Goal: Task Accomplishment & Management: Use online tool/utility

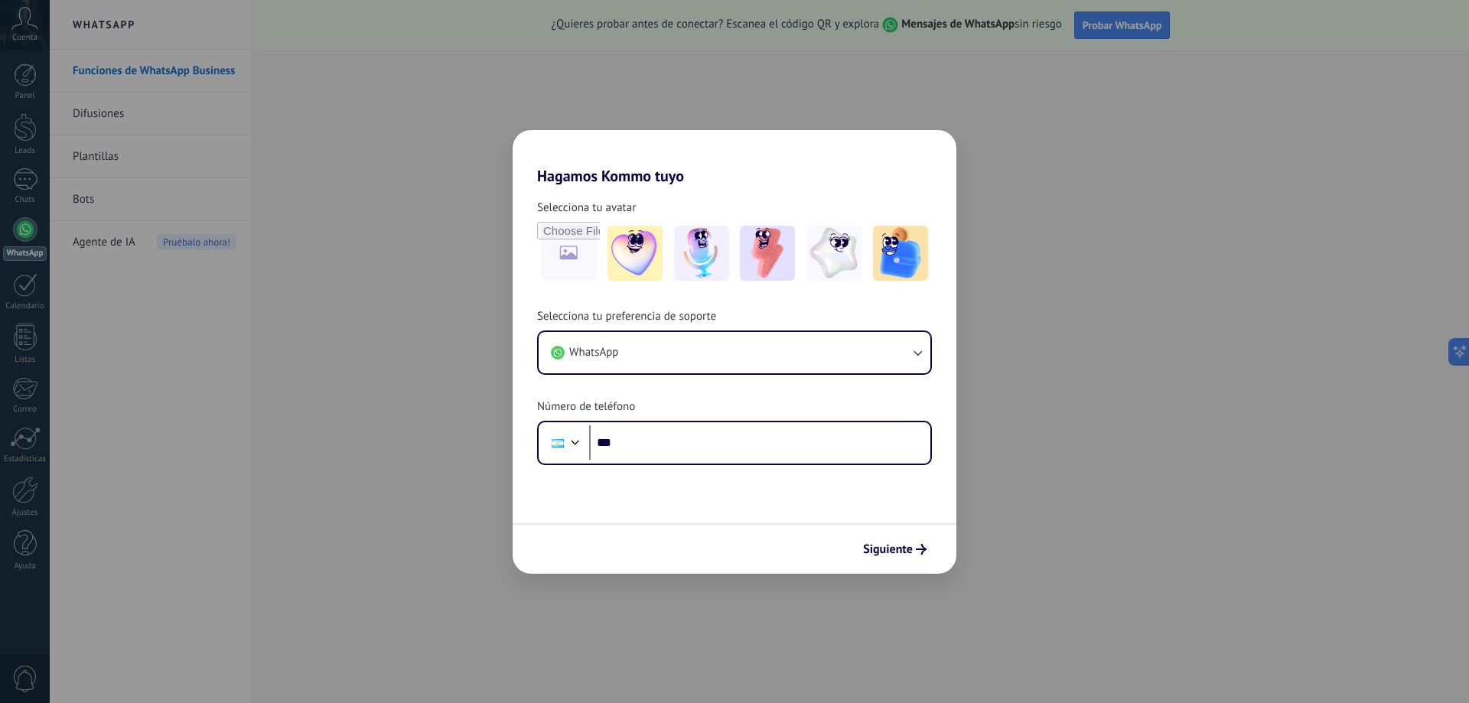
click at [1095, 362] on div "Hagamos Kommo tuyo Selecciona tu avatar Selecciona tu preferencia de soporte Wh…" at bounding box center [734, 351] width 1469 height 703
click at [766, 451] on input "***" at bounding box center [759, 442] width 341 height 35
click at [692, 434] on input "***" at bounding box center [759, 442] width 341 height 35
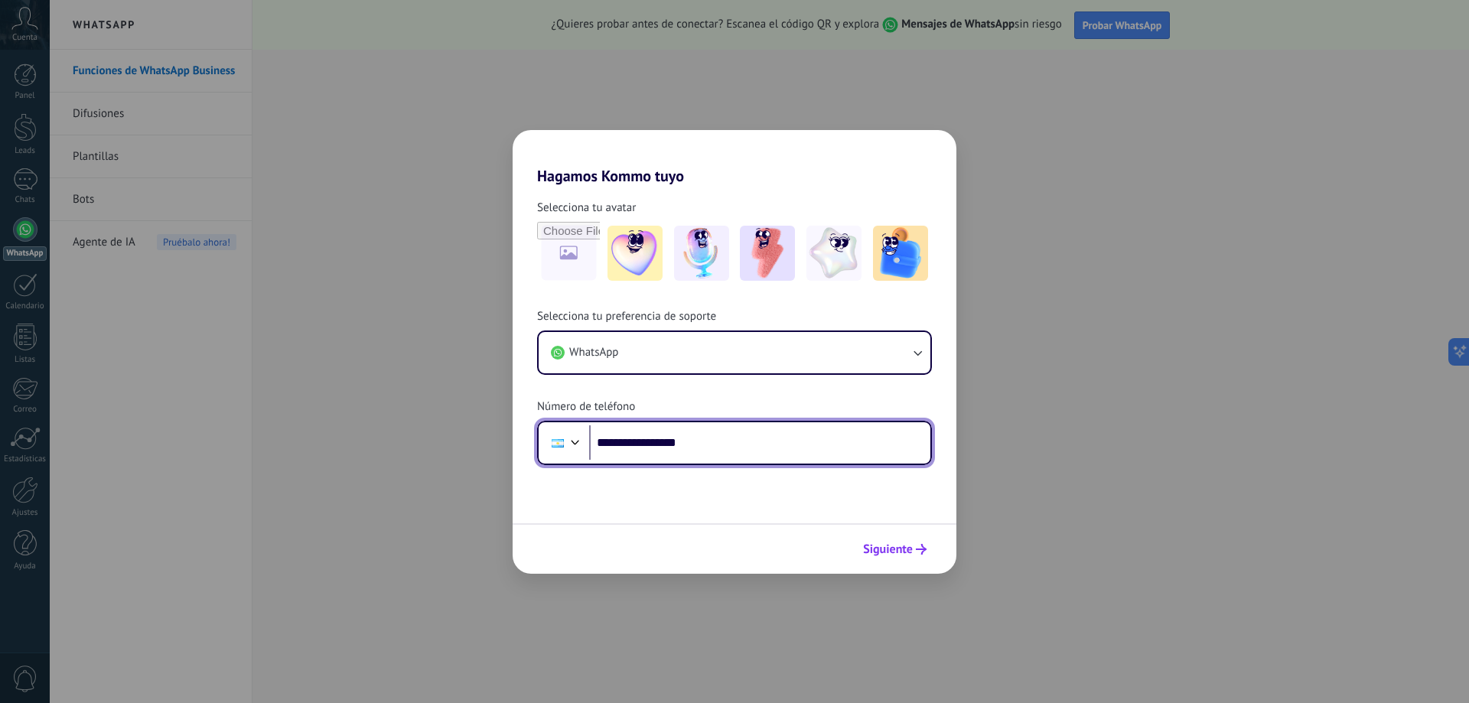
type input "**********"
click at [782, 259] on img at bounding box center [767, 253] width 55 height 55
click at [903, 546] on span "Siguiente" at bounding box center [888, 549] width 50 height 11
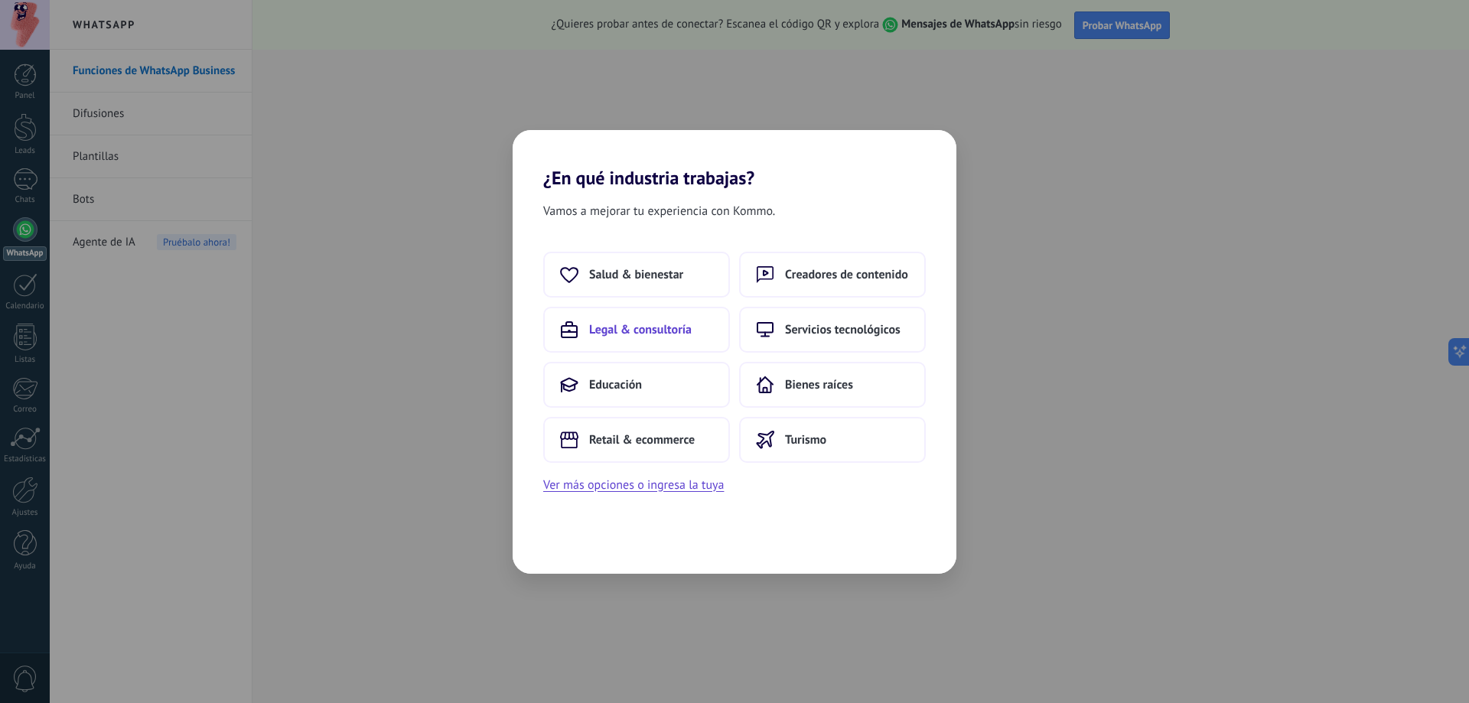
click at [664, 333] on span "Legal & consultoría" at bounding box center [640, 329] width 102 height 15
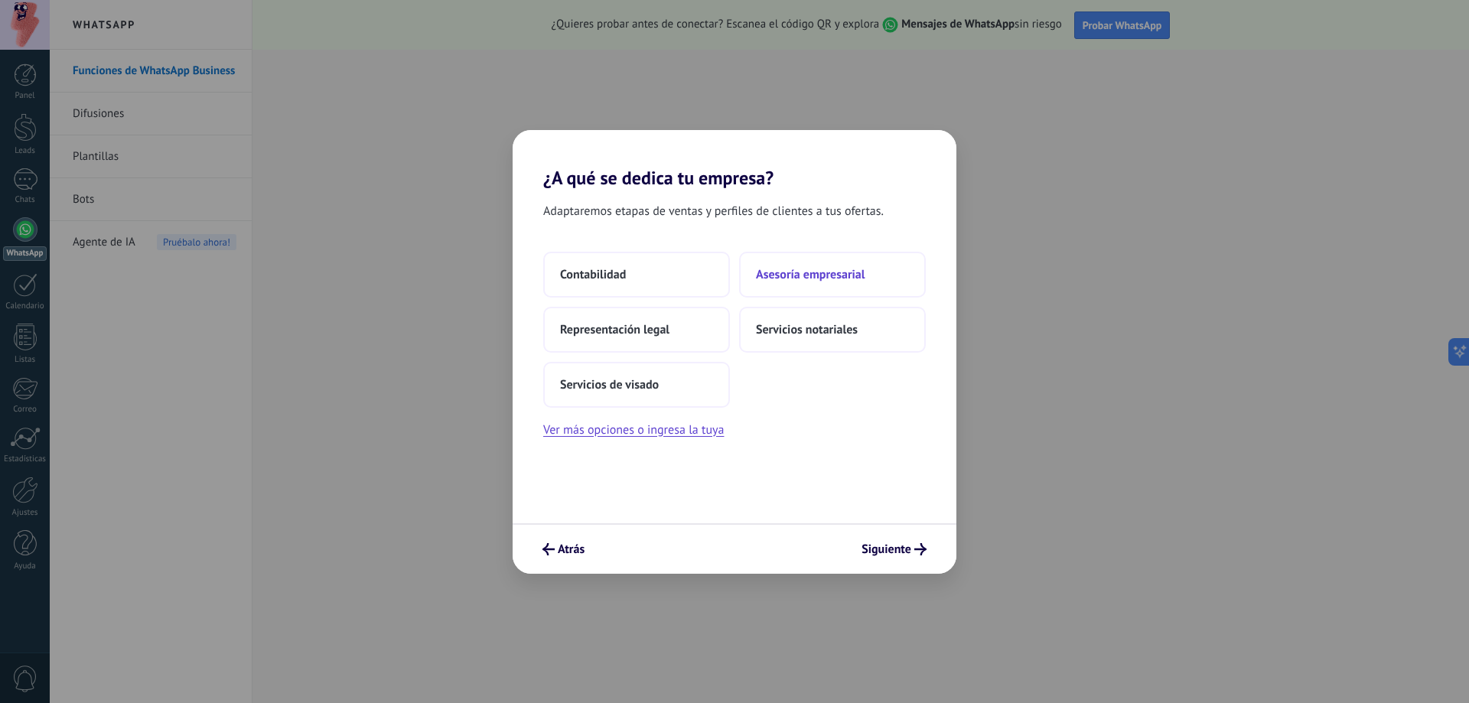
click at [804, 279] on span "Asesoría empresarial" at bounding box center [810, 274] width 109 height 15
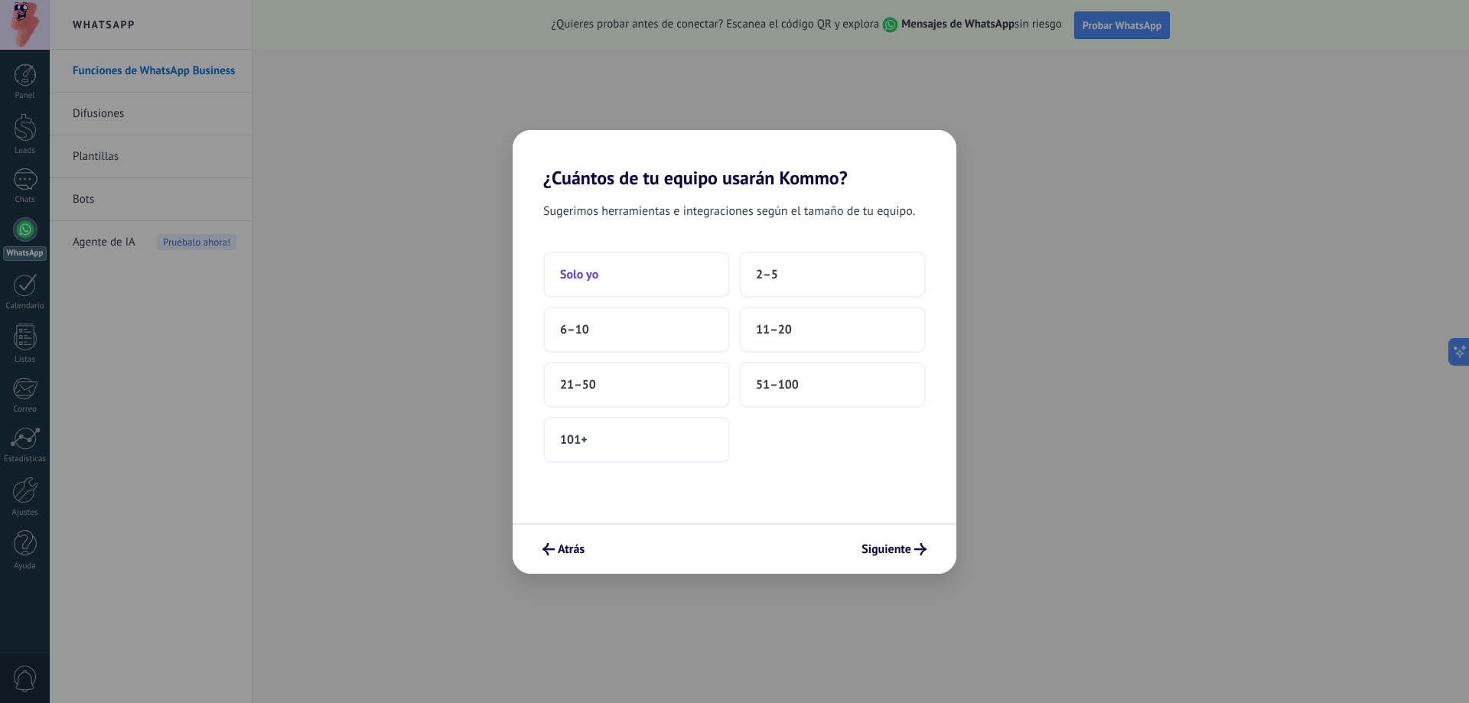
click at [657, 272] on button "Solo yo" at bounding box center [636, 275] width 187 height 46
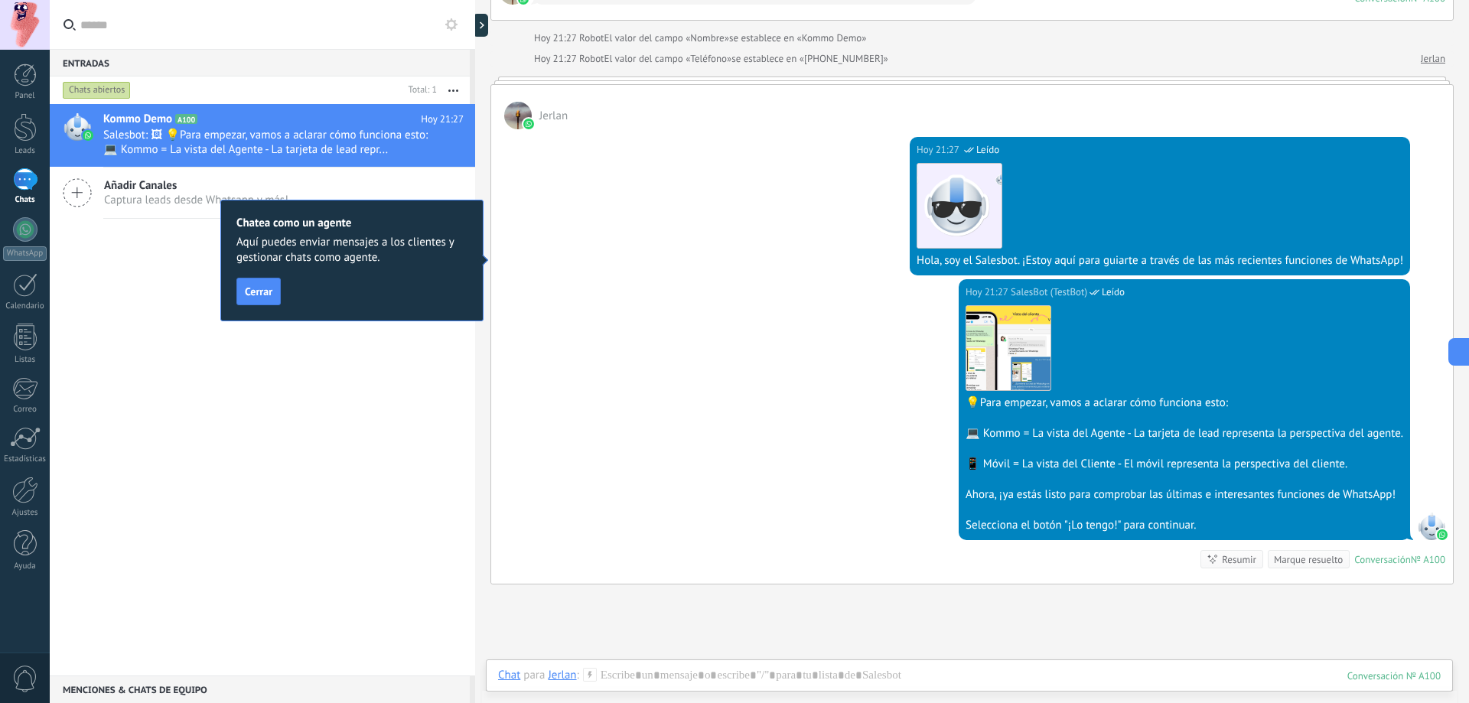
scroll to position [158, 0]
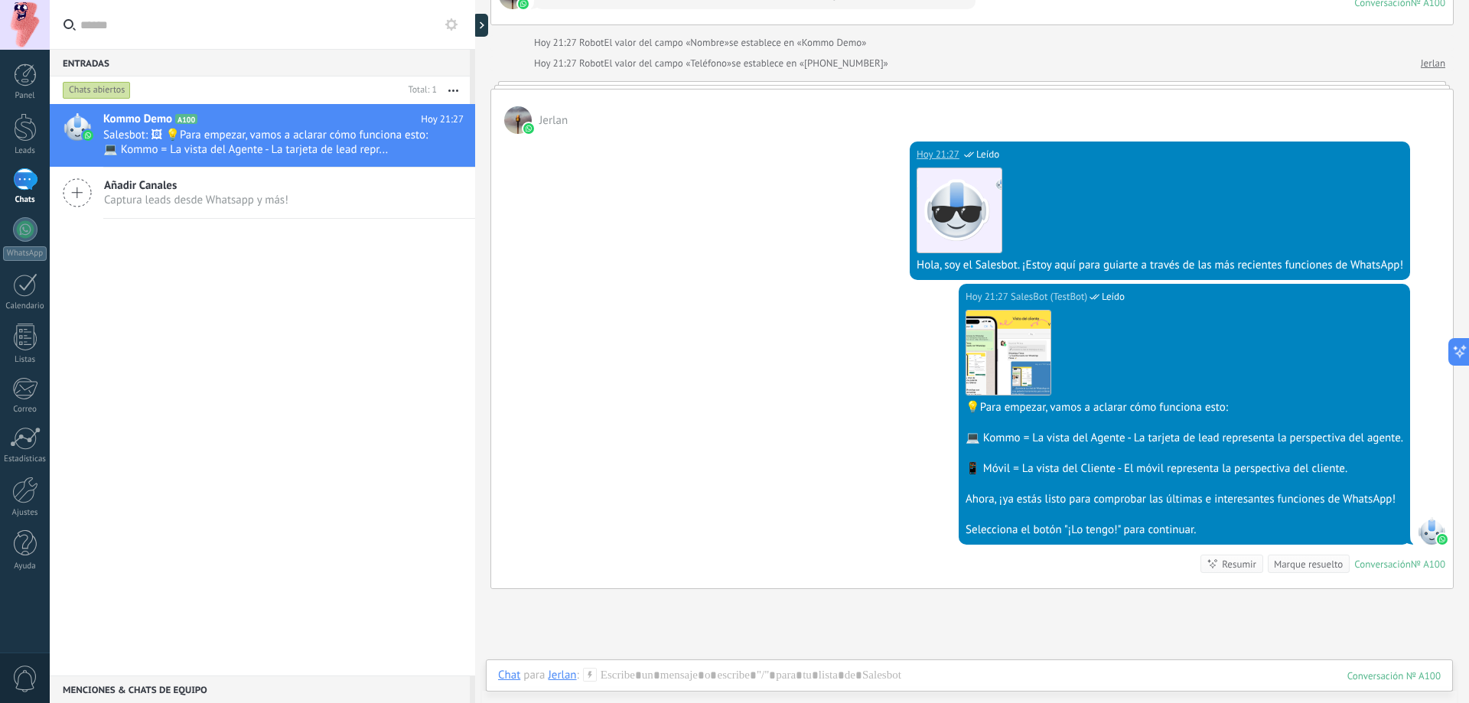
click at [861, 203] on div "Hoy 21:27 SalesBot (TestBot) Leído Descargar Hola, soy el Salesbot. ¡Estoy aquí…" at bounding box center [971, 209] width 961 height 150
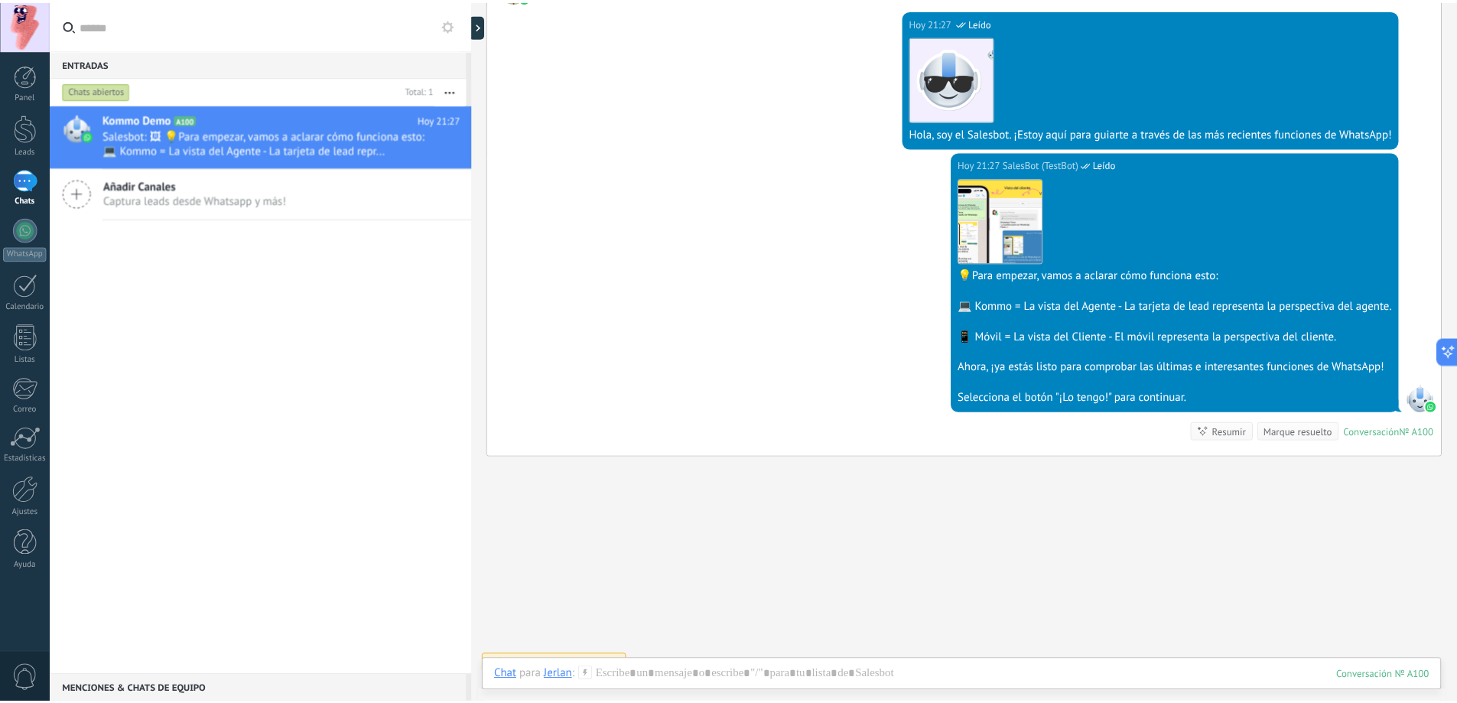
scroll to position [311, 0]
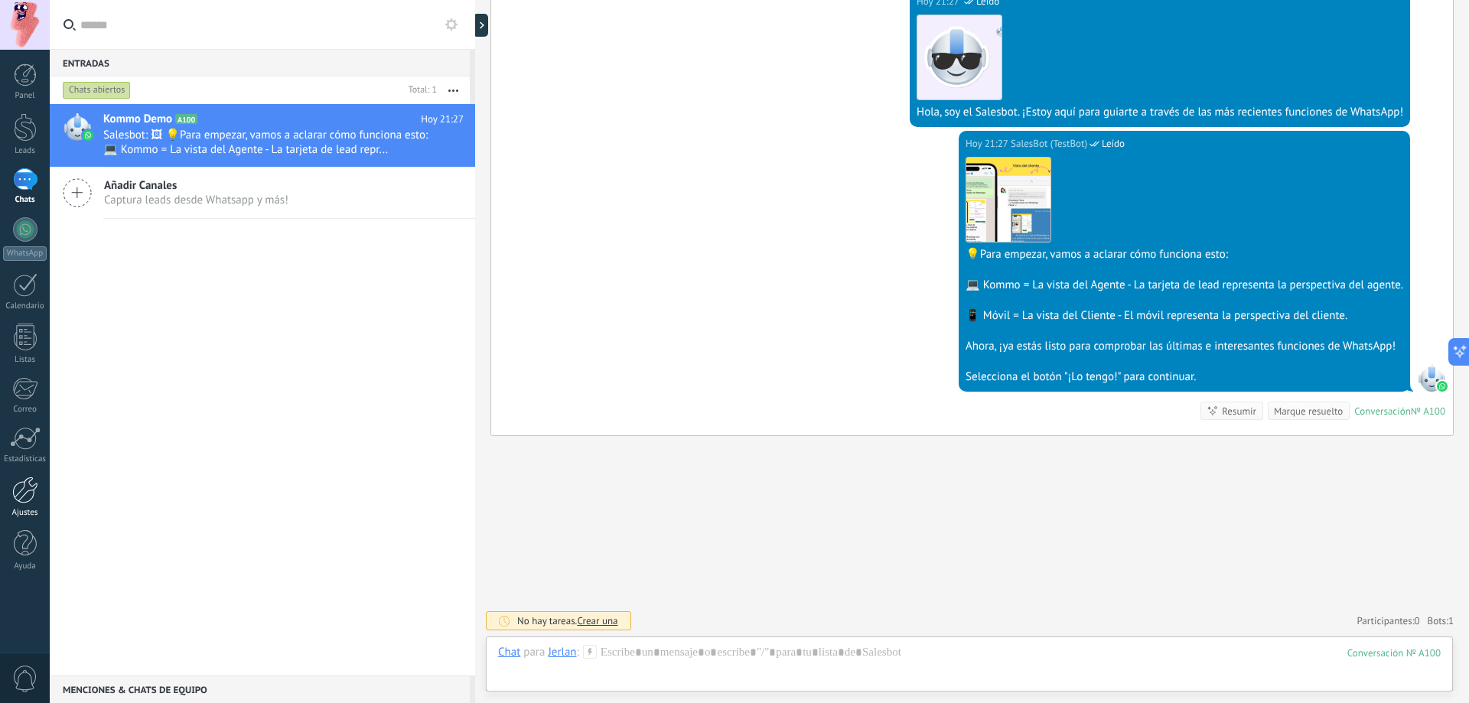
click at [23, 486] on div at bounding box center [25, 490] width 26 height 27
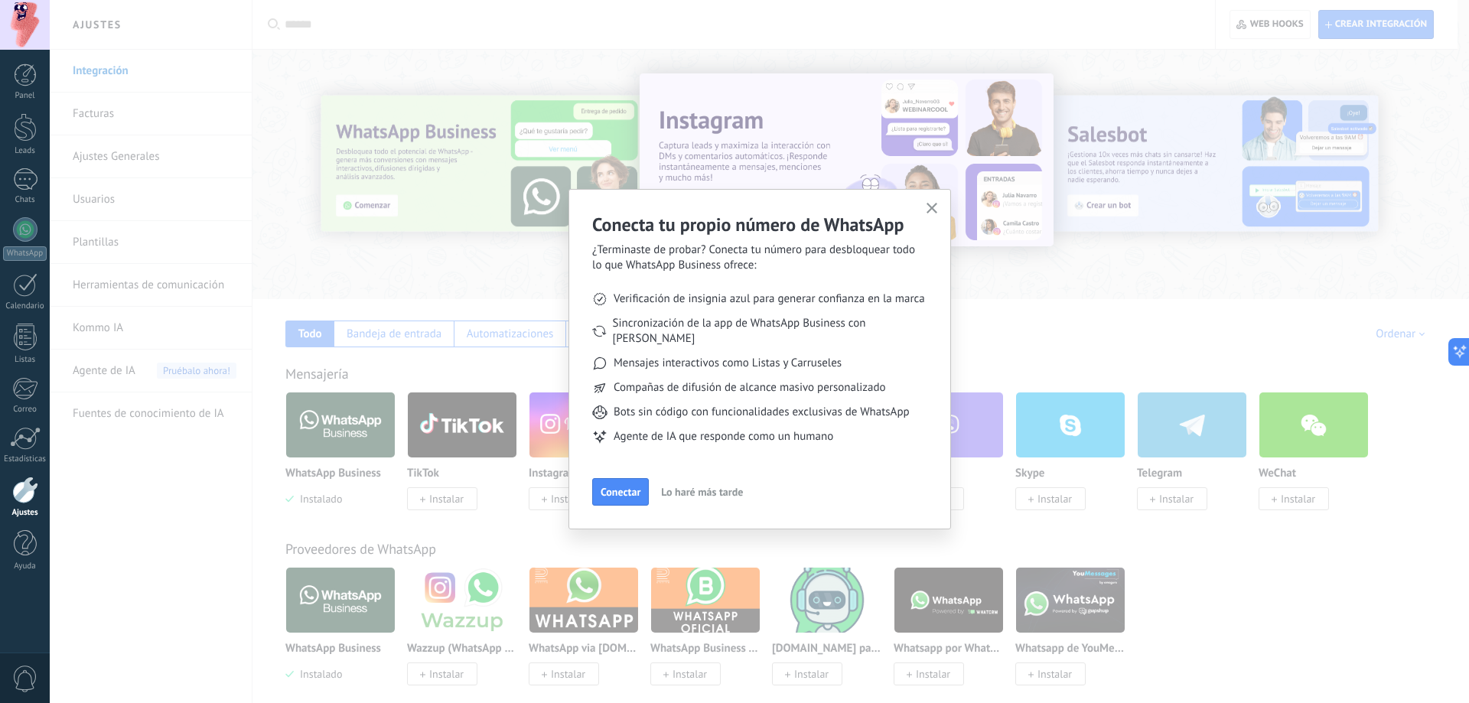
click at [680, 486] on span "Lo haré más tarde" at bounding box center [702, 491] width 82 height 11
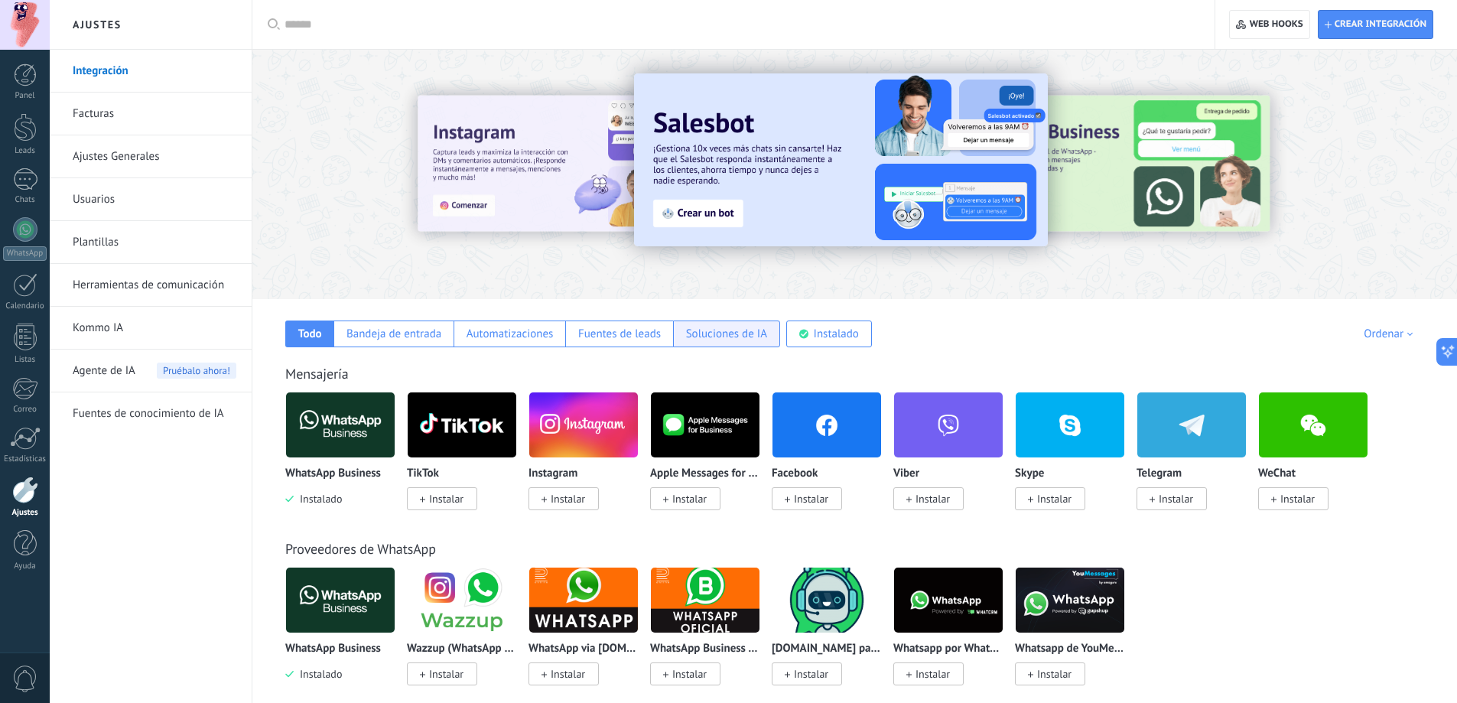
click at [736, 337] on div "Soluciones de IA" at bounding box center [726, 334] width 81 height 15
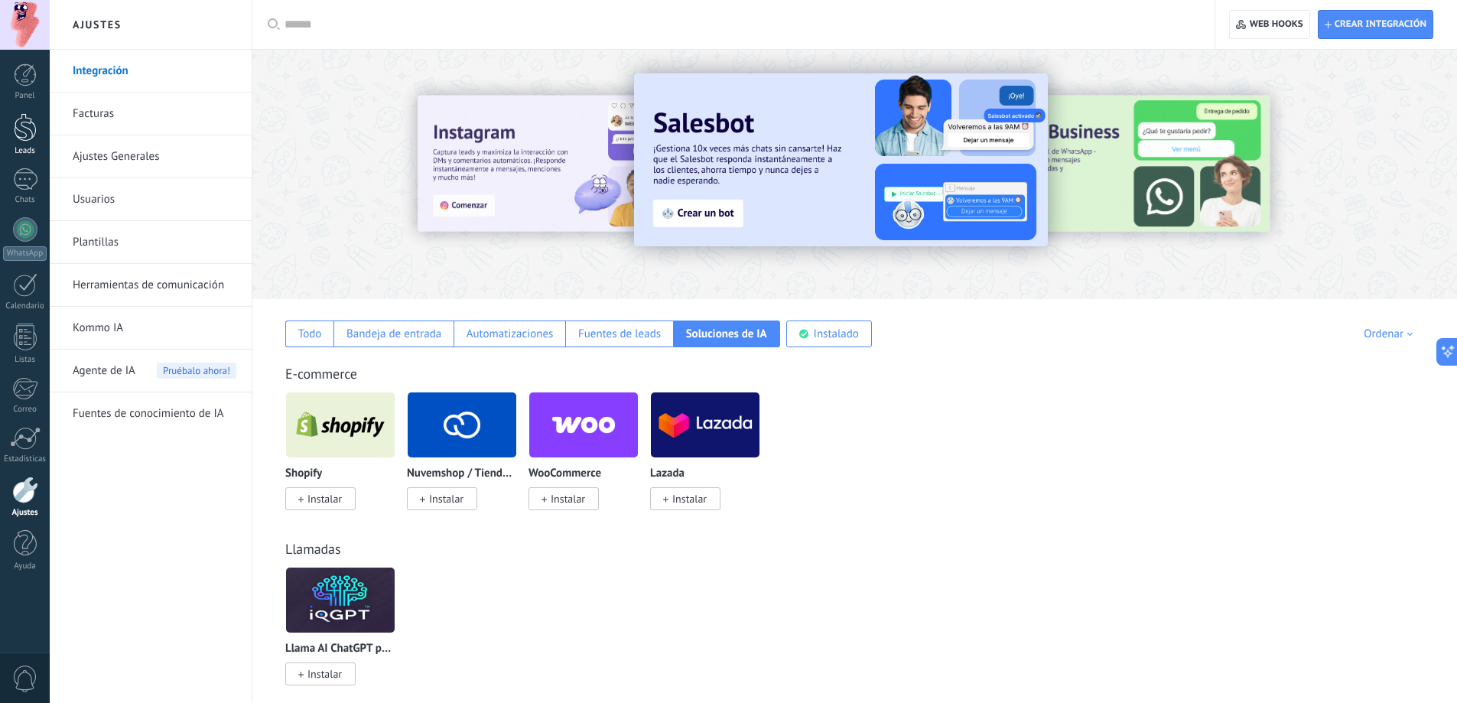
click at [29, 120] on div at bounding box center [25, 127] width 23 height 28
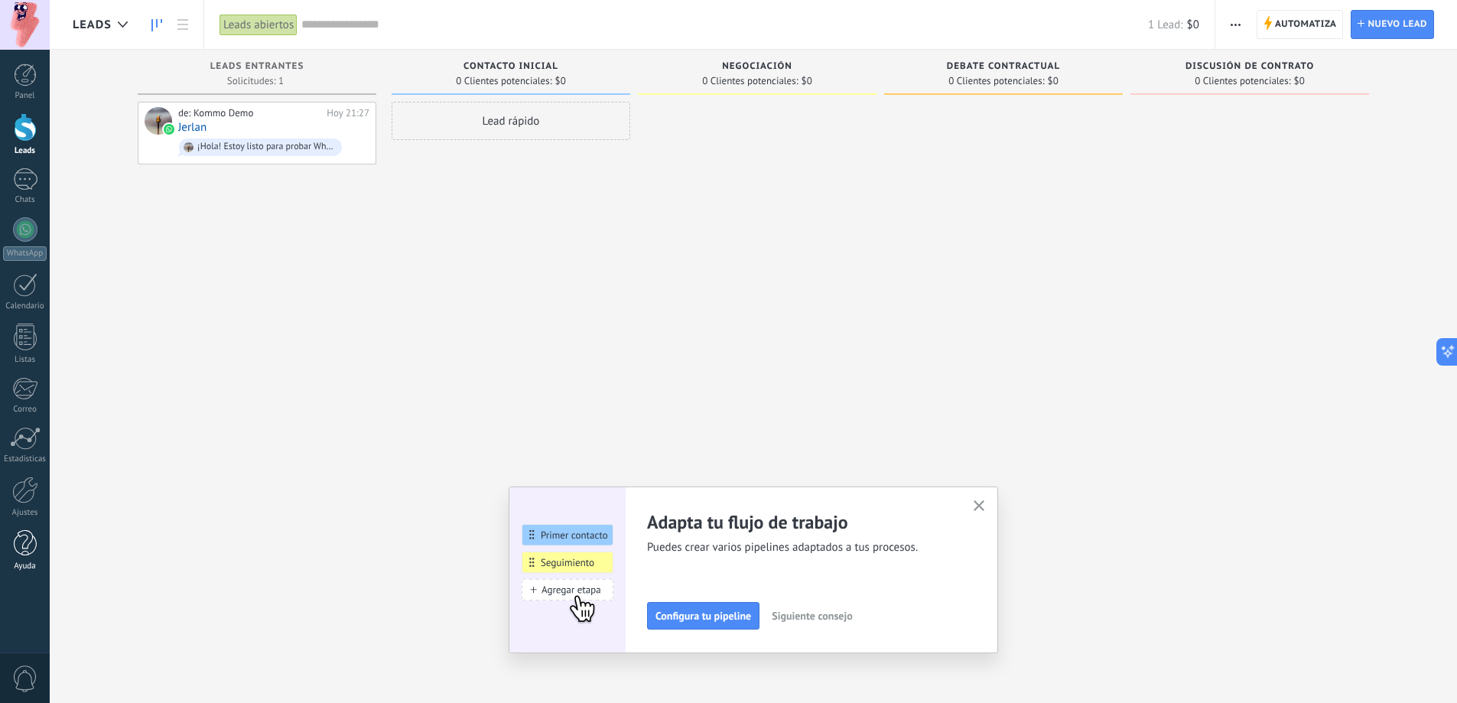
click at [9, 537] on link "Ayuda" at bounding box center [25, 550] width 50 height 41
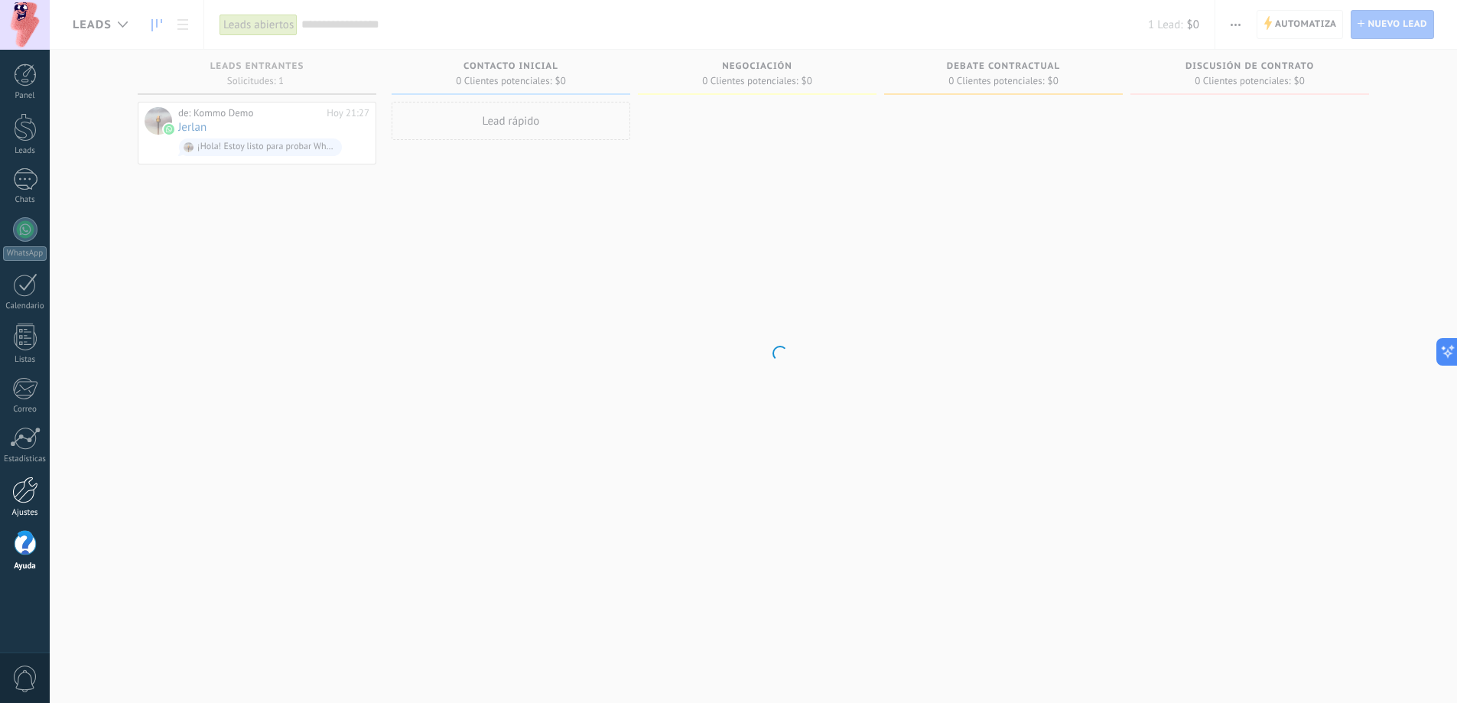
click at [10, 481] on link "Ajustes" at bounding box center [25, 497] width 50 height 41
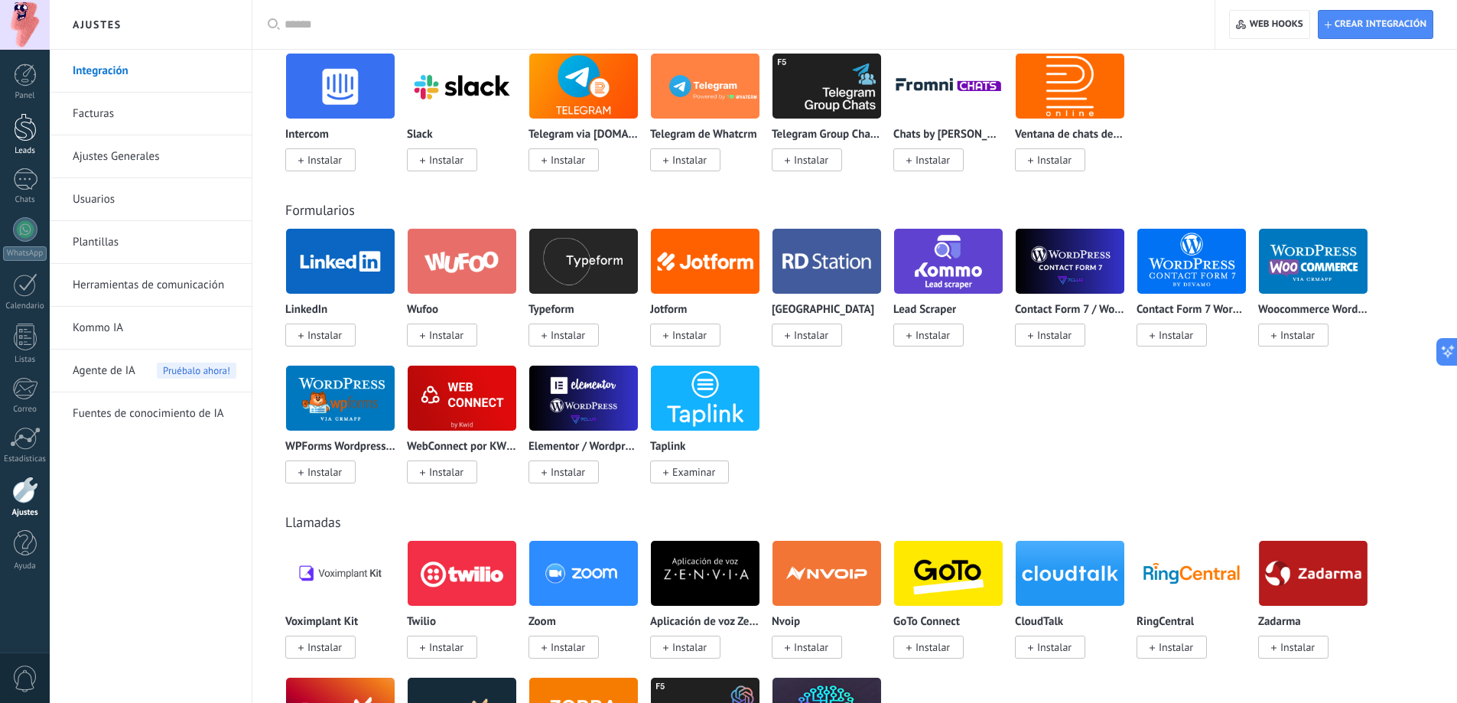
scroll to position [765, 0]
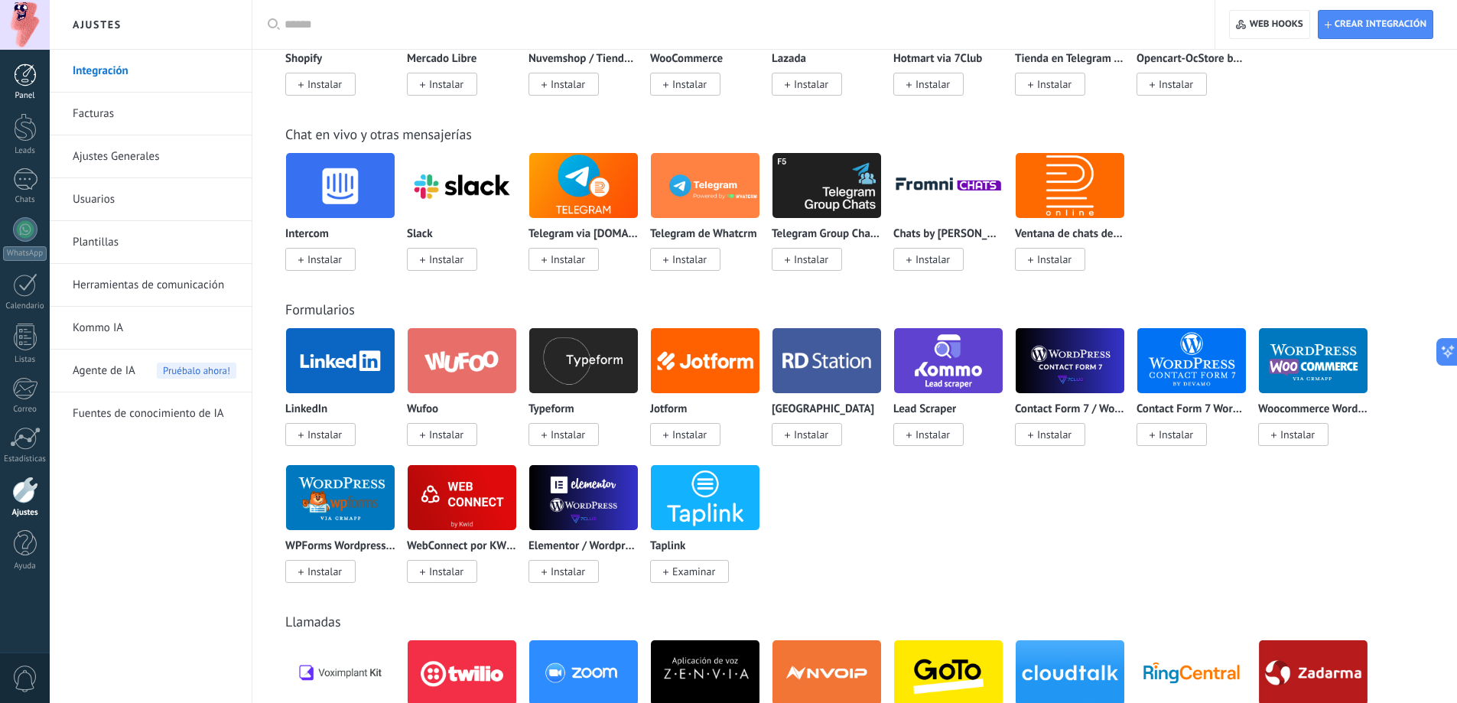
click at [31, 99] on div "Panel" at bounding box center [25, 96] width 44 height 10
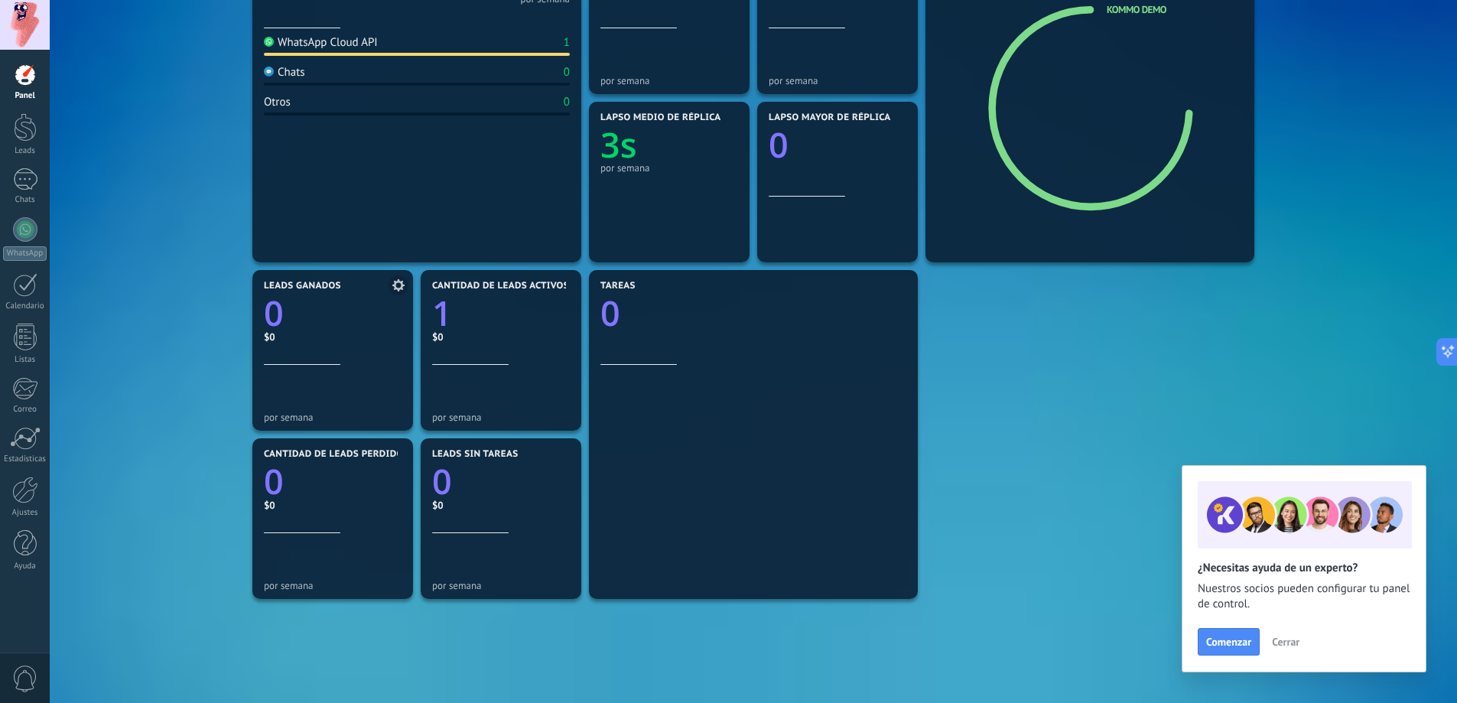
scroll to position [306, 0]
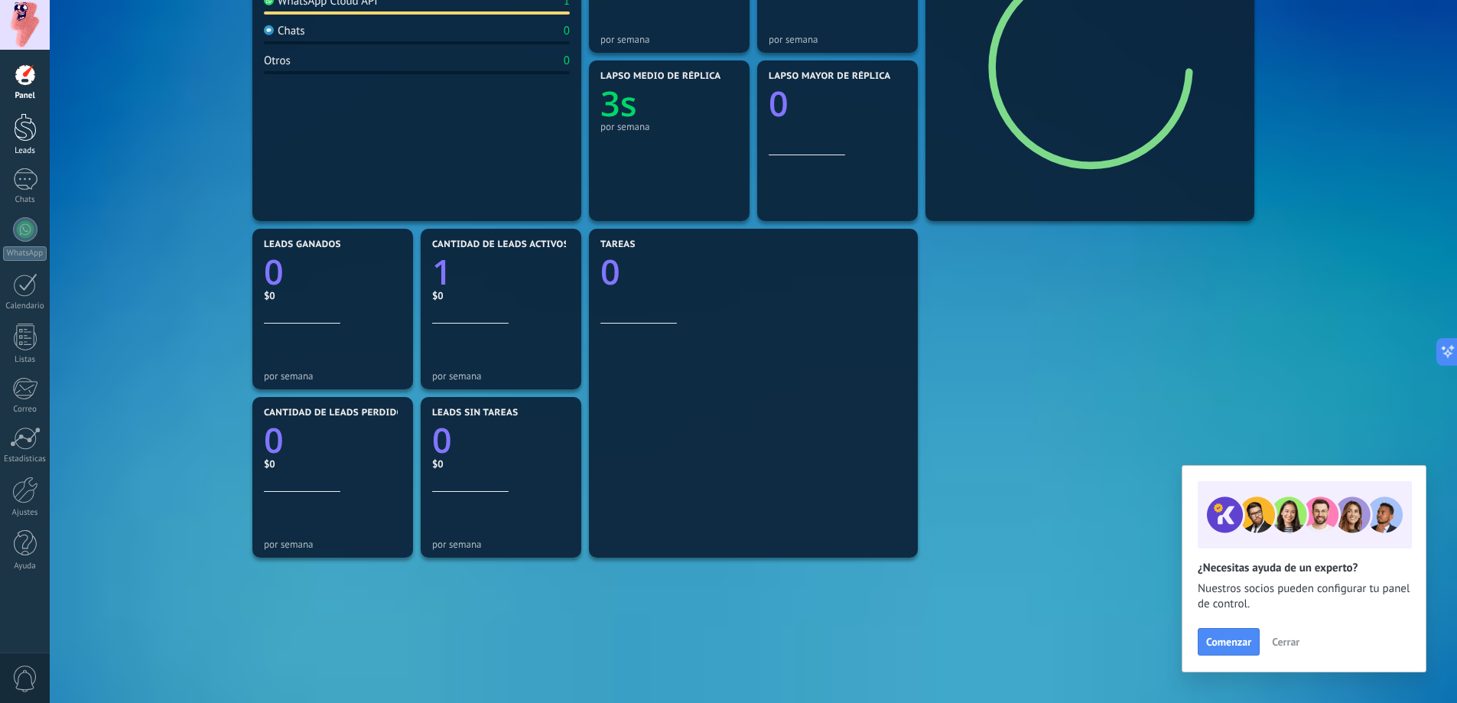
click at [28, 124] on div at bounding box center [25, 127] width 23 height 28
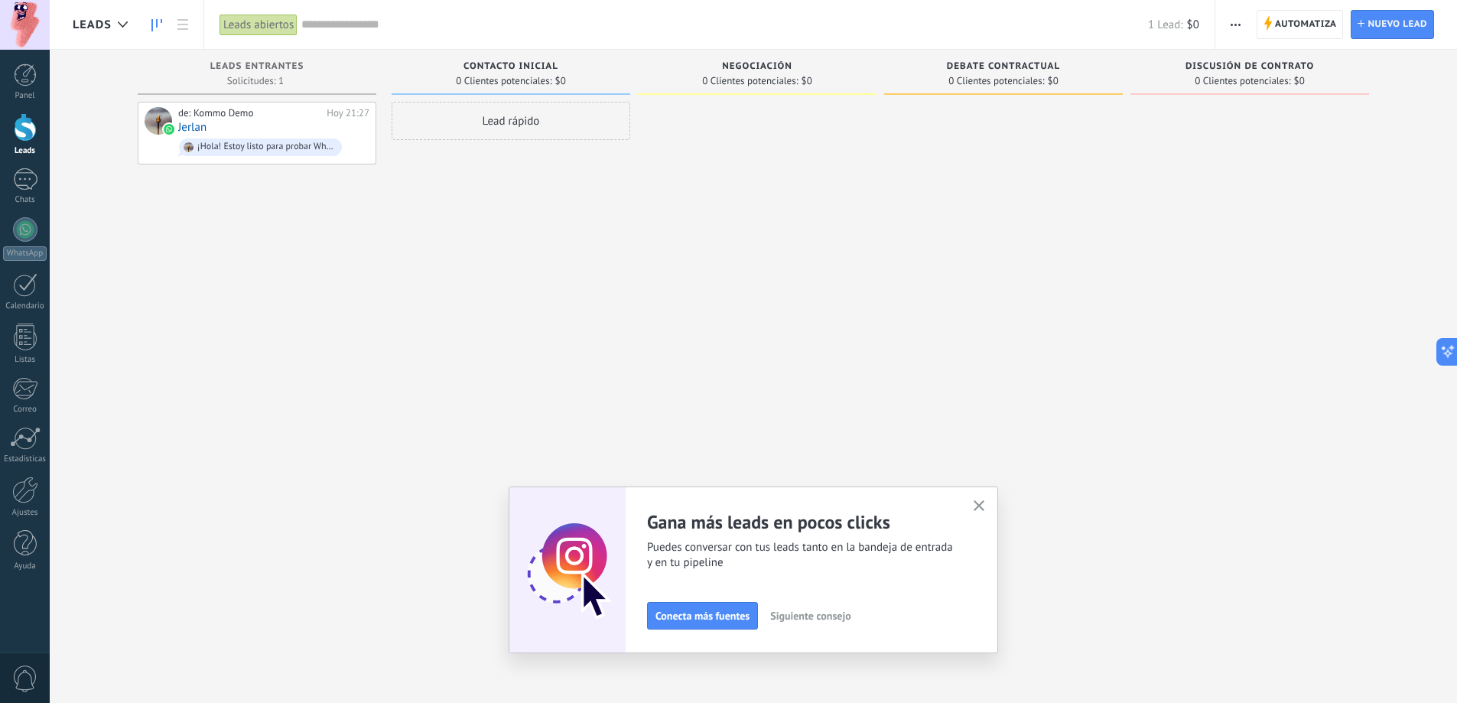
click at [981, 503] on icon "button" at bounding box center [979, 505] width 11 height 11
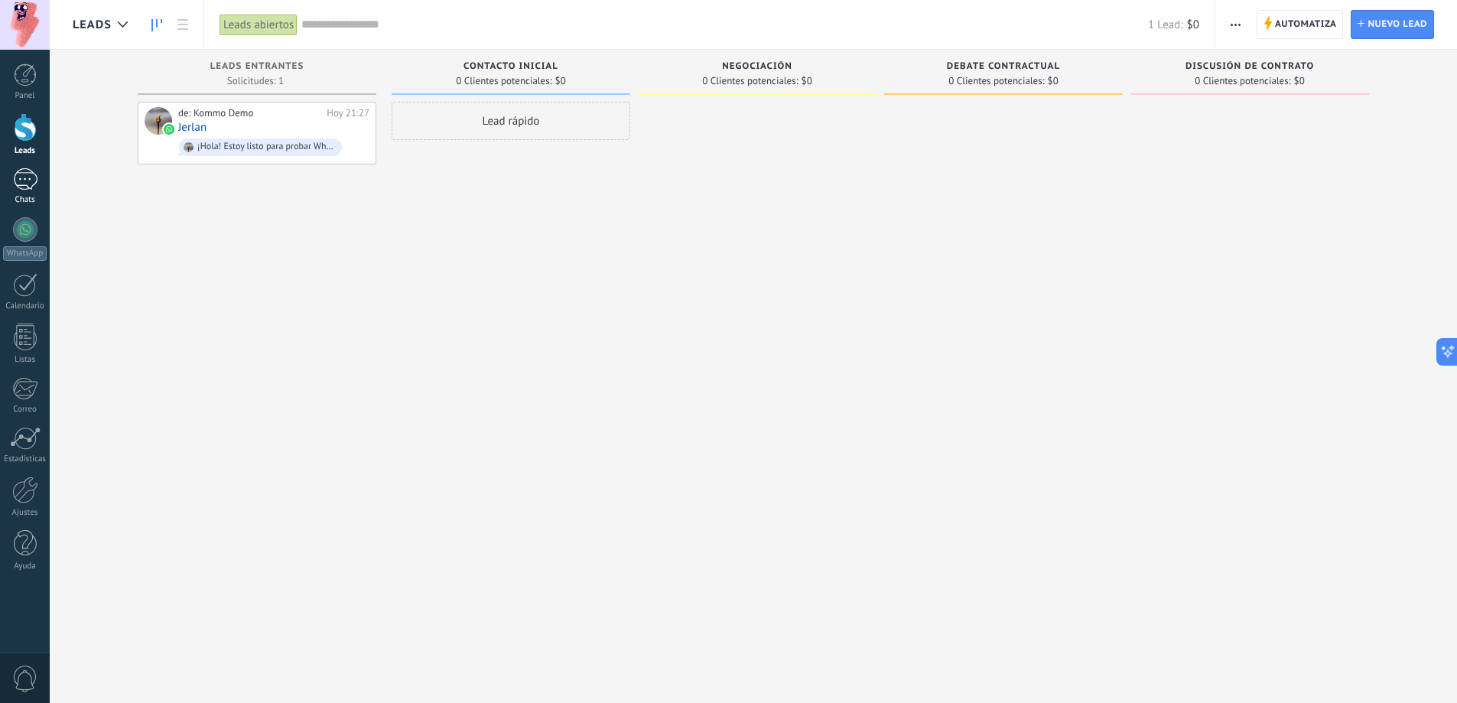
click at [18, 187] on div "1" at bounding box center [25, 179] width 24 height 22
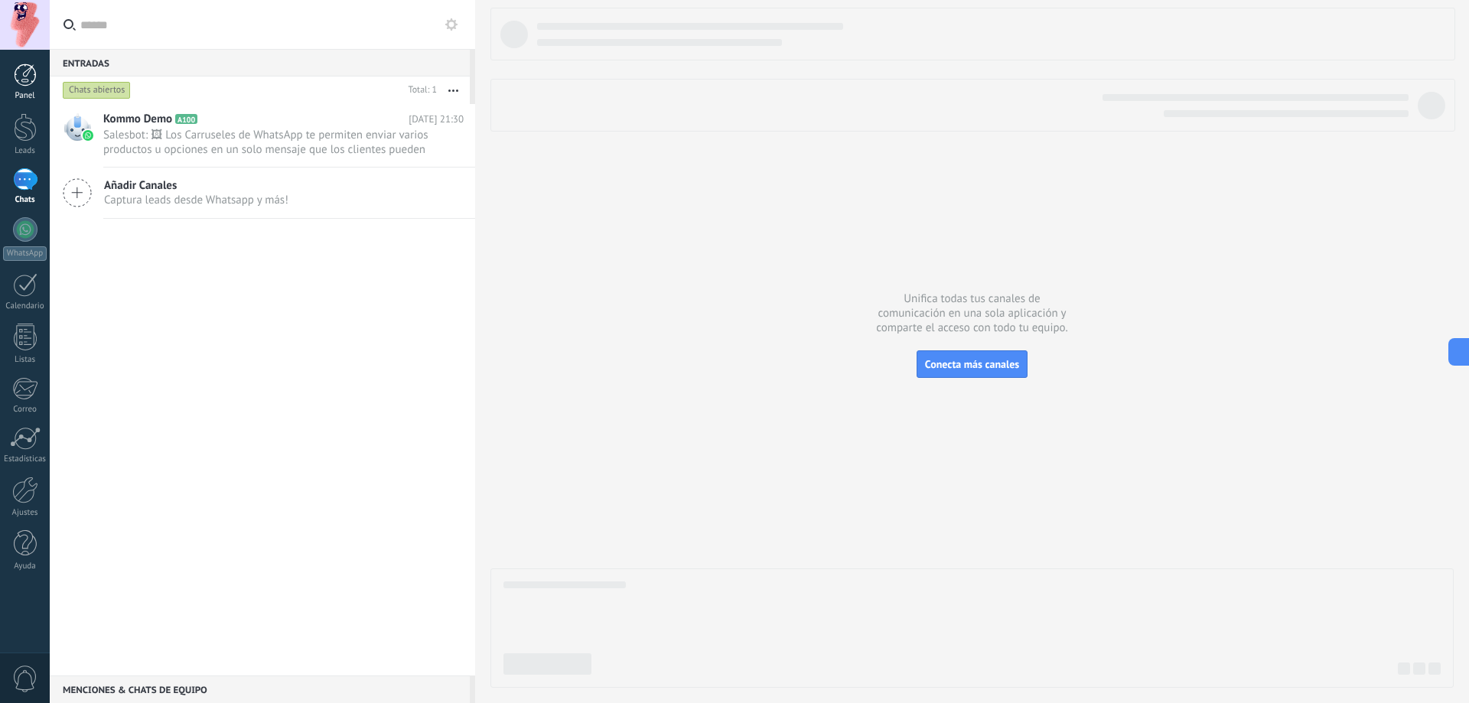
click at [26, 67] on div at bounding box center [25, 74] width 23 height 23
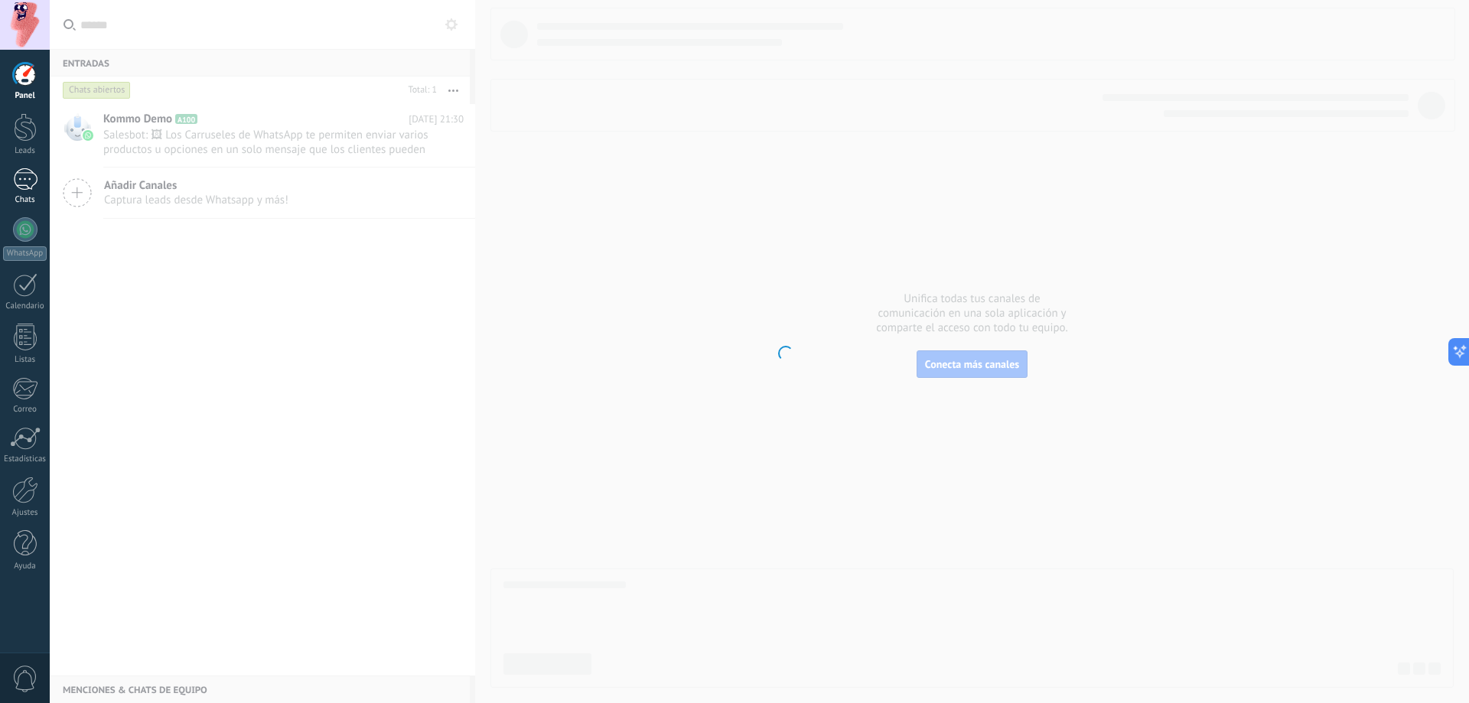
click at [18, 189] on div "1" at bounding box center [25, 179] width 24 height 22
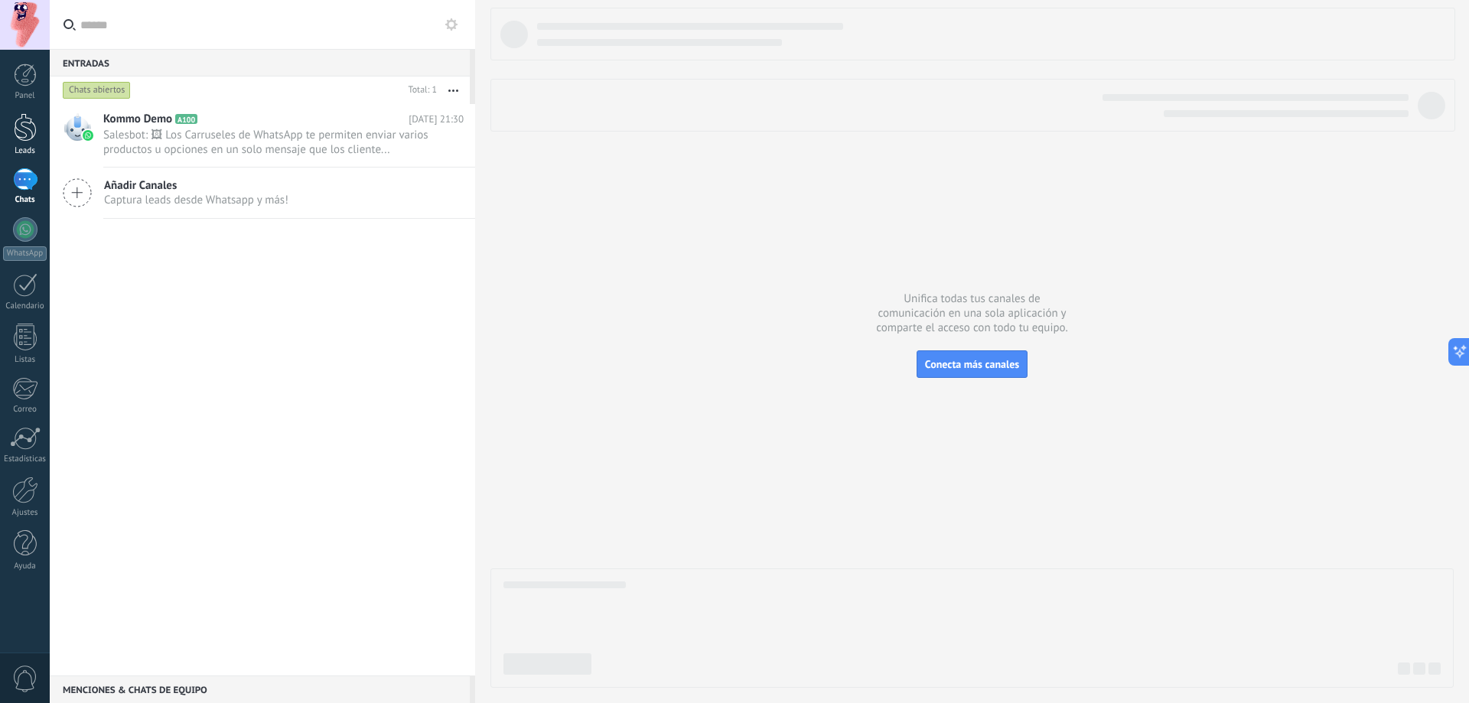
click at [18, 129] on div at bounding box center [25, 127] width 23 height 28
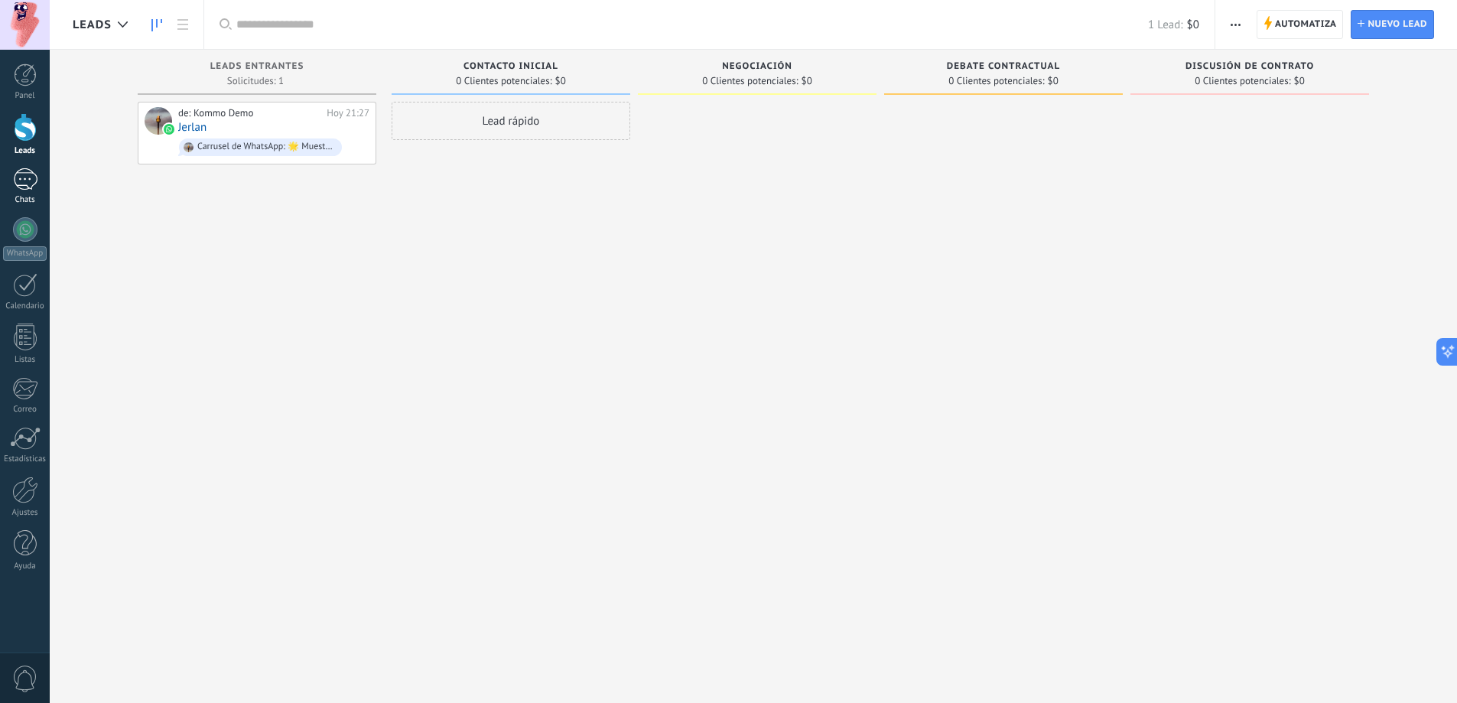
click at [18, 179] on div "1" at bounding box center [25, 179] width 24 height 22
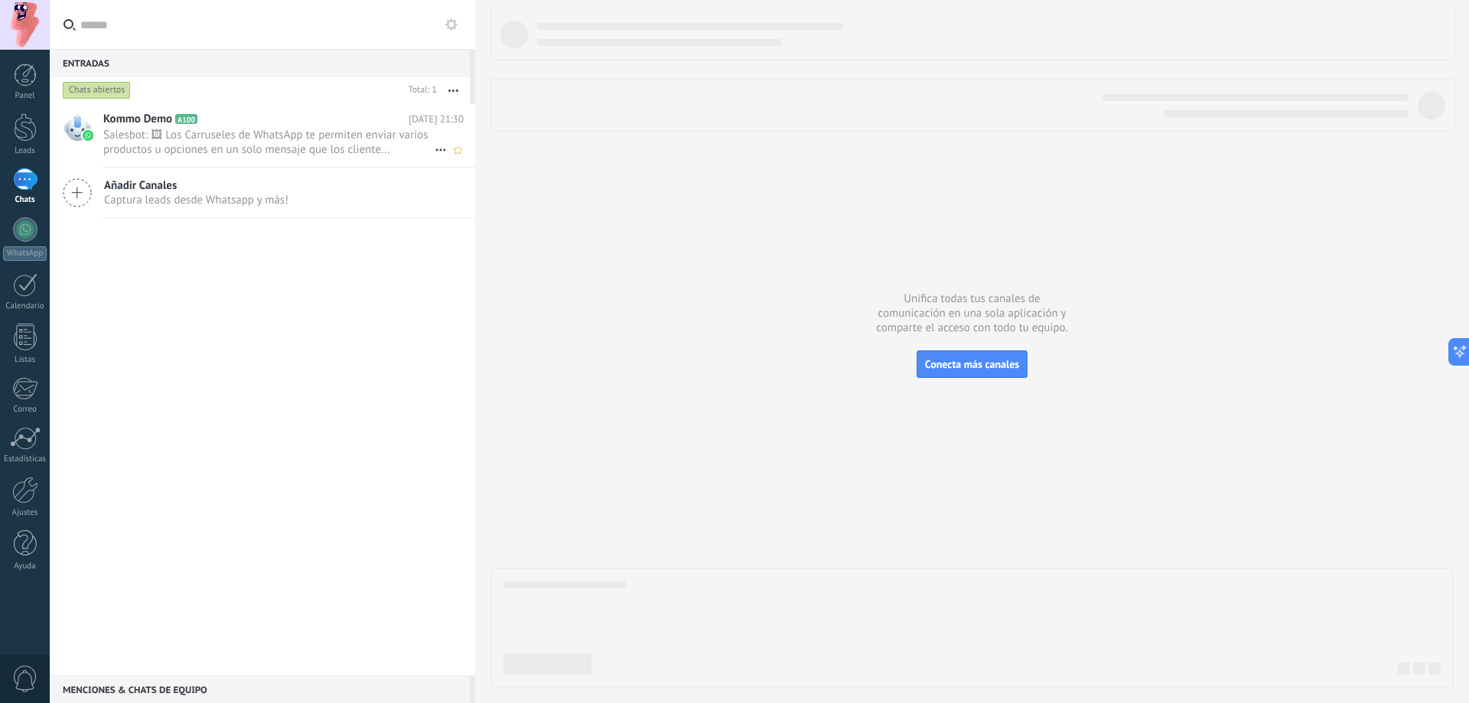
click at [235, 125] on h2 "Kommo Demo A100" at bounding box center [255, 119] width 305 height 15
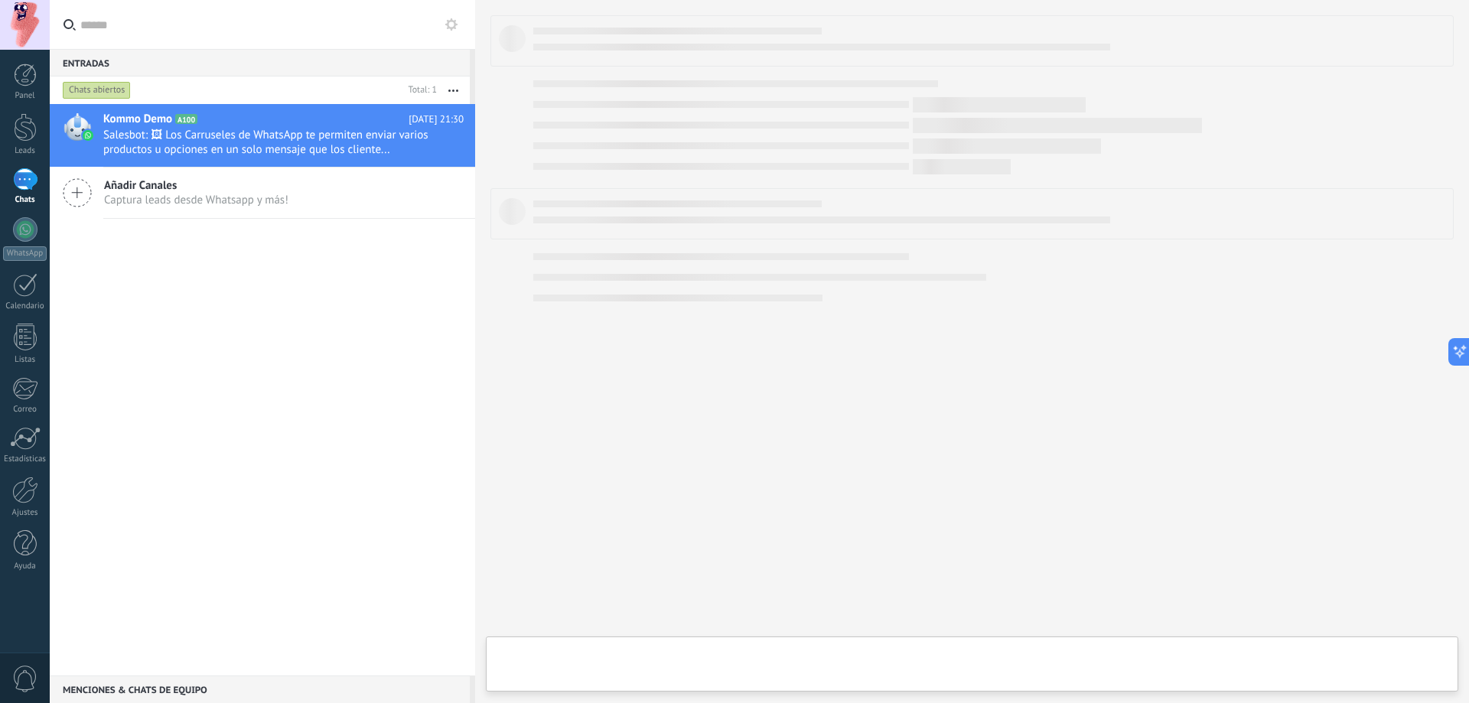
type textarea "**********"
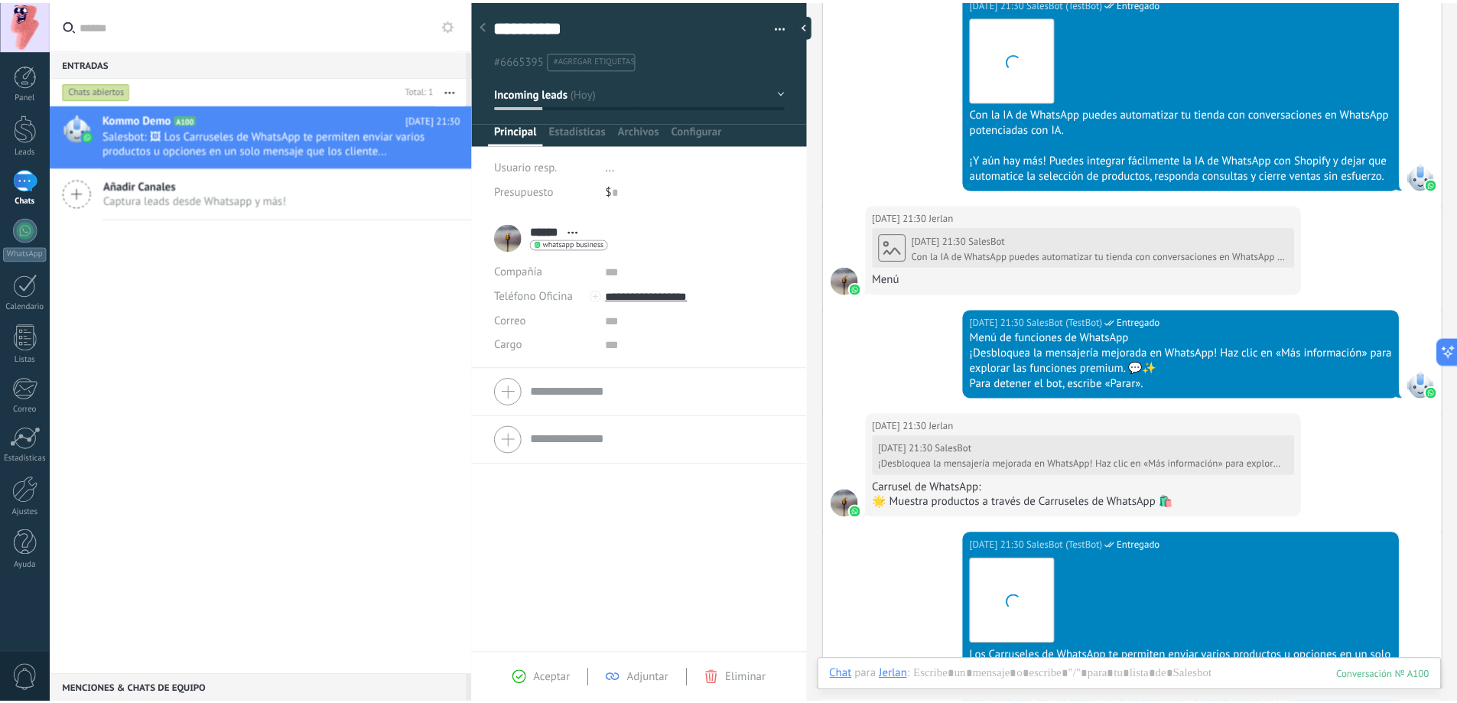
scroll to position [893, 0]
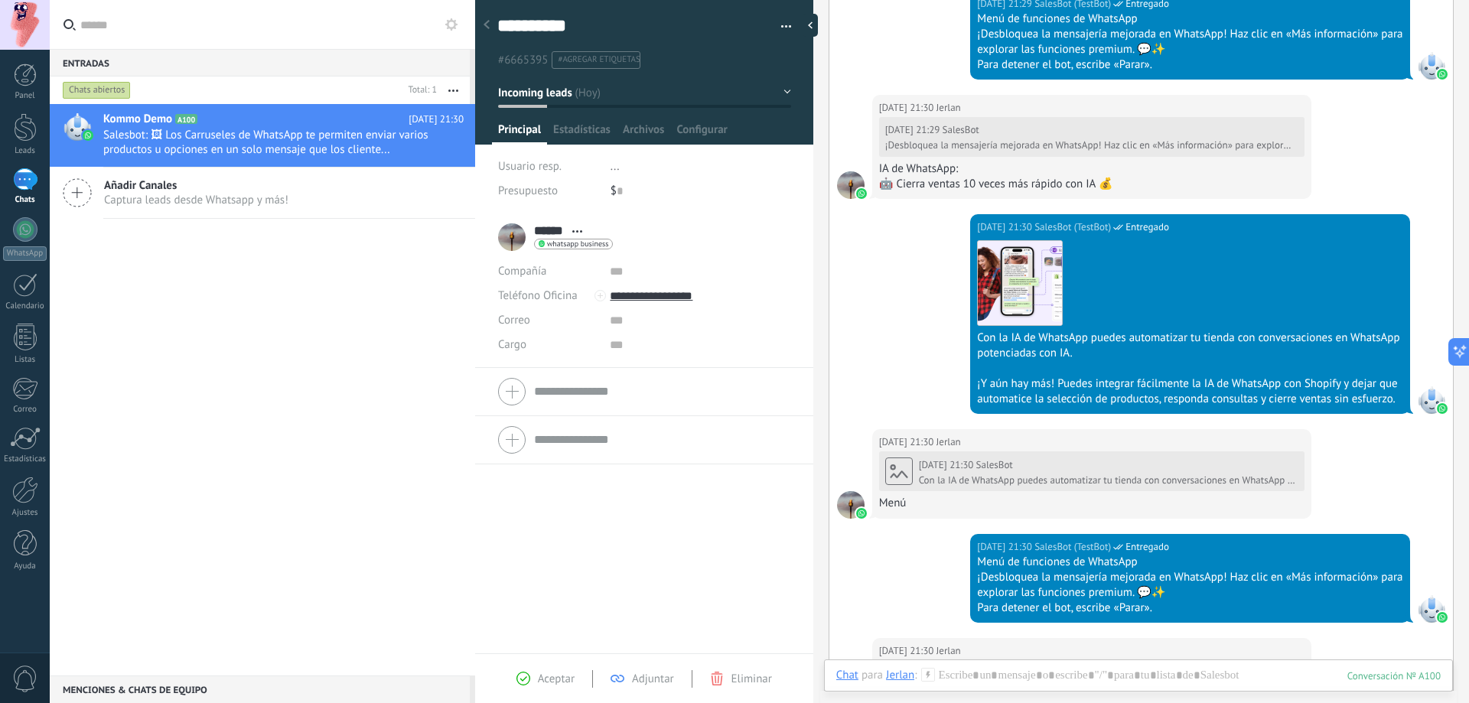
click at [571, 86] on span "Incoming leads" at bounding box center [535, 92] width 74 height 15
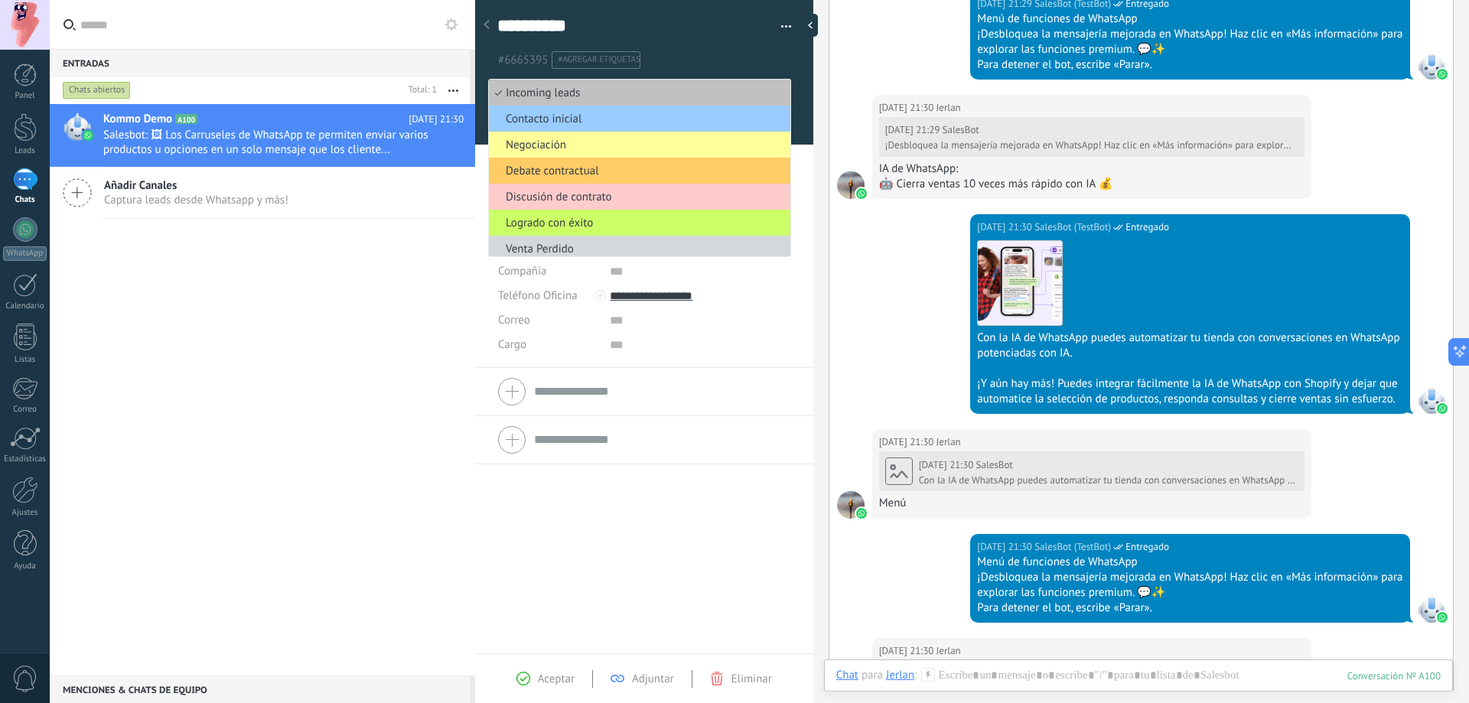
click at [345, 336] on div "Kommo Demo A100 Hoy 21:30 Salesbot: 🖼 Los Carruseles de WhatsApp te permiten en…" at bounding box center [262, 389] width 425 height 571
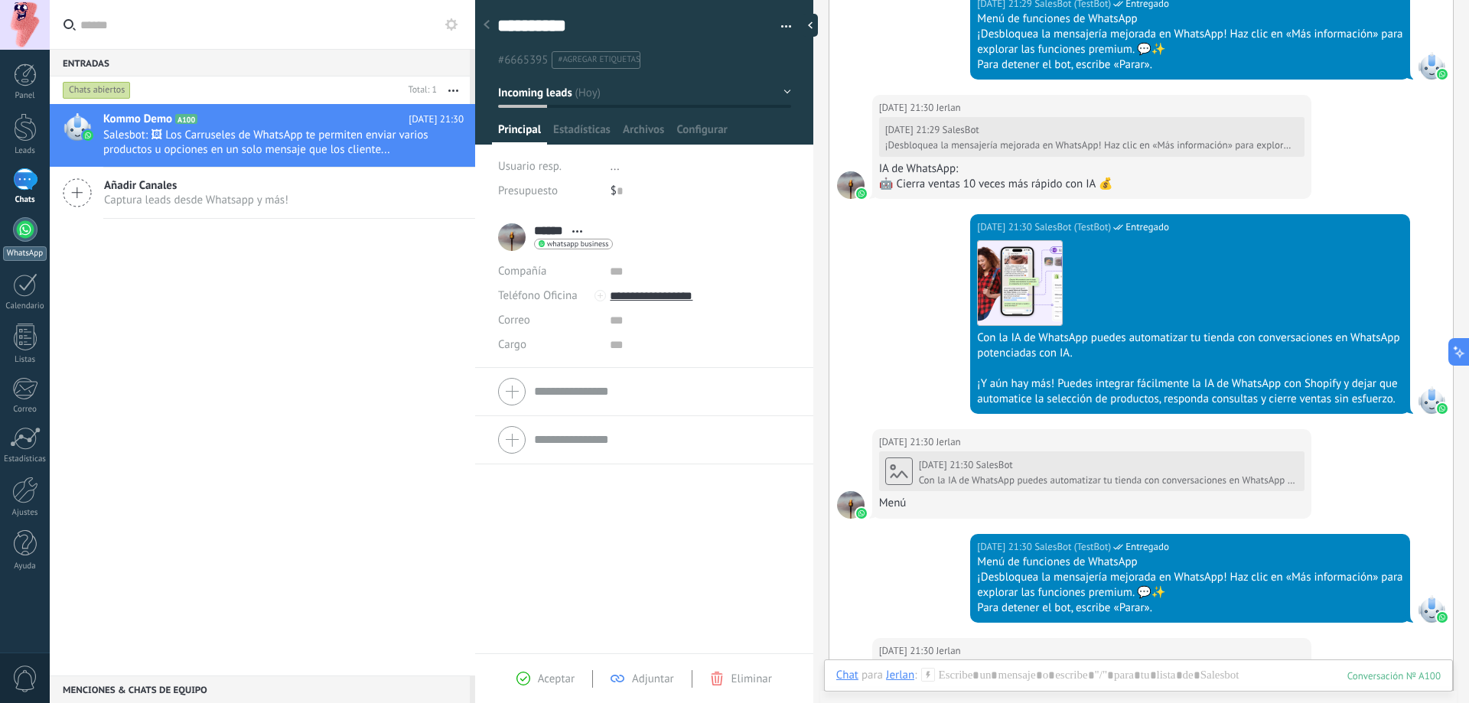
click at [34, 246] on link "WhatsApp" at bounding box center [25, 239] width 50 height 44
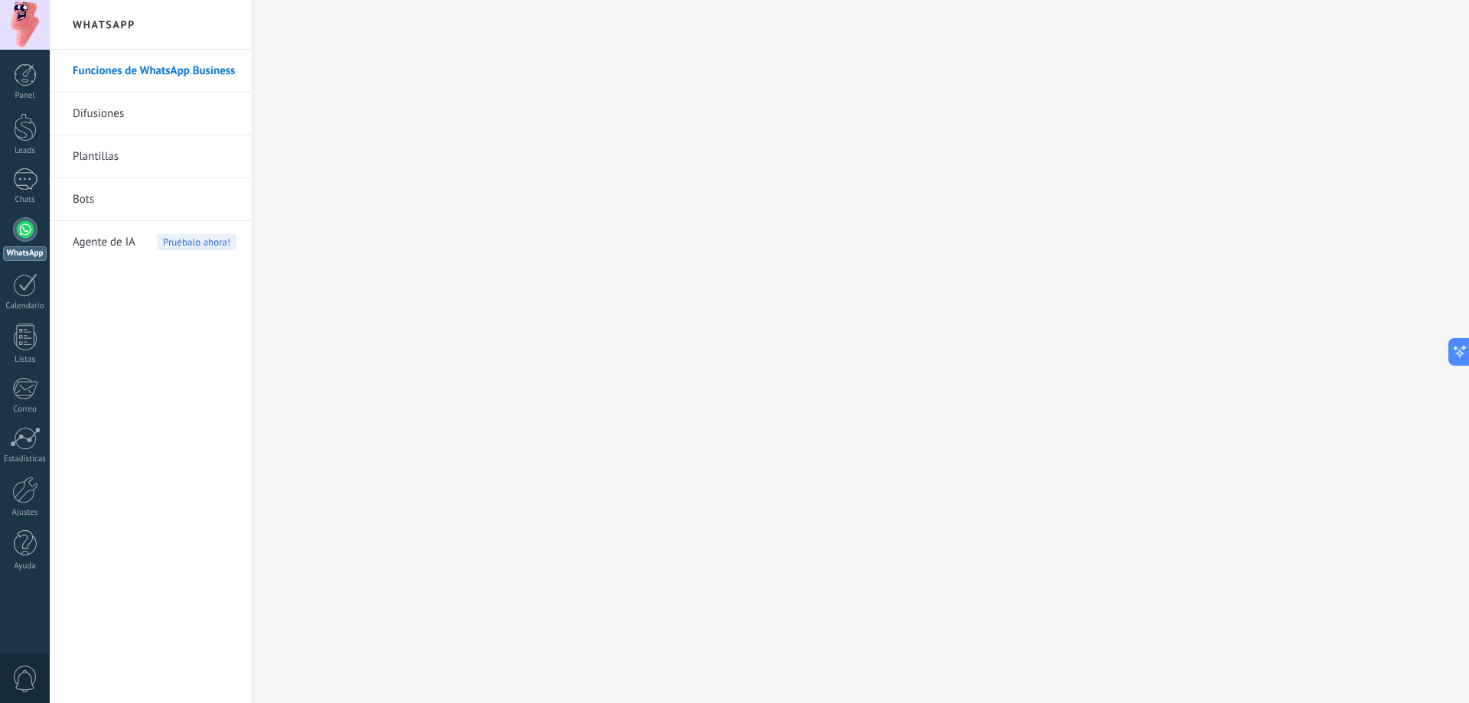
click at [138, 108] on link "Difusiones" at bounding box center [155, 114] width 164 height 43
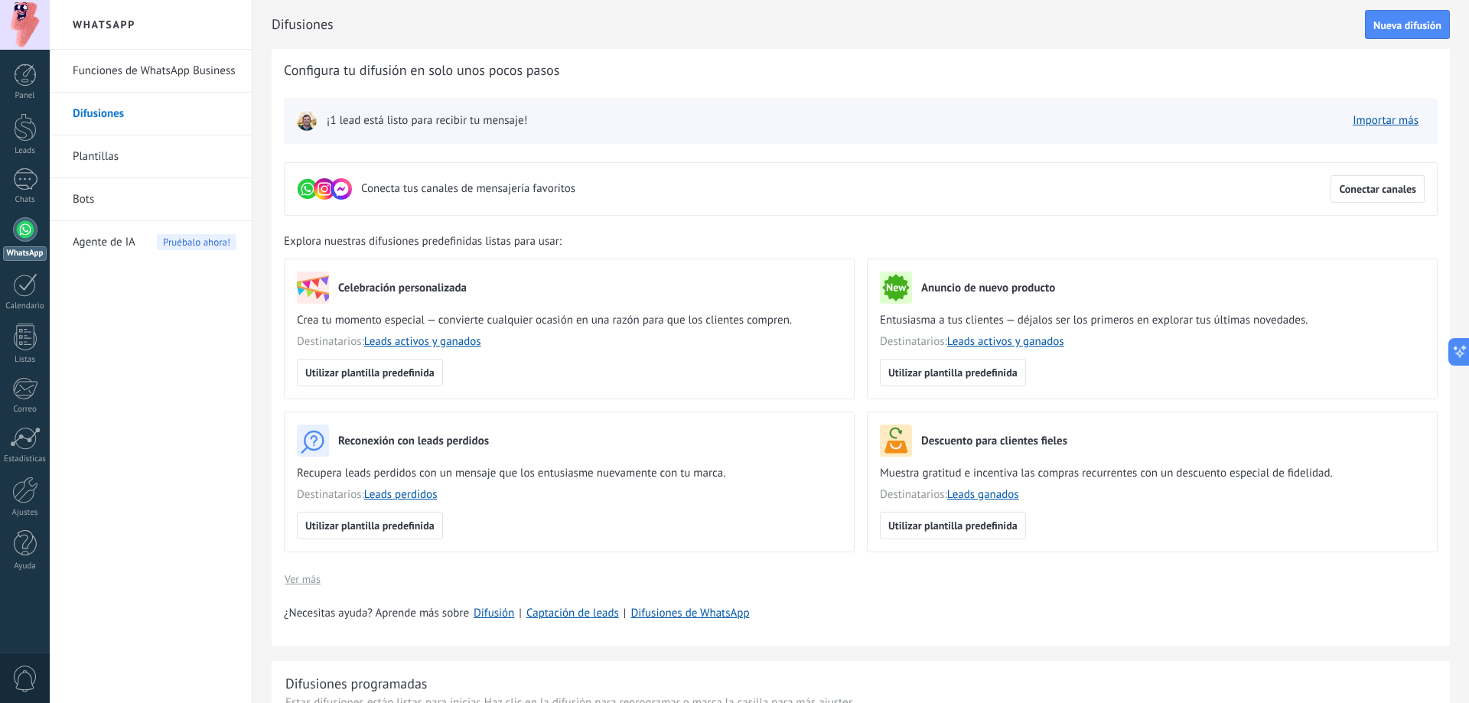
click at [122, 80] on link "Funciones de WhatsApp Business" at bounding box center [155, 71] width 164 height 43
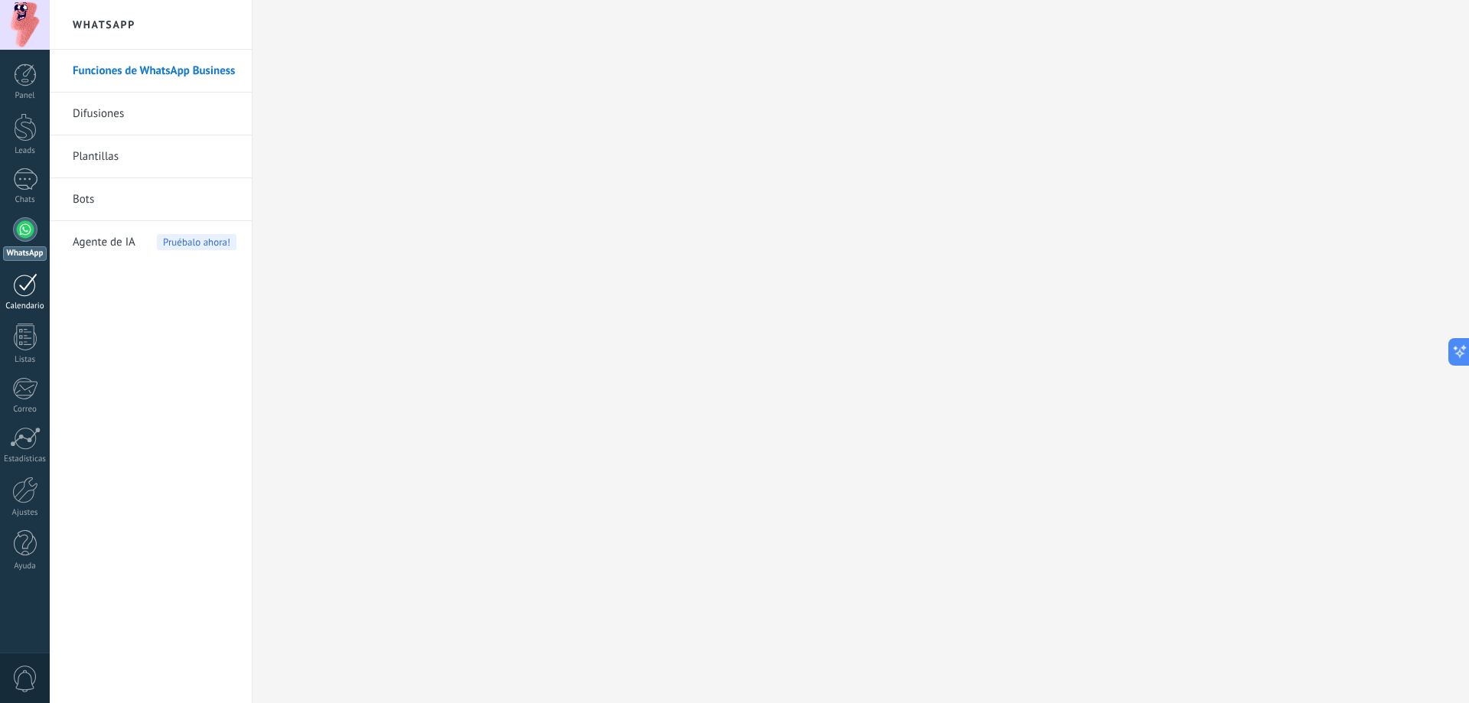
click at [34, 284] on div at bounding box center [25, 285] width 24 height 24
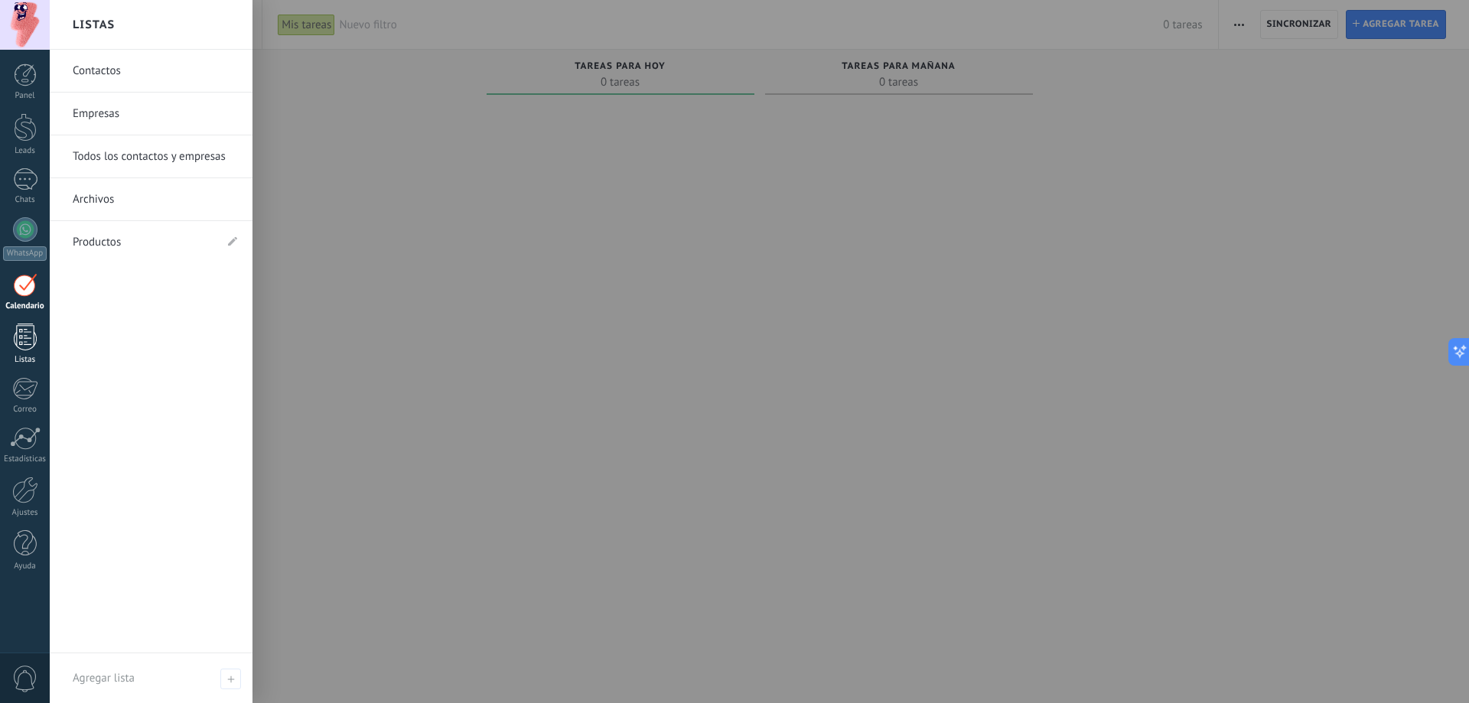
click at [28, 333] on div at bounding box center [25, 337] width 23 height 27
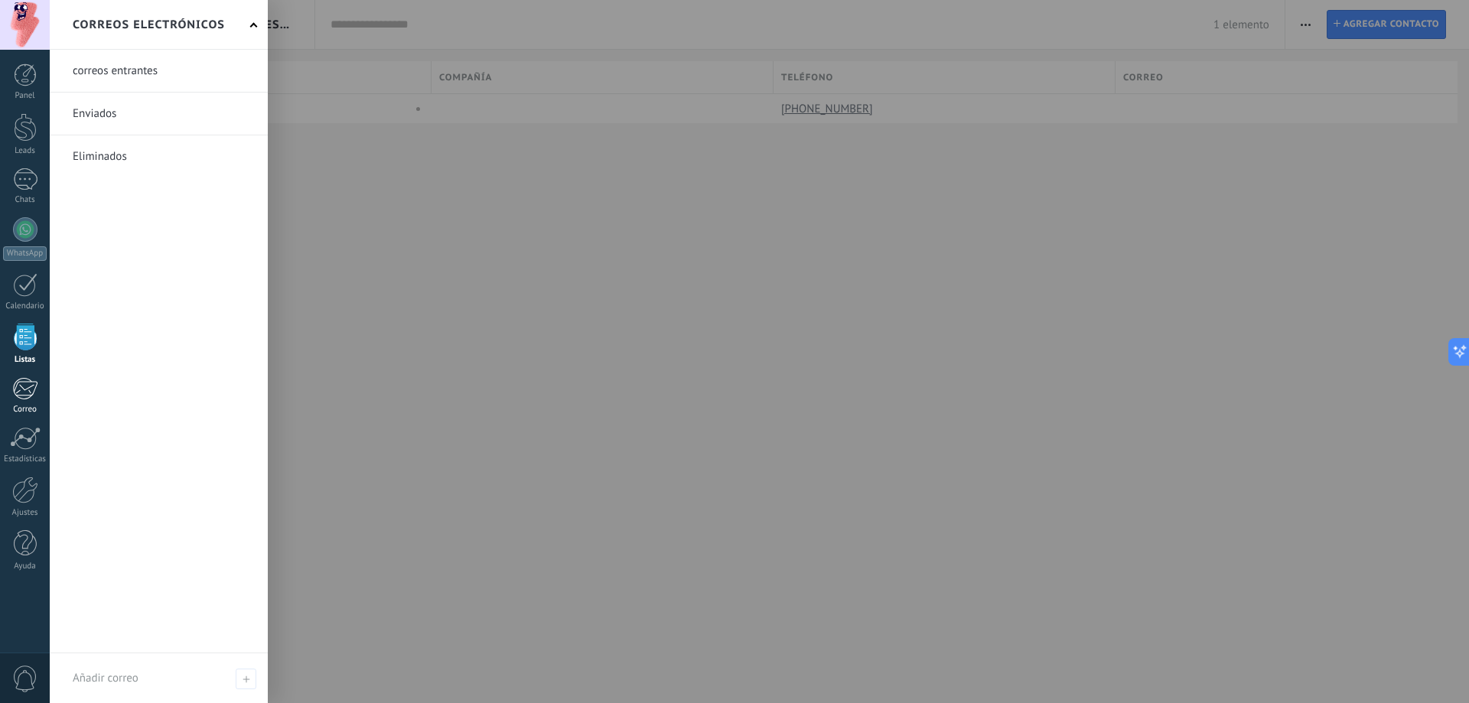
click at [32, 381] on div at bounding box center [24, 388] width 25 height 23
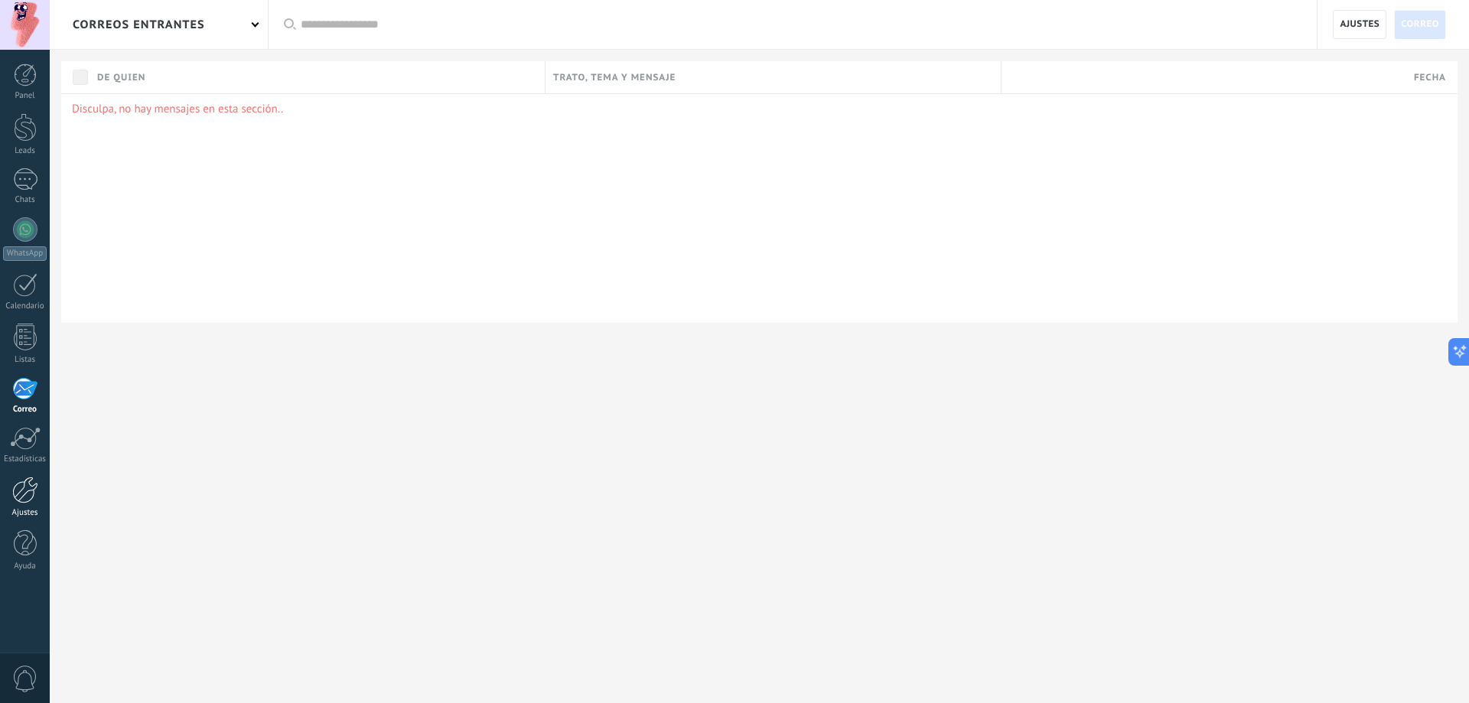
click at [23, 496] on div at bounding box center [25, 490] width 26 height 27
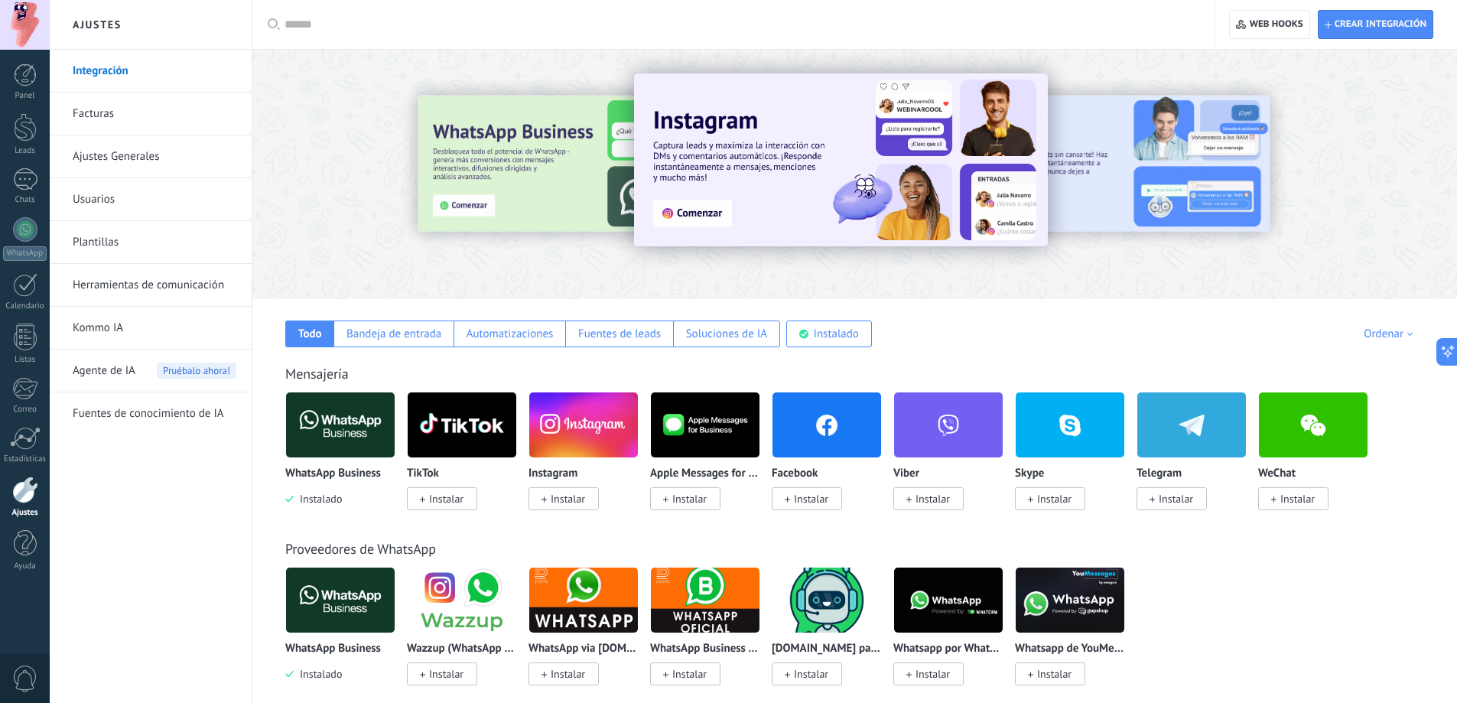
click at [104, 243] on link "Plantillas" at bounding box center [155, 242] width 164 height 43
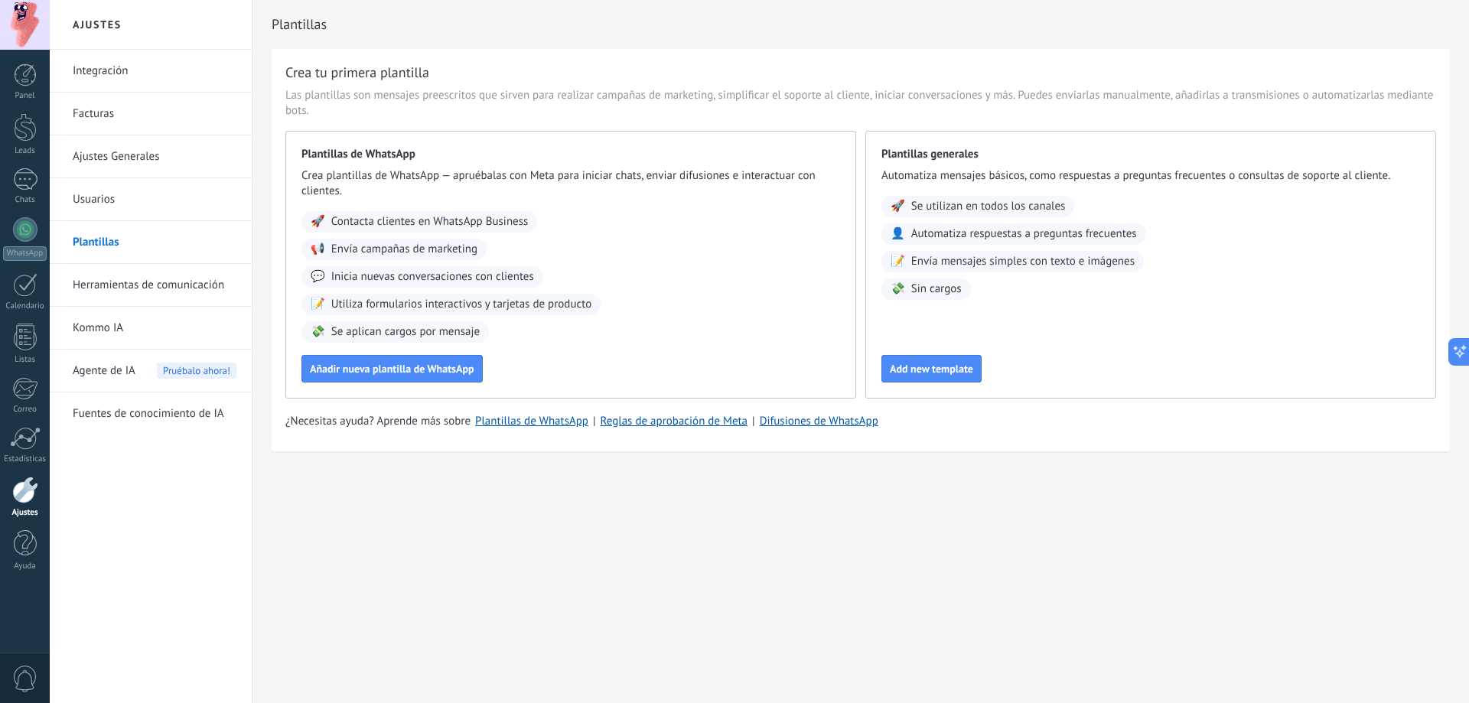
click at [143, 70] on link "Integración" at bounding box center [155, 71] width 164 height 43
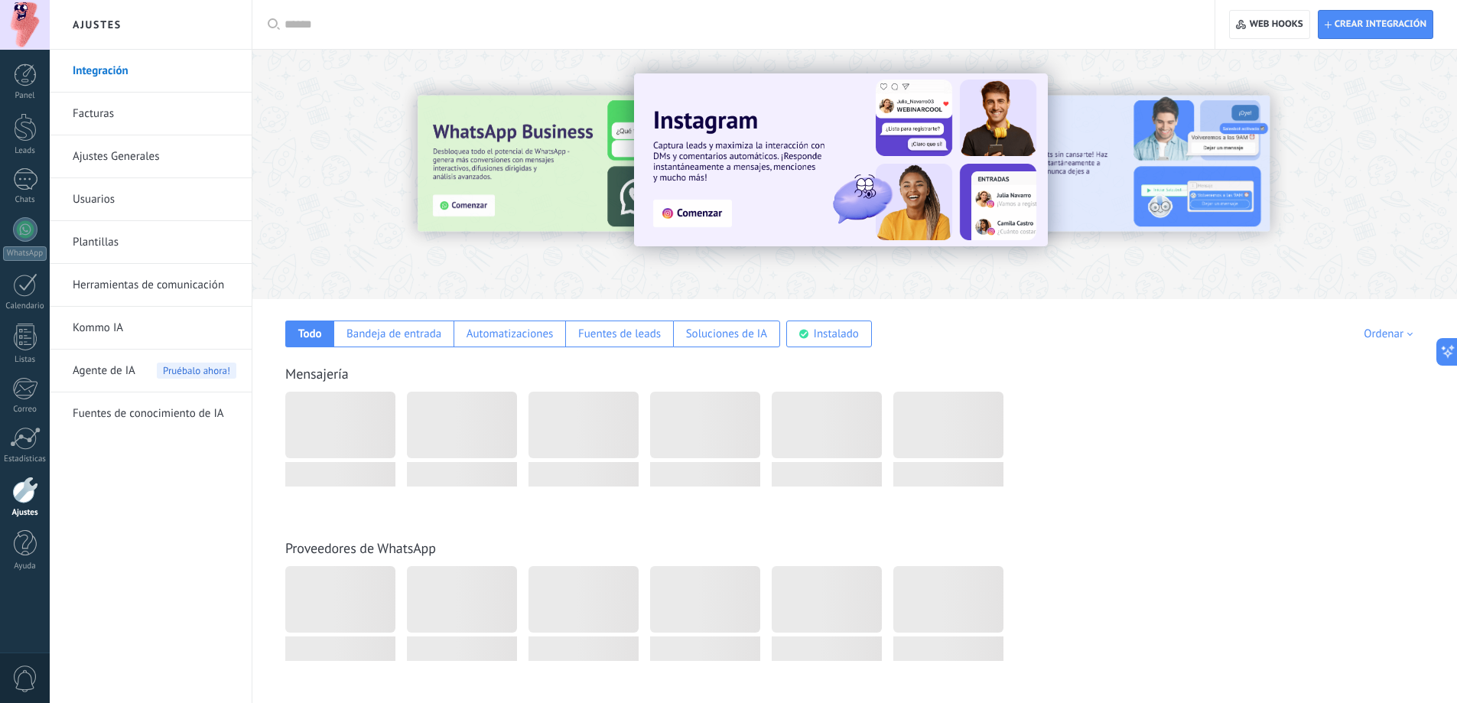
click at [136, 114] on link "Facturas" at bounding box center [155, 114] width 164 height 43
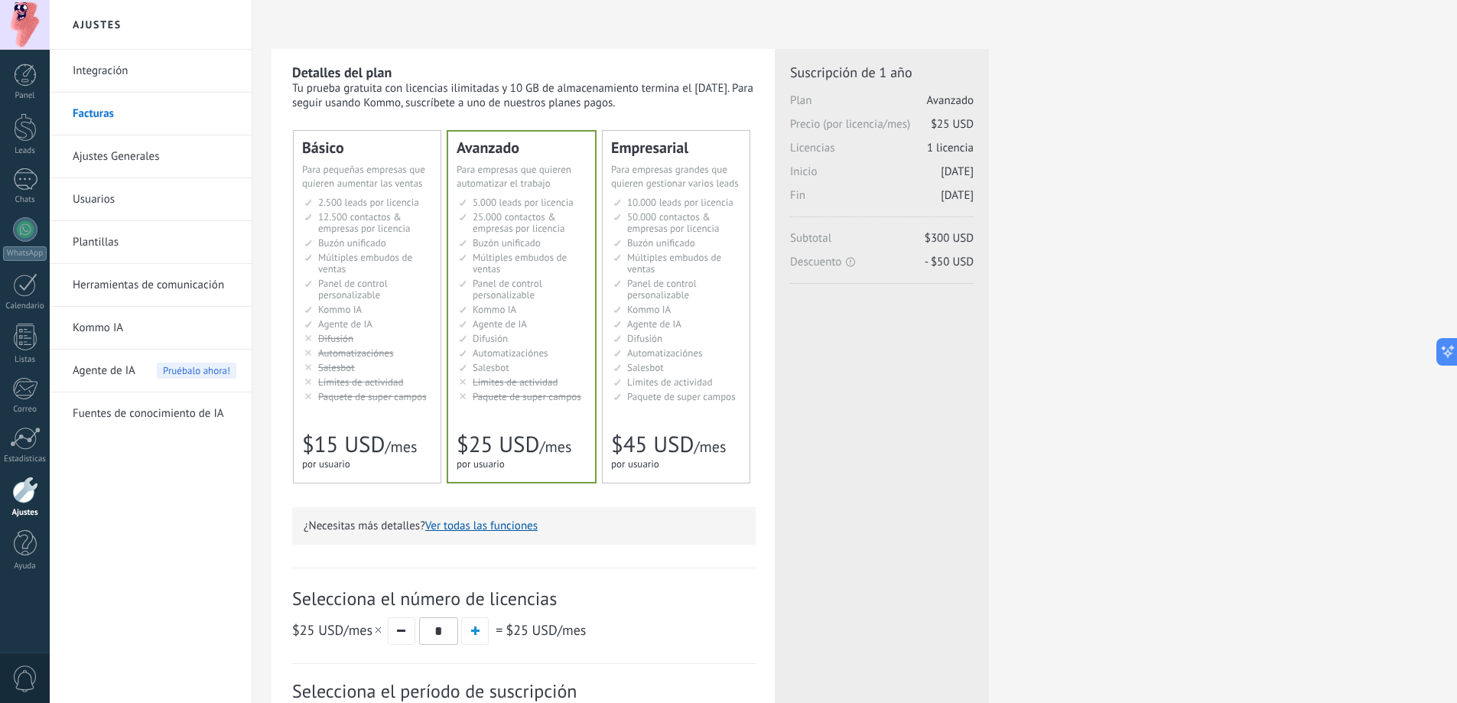
click at [656, 355] on span "Automatizaciónes" at bounding box center [665, 353] width 76 height 13
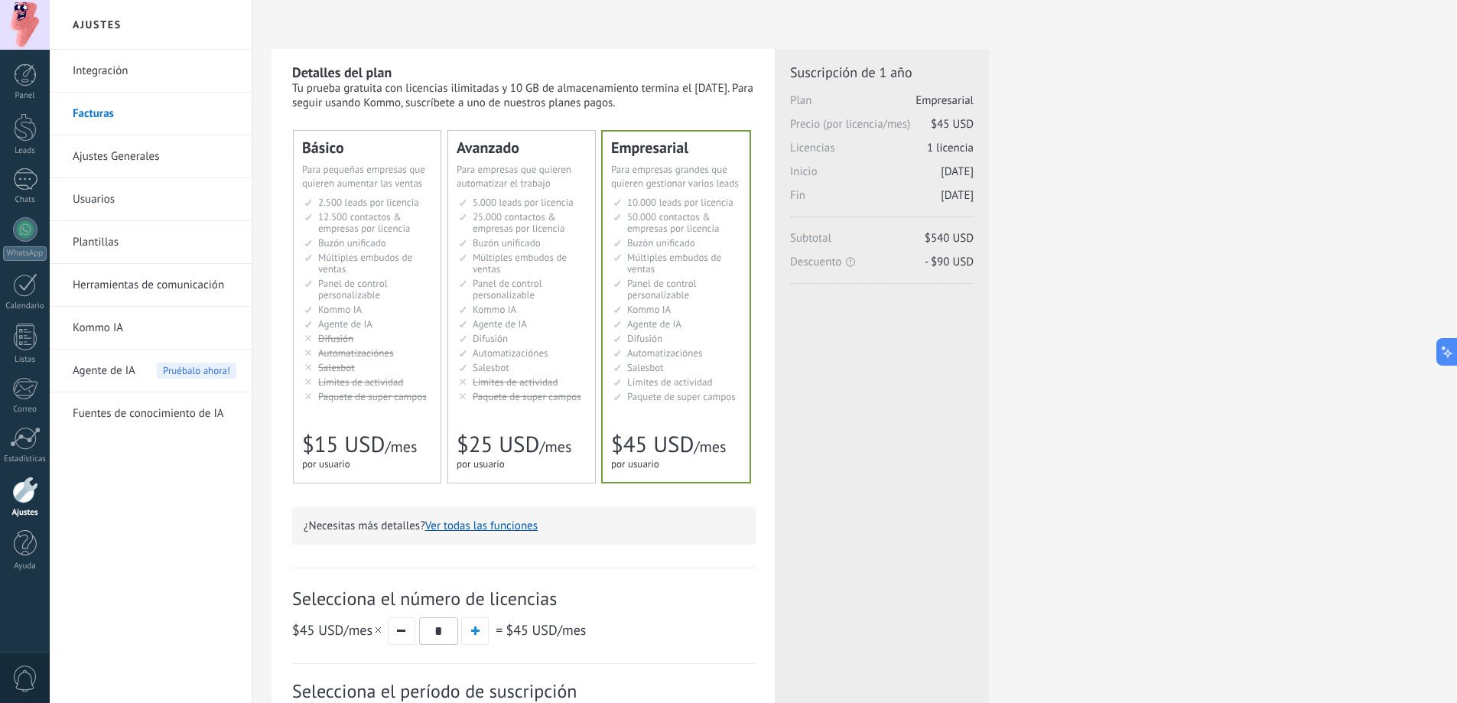
drag, startPoint x: 926, startPoint y: 240, endPoint x: 972, endPoint y: 243, distance: 46.0
click at [972, 243] on span "Subtotal $540 USD" at bounding box center [882, 243] width 184 height 24
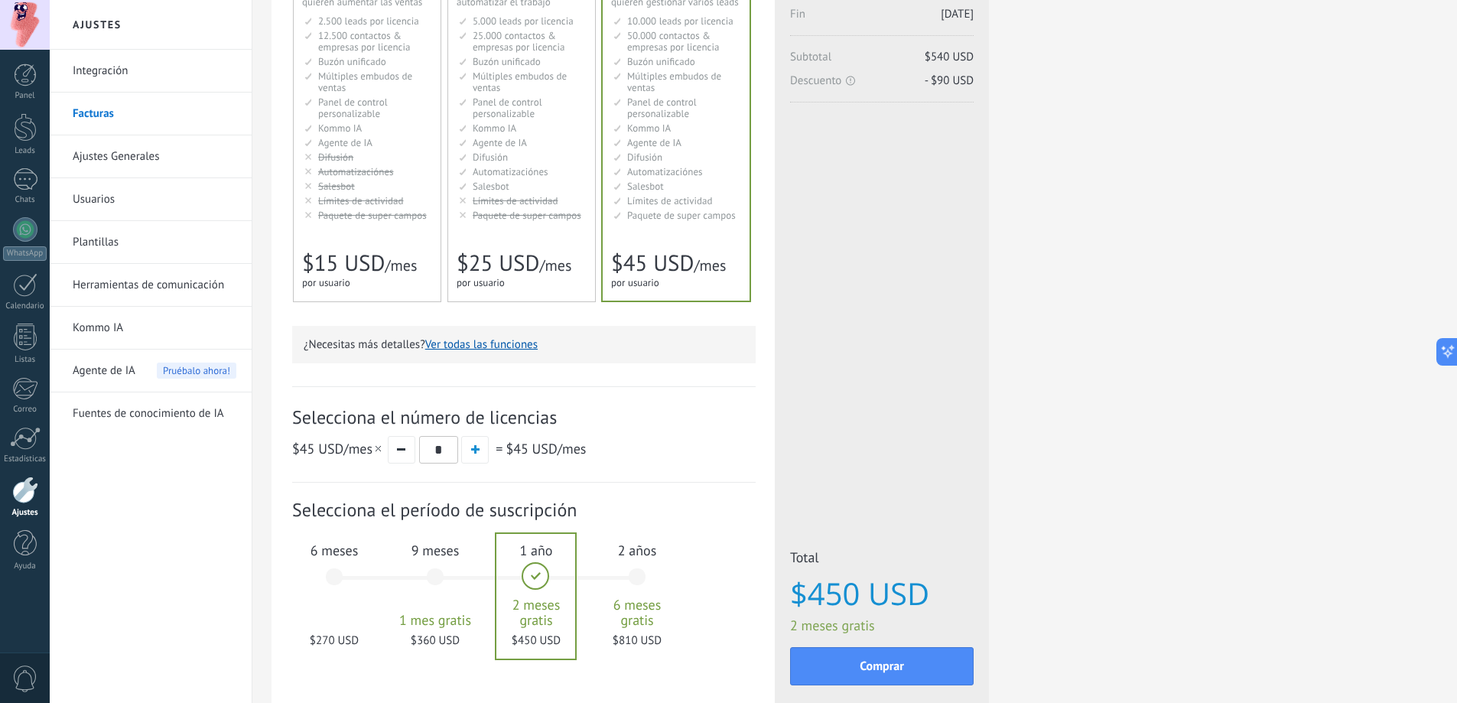
scroll to position [277, 0]
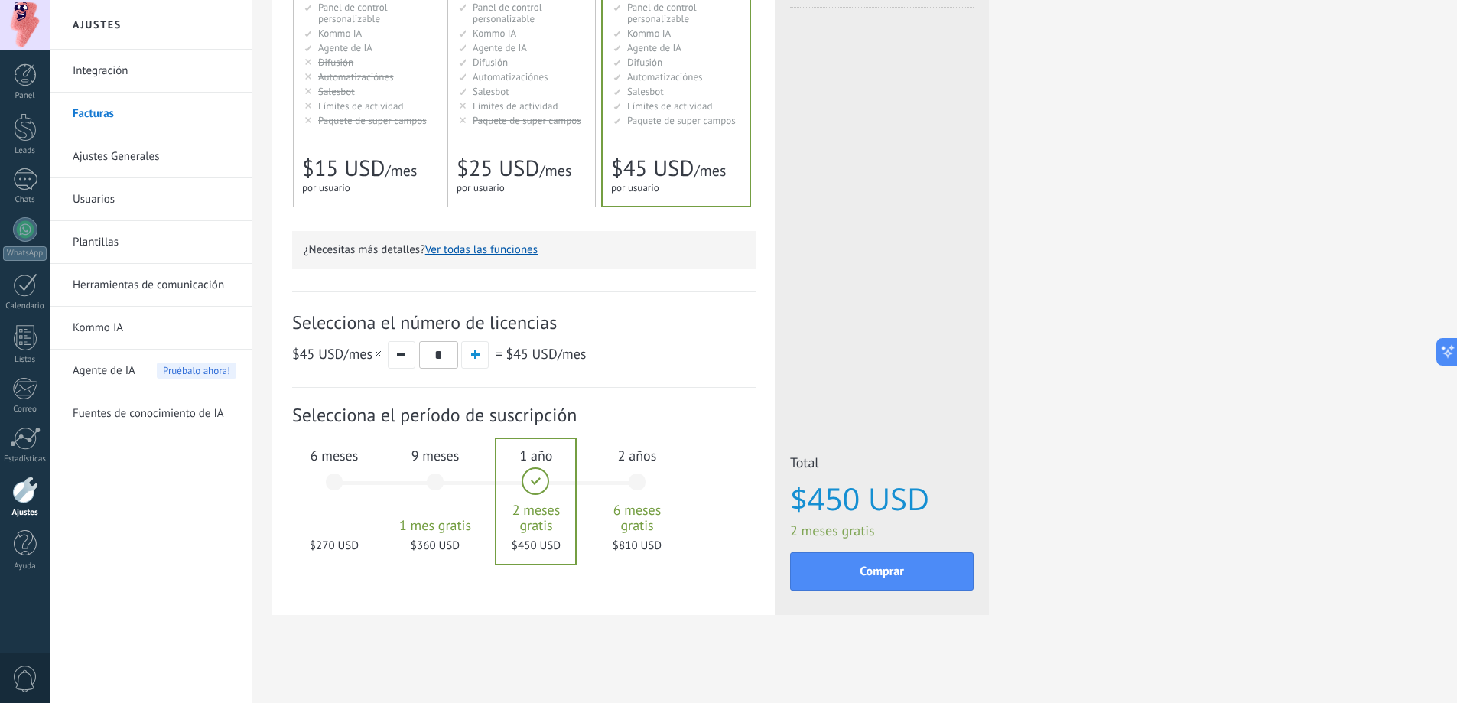
click at [435, 487] on div "9 meses 1 mes gratis $360 USD" at bounding box center [435, 489] width 83 height 108
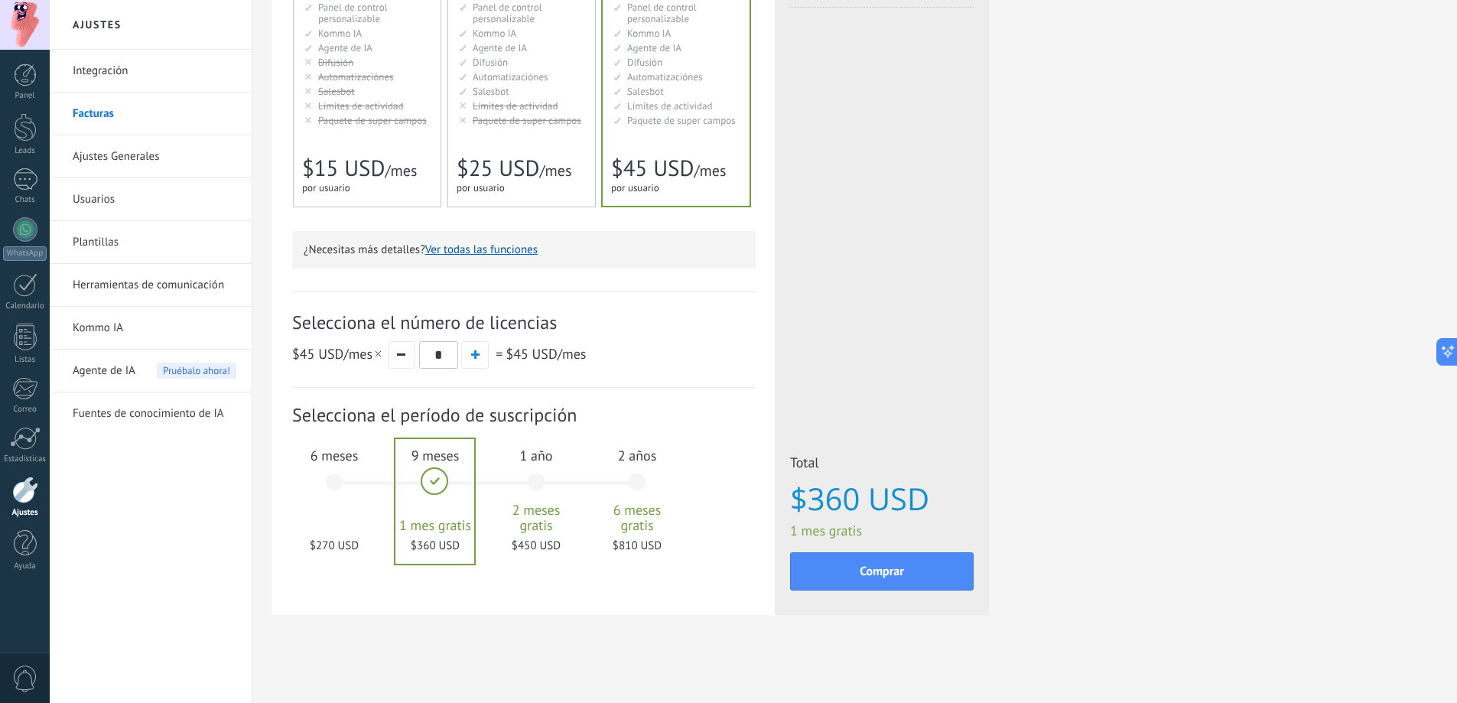
click at [338, 484] on div "6 meses $270 USD" at bounding box center [334, 489] width 83 height 108
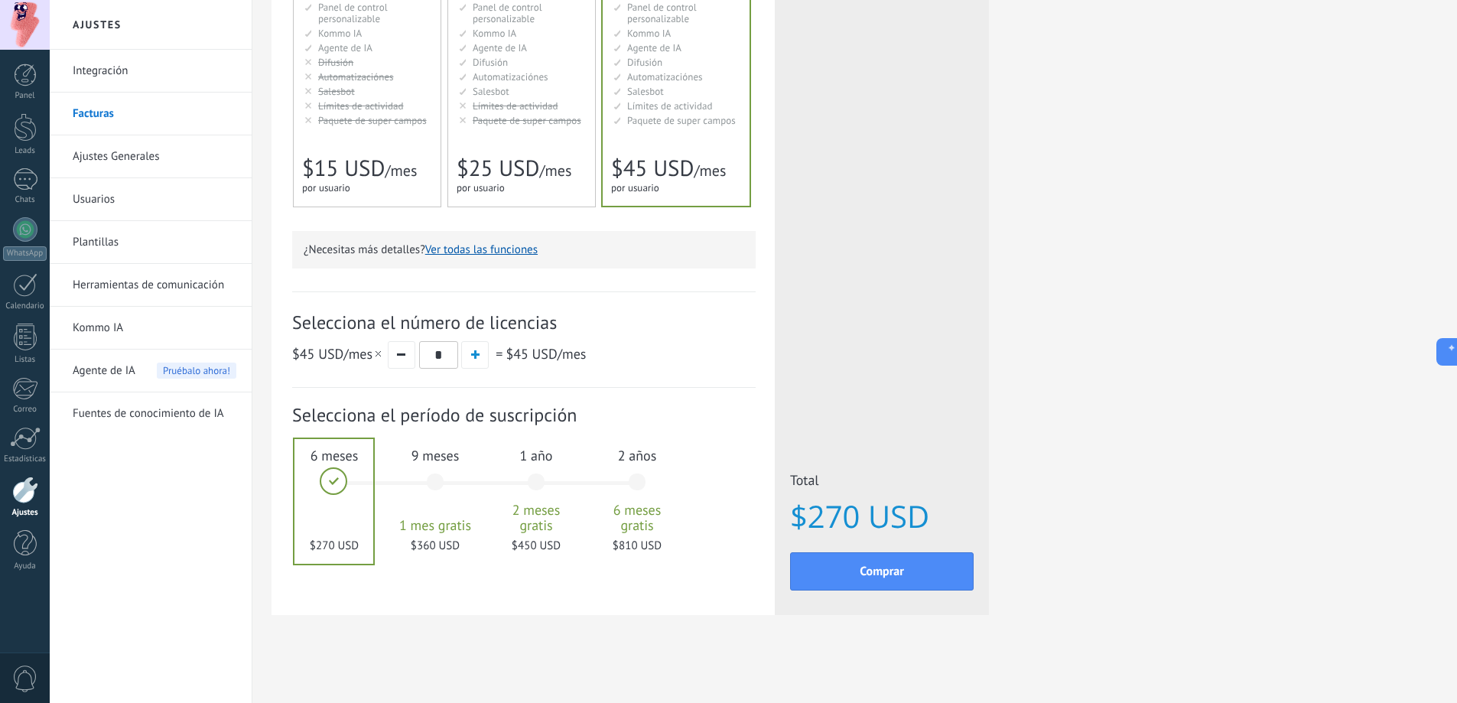
click at [531, 484] on div "1 año 2 meses gratis $450 USD" at bounding box center [536, 489] width 83 height 108
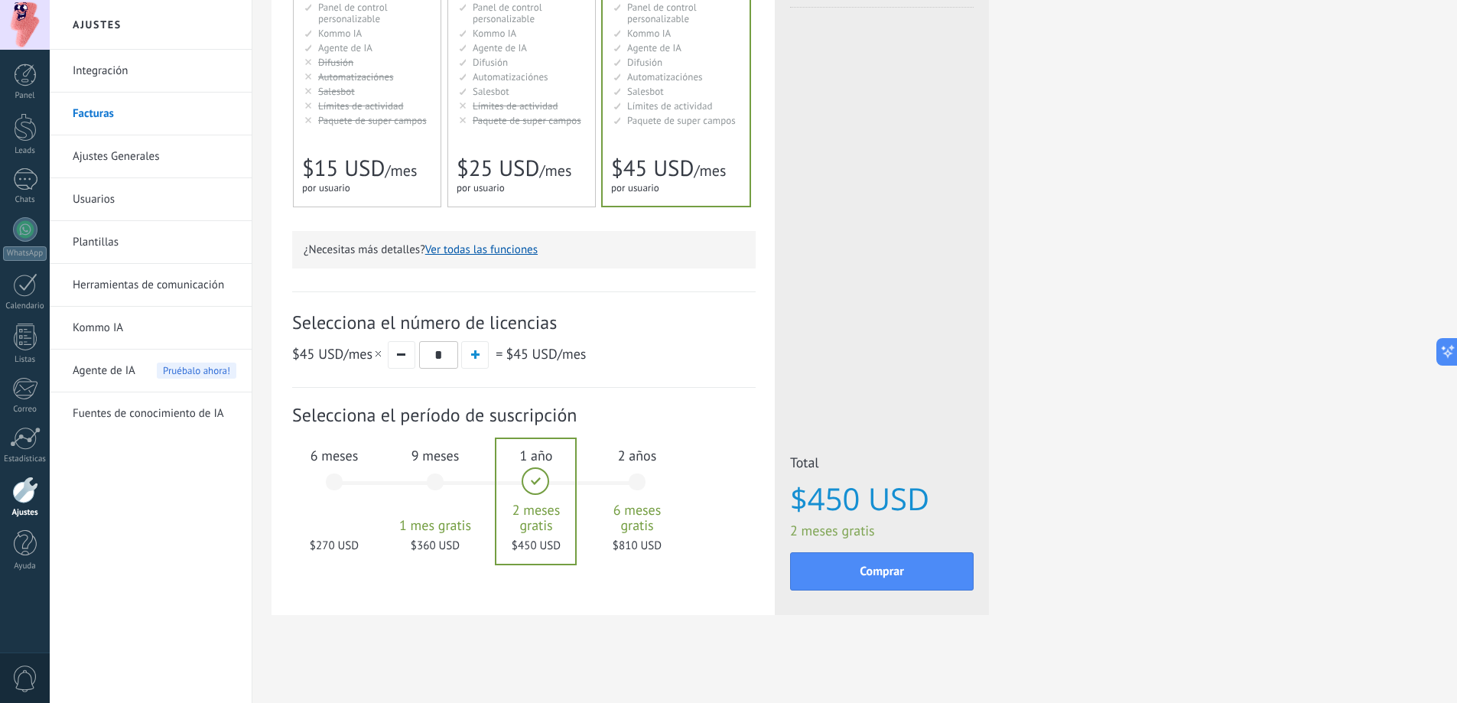
click at [645, 481] on div "2 años 6 meses gratis $810 USD" at bounding box center [637, 489] width 83 height 108
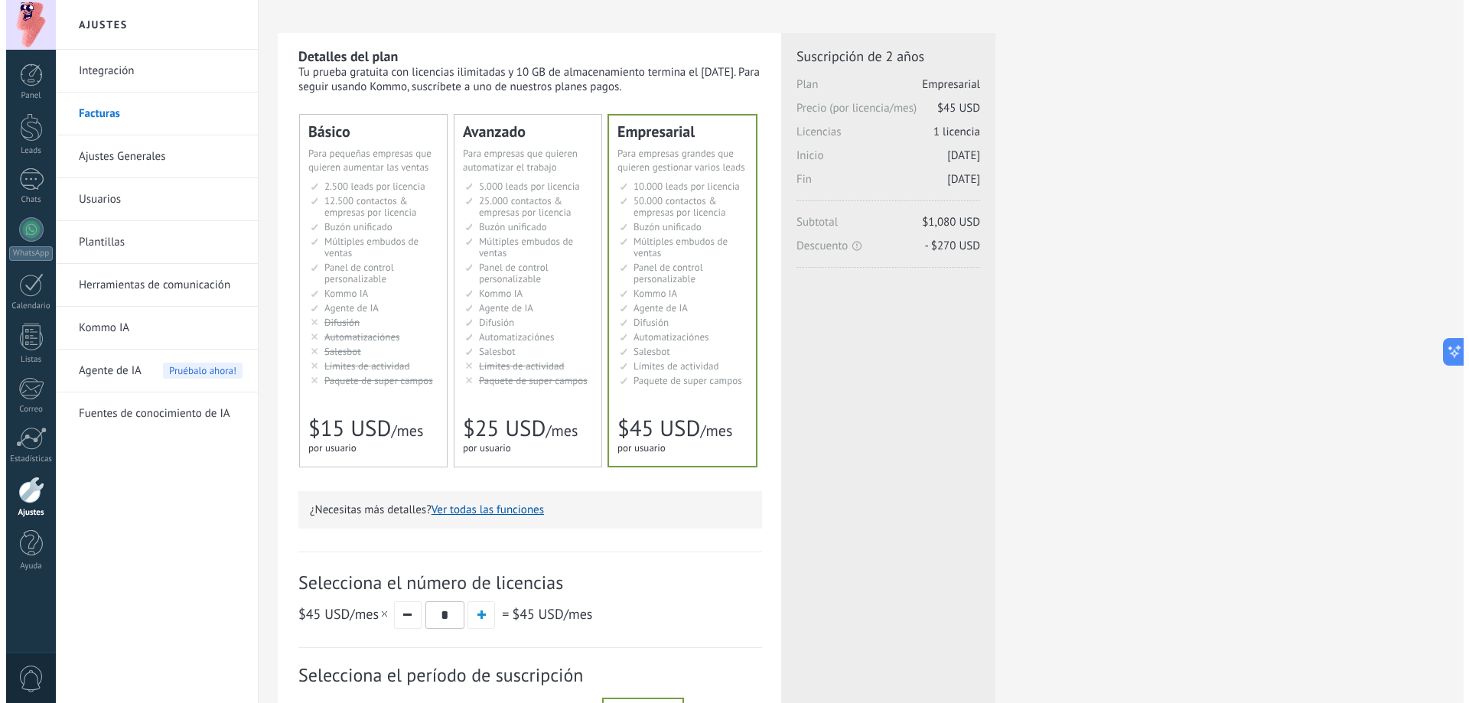
scroll to position [0, 0]
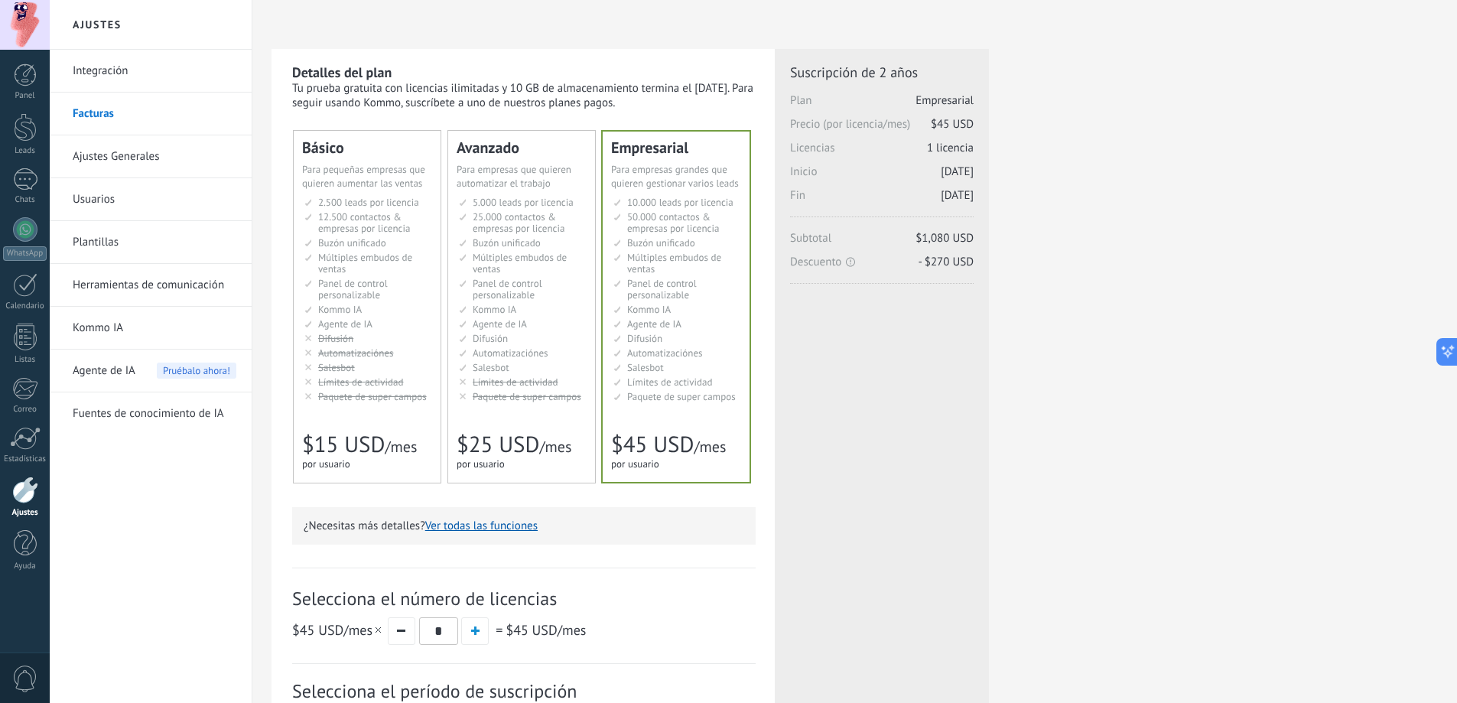
click at [126, 145] on link "Ajustes Generales" at bounding box center [155, 156] width 164 height 43
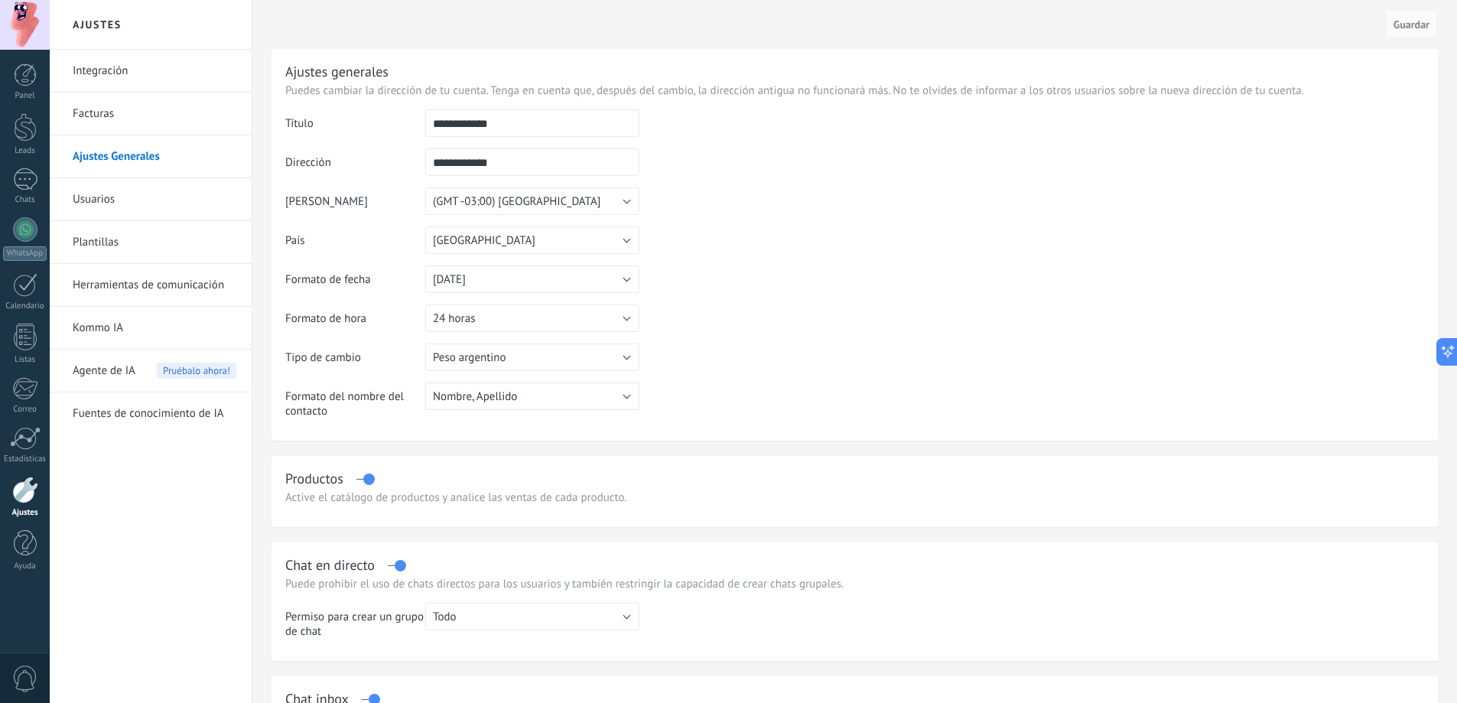
click at [116, 187] on link "Usuarios" at bounding box center [155, 199] width 164 height 43
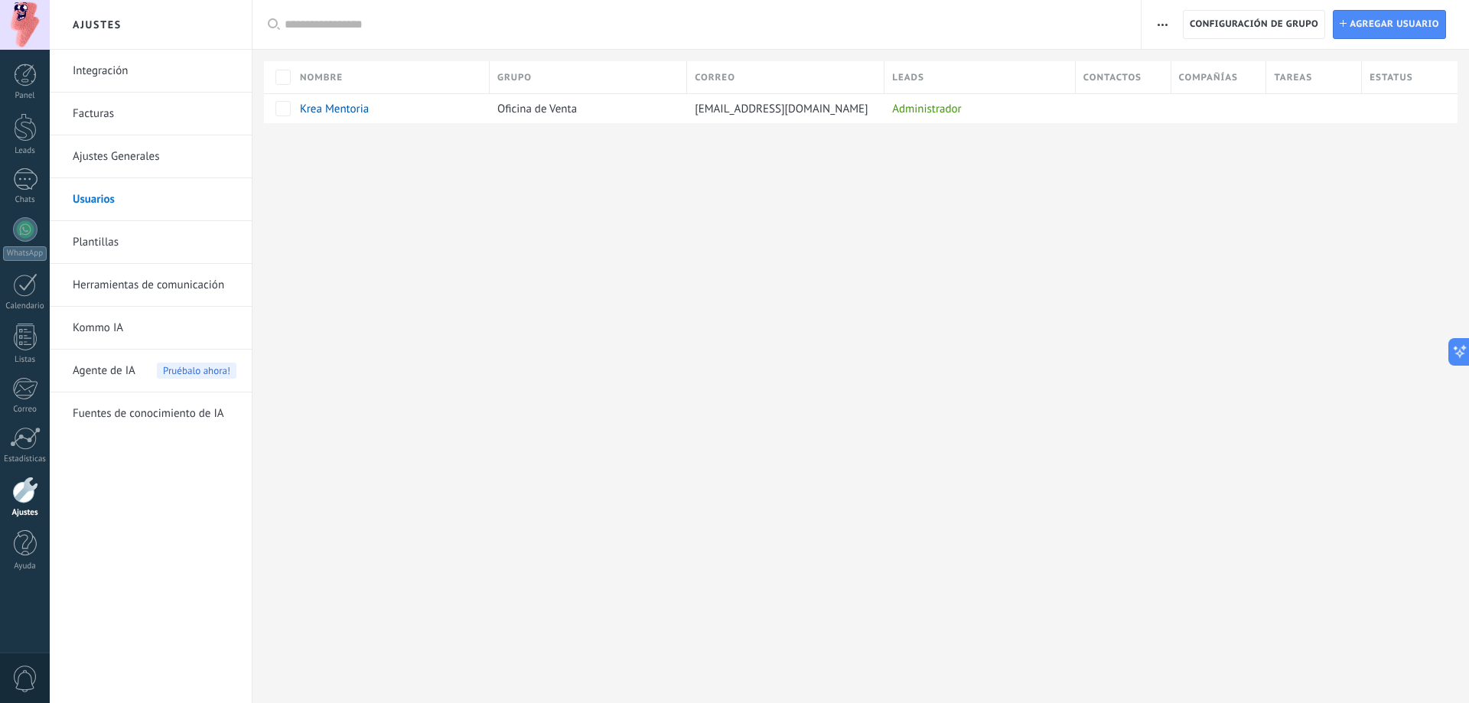
click at [122, 285] on link "Herramientas de comunicación" at bounding box center [155, 285] width 164 height 43
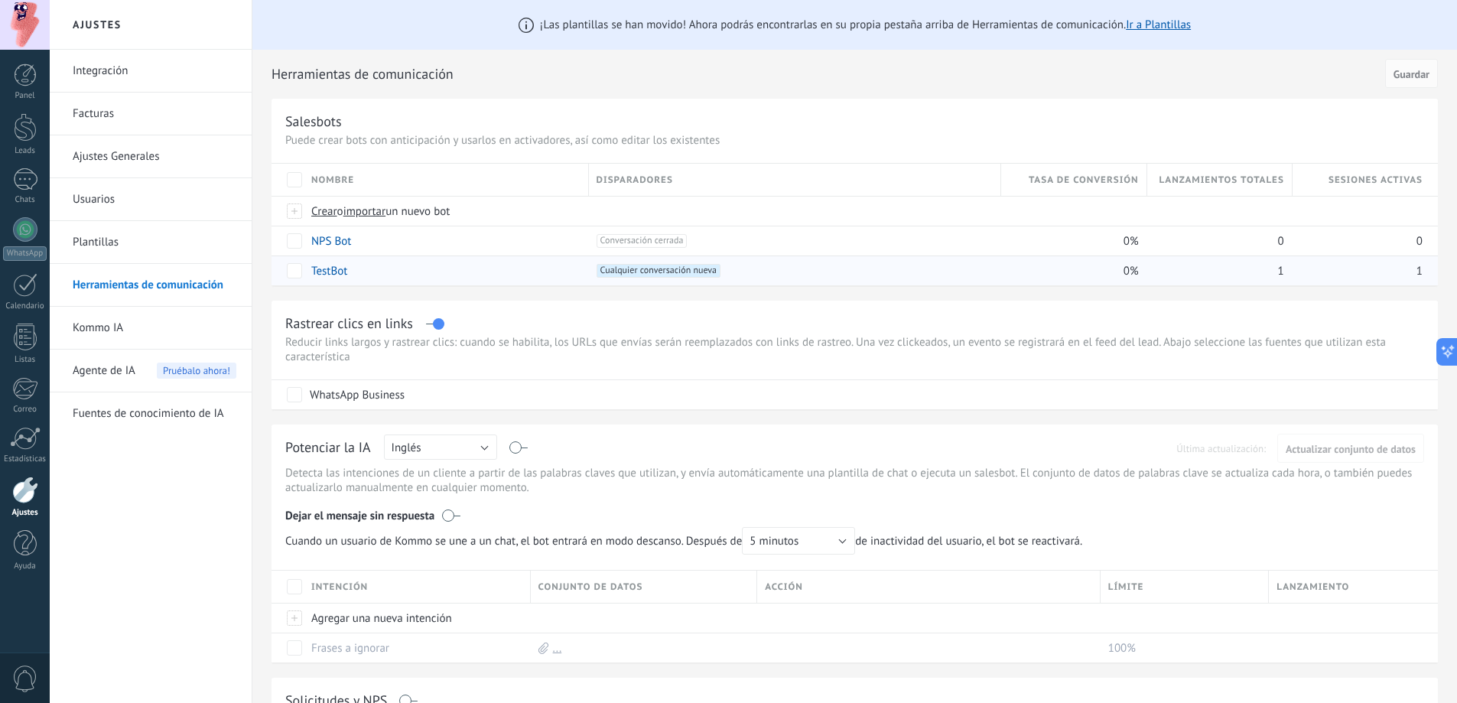
click at [321, 267] on link "TestBot" at bounding box center [329, 271] width 36 height 15
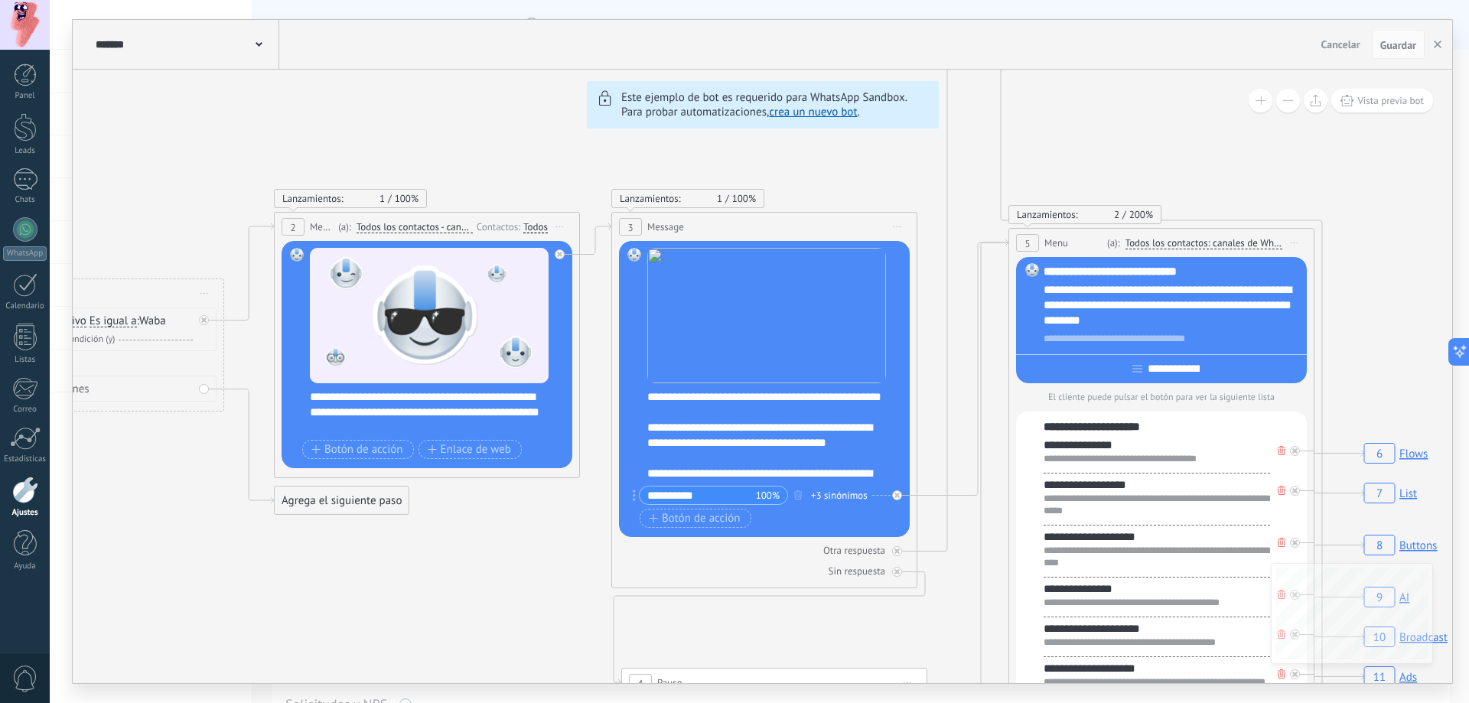
click at [1284, 99] on button at bounding box center [1288, 101] width 24 height 24
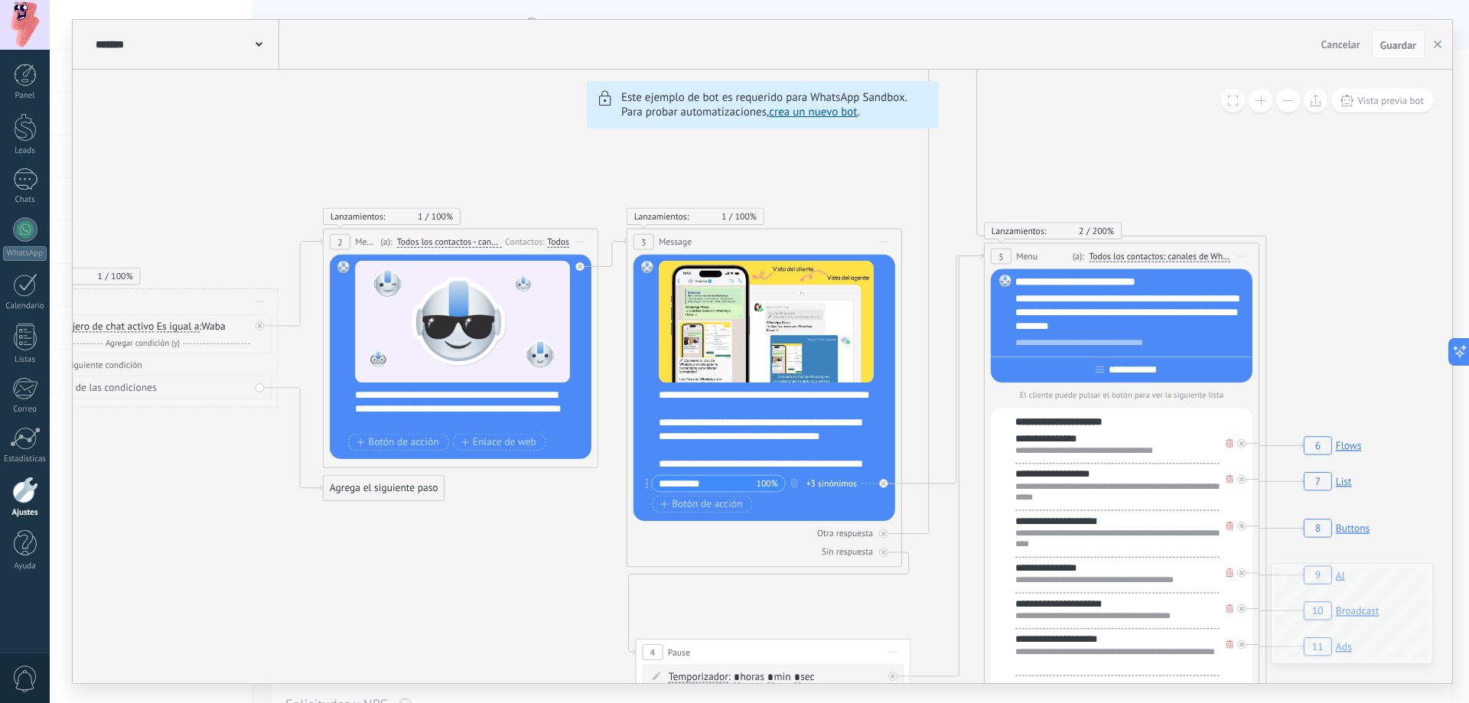
click at [1284, 99] on button at bounding box center [1288, 101] width 24 height 24
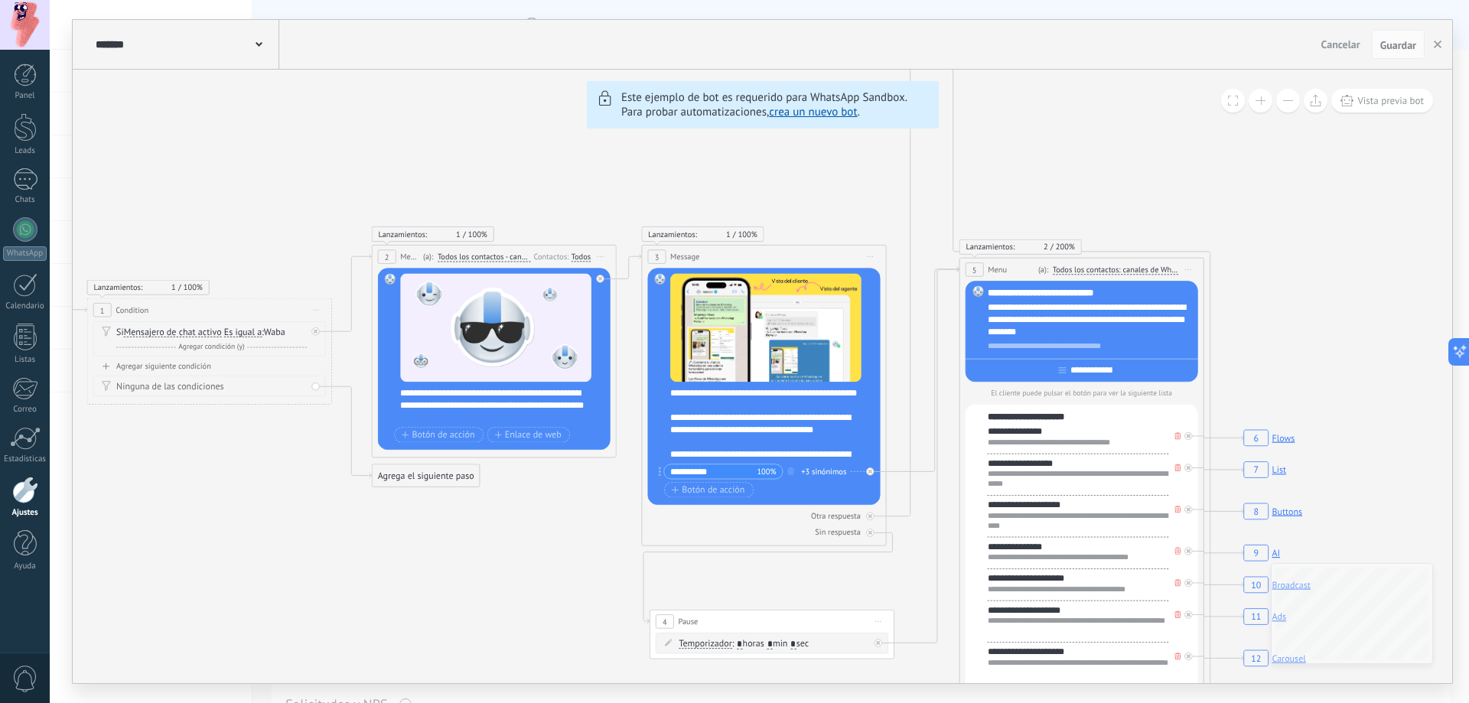
click at [1285, 99] on button at bounding box center [1288, 101] width 24 height 24
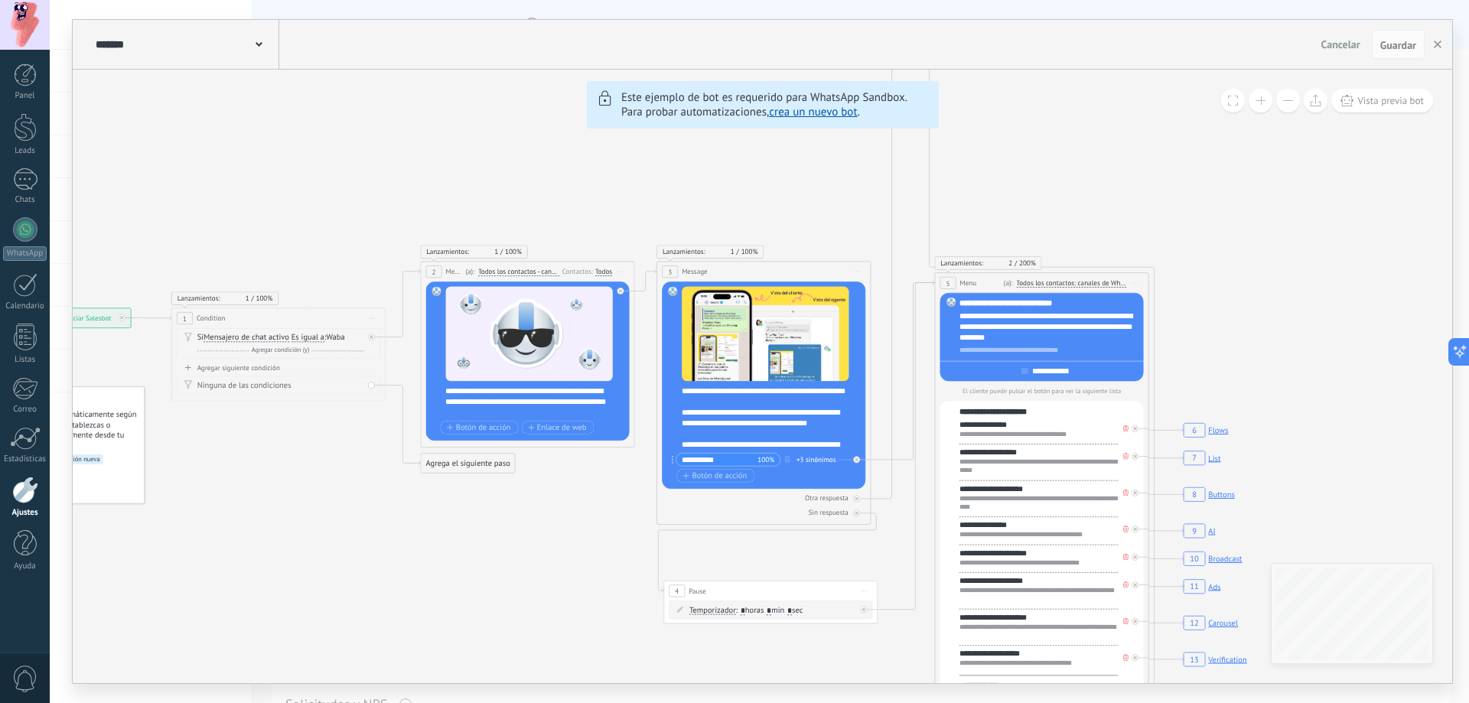
click at [1285, 99] on button at bounding box center [1288, 101] width 24 height 24
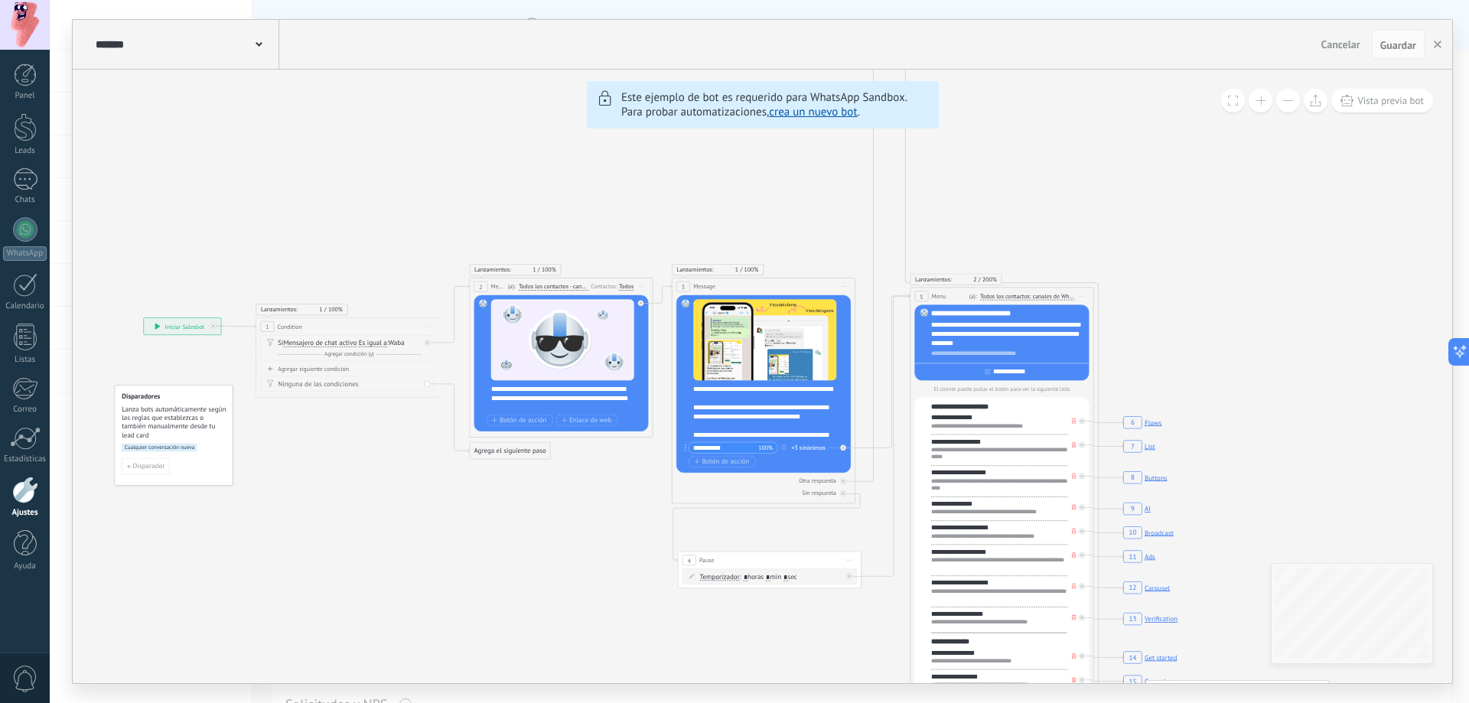
click at [1285, 99] on button at bounding box center [1288, 101] width 24 height 24
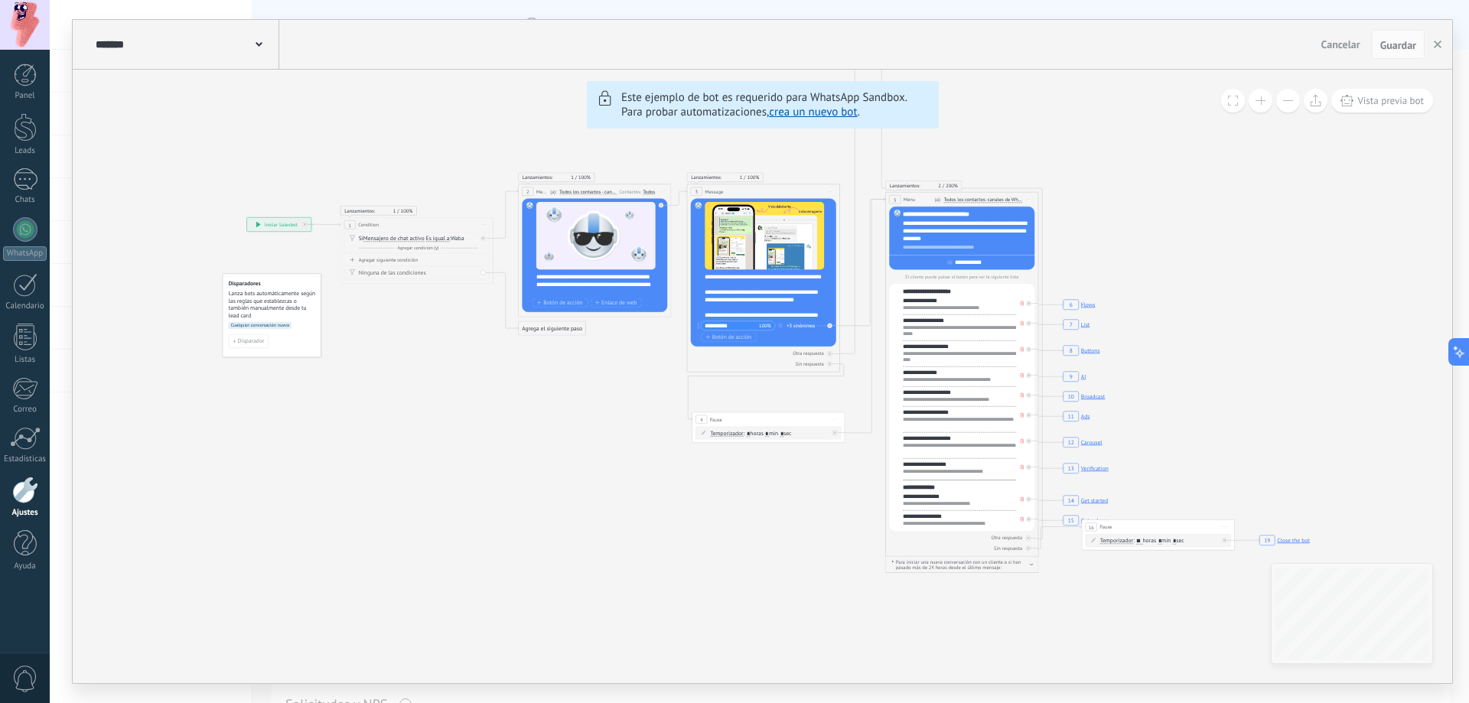
click at [1264, 103] on button at bounding box center [1260, 101] width 24 height 24
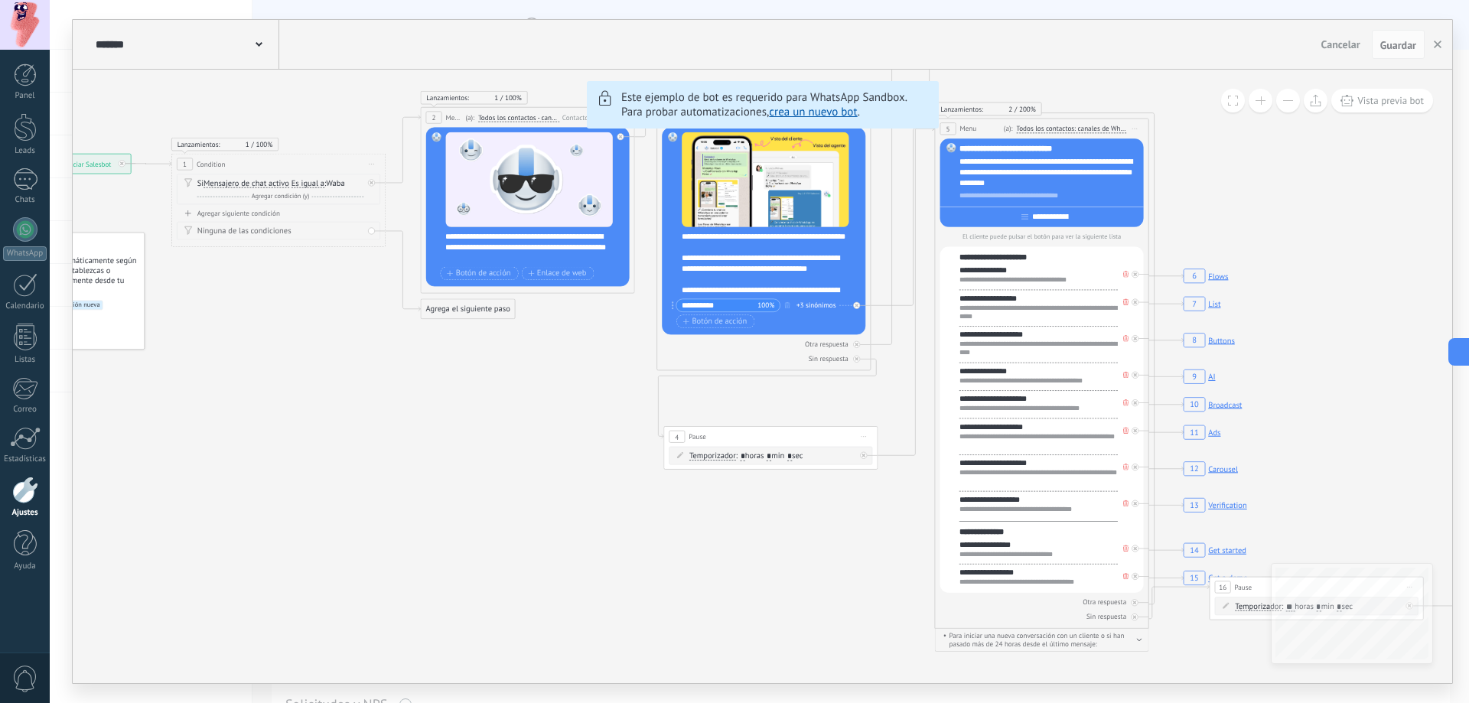
click at [1264, 103] on button at bounding box center [1260, 101] width 24 height 24
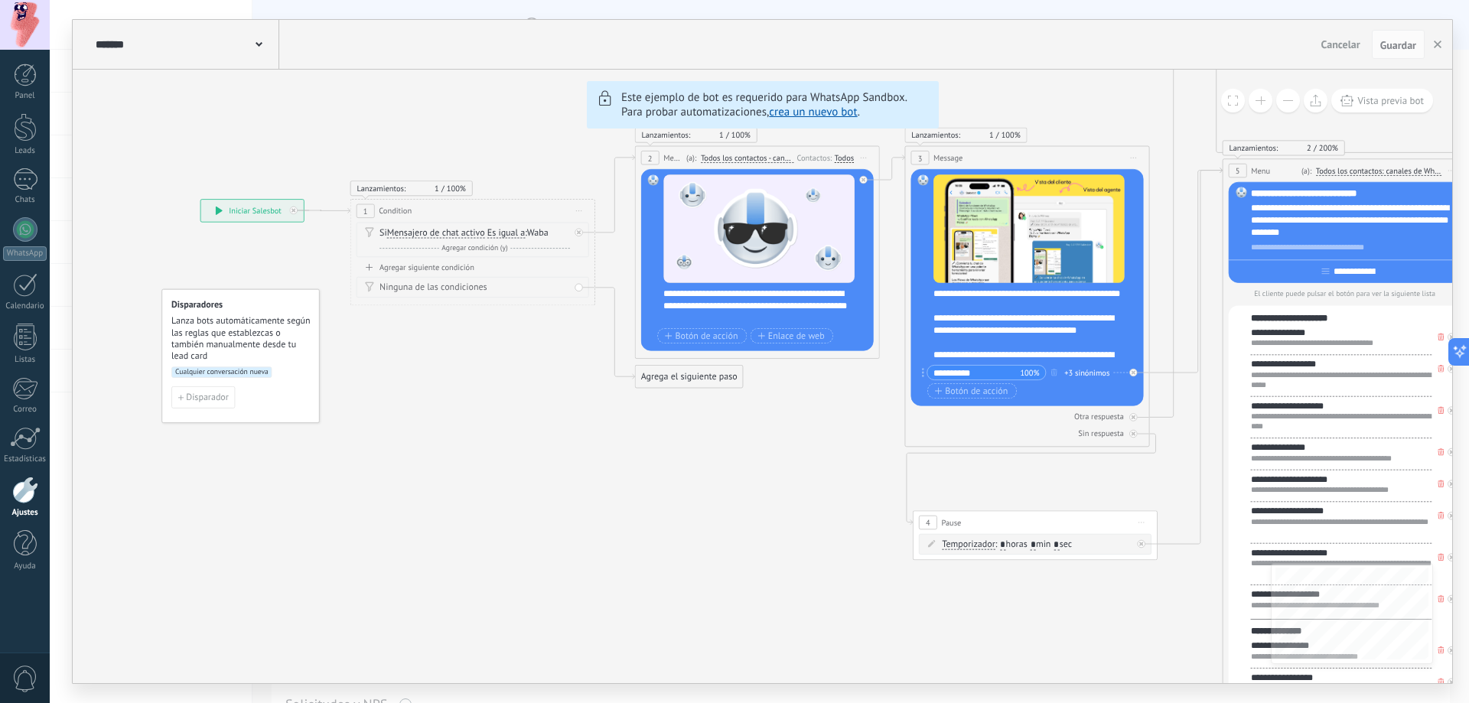
drag, startPoint x: 669, startPoint y: 483, endPoint x: 944, endPoint y: 570, distance: 287.9
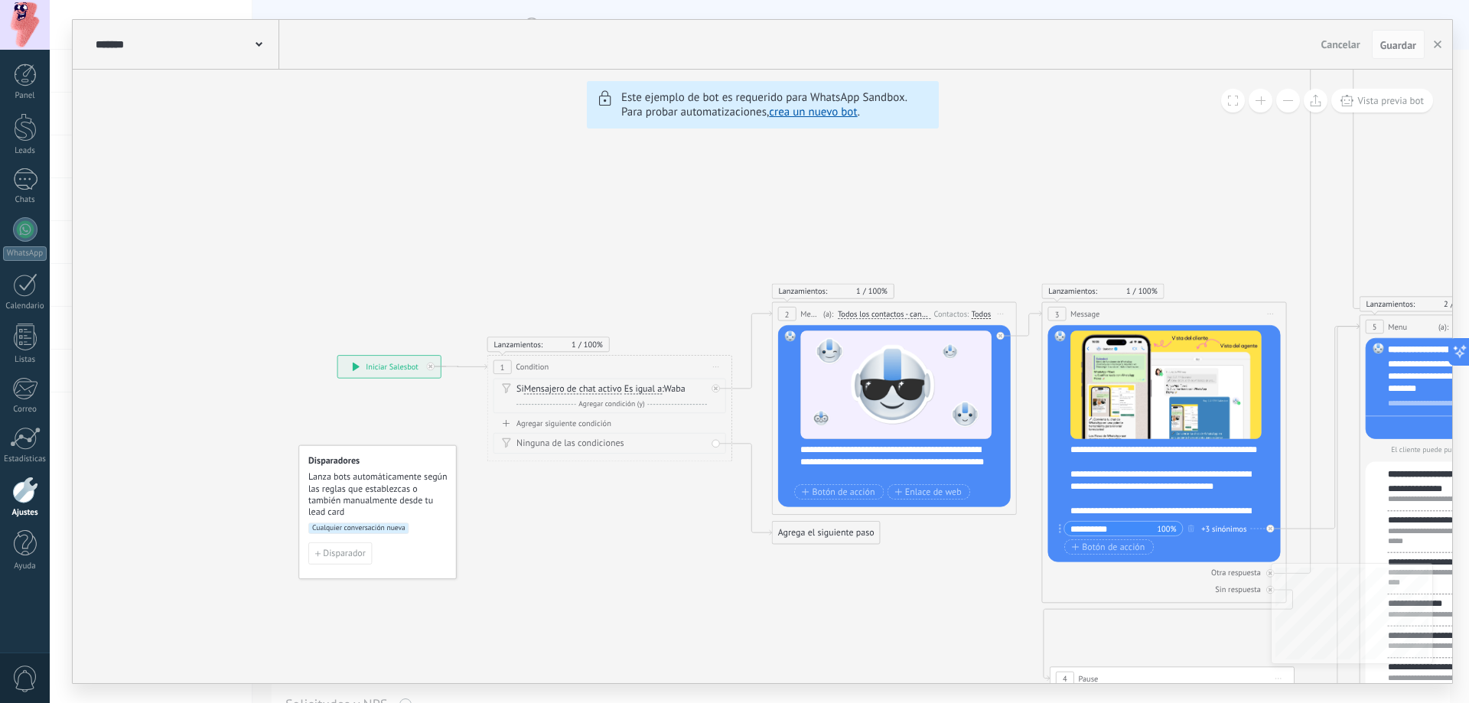
drag, startPoint x: 864, startPoint y: 494, endPoint x: 862, endPoint y: 459, distance: 35.3
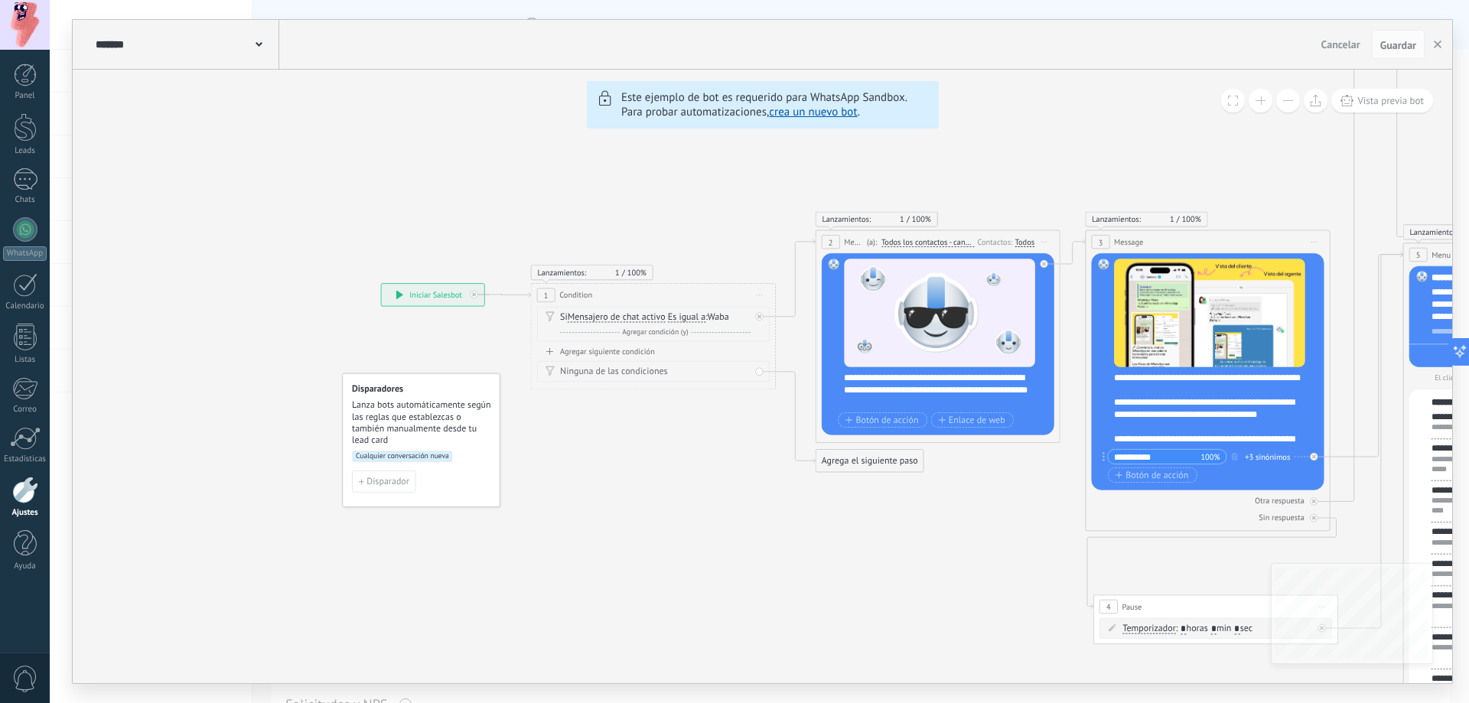
drag, startPoint x: 865, startPoint y: 464, endPoint x: 855, endPoint y: 461, distance: 10.4
click at [817, 109] on link "crea un nuevo bot" at bounding box center [813, 112] width 88 height 15
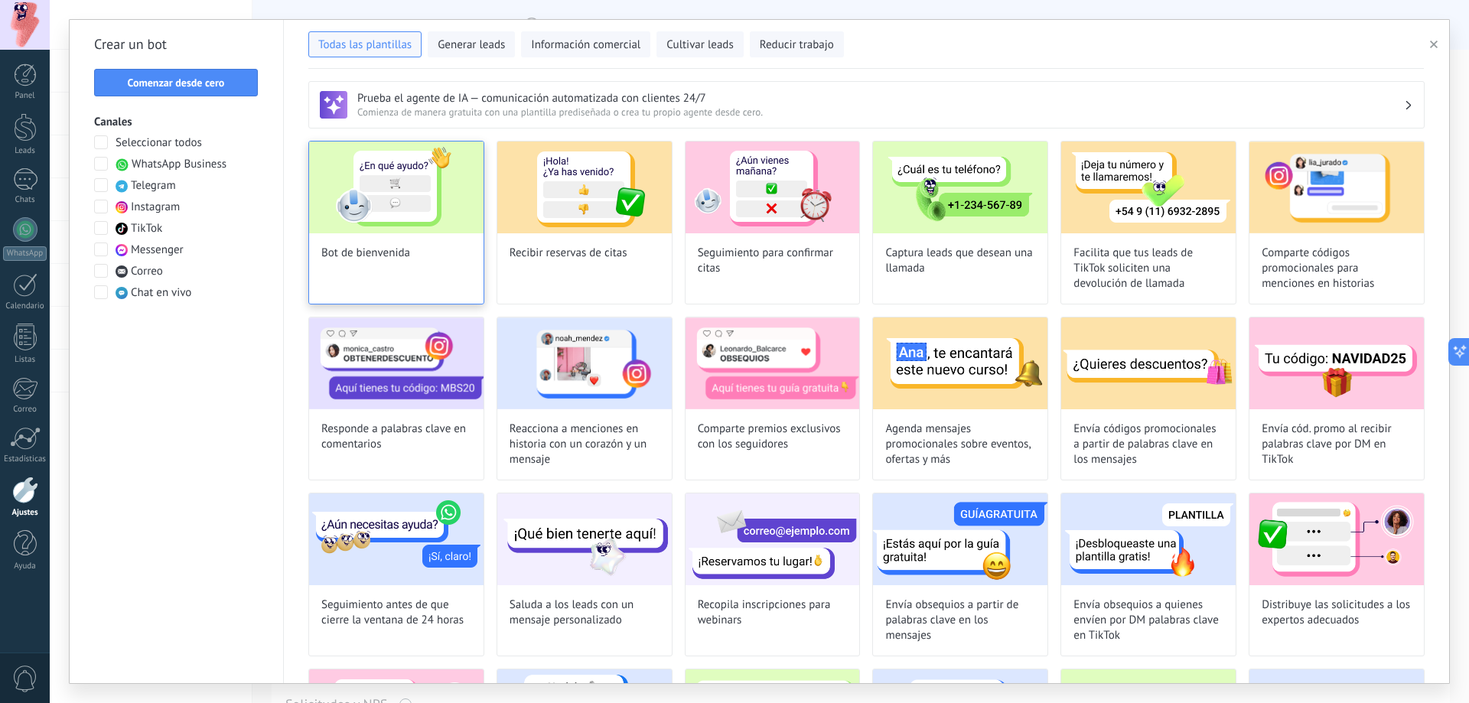
click at [423, 264] on div "Bot de bienvenida" at bounding box center [396, 223] width 176 height 164
type input "**********"
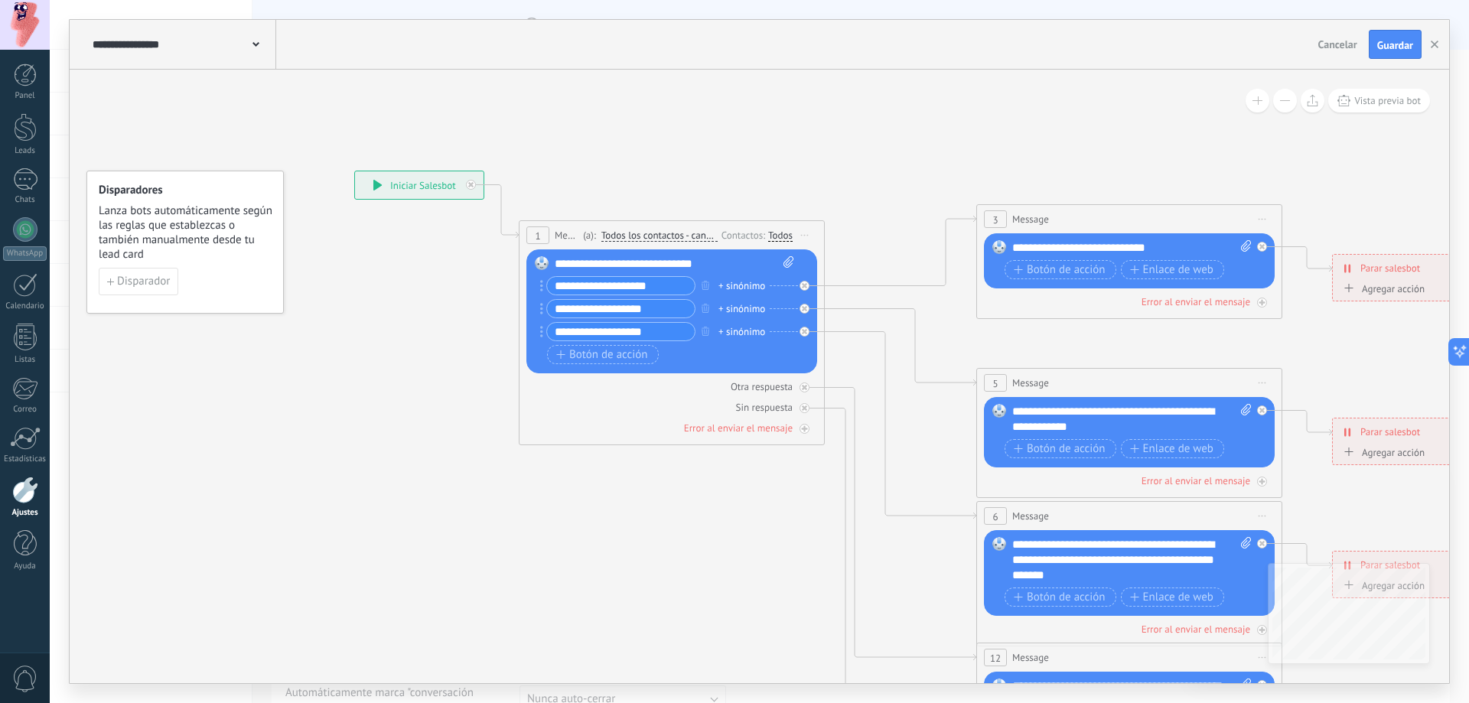
drag, startPoint x: 649, startPoint y: 156, endPoint x: 621, endPoint y: 137, distance: 33.5
click at [624, 137] on icon at bounding box center [1164, 560] width 2384 height 1545
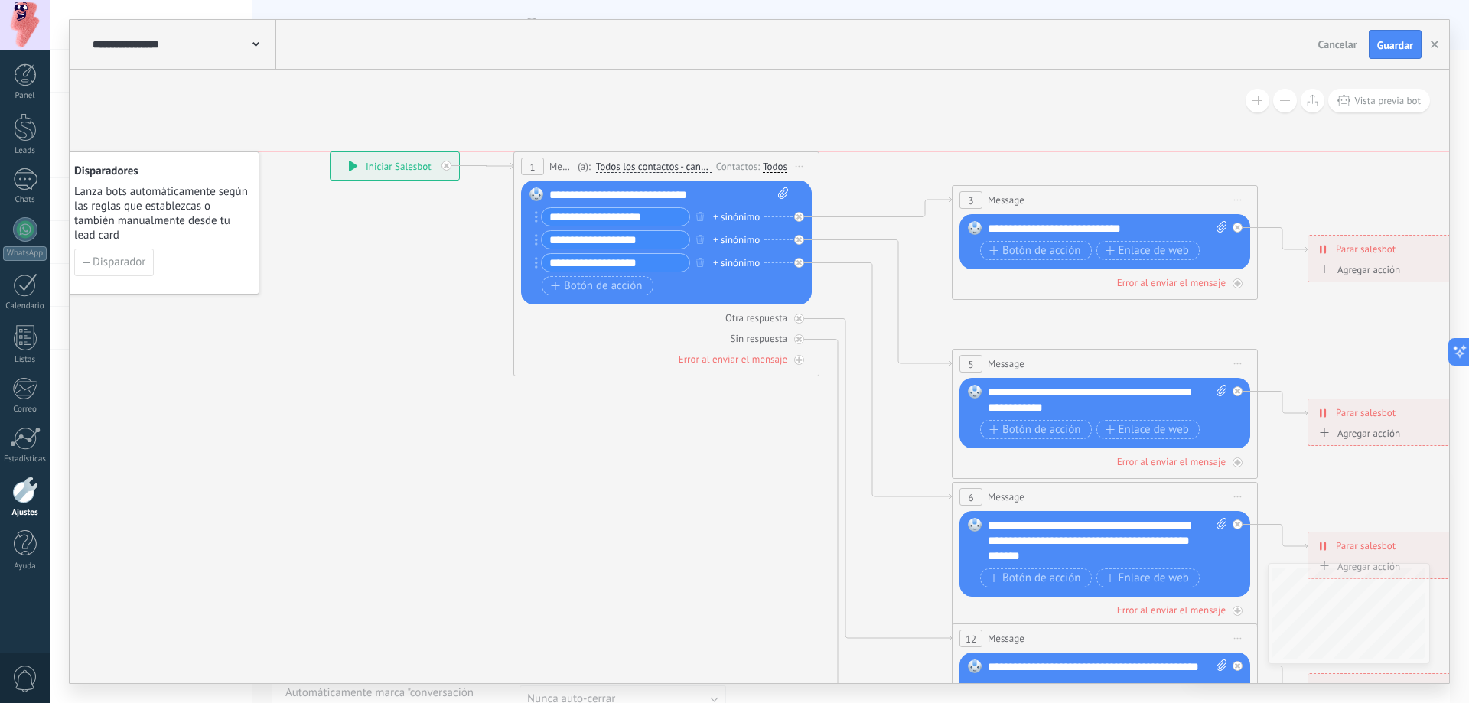
drag, startPoint x: 542, startPoint y: 217, endPoint x: 561, endPoint y: 161, distance: 59.7
click at [561, 161] on span "Message" at bounding box center [561, 166] width 24 height 15
drag, startPoint x: 551, startPoint y: 218, endPoint x: 659, endPoint y: 224, distance: 108.0
click at [659, 224] on input "**********" at bounding box center [616, 217] width 148 height 18
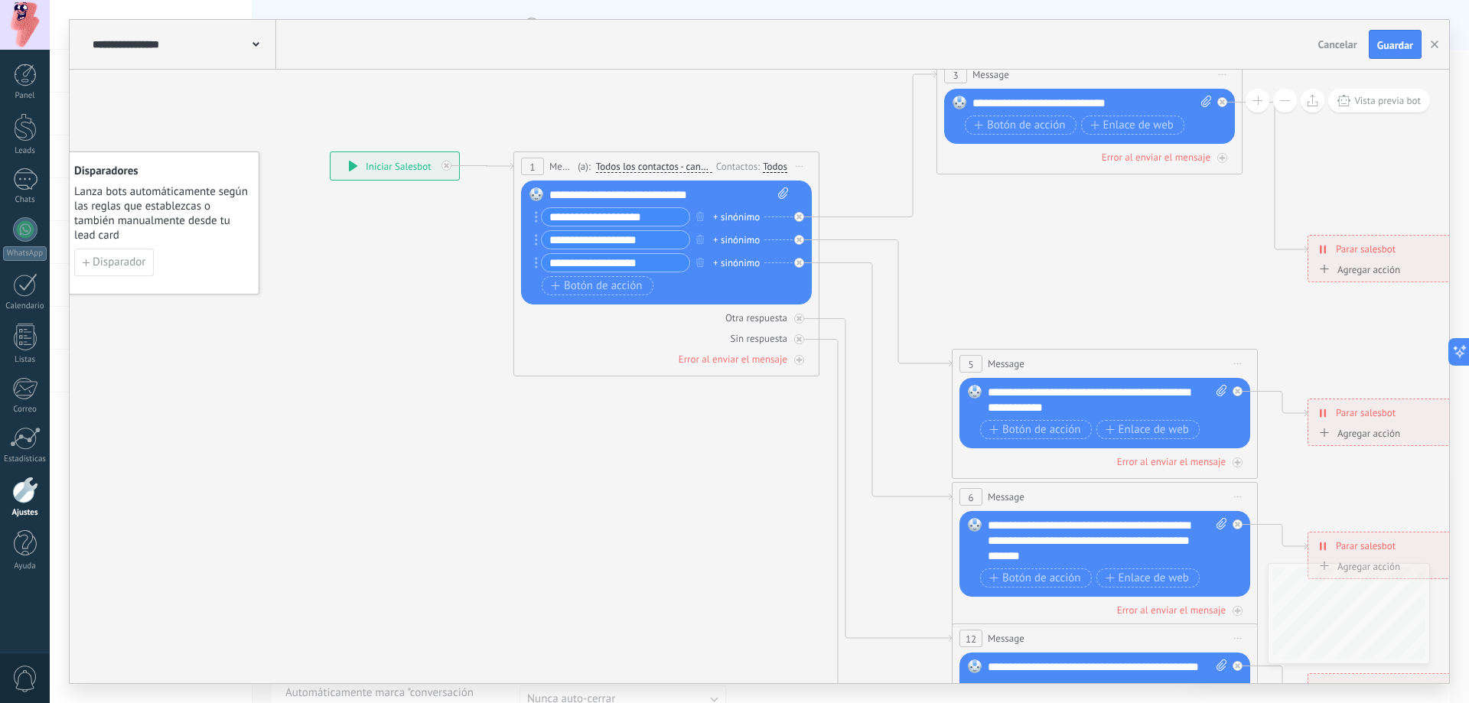
drag, startPoint x: 1039, startPoint y: 201, endPoint x: 1023, endPoint y: 76, distance: 126.4
click at [1023, 76] on div "3 Message ******* (a): Todos los contactos - canales seleccionados Todos los co…" at bounding box center [1089, 74] width 304 height 28
drag, startPoint x: 594, startPoint y: 241, endPoint x: 613, endPoint y: 241, distance: 19.9
click at [603, 241] on input "**********" at bounding box center [616, 240] width 148 height 18
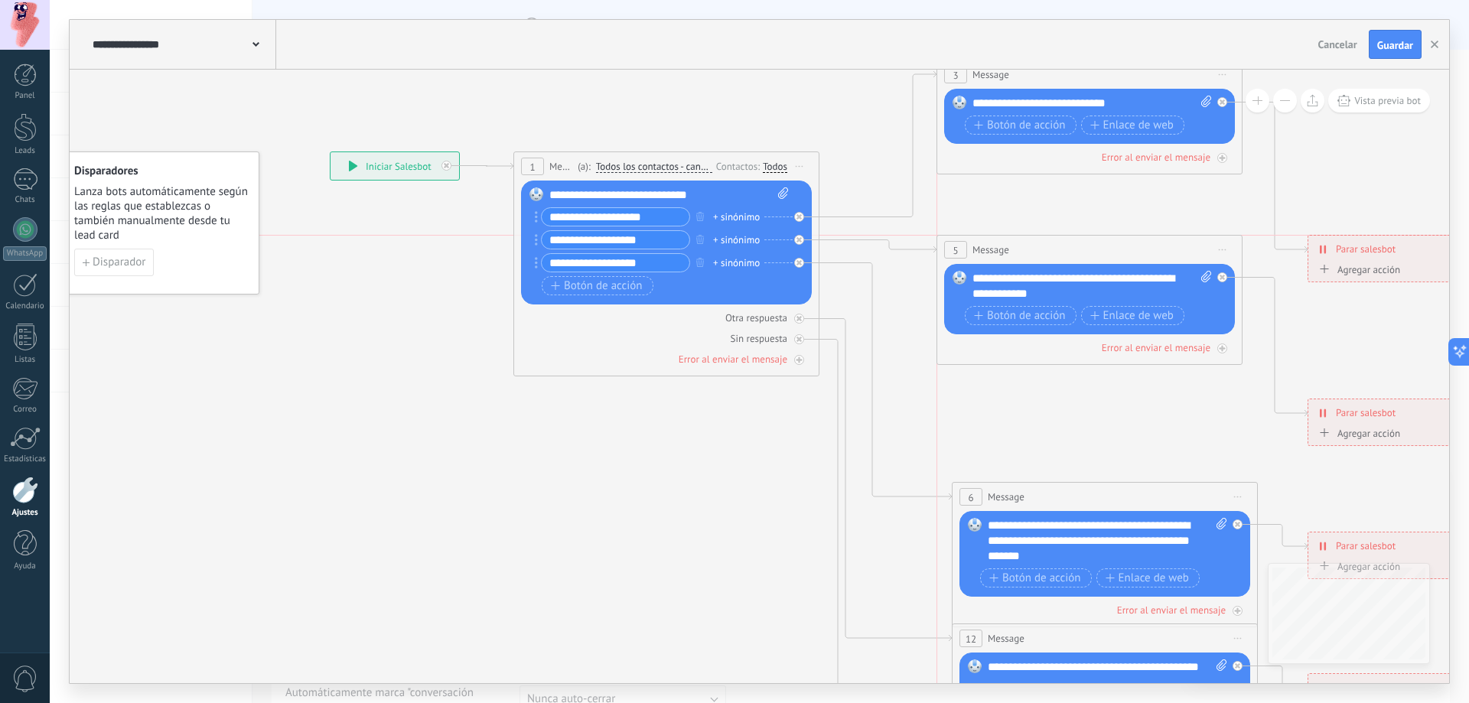
drag, startPoint x: 1050, startPoint y: 314, endPoint x: 1015, endPoint y: 250, distance: 72.6
click at [1015, 250] on div "5 Message ******* (a): Todos los contactos - canales seleccionados Todos los co…" at bounding box center [1089, 250] width 304 height 28
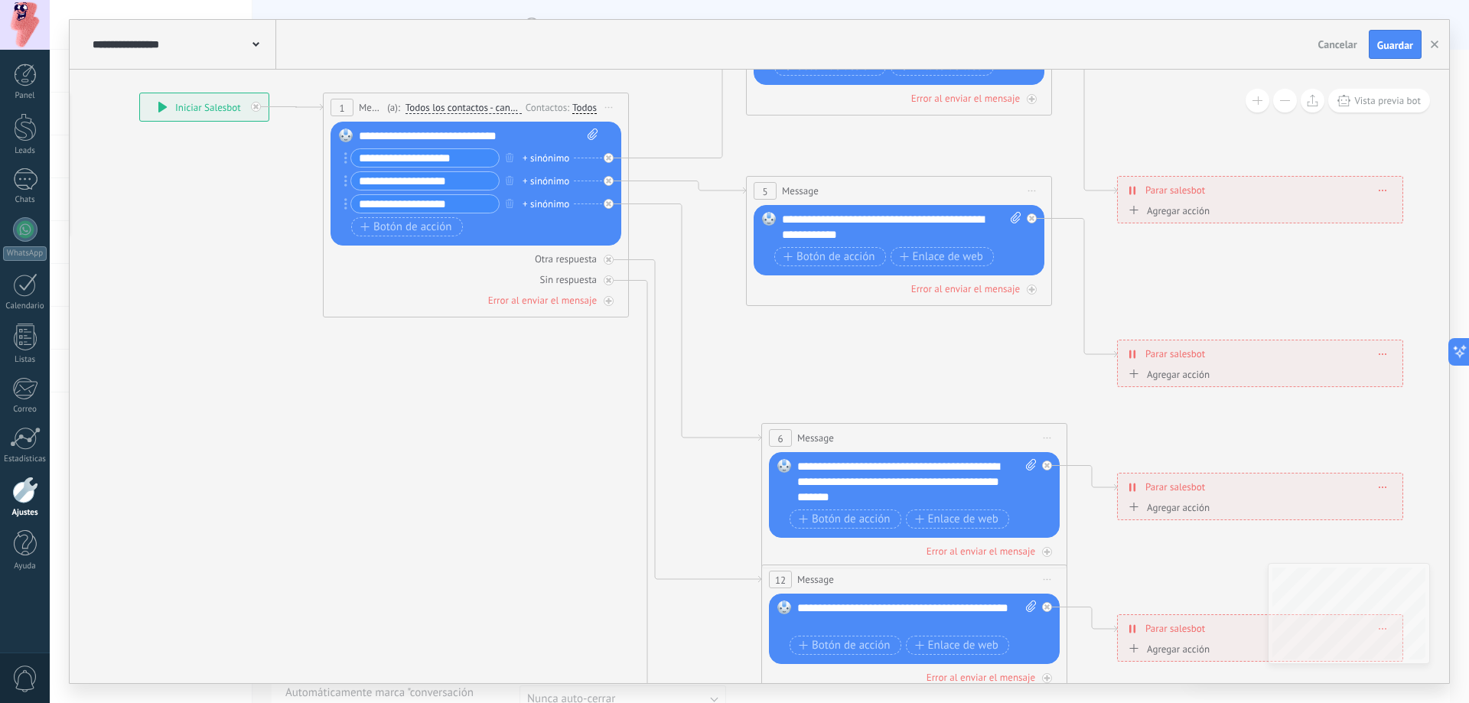
drag, startPoint x: 1015, startPoint y: 390, endPoint x: 773, endPoint y: 307, distance: 255.7
click at [779, 309] on icon at bounding box center [949, 436] width 2384 height 1637
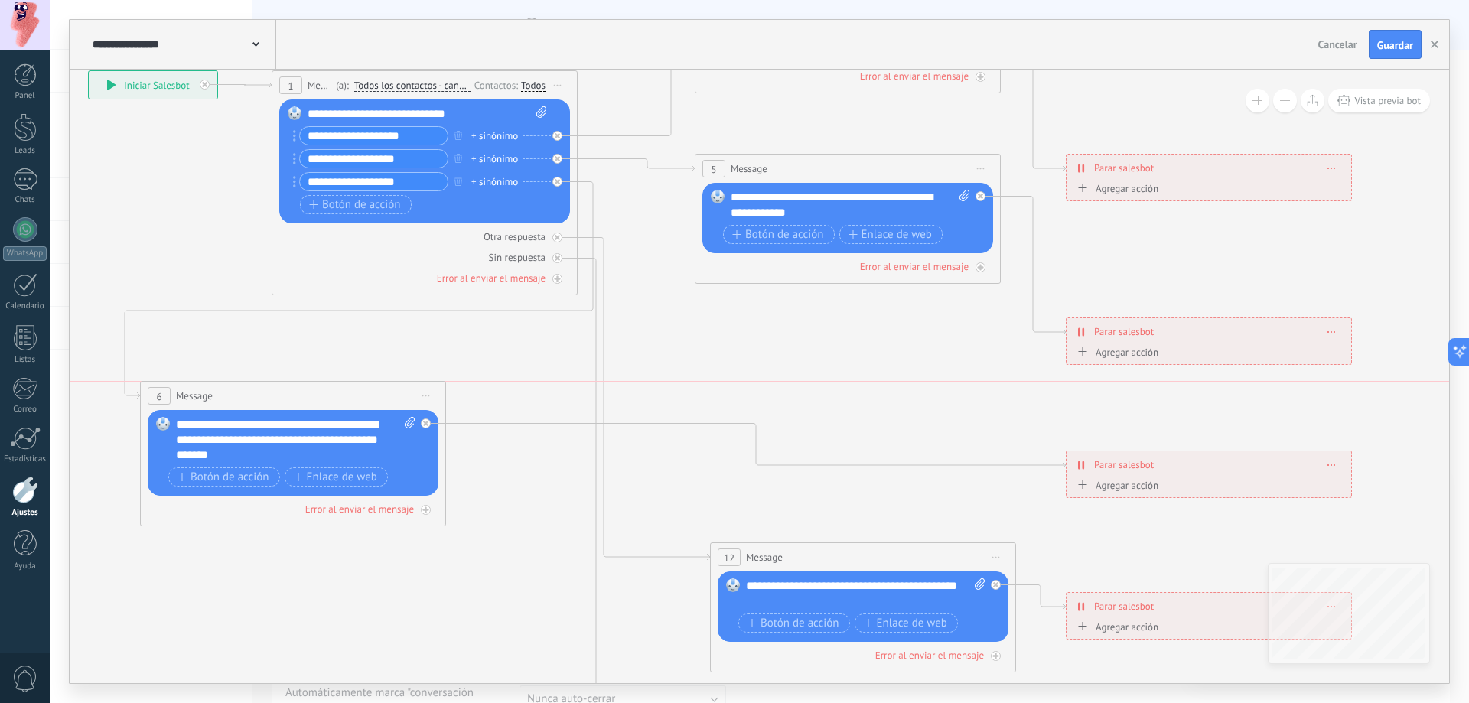
drag, startPoint x: 788, startPoint y: 408, endPoint x: 216, endPoint y: 381, distance: 572.8
click at [216, 381] on div "6 Message ******* (a): Todos los contactos - canales seleccionados Todos los co…" at bounding box center [293, 453] width 306 height 145
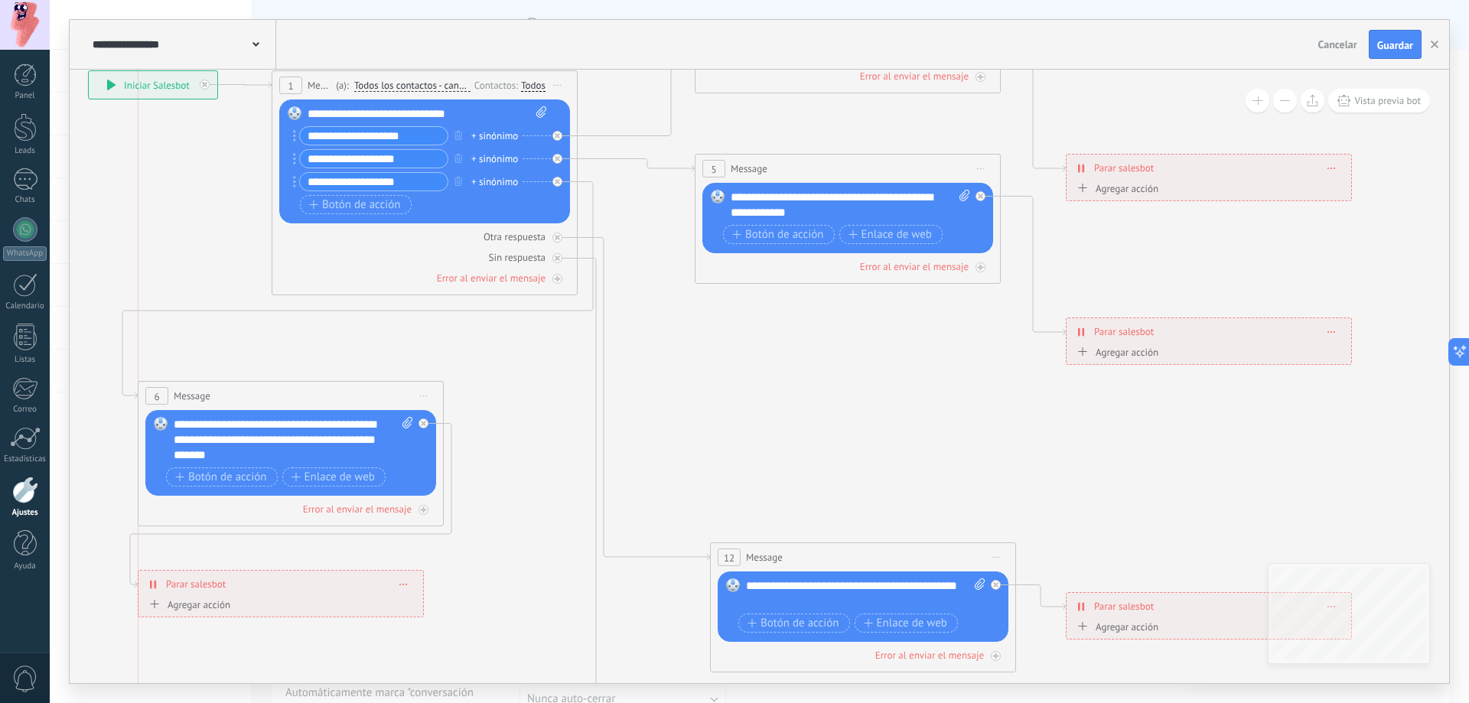
drag, startPoint x: 1124, startPoint y: 462, endPoint x: 210, endPoint y: 588, distance: 922.0
click at [202, 587] on span "Parar salesbot" at bounding box center [196, 584] width 60 height 15
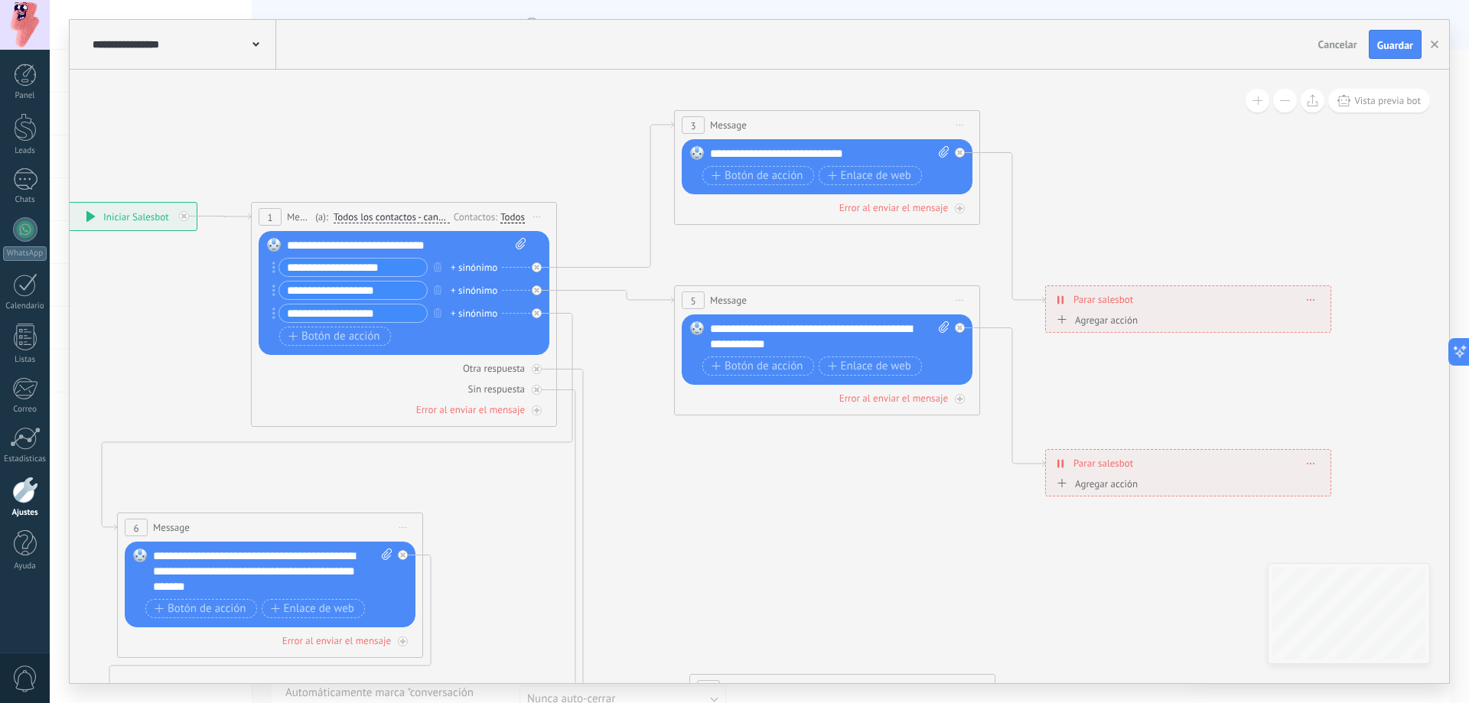
drag, startPoint x: 696, startPoint y: 529, endPoint x: 695, endPoint y: 542, distance: 13.1
click at [695, 542] on icon at bounding box center [877, 546] width 2384 height 1637
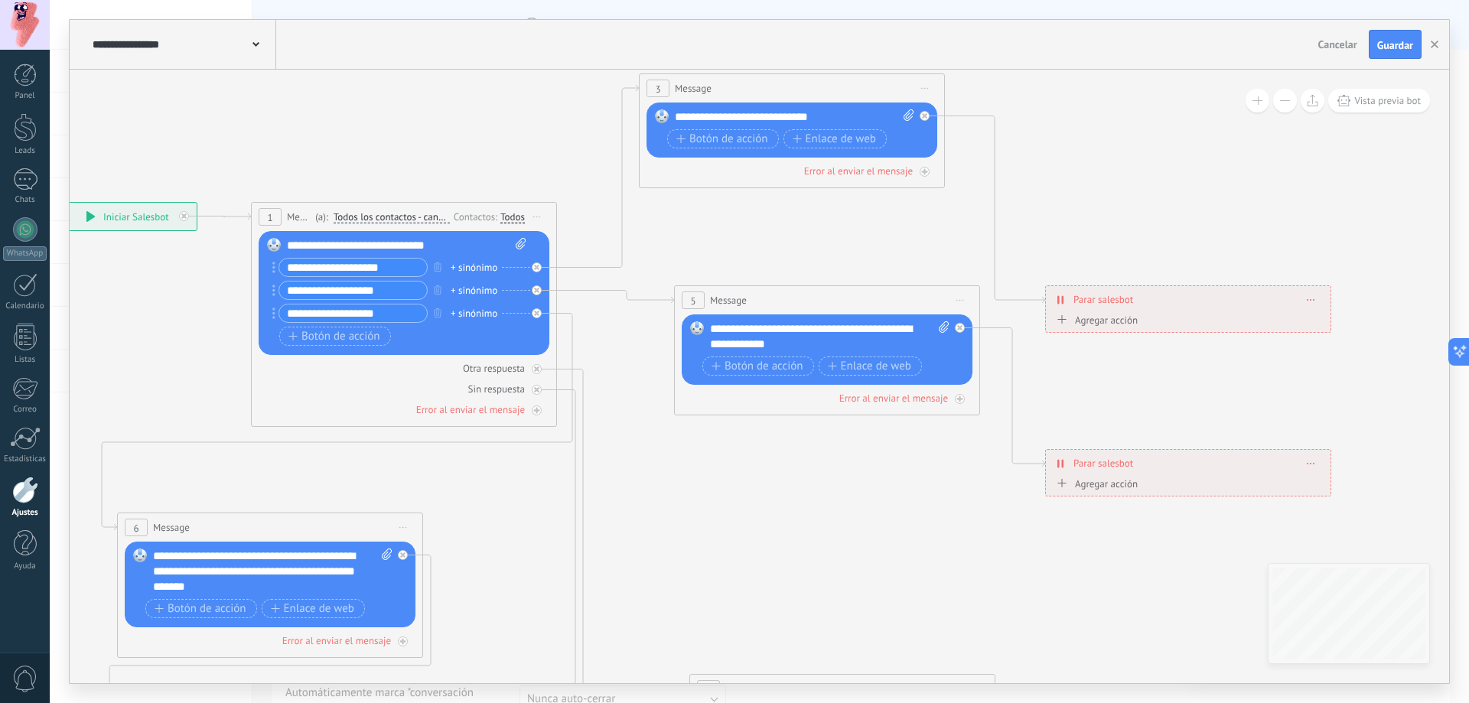
drag, startPoint x: 809, startPoint y: 125, endPoint x: 773, endPoint y: 88, distance: 50.9
click at [773, 88] on div "3 Message ******* (a): Todos los contactos - canales seleccionados Todos los co…" at bounding box center [791, 88] width 304 height 28
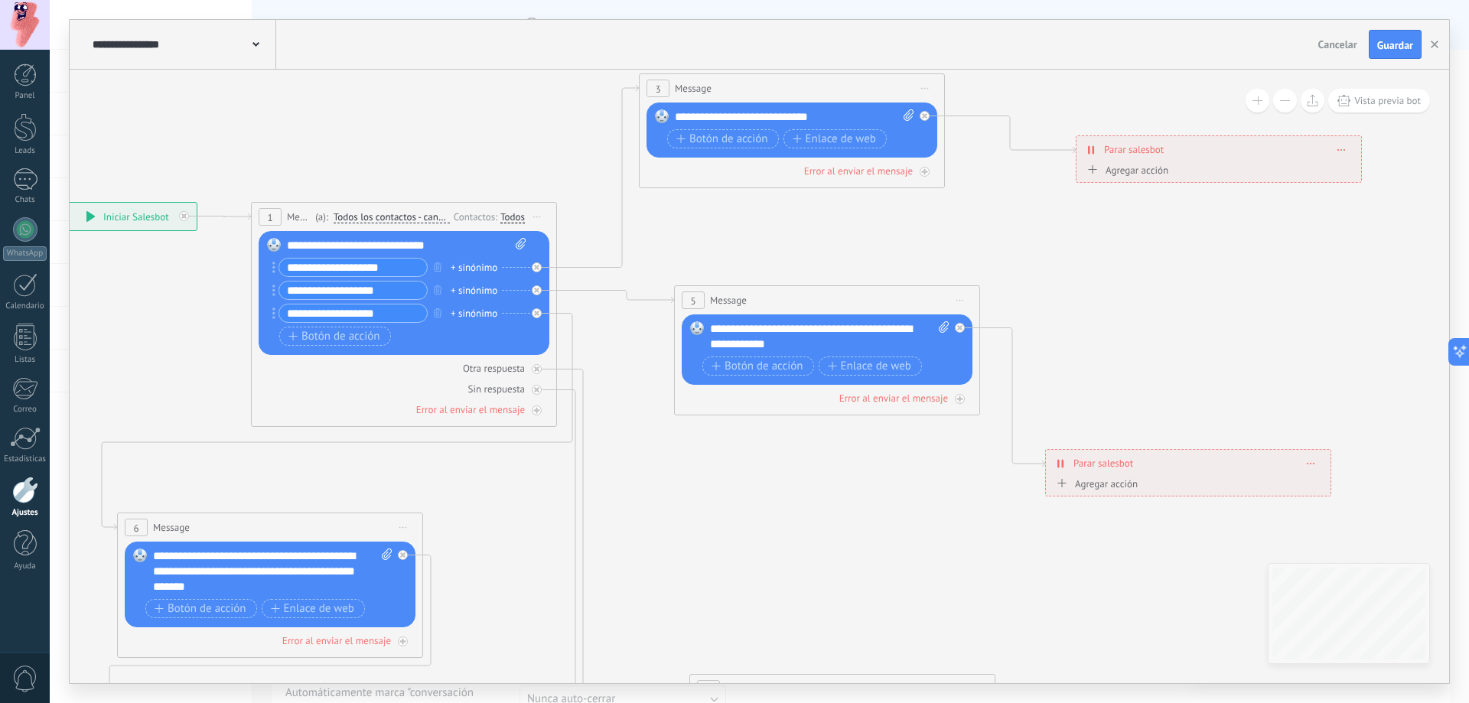
drag, startPoint x: 1163, startPoint y: 298, endPoint x: 1194, endPoint y: 148, distance: 152.4
click at [1194, 148] on div "**********" at bounding box center [1218, 149] width 285 height 27
click at [744, 138] on span "Botón de acción" at bounding box center [722, 139] width 92 height 12
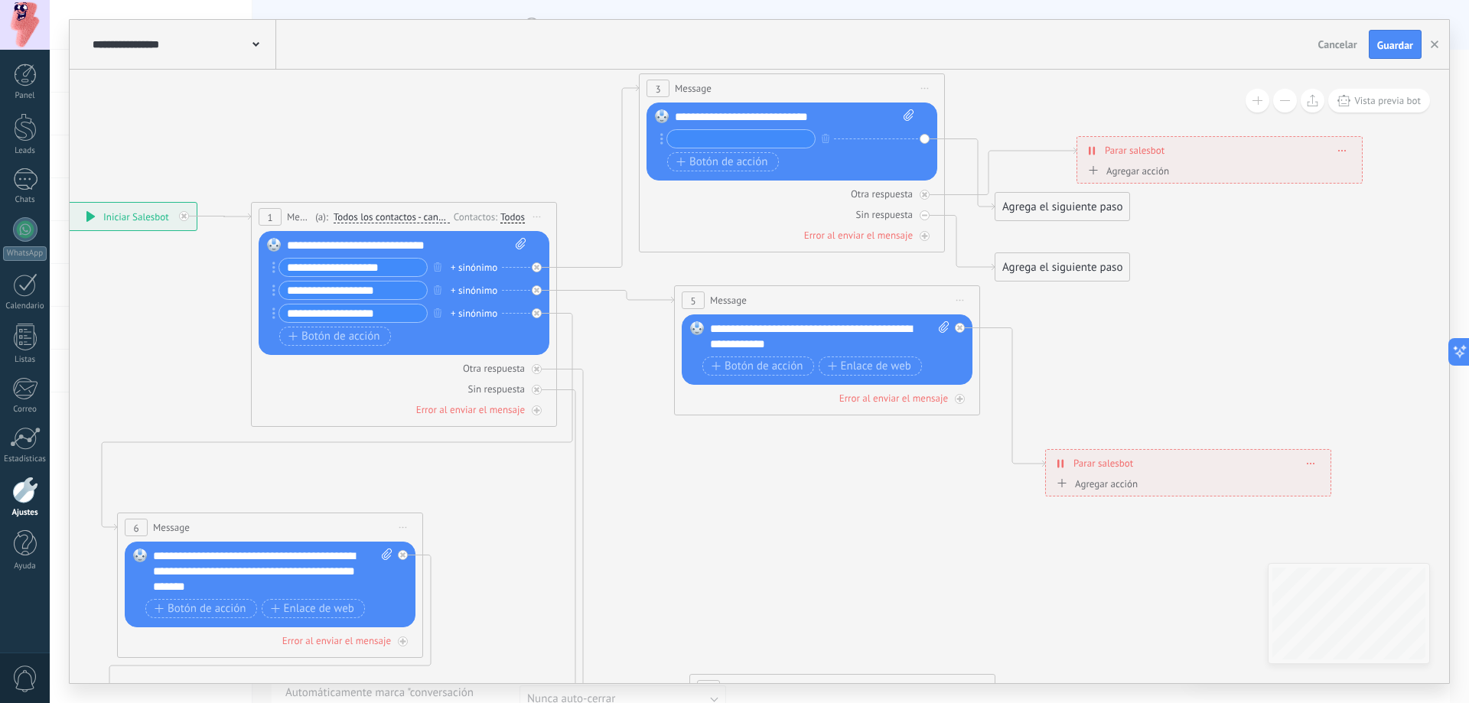
click at [739, 138] on input "text" at bounding box center [741, 139] width 148 height 18
click at [662, 139] on circle at bounding box center [661, 139] width 3 height 3
click at [695, 138] on input "text" at bounding box center [741, 139] width 148 height 18
click at [925, 88] on icon at bounding box center [925, 89] width 8 height 2
click at [763, 148] on div at bounding box center [740, 138] width 149 height 19
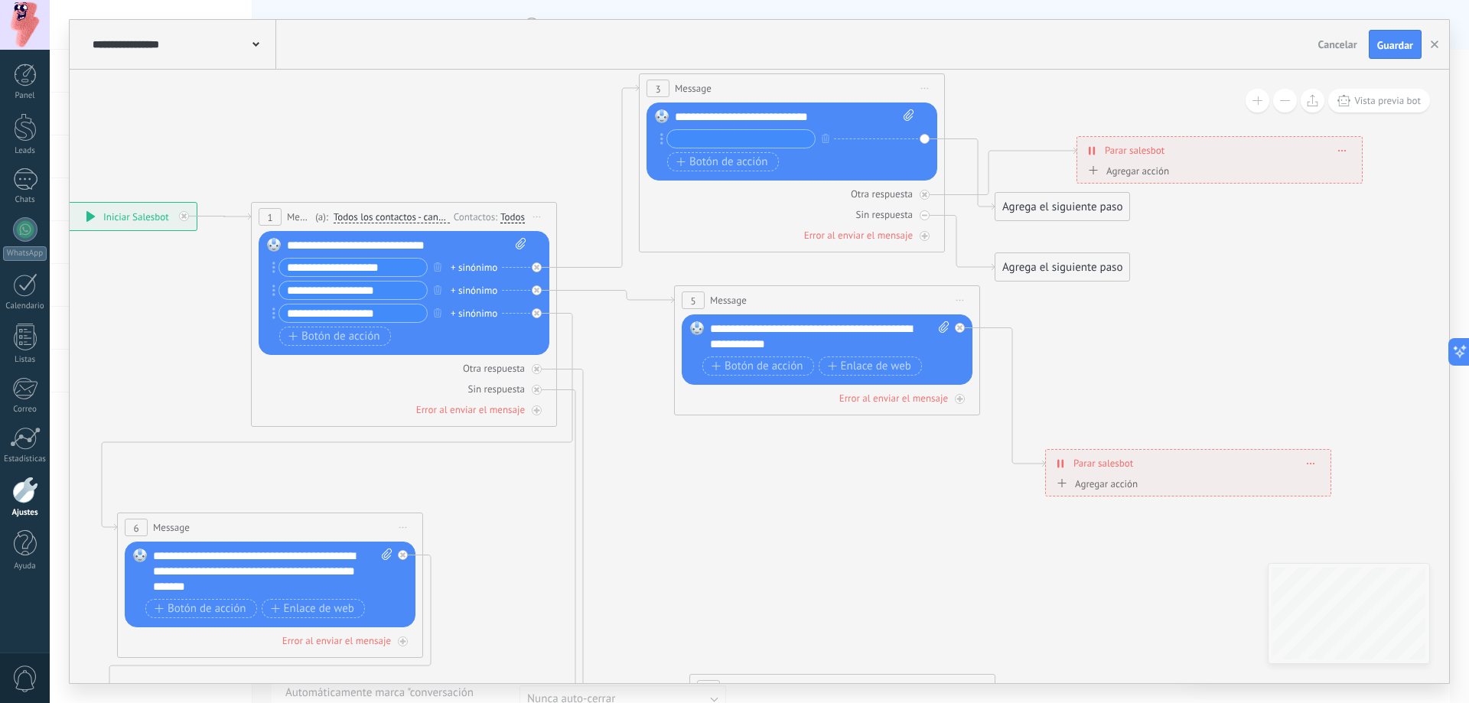
click at [760, 145] on input "text" at bounding box center [741, 139] width 148 height 18
type input "*********"
click at [735, 156] on span "Botón de acción" at bounding box center [722, 162] width 92 height 12
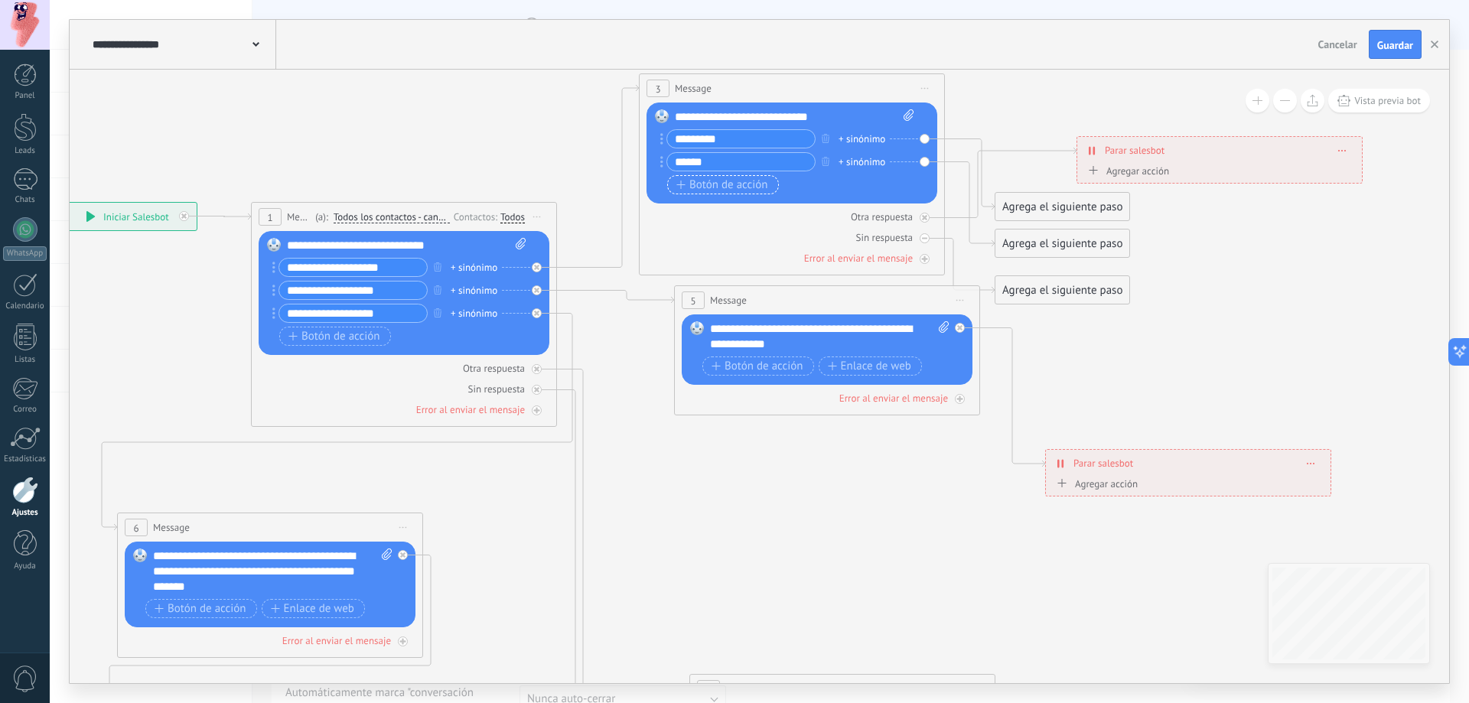
type input "******"
click at [740, 184] on span "Botón de acción" at bounding box center [722, 185] width 92 height 12
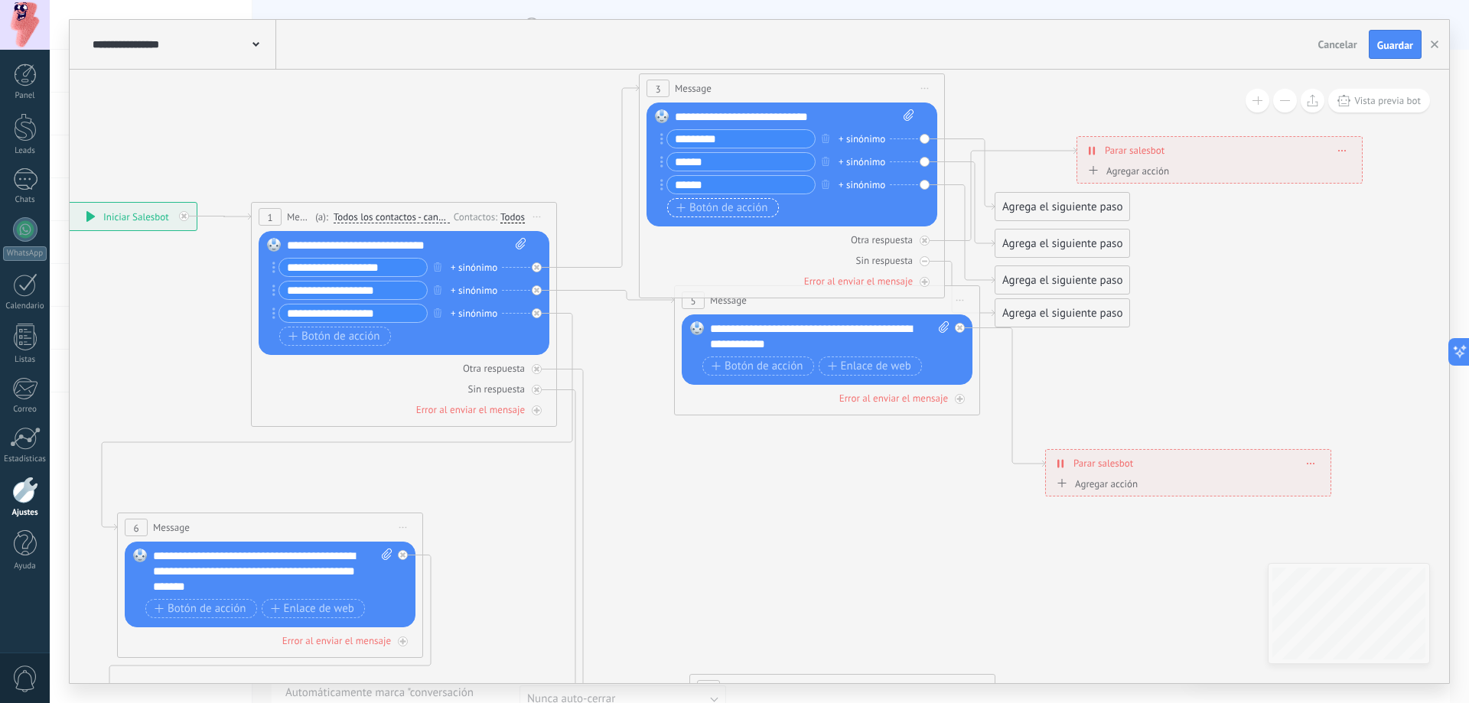
type input "******"
click at [740, 207] on span "Botón de acción" at bounding box center [722, 208] width 92 height 12
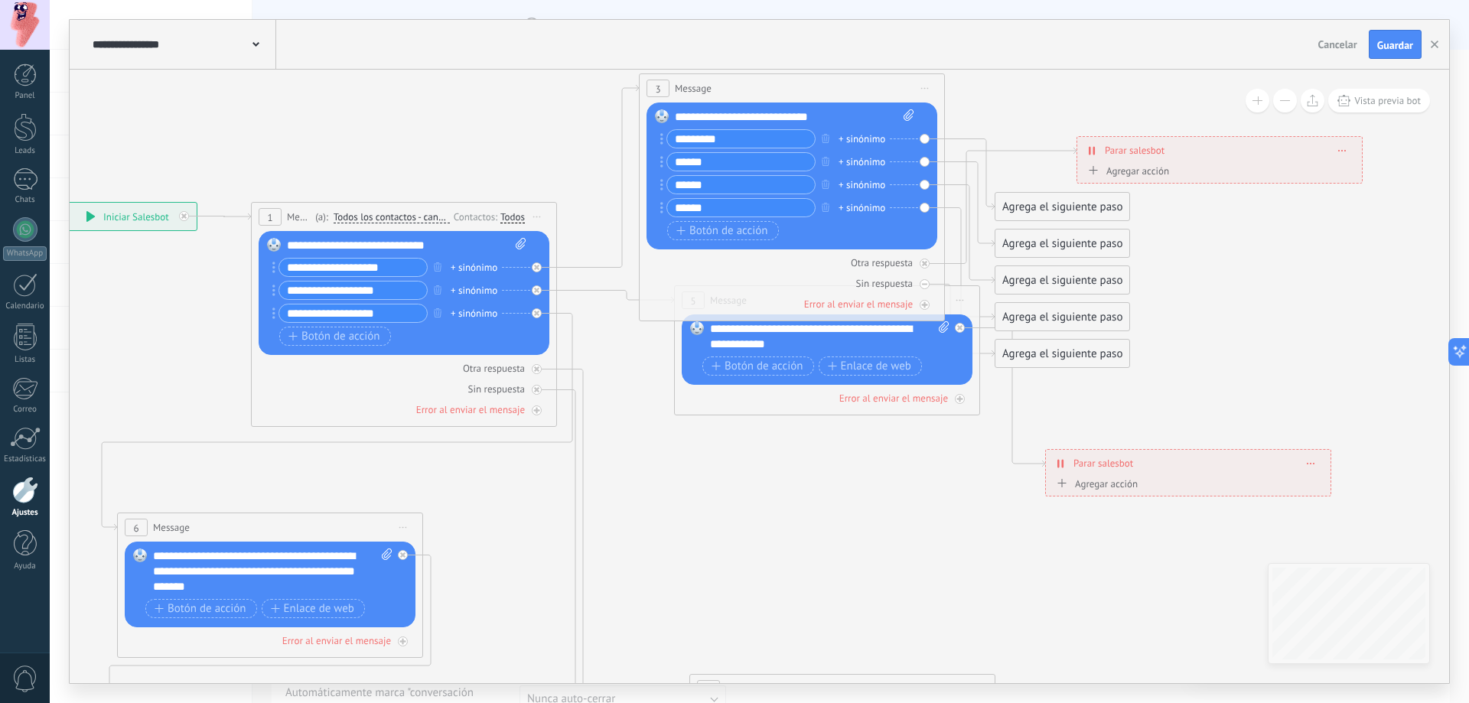
type input "******"
drag, startPoint x: 1026, startPoint y: 112, endPoint x: 939, endPoint y: 134, distance: 90.5
click at [1026, 112] on icon at bounding box center [877, 528] width 2384 height 1674
drag, startPoint x: 1037, startPoint y: 199, endPoint x: 1093, endPoint y: 80, distance: 131.7
click at [1093, 80] on div "Agrega el siguiente paso" at bounding box center [1112, 88] width 134 height 25
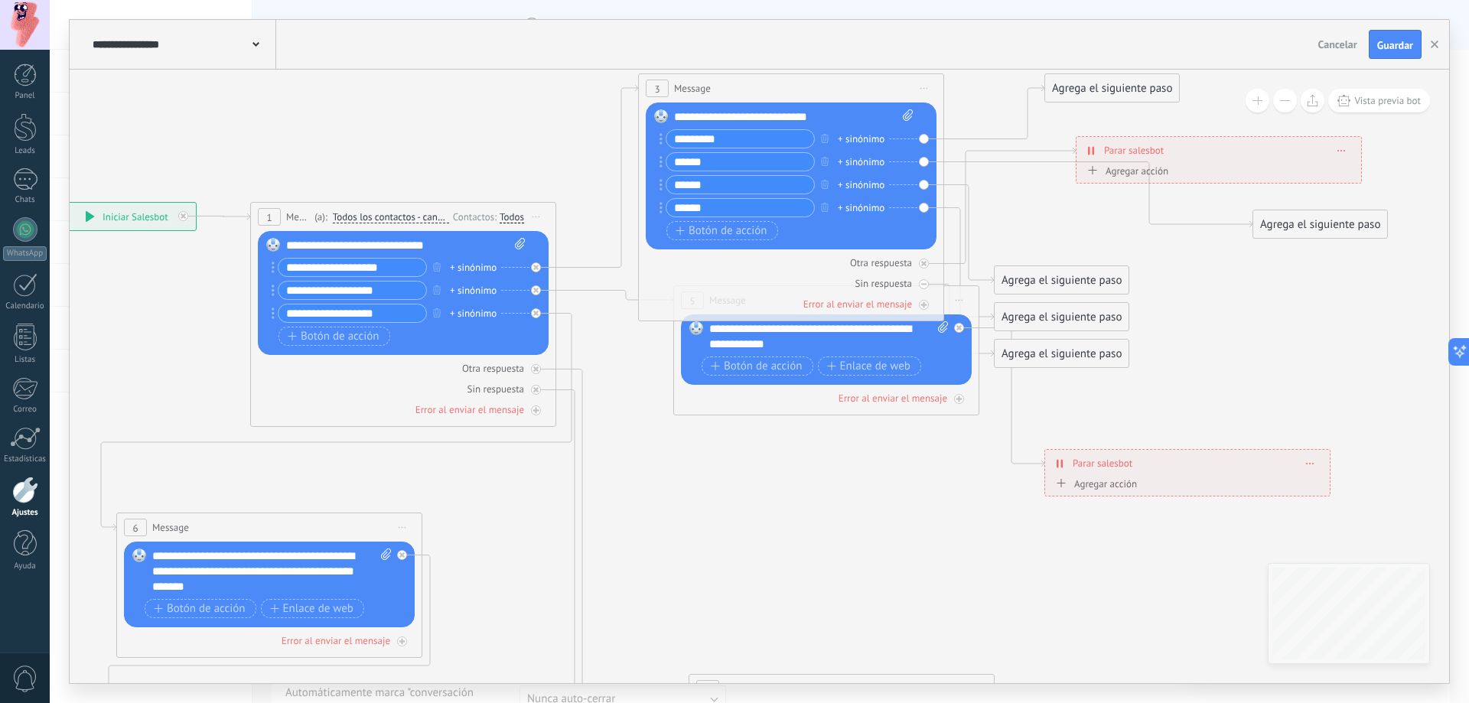
drag, startPoint x: 1040, startPoint y: 242, endPoint x: 1159, endPoint y: 263, distance: 120.5
click at [1298, 223] on div "Agrega el siguiente paso" at bounding box center [1320, 224] width 134 height 25
drag, startPoint x: 1104, startPoint y: 271, endPoint x: 1290, endPoint y: 296, distance: 187.6
click at [67, 202] on div "**********" at bounding box center [67, 202] width 0 height 0
drag, startPoint x: 1059, startPoint y: 314, endPoint x: 1264, endPoint y: 361, distance: 211.0
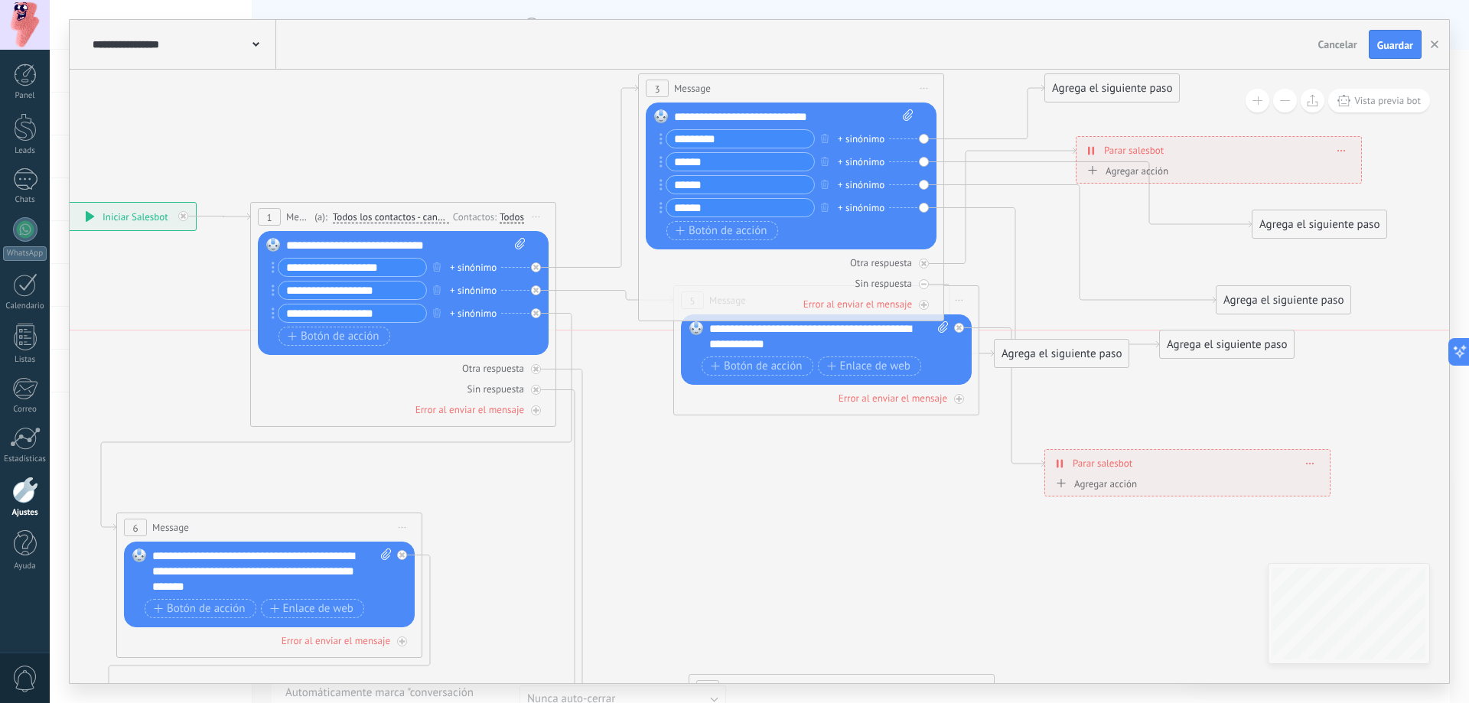
click at [1264, 357] on div "Agrega el siguiente paso" at bounding box center [1227, 344] width 134 height 25
drag, startPoint x: 1095, startPoint y: 354, endPoint x: 1334, endPoint y: 406, distance: 245.0
click at [1334, 406] on div "Agrega el siguiente paso" at bounding box center [1299, 407] width 134 height 25
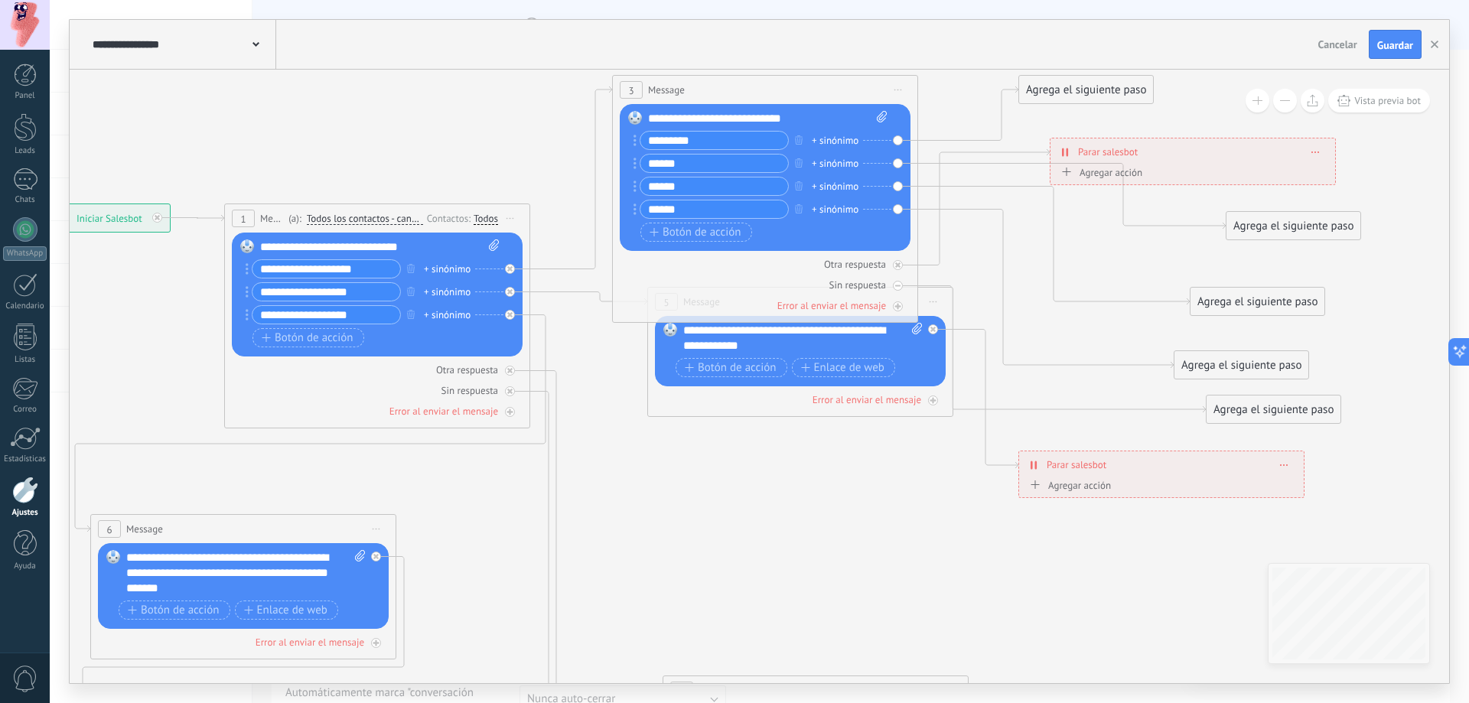
drag, startPoint x: 1008, startPoint y: 511, endPoint x: 700, endPoint y: 377, distance: 336.1
click at [774, 434] on icon at bounding box center [850, 530] width 2384 height 1674
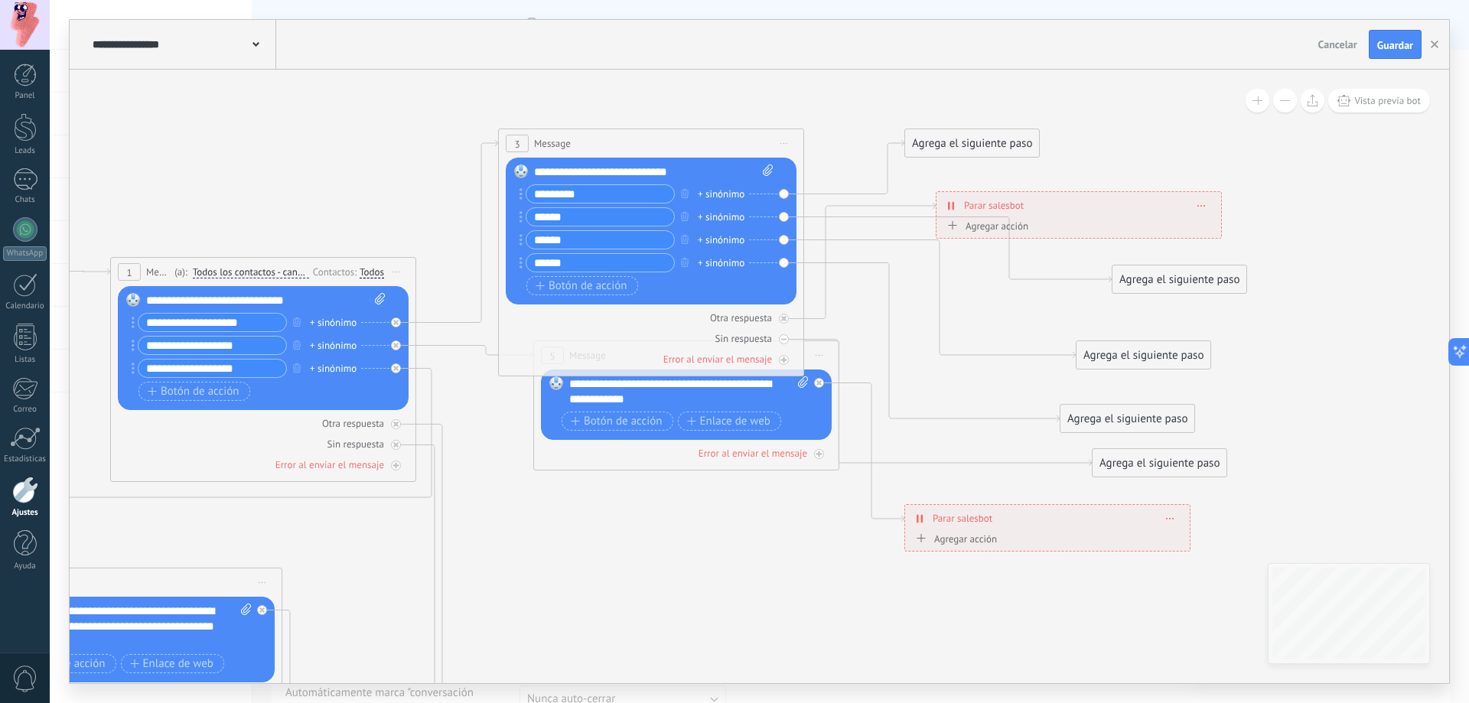
drag, startPoint x: 1281, startPoint y: 181, endPoint x: 1409, endPoint y: 162, distance: 129.1
click at [1414, 161] on icon at bounding box center [736, 583] width 2384 height 1674
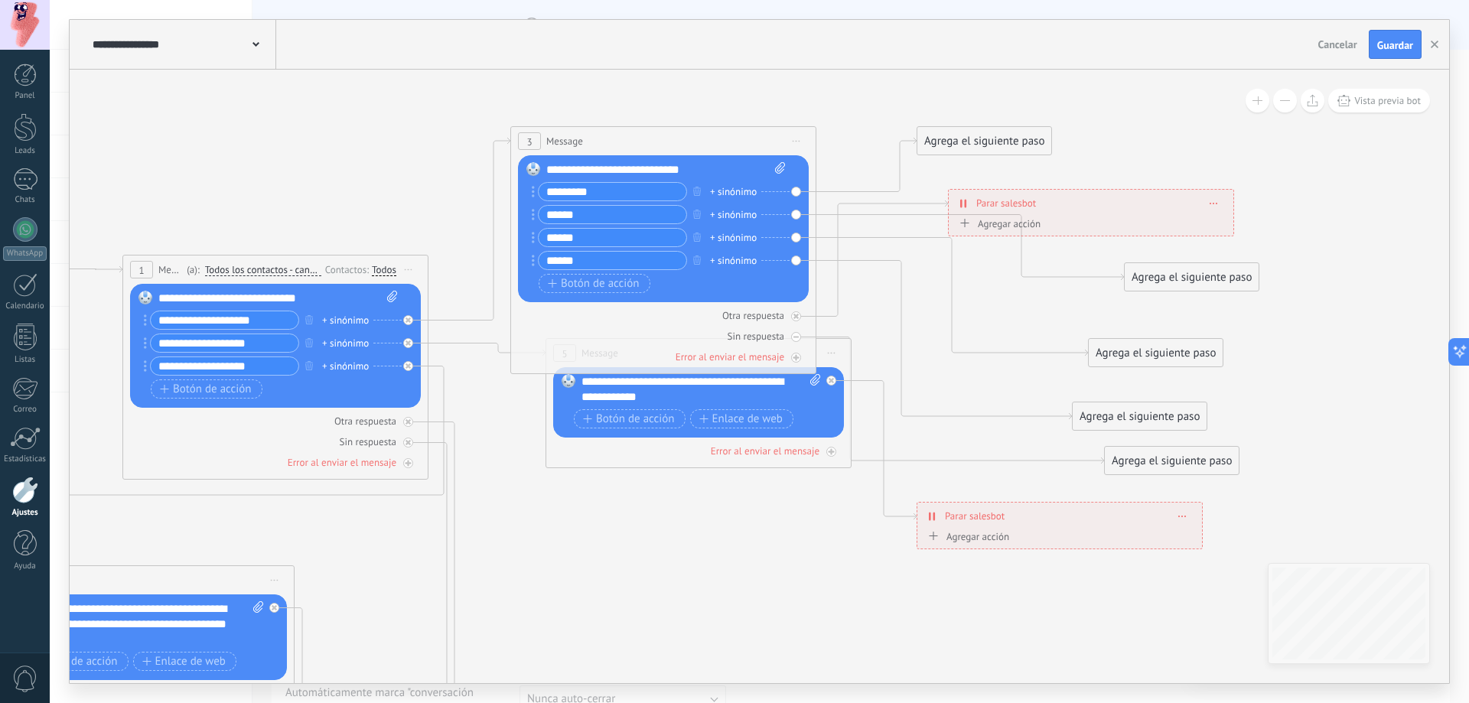
drag, startPoint x: 787, startPoint y: 568, endPoint x: 737, endPoint y: 554, distance: 51.8
click at [737, 553] on icon at bounding box center [748, 581] width 2384 height 1674
click at [782, 173] on icon at bounding box center [780, 167] width 10 height 11
click input "Subir" at bounding box center [0, 0] width 0 height 0
click at [784, 168] on icon at bounding box center [780, 167] width 10 height 11
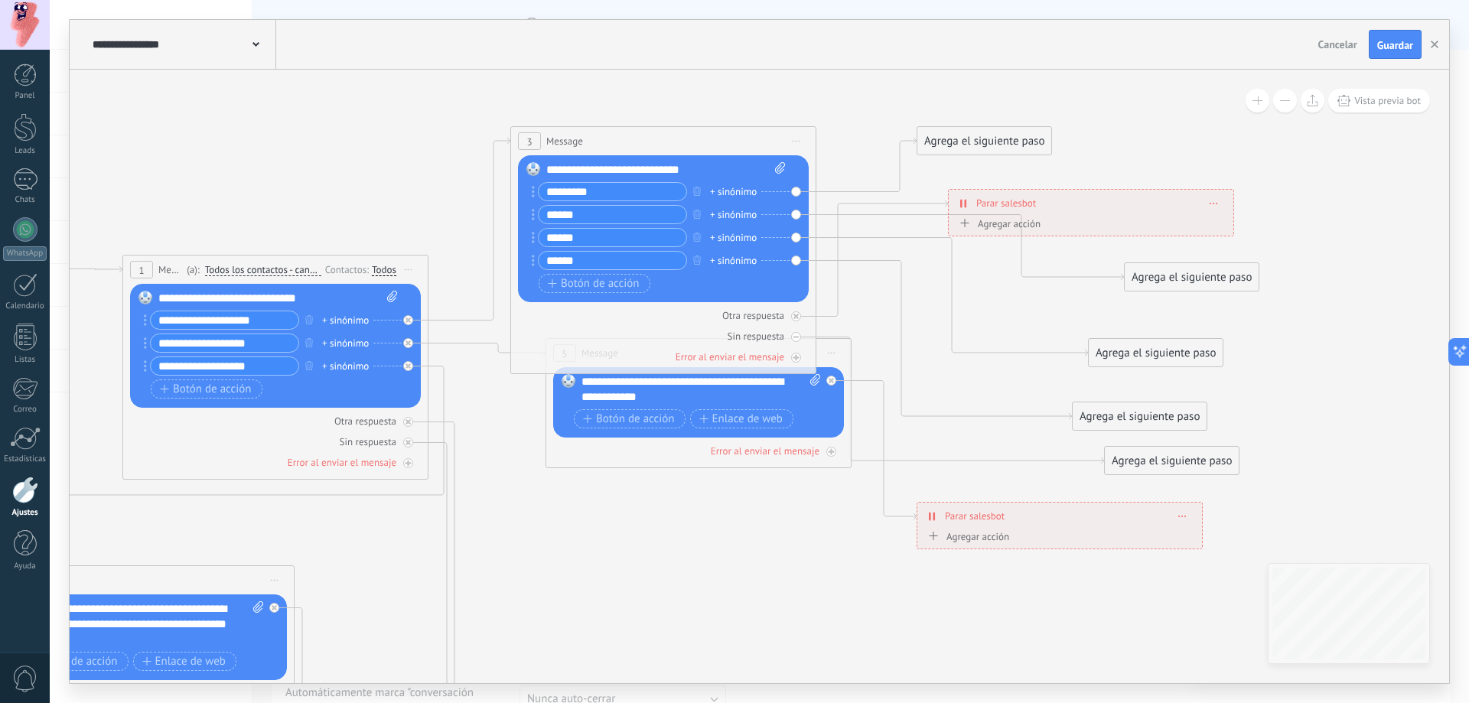
click input "Subir" at bounding box center [0, 0] width 0 height 0
drag, startPoint x: 1101, startPoint y: 200, endPoint x: 1228, endPoint y: 190, distance: 128.2
click at [1228, 190] on div "**********" at bounding box center [1247, 194] width 285 height 27
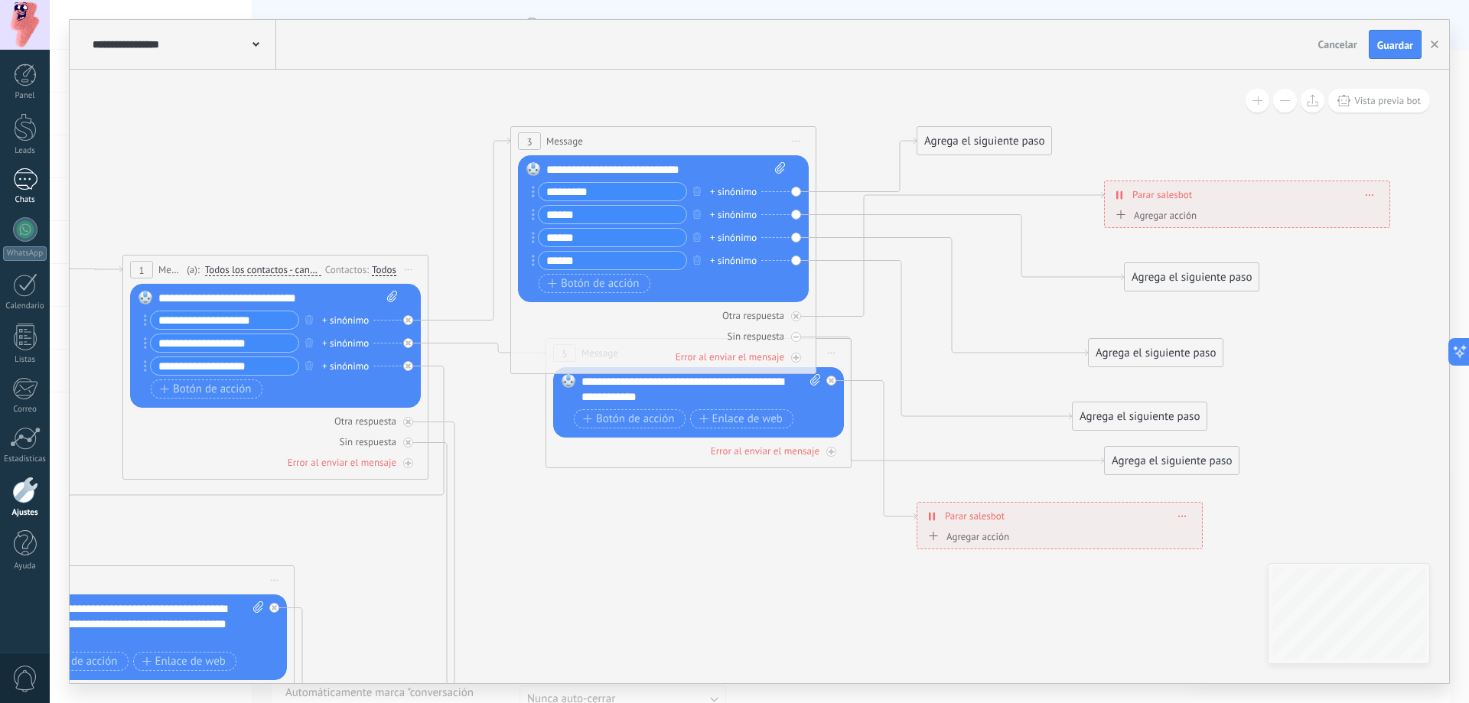
click at [30, 176] on div at bounding box center [25, 179] width 24 height 22
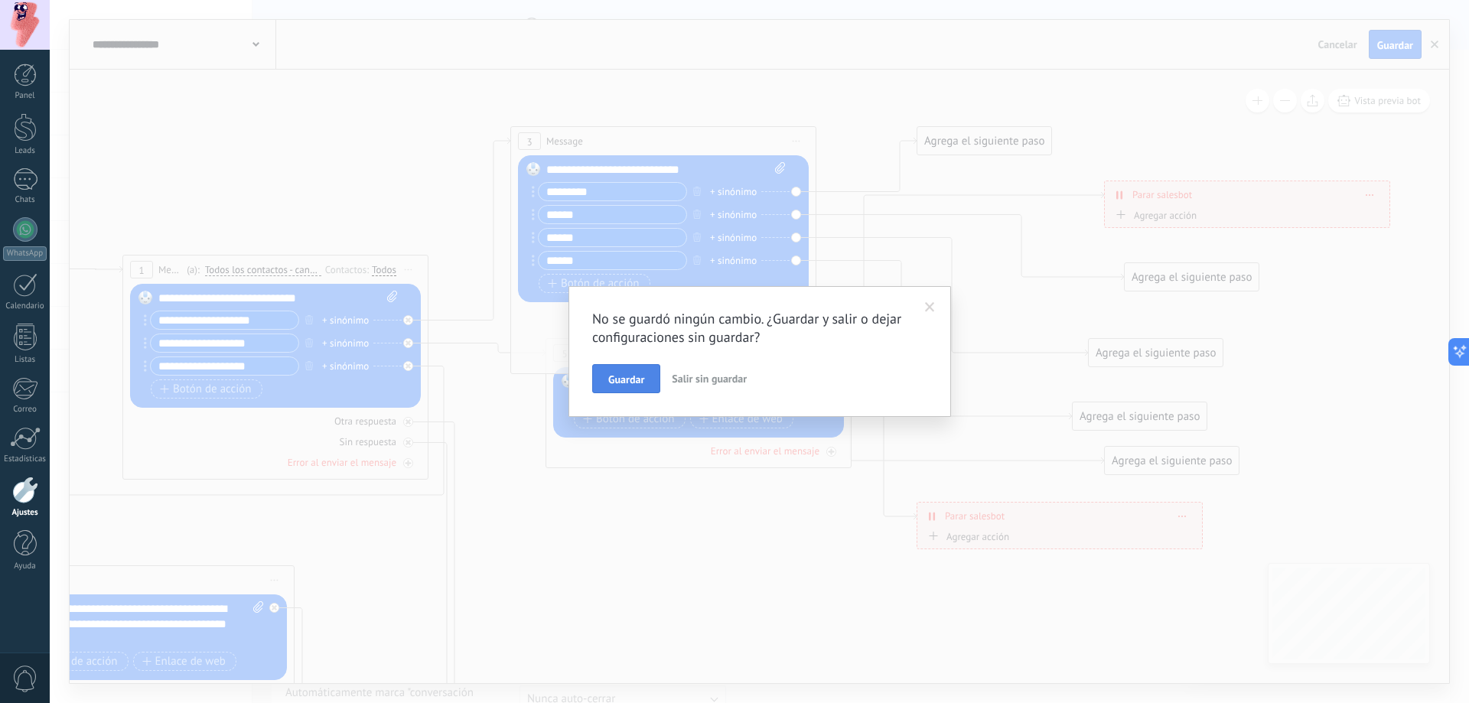
click at [614, 388] on button "Guardar" at bounding box center [626, 378] width 68 height 29
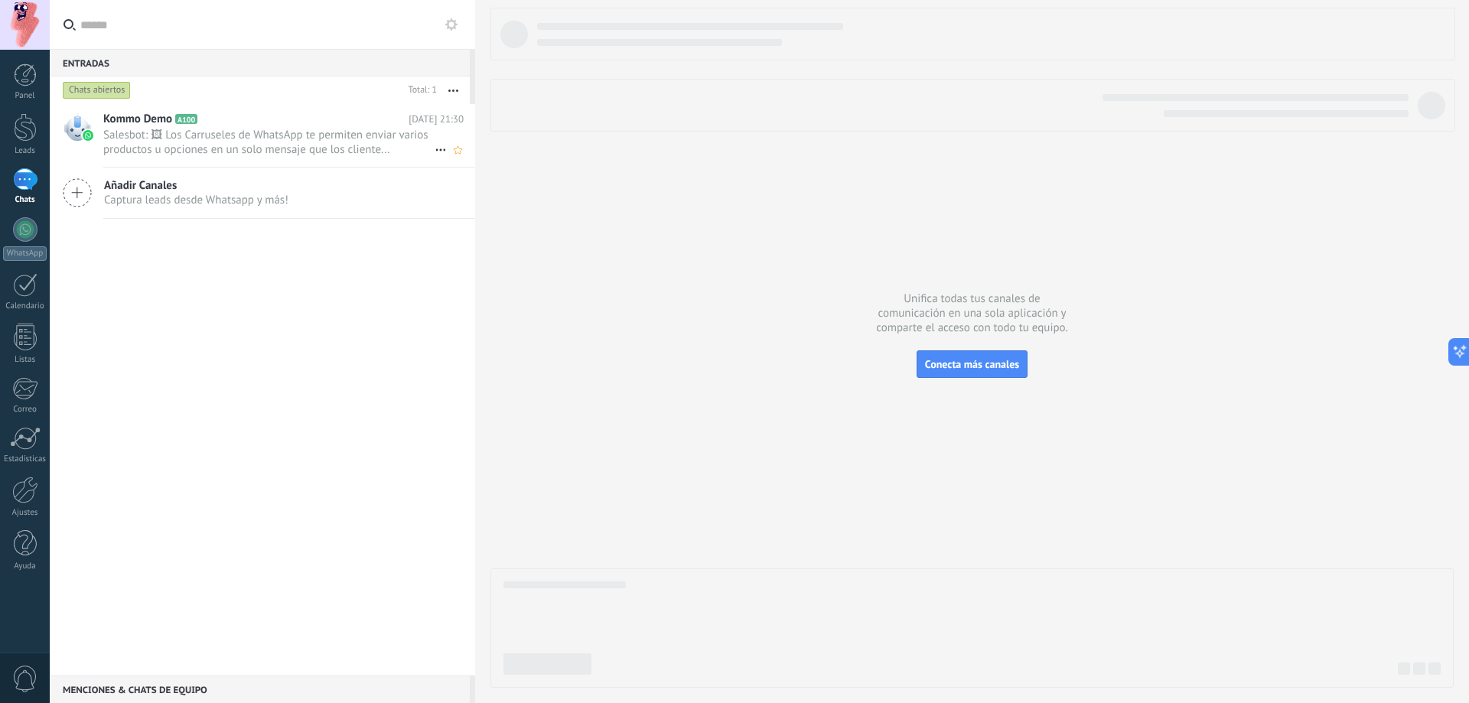
click at [202, 107] on div "Kommo Demo A100 Hoy 21:30 Salesbot: 🖼 Los Carruseles de WhatsApp te permiten en…" at bounding box center [289, 135] width 372 height 63
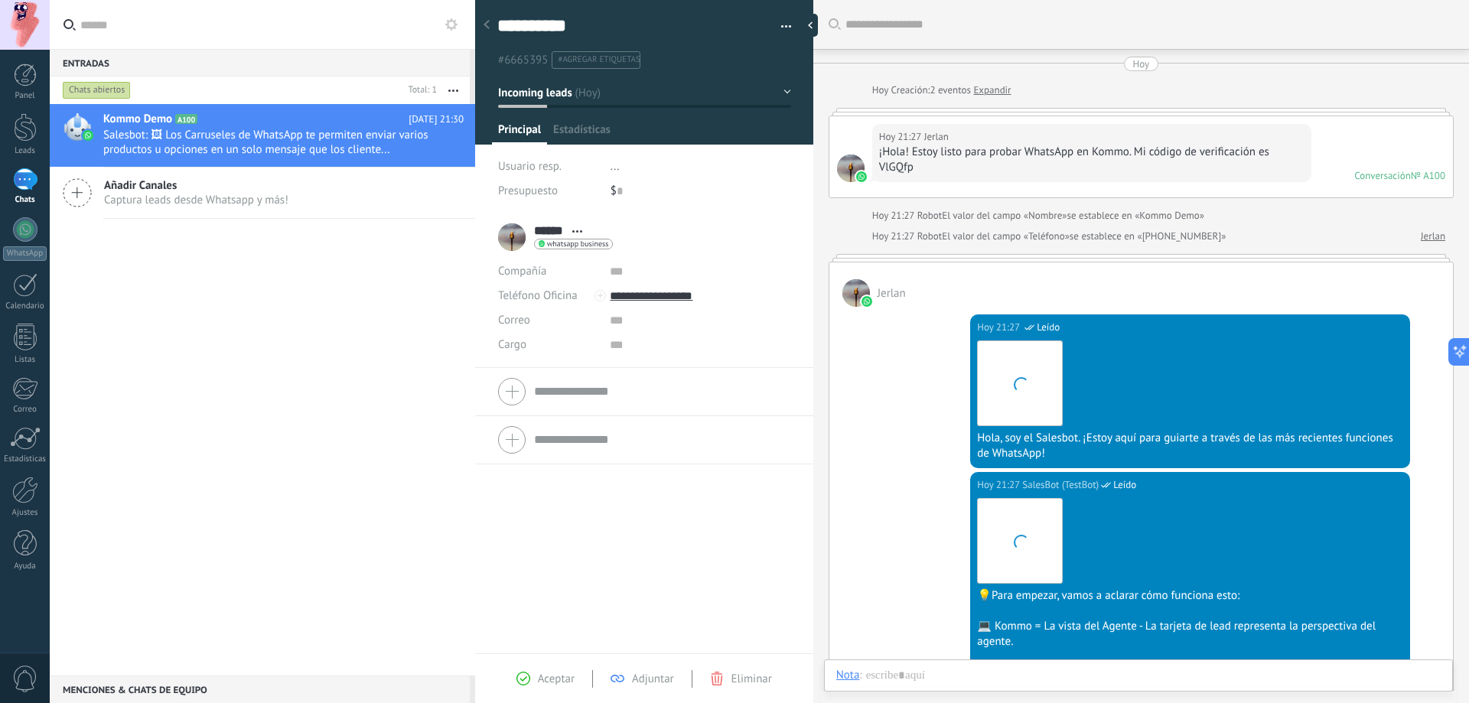
scroll to position [23, 0]
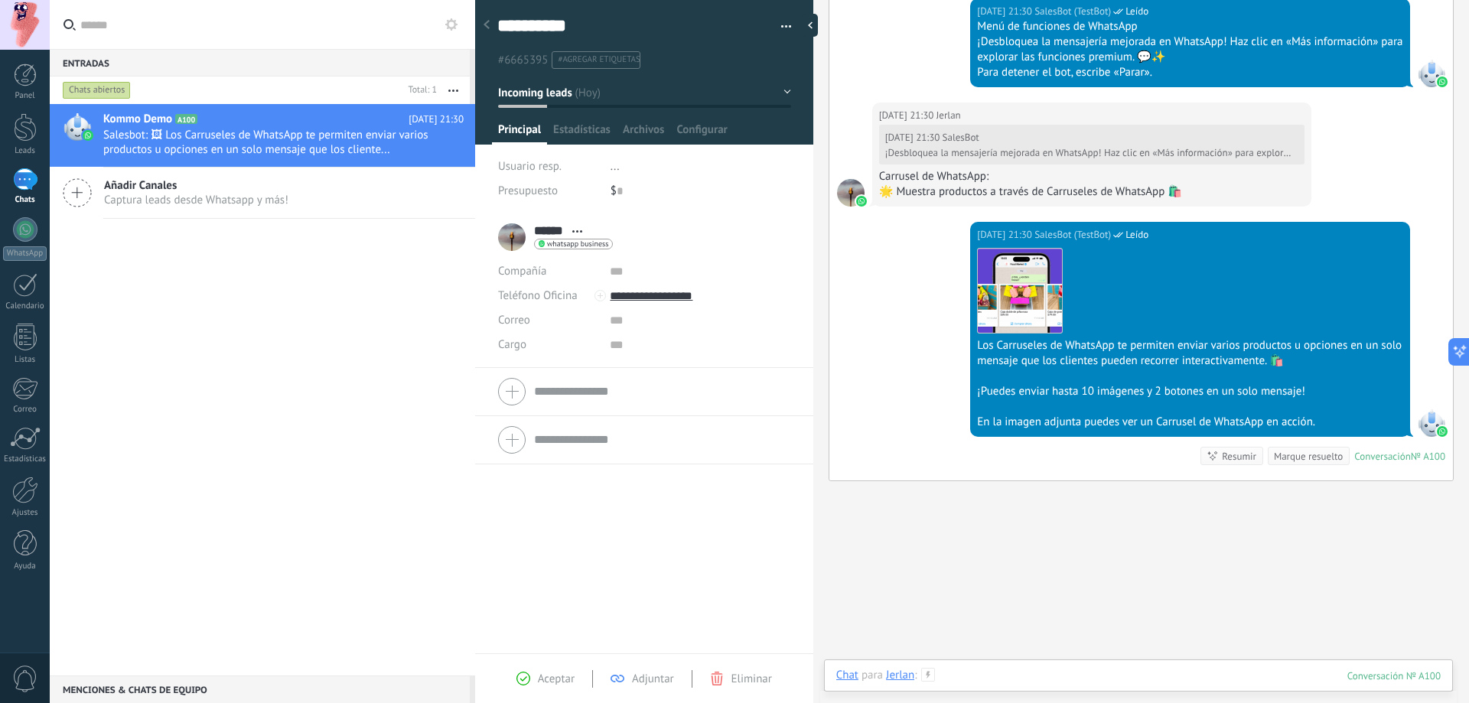
click at [1175, 672] on div at bounding box center [1138, 691] width 604 height 46
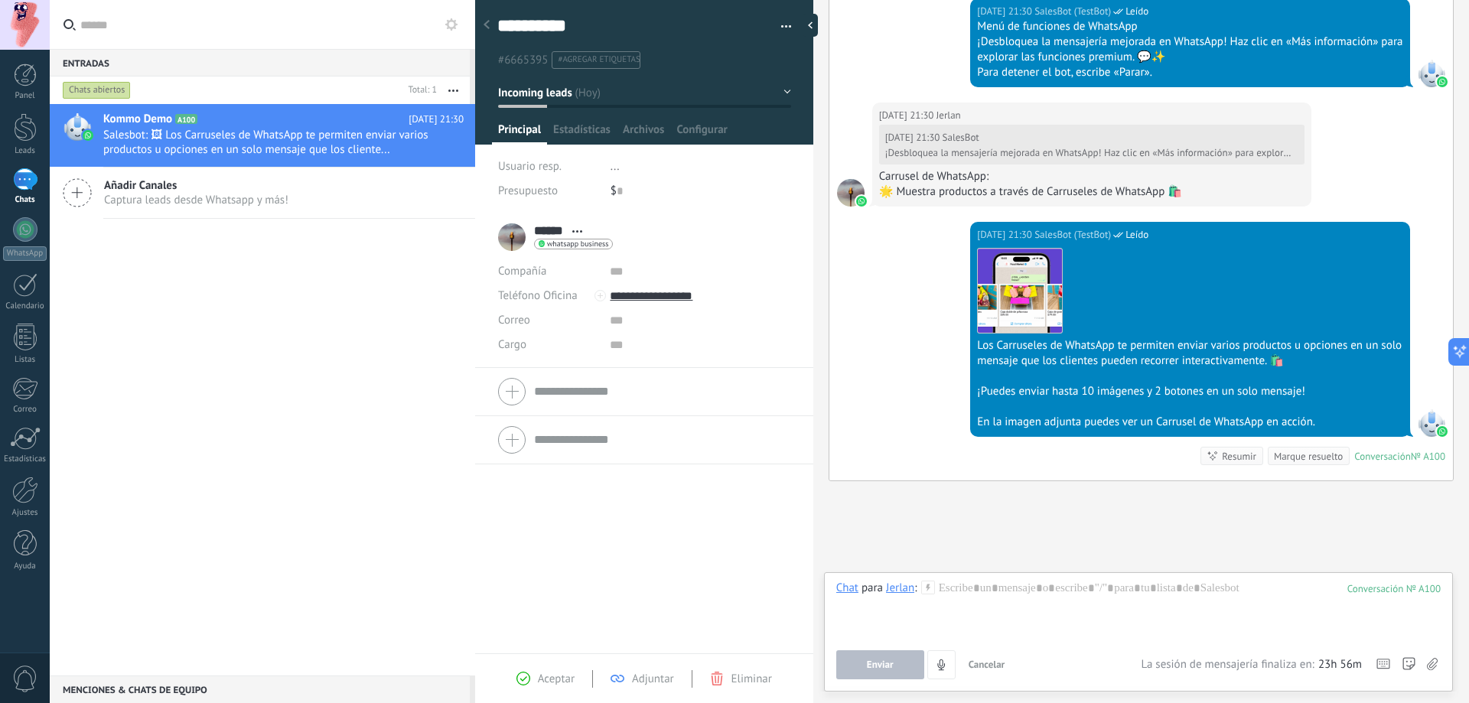
click at [1226, 454] on div "Resumir" at bounding box center [1239, 456] width 34 height 15
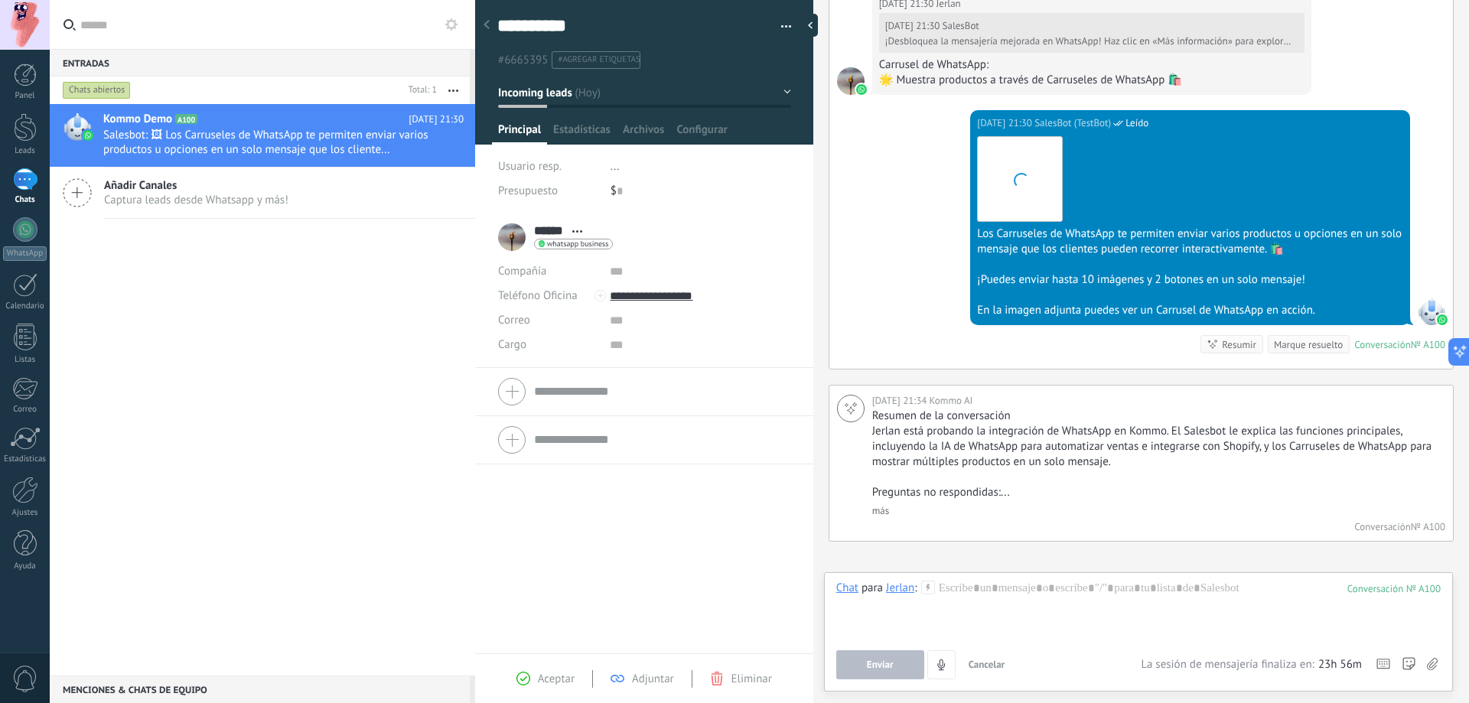
scroll to position [1543, 0]
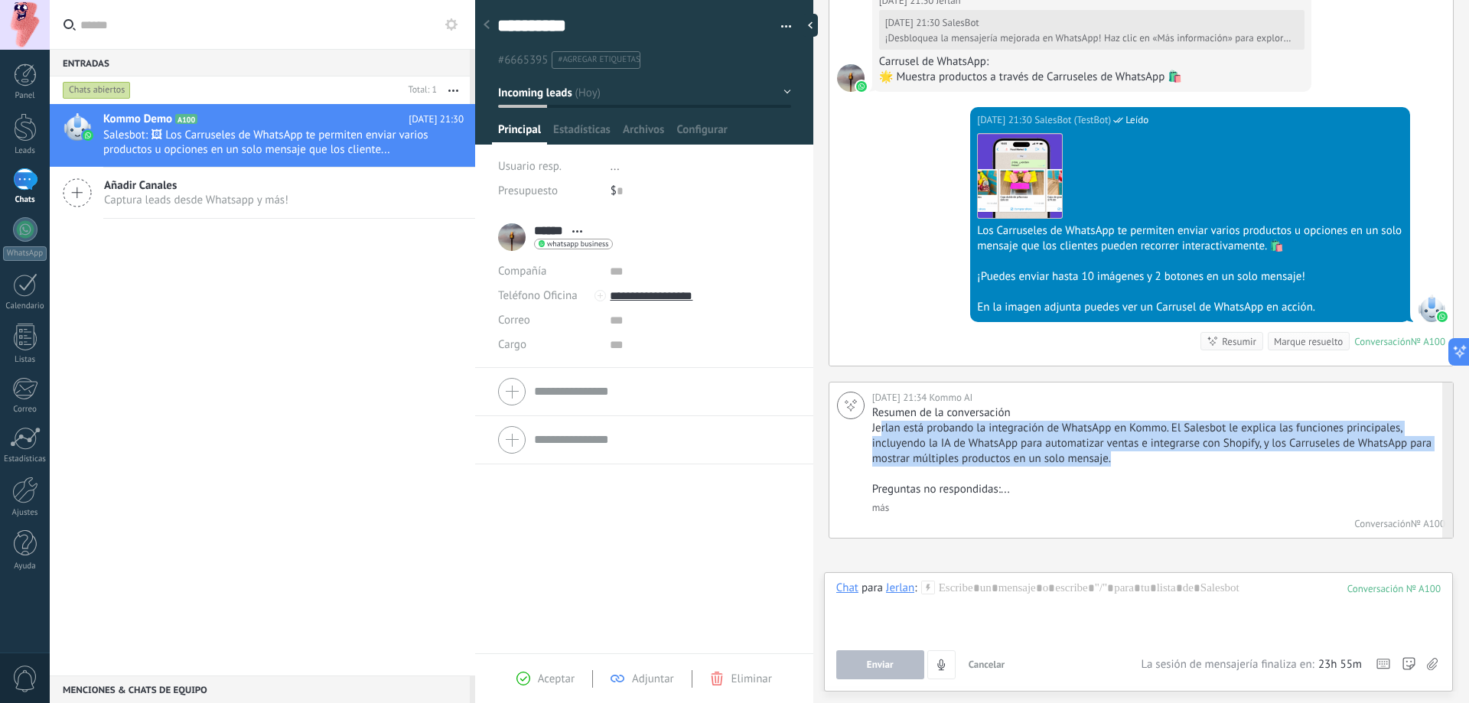
drag, startPoint x: 880, startPoint y: 430, endPoint x: 1125, endPoint y: 461, distance: 246.8
click at [1125, 461] on p "Jerlan está probando la integración de WhatsApp en Kommo. El Salesbot le explic…" at bounding box center [1156, 444] width 569 height 46
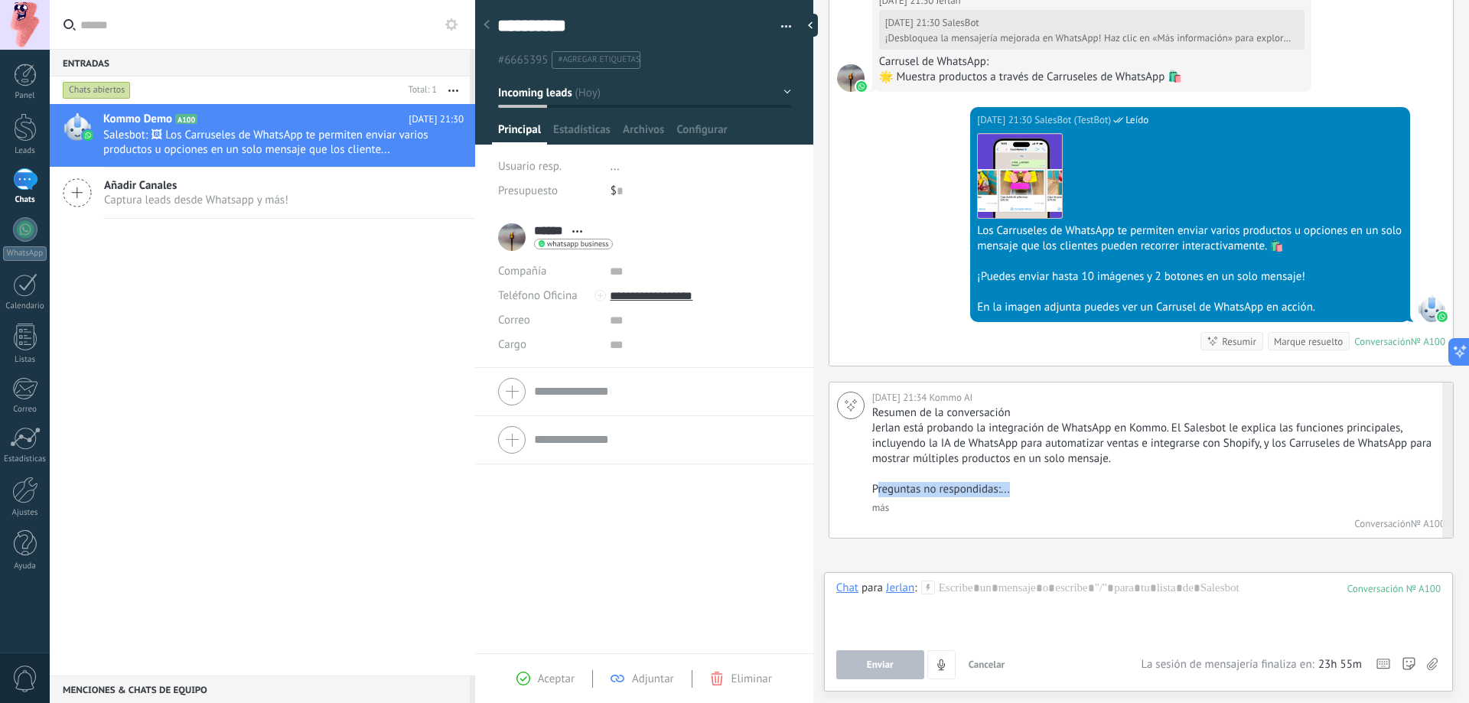
drag, startPoint x: 875, startPoint y: 489, endPoint x: 1011, endPoint y: 486, distance: 136.2
click at [1011, 486] on p "Preguntas no respondidas:..." at bounding box center [1156, 489] width 569 height 15
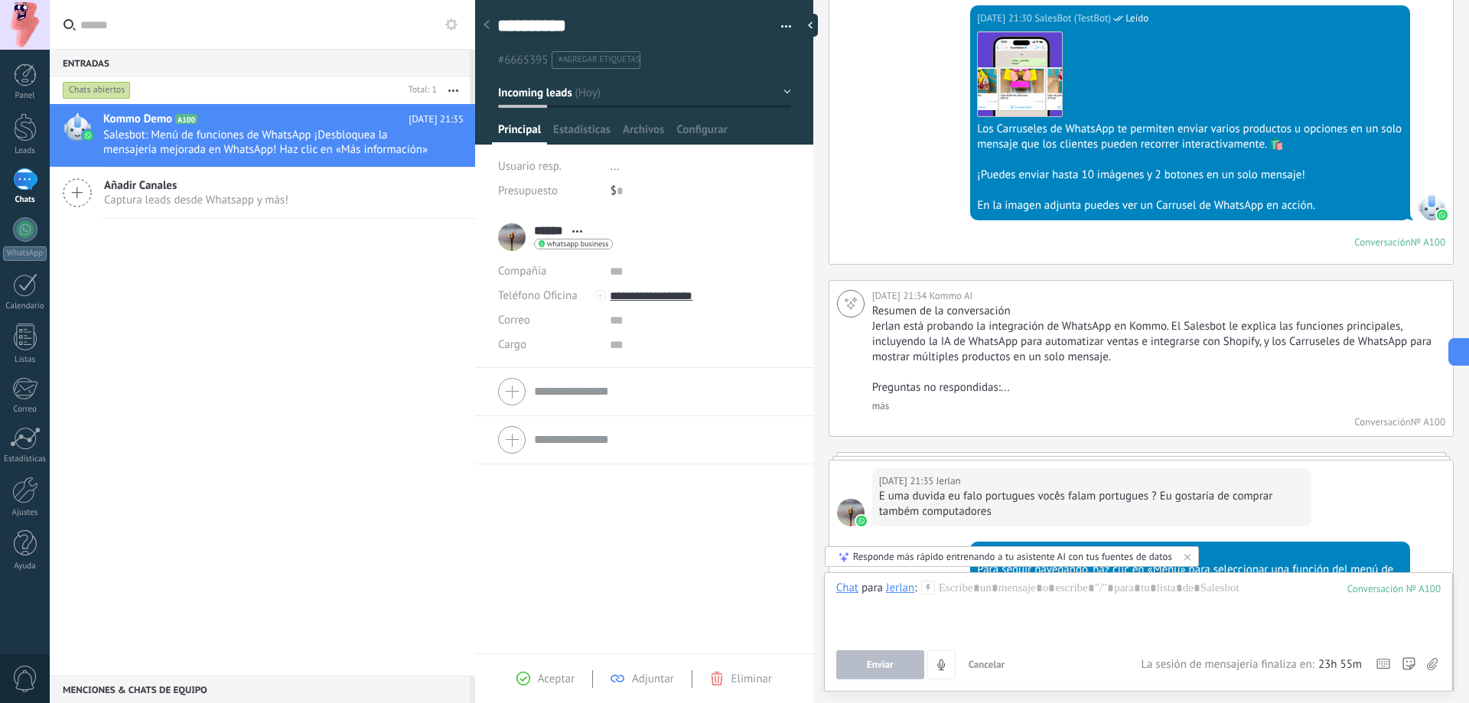
scroll to position [1997, 0]
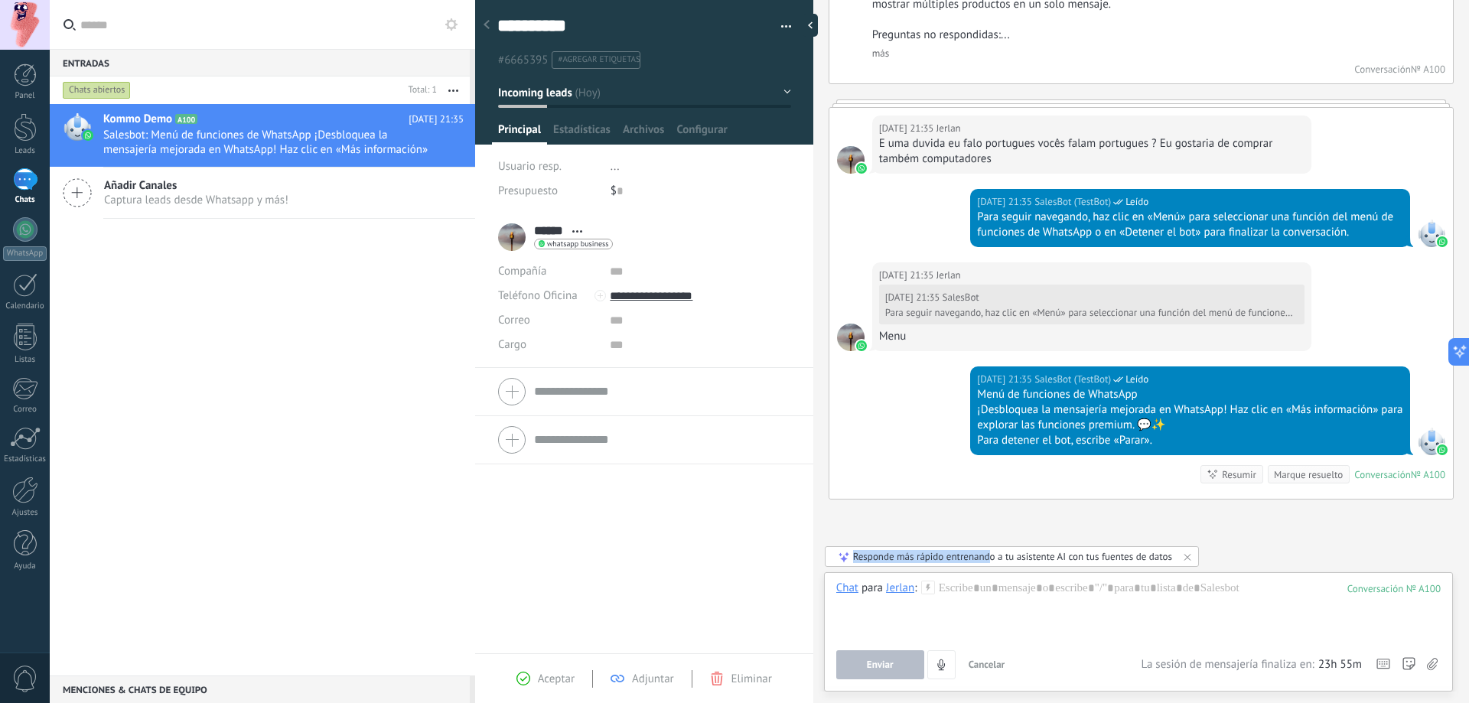
drag, startPoint x: 988, startPoint y: 557, endPoint x: 1149, endPoint y: 494, distance: 172.4
click at [1132, 499] on div "Buscar Carga más Hoy Hoy Creación: 2 eventos Expandir Hoy 21:27 Jerlan ¡Hola! E…" at bounding box center [1141, 351] width 656 height 703
click at [1222, 478] on div "Resumir" at bounding box center [1239, 474] width 34 height 15
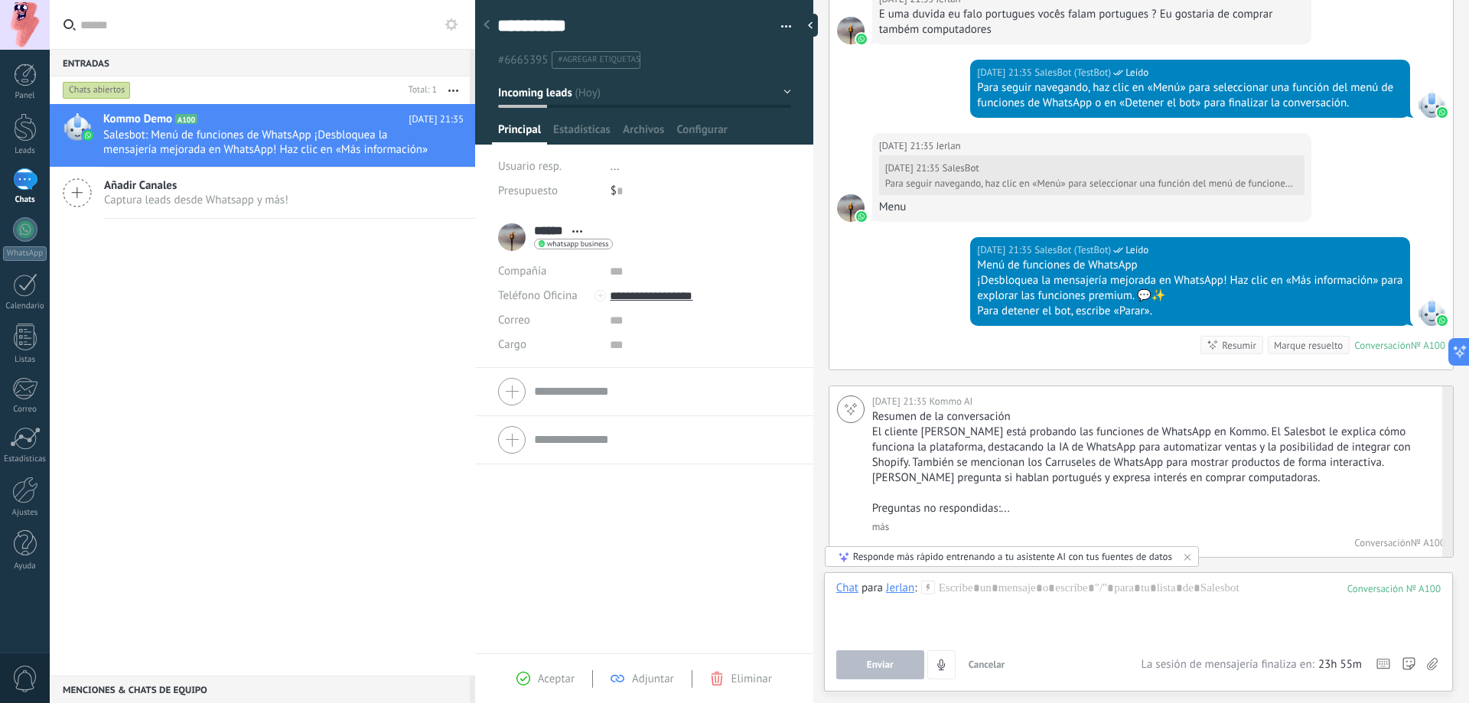
scroll to position [2129, 0]
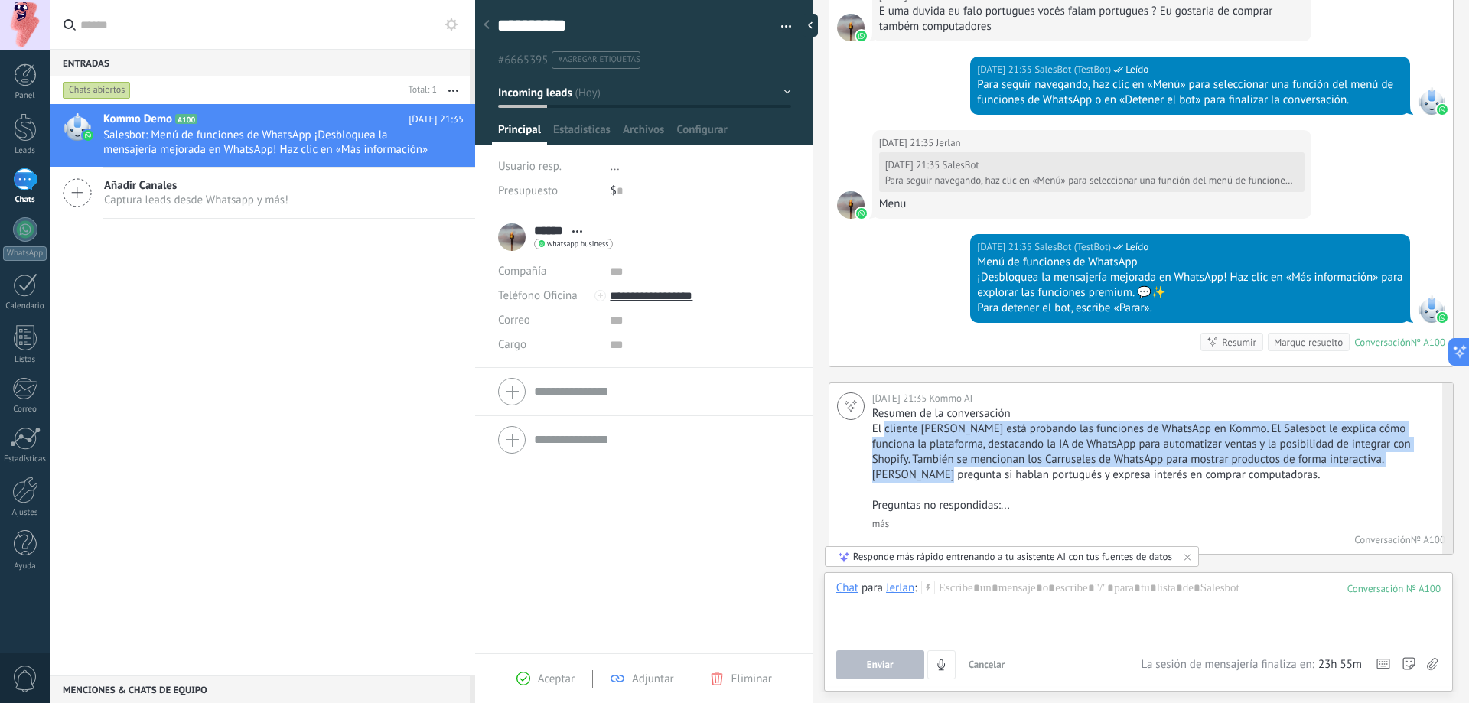
drag, startPoint x: 885, startPoint y: 434, endPoint x: 879, endPoint y: 473, distance: 38.7
click at [879, 473] on p "El cliente Jerlan está probando las funciones de WhatsApp en Kommo. El Salesbot…" at bounding box center [1156, 451] width 569 height 61
click at [880, 473] on p "El cliente Jerlan está probando las funciones de WhatsApp en Kommo. El Salesbot…" at bounding box center [1156, 451] width 569 height 61
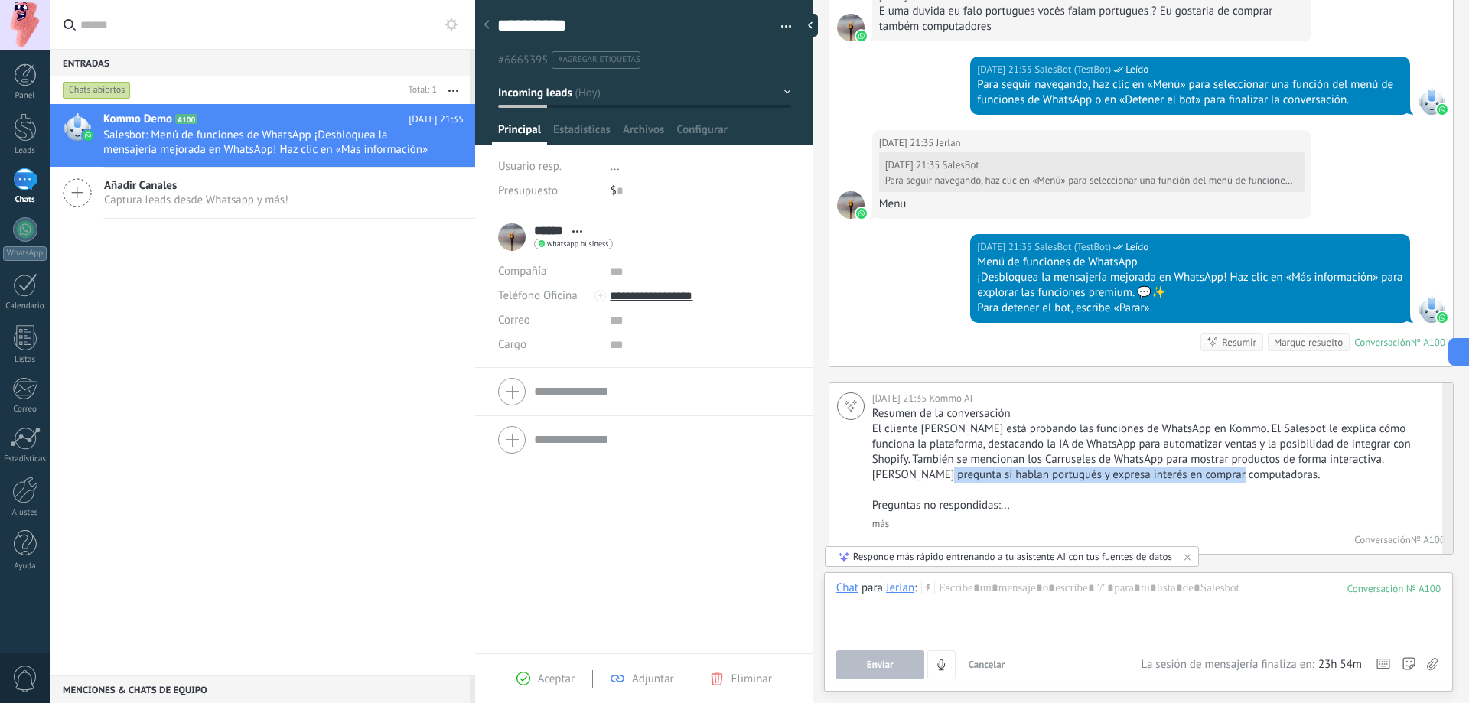
drag, startPoint x: 877, startPoint y: 472, endPoint x: 1190, endPoint y: 479, distance: 312.9
click at [1190, 479] on p "El cliente Jerlan está probando las funciones de WhatsApp en Kommo. El Salesbot…" at bounding box center [1156, 451] width 569 height 61
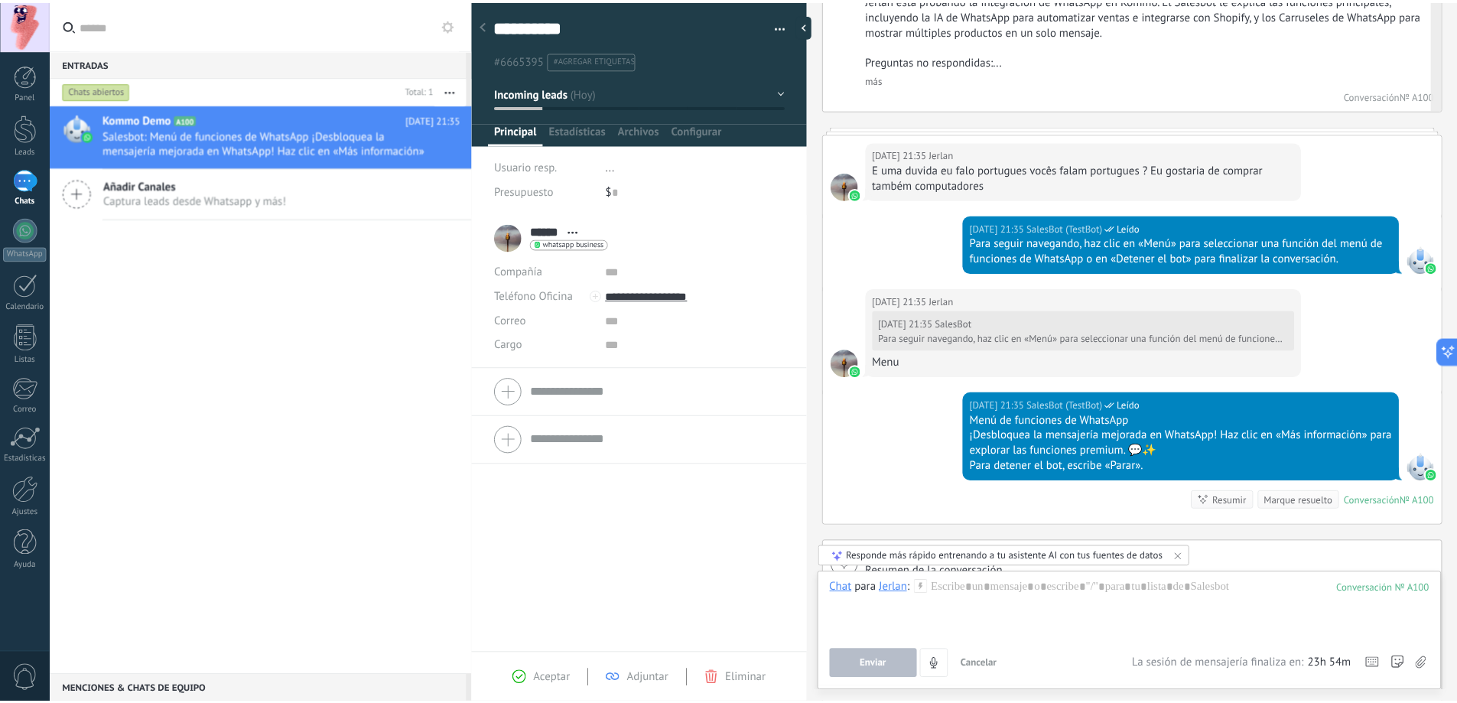
scroll to position [2247, 0]
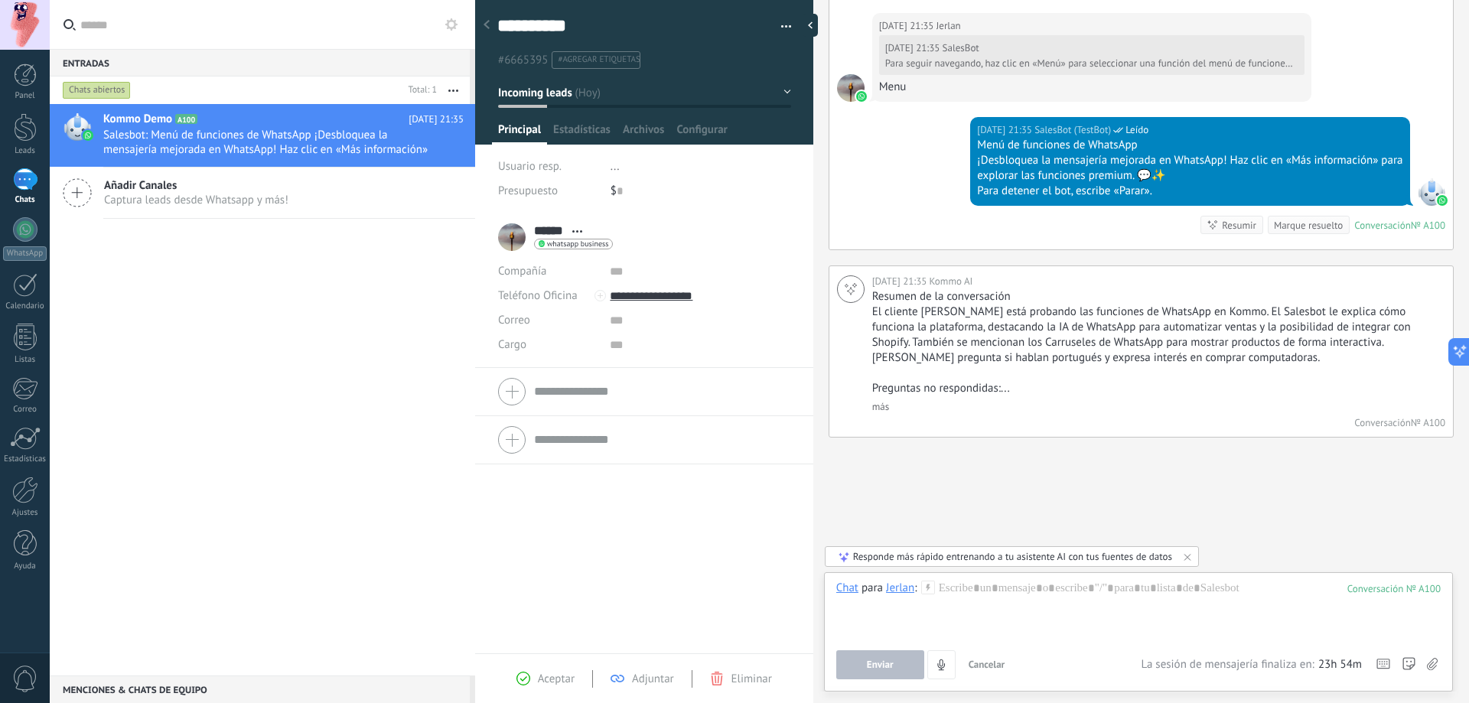
click at [906, 550] on div "Responde más rápido entrenando a tu asistente AI con tus fuentes de datos" at bounding box center [1012, 556] width 319 height 13
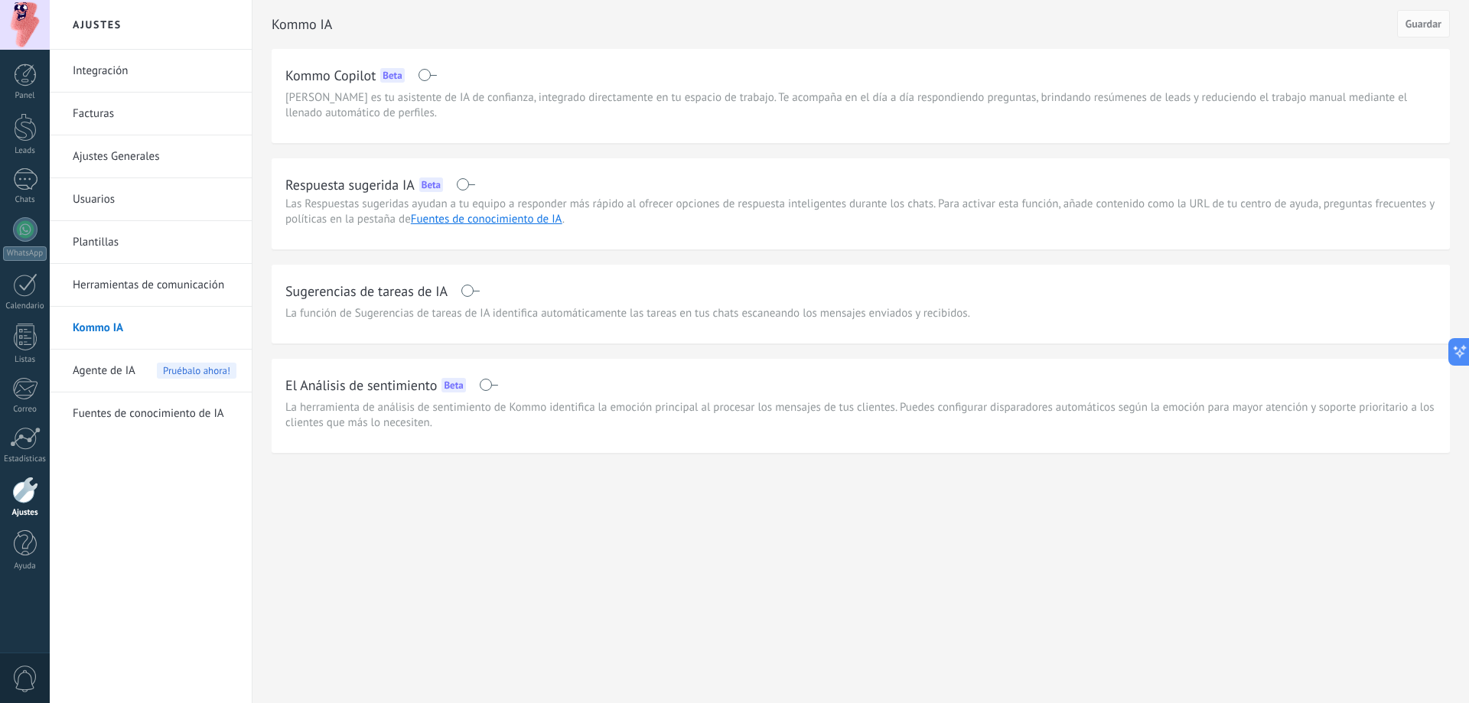
click at [380, 148] on div "Kommo IA Guardar Kommo Copilot Beta Kommo Copilot es tu asistente de IA de conf…" at bounding box center [861, 226] width 1178 height 453
click at [104, 244] on link "Plantillas" at bounding box center [155, 242] width 164 height 43
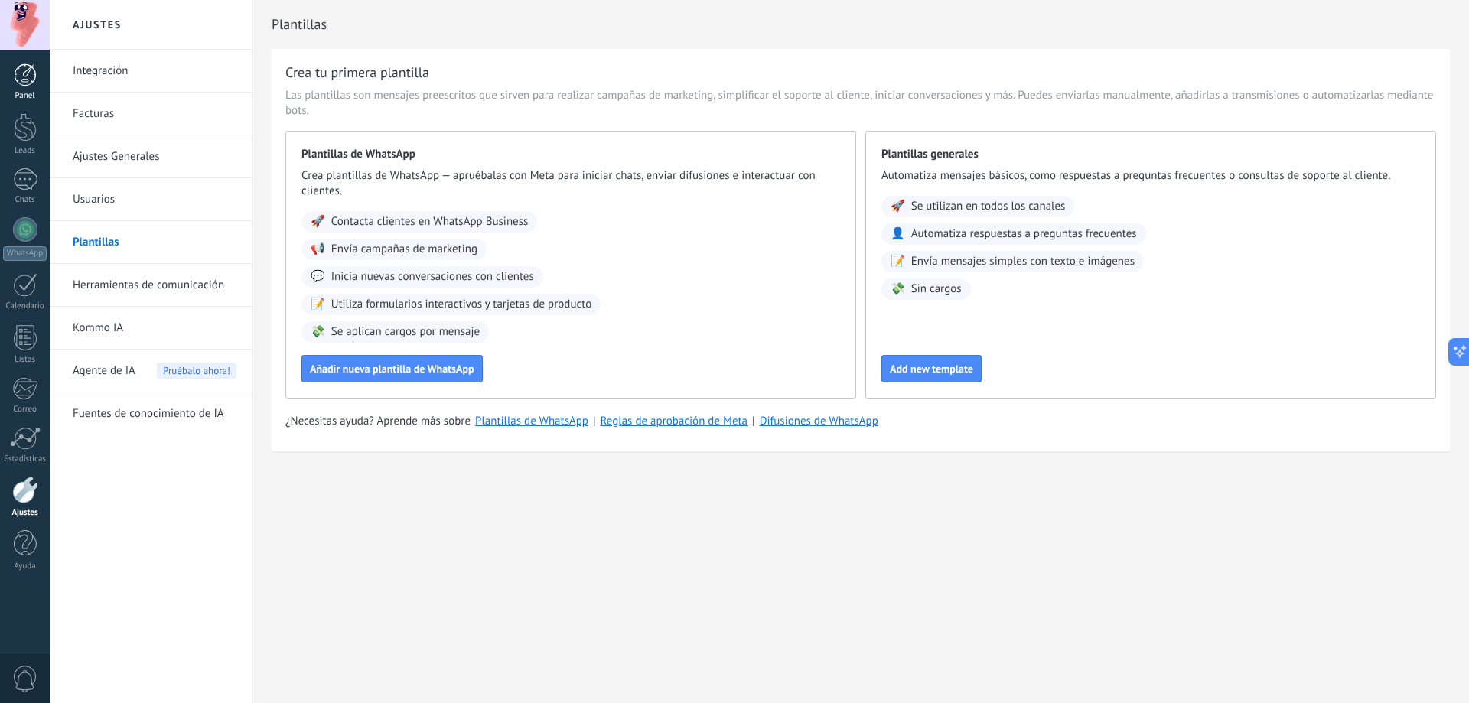
click at [28, 76] on div at bounding box center [25, 74] width 23 height 23
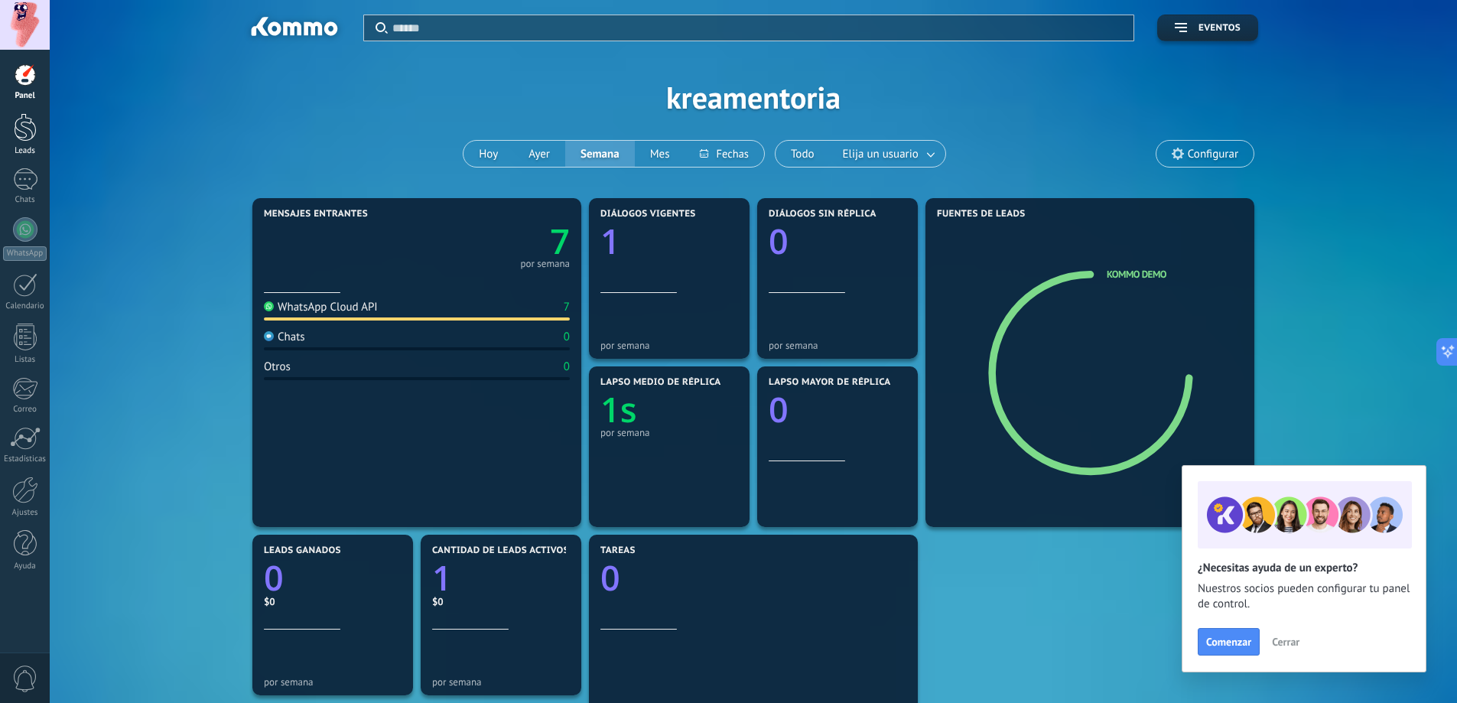
click at [18, 130] on div at bounding box center [25, 127] width 23 height 28
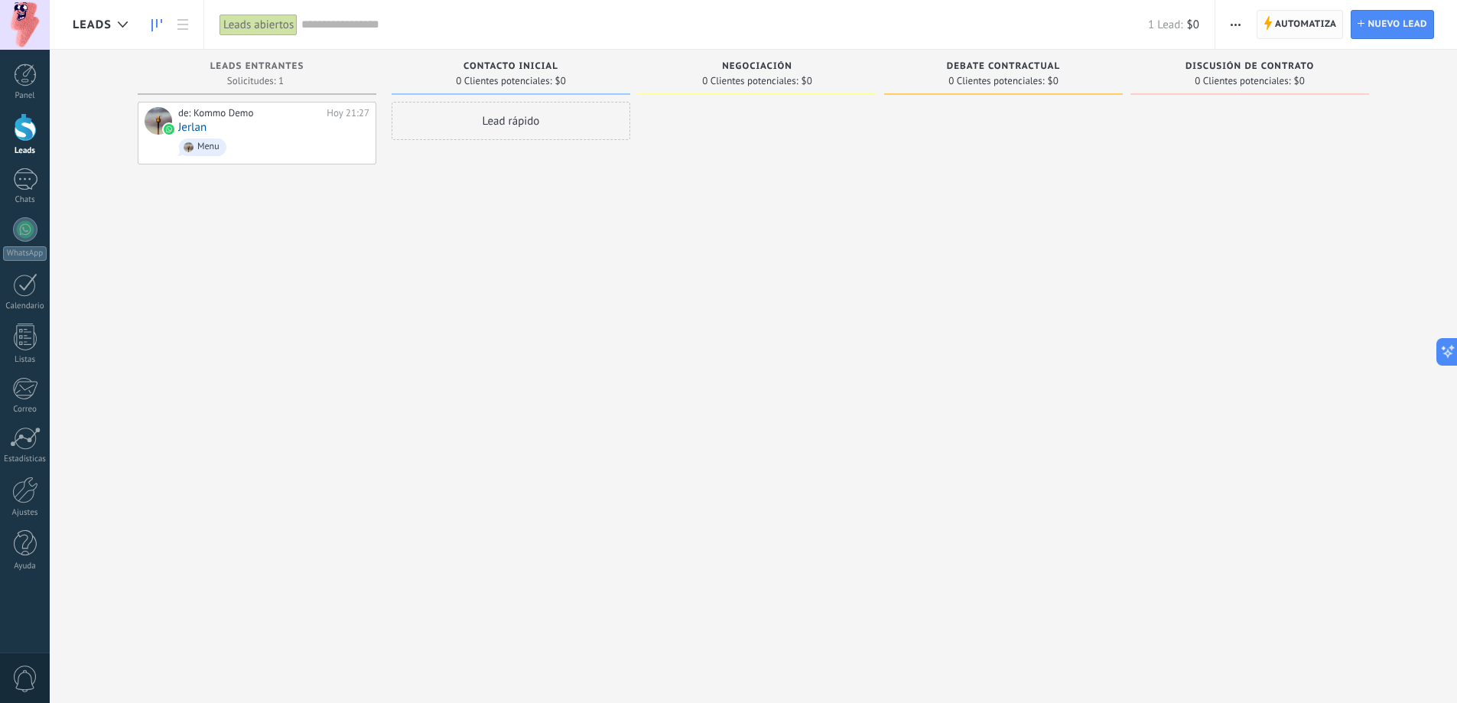
click at [1296, 19] on span "Automatiza" at bounding box center [1306, 25] width 62 height 28
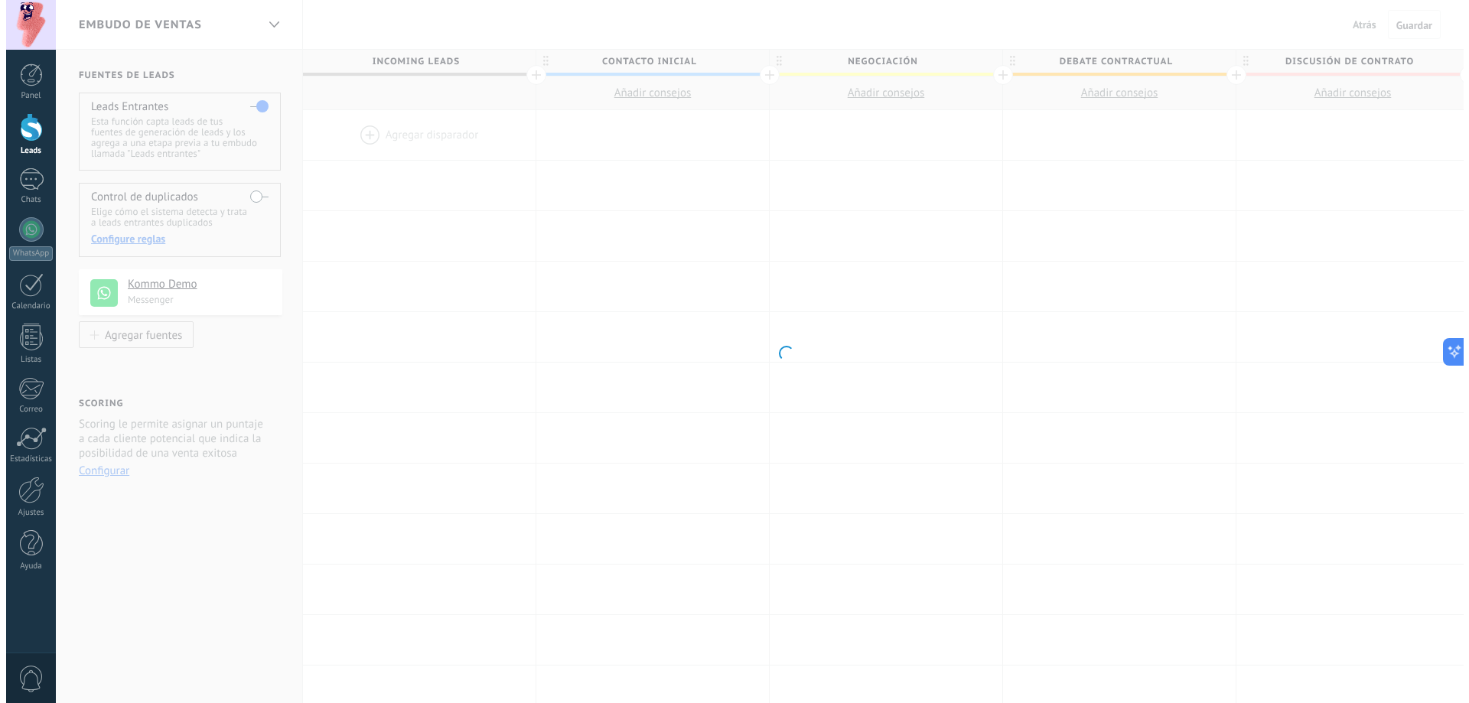
scroll to position [0, 1]
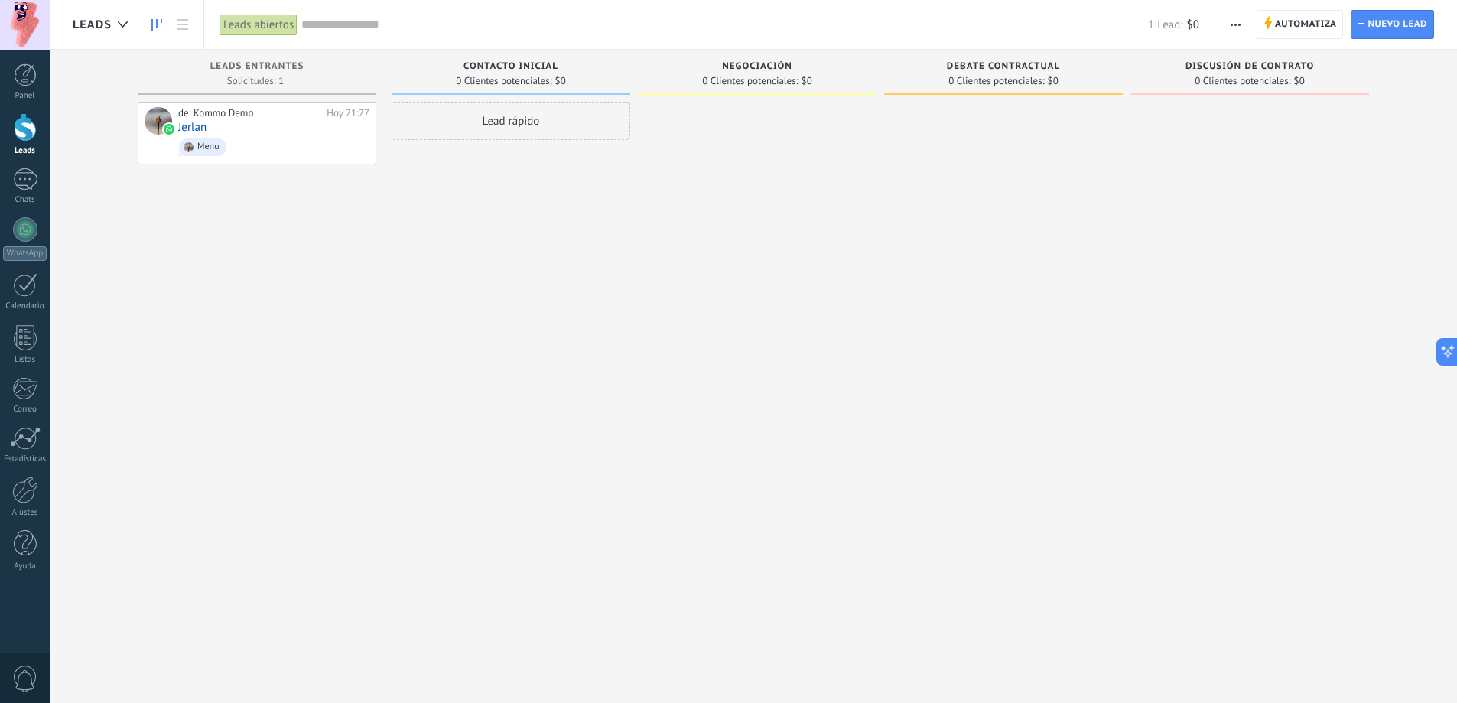
click at [159, 23] on icon at bounding box center [156, 25] width 11 height 12
click at [175, 26] on link at bounding box center [183, 25] width 26 height 30
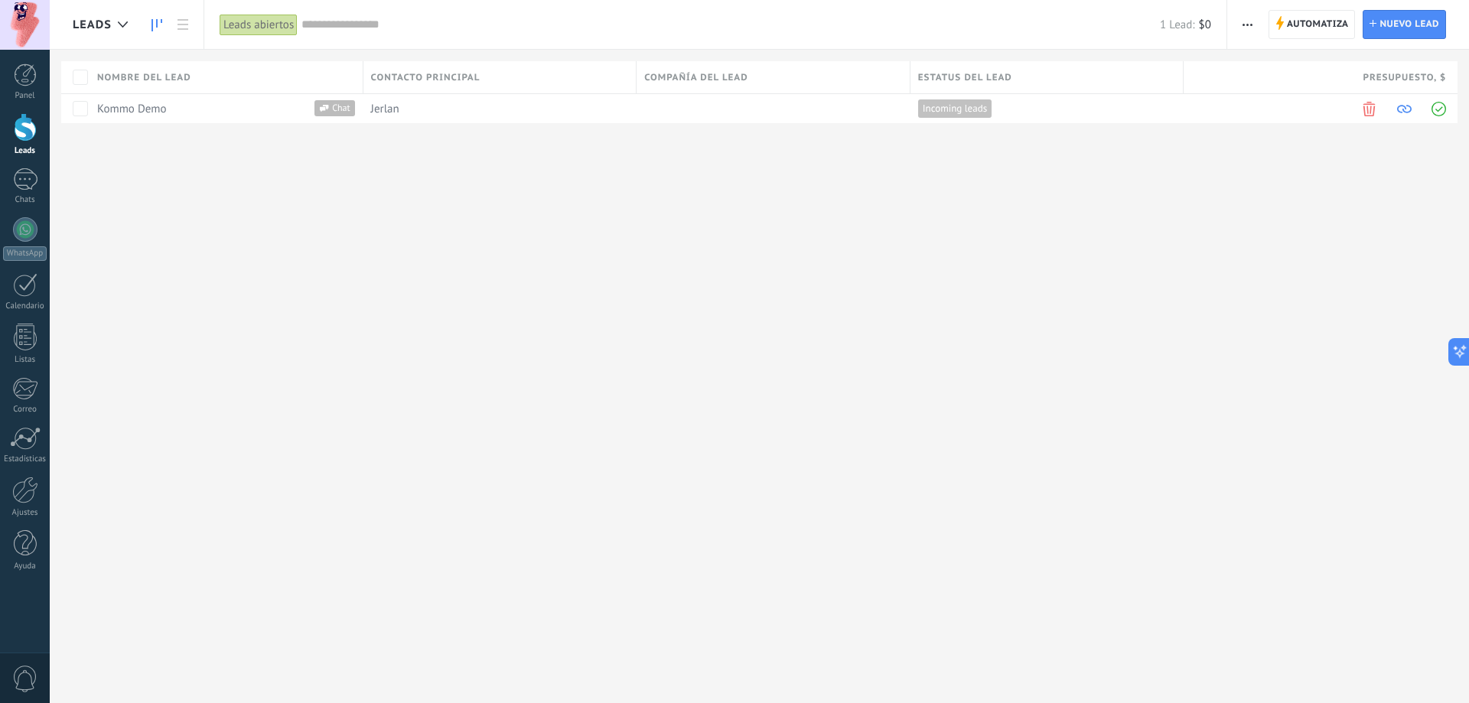
click at [160, 21] on icon at bounding box center [156, 25] width 11 height 12
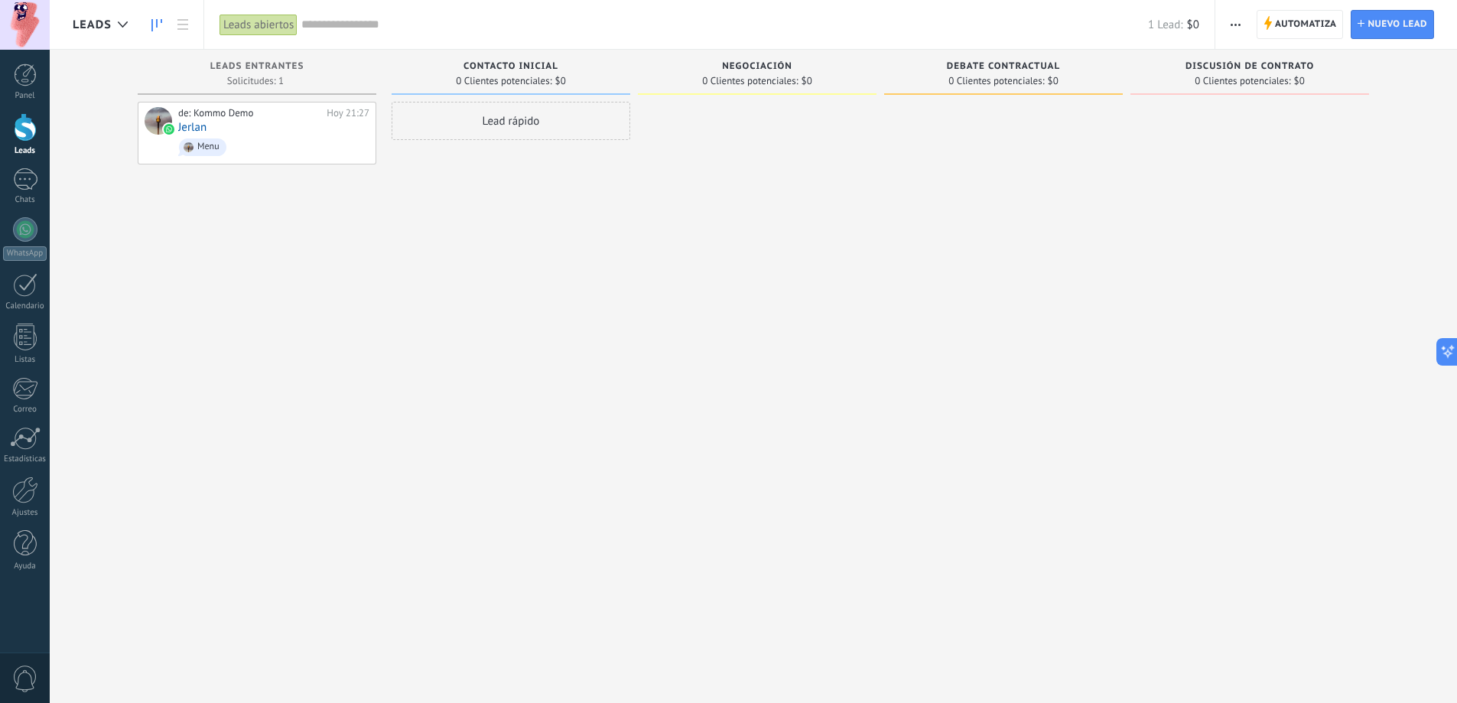
click at [159, 26] on icon at bounding box center [156, 25] width 11 height 12
click at [1233, 31] on span "button" at bounding box center [1236, 24] width 10 height 29
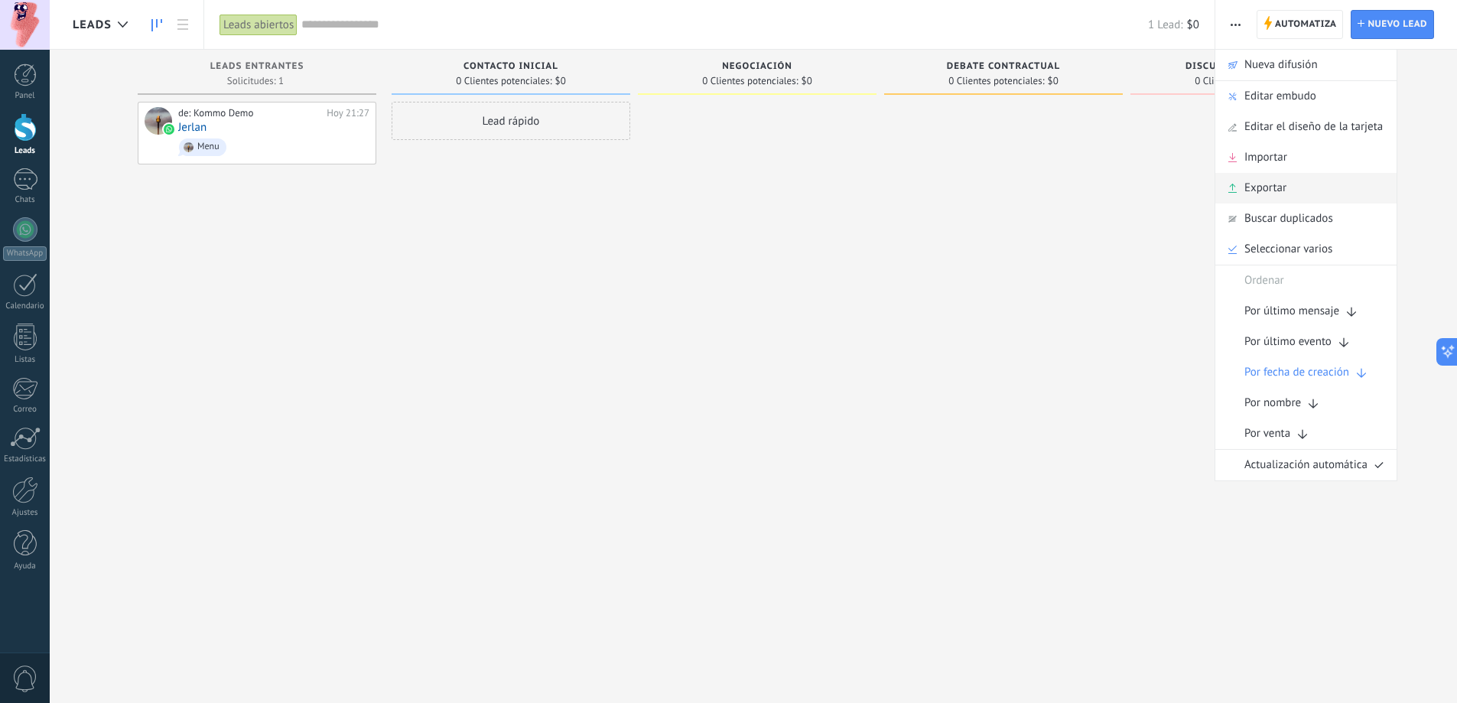
click at [1300, 186] on div "Exportar" at bounding box center [1305, 188] width 181 height 31
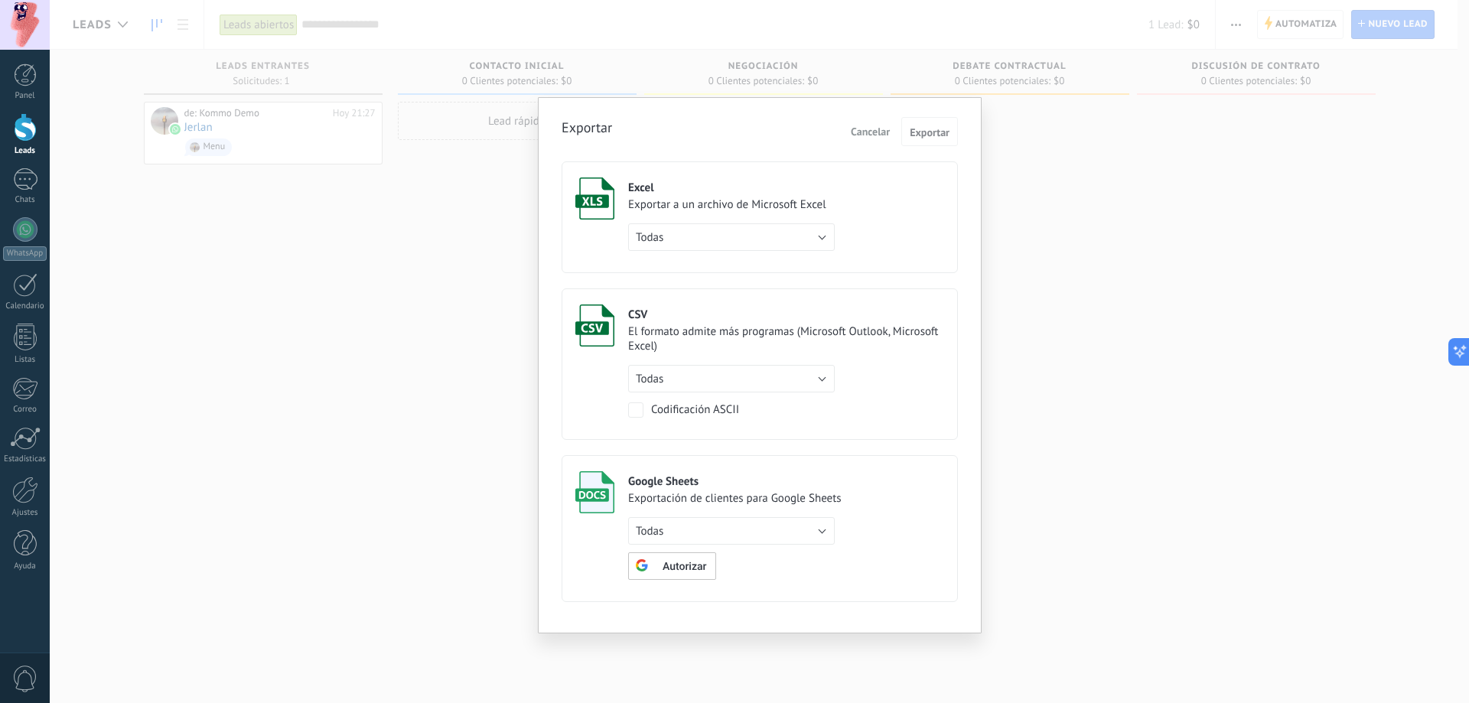
click at [1099, 442] on div "Exportar Cancelar Exportar Excel Exportar a un archivo de Microsoft Excel Todas…" at bounding box center [759, 351] width 1419 height 703
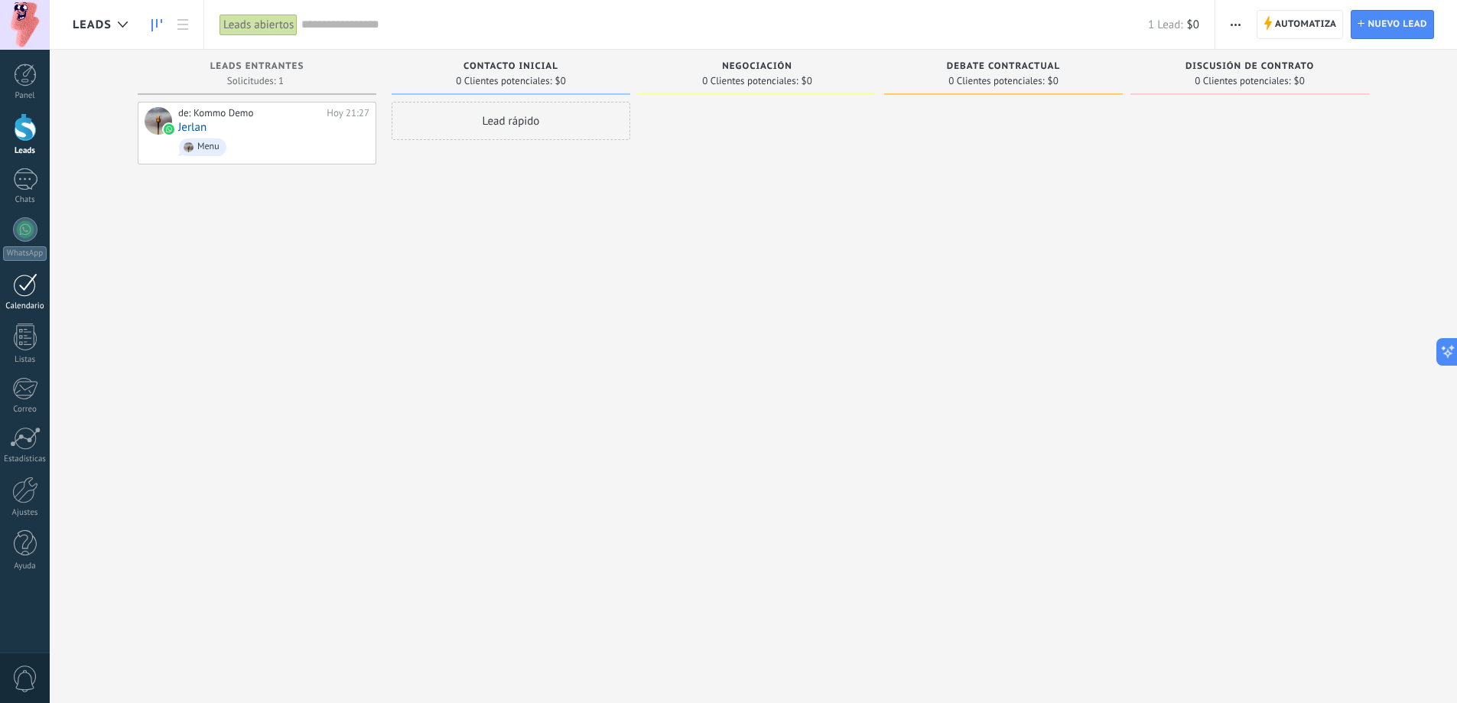
click at [9, 281] on link "Calendario" at bounding box center [25, 292] width 50 height 38
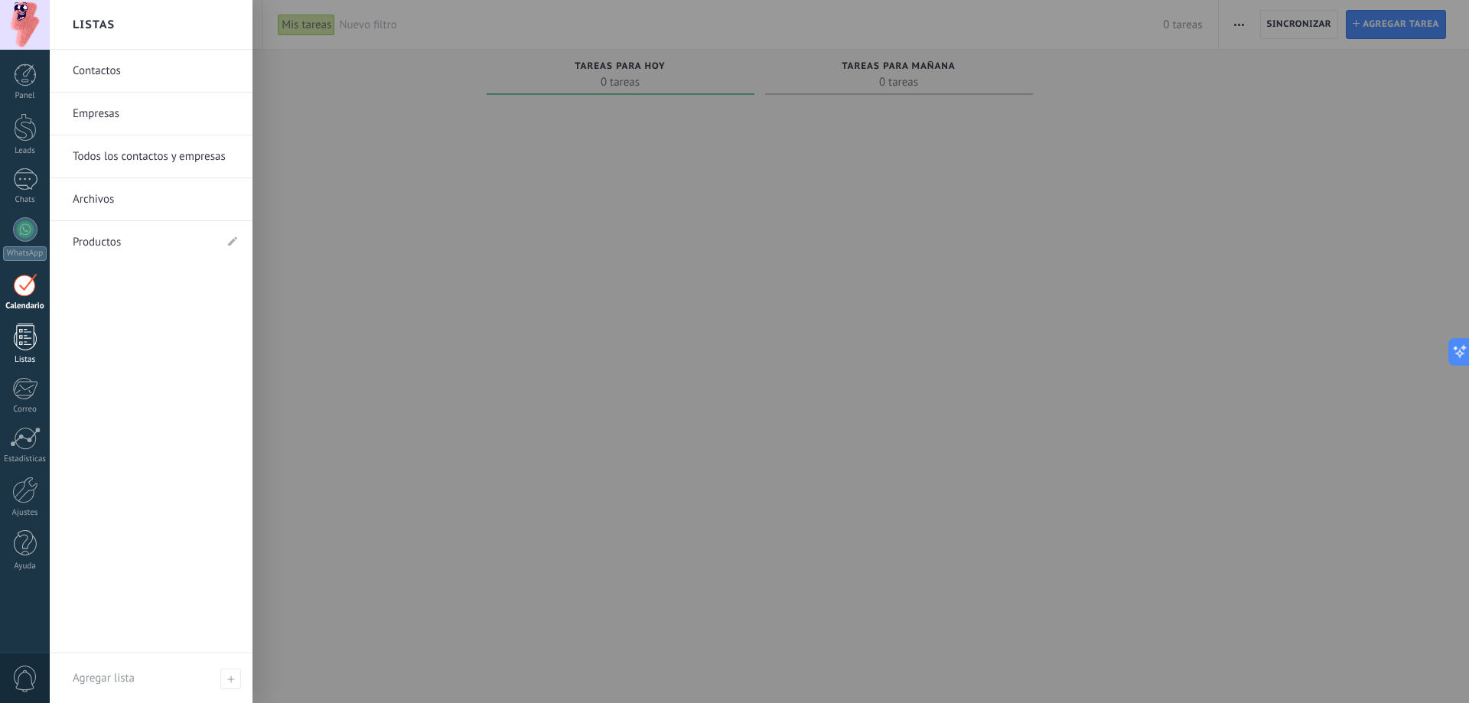
click at [26, 334] on div at bounding box center [25, 337] width 23 height 27
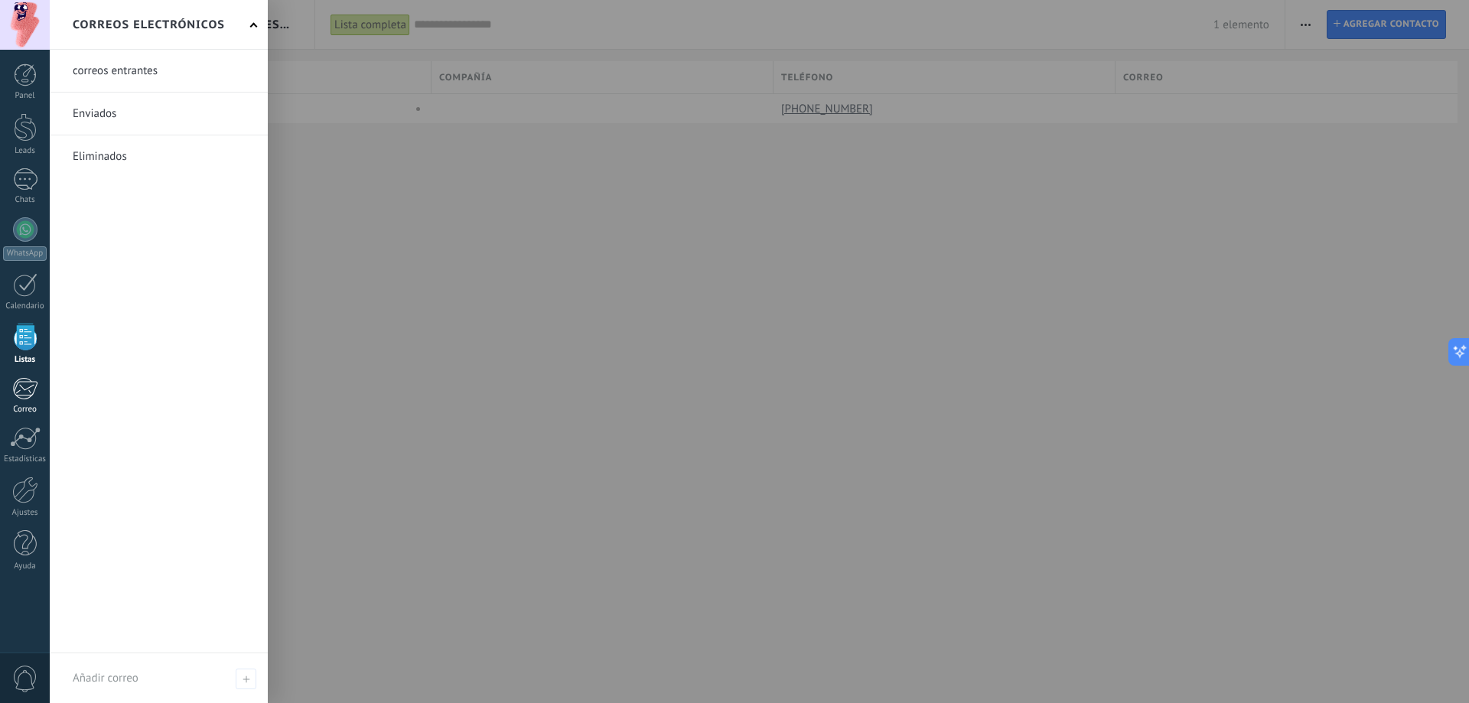
click at [28, 378] on div at bounding box center [24, 388] width 25 height 23
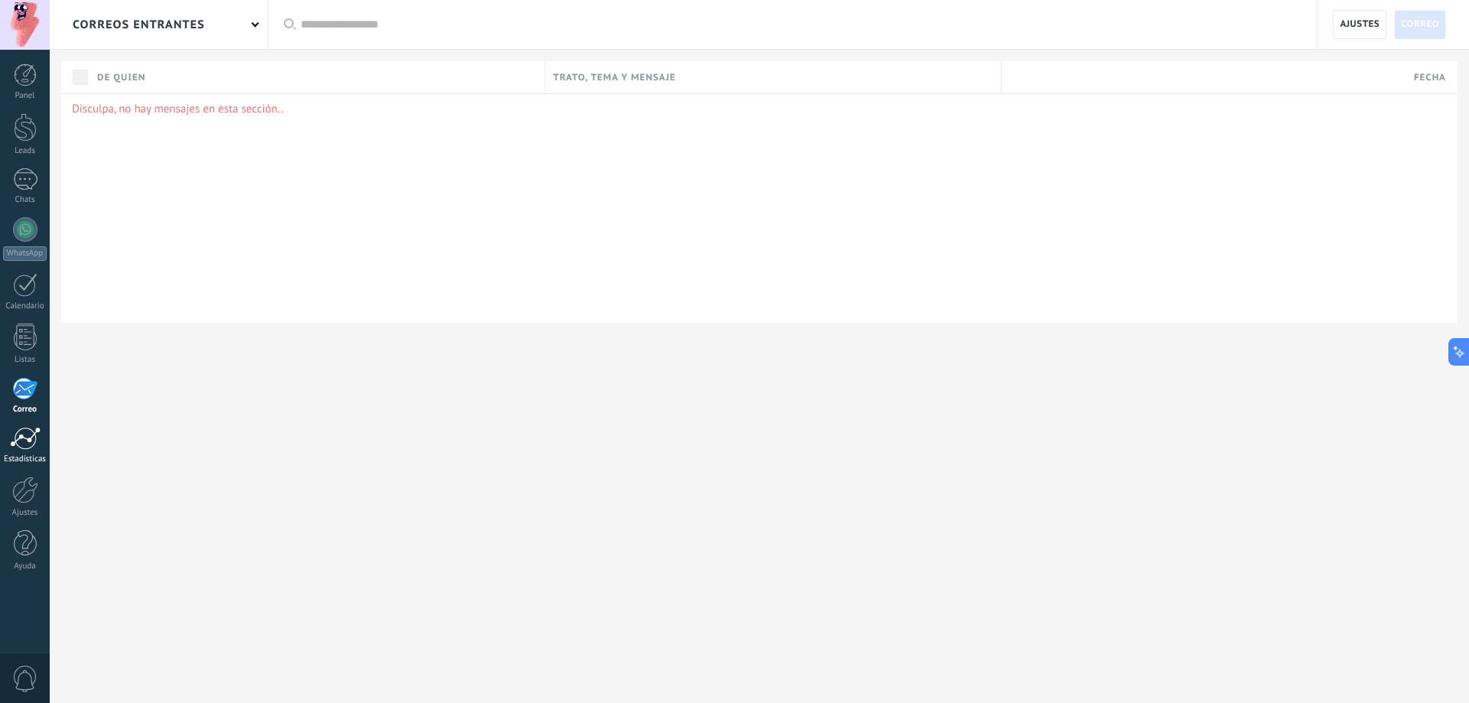
click at [39, 440] on div at bounding box center [25, 438] width 31 height 23
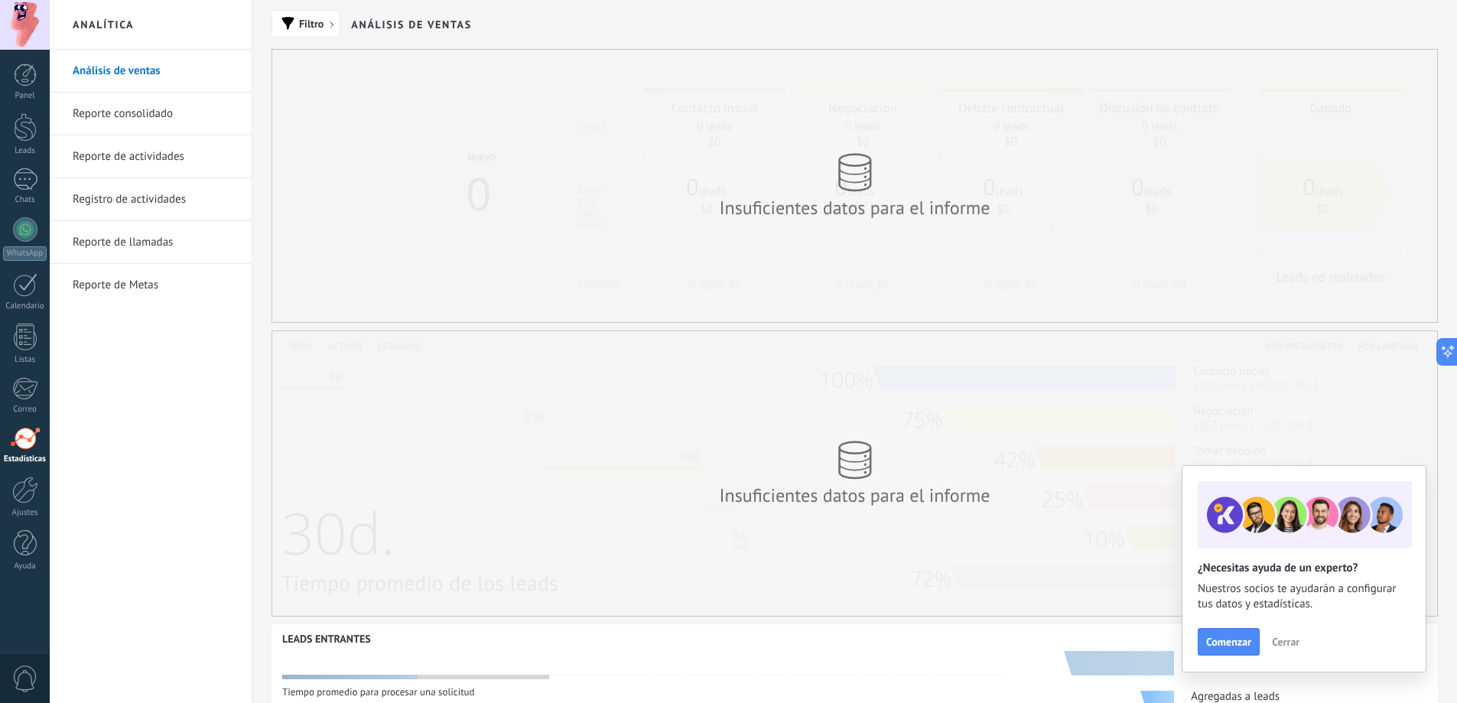
click at [33, 476] on div "Panel Leads 1 Chats WhatsApp Clientes" at bounding box center [25, 324] width 50 height 523
click at [23, 495] on div at bounding box center [25, 490] width 26 height 27
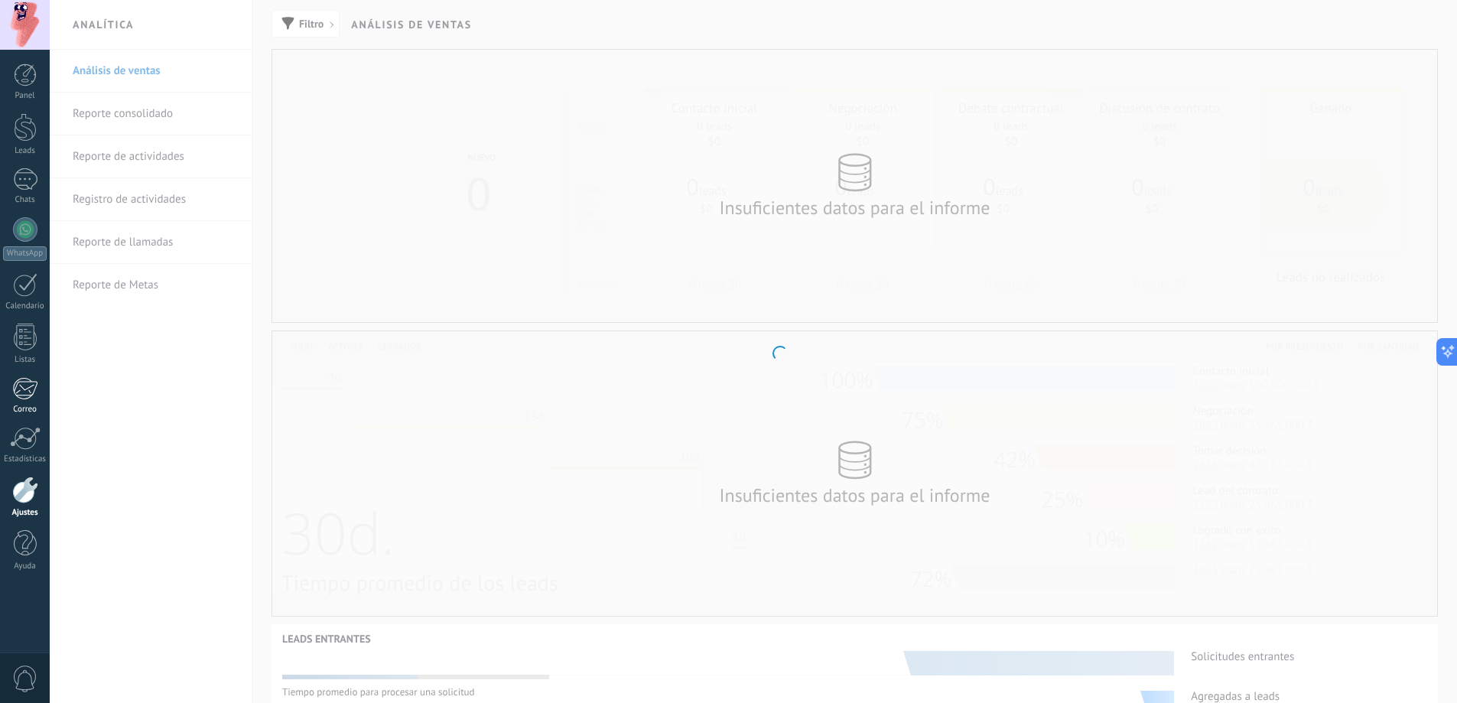
click at [31, 387] on div at bounding box center [24, 388] width 25 height 23
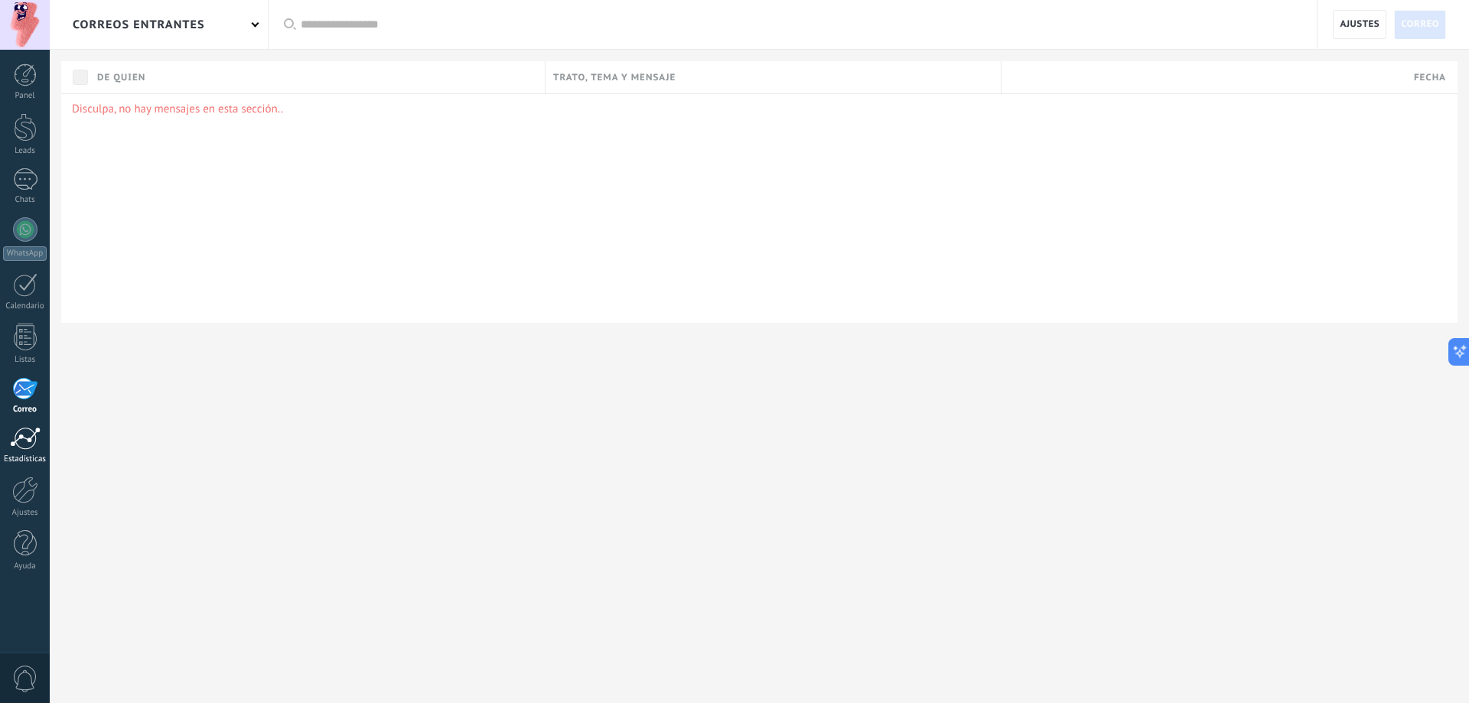
click at [22, 438] on div at bounding box center [25, 438] width 31 height 23
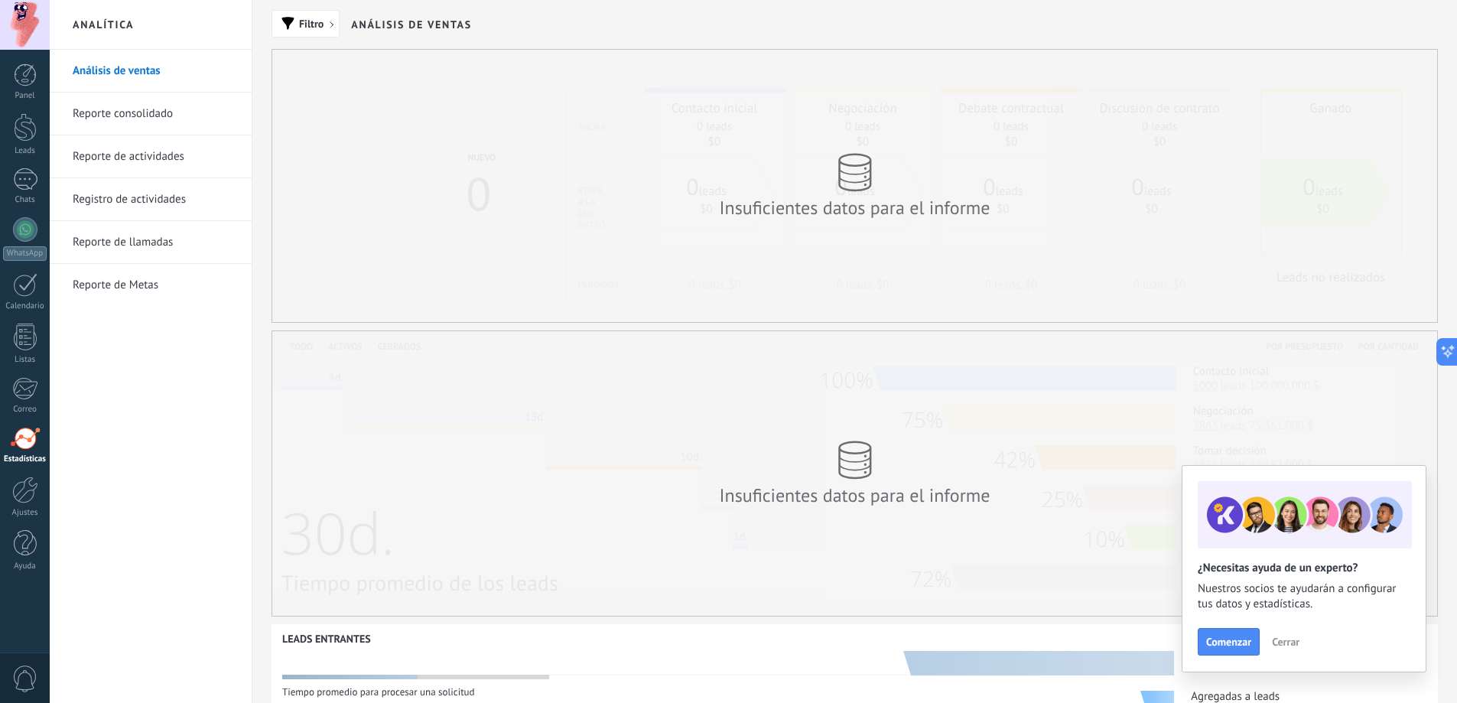
click at [151, 191] on link "Registro de actividades" at bounding box center [155, 199] width 164 height 43
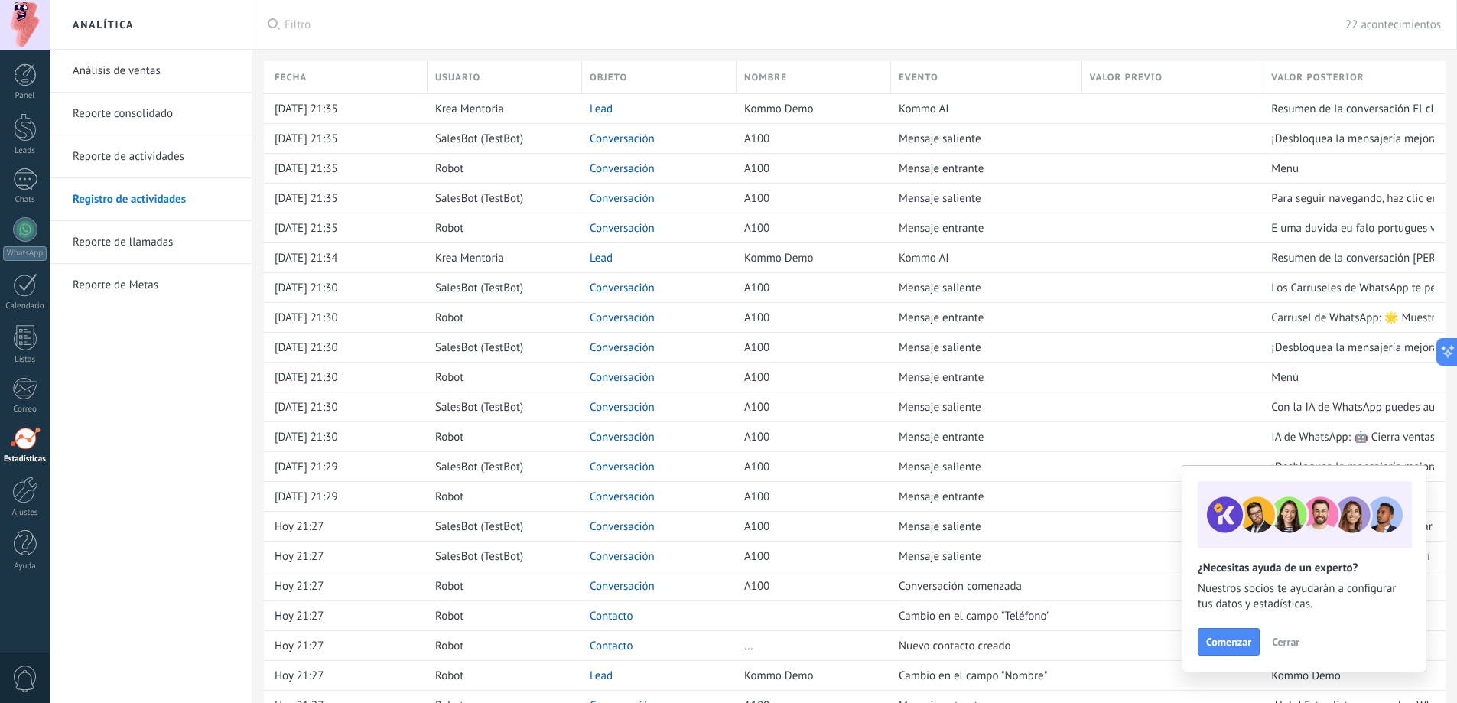
click at [152, 246] on link "Reporte de llamadas" at bounding box center [155, 242] width 164 height 43
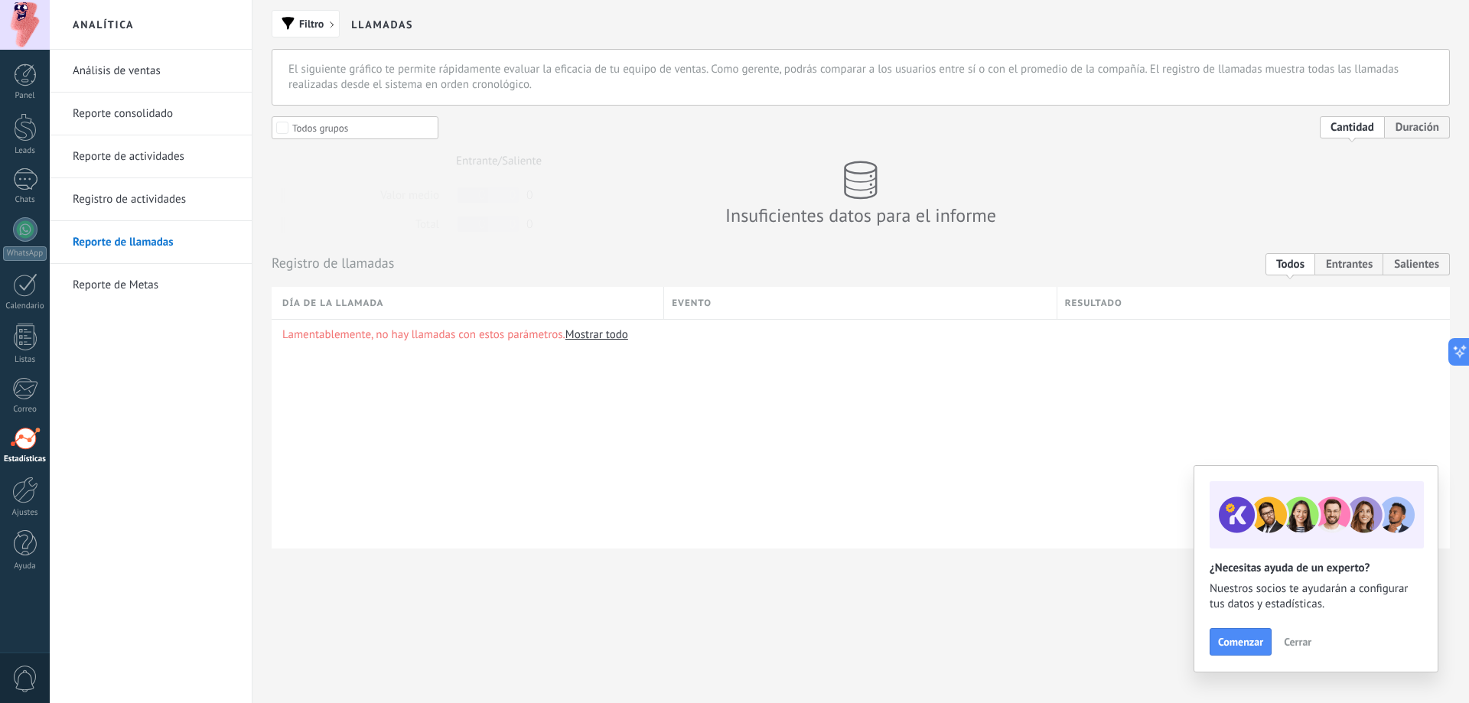
click at [148, 287] on link "Reporte de Metas" at bounding box center [155, 285] width 164 height 43
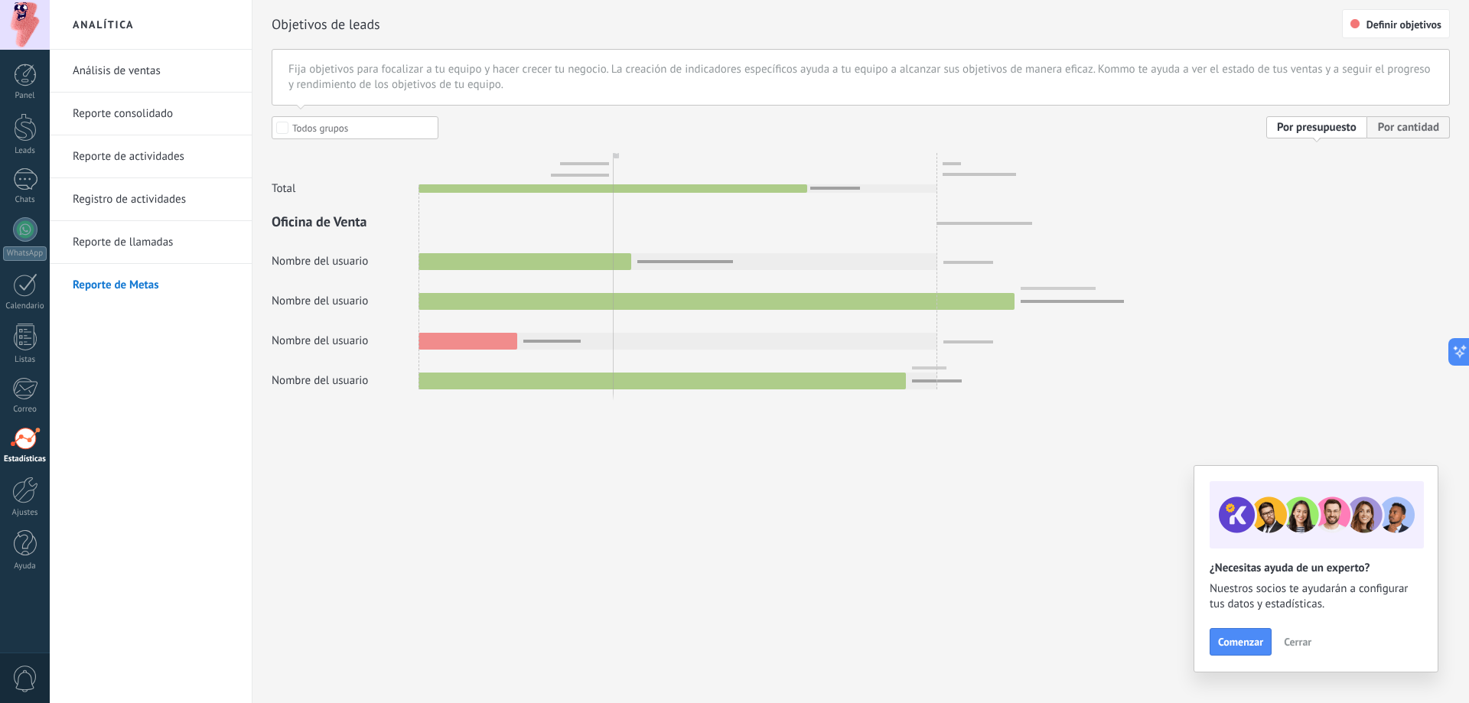
click at [159, 158] on link "Reporte de actividades" at bounding box center [155, 156] width 164 height 43
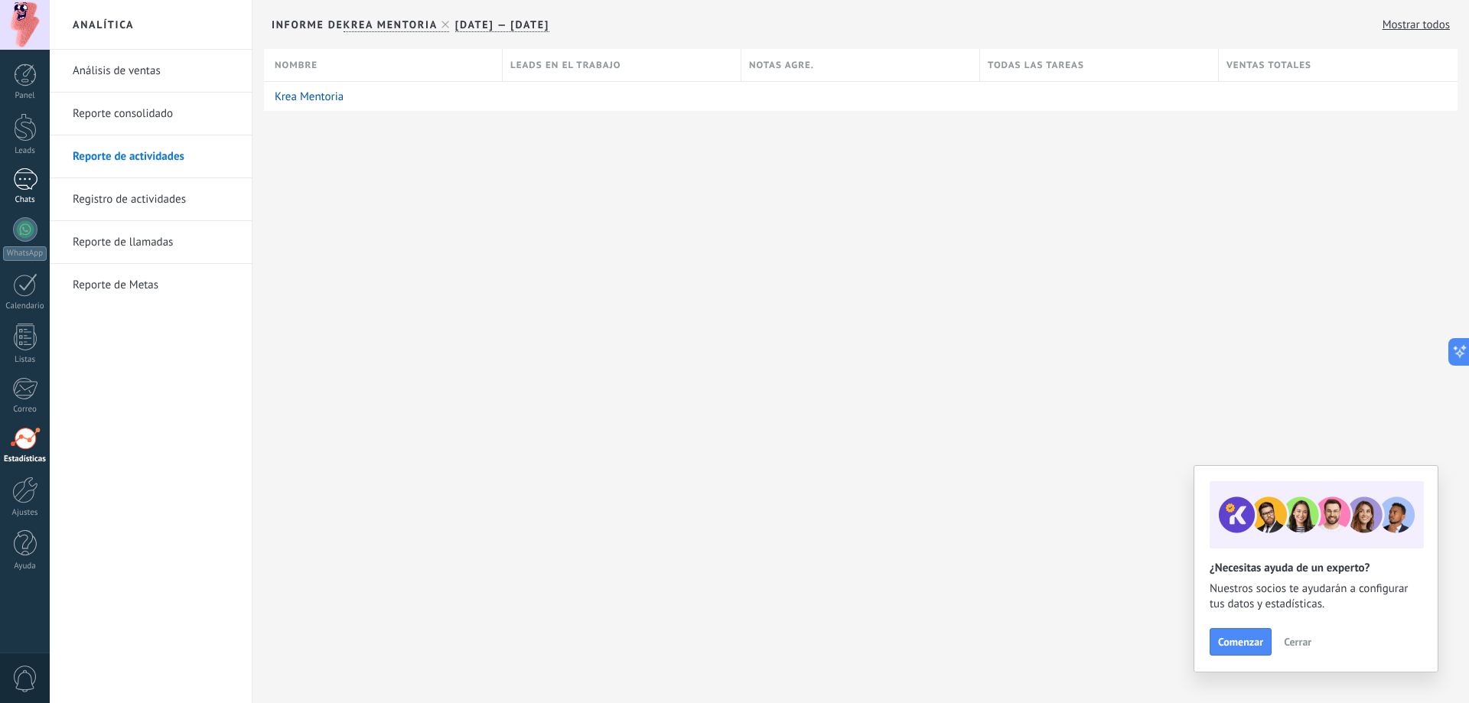
click at [28, 188] on div "1" at bounding box center [25, 179] width 24 height 22
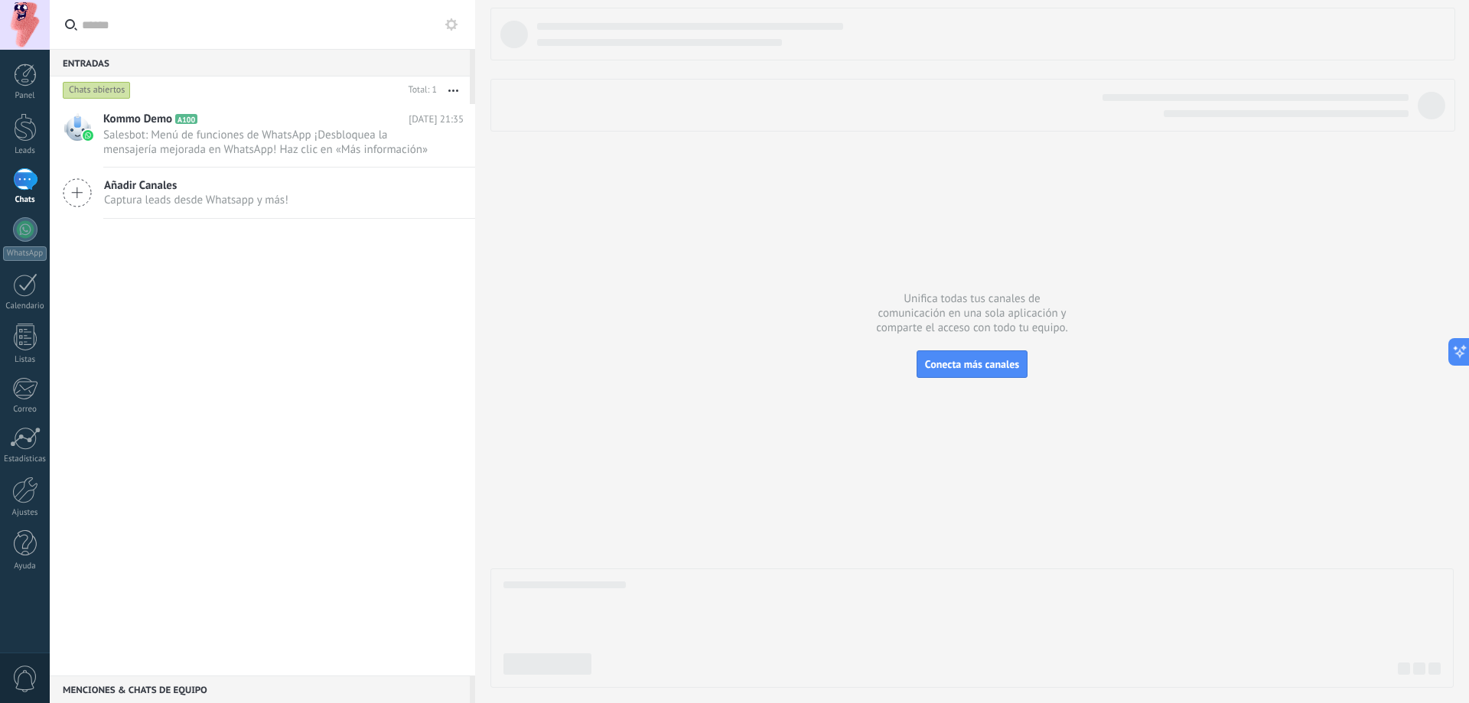
click at [28, 213] on div "Panel Leads 1 Chats WhatsApp Clientes" at bounding box center [25, 324] width 50 height 523
click at [0, 245] on link "WhatsApp" at bounding box center [25, 239] width 50 height 44
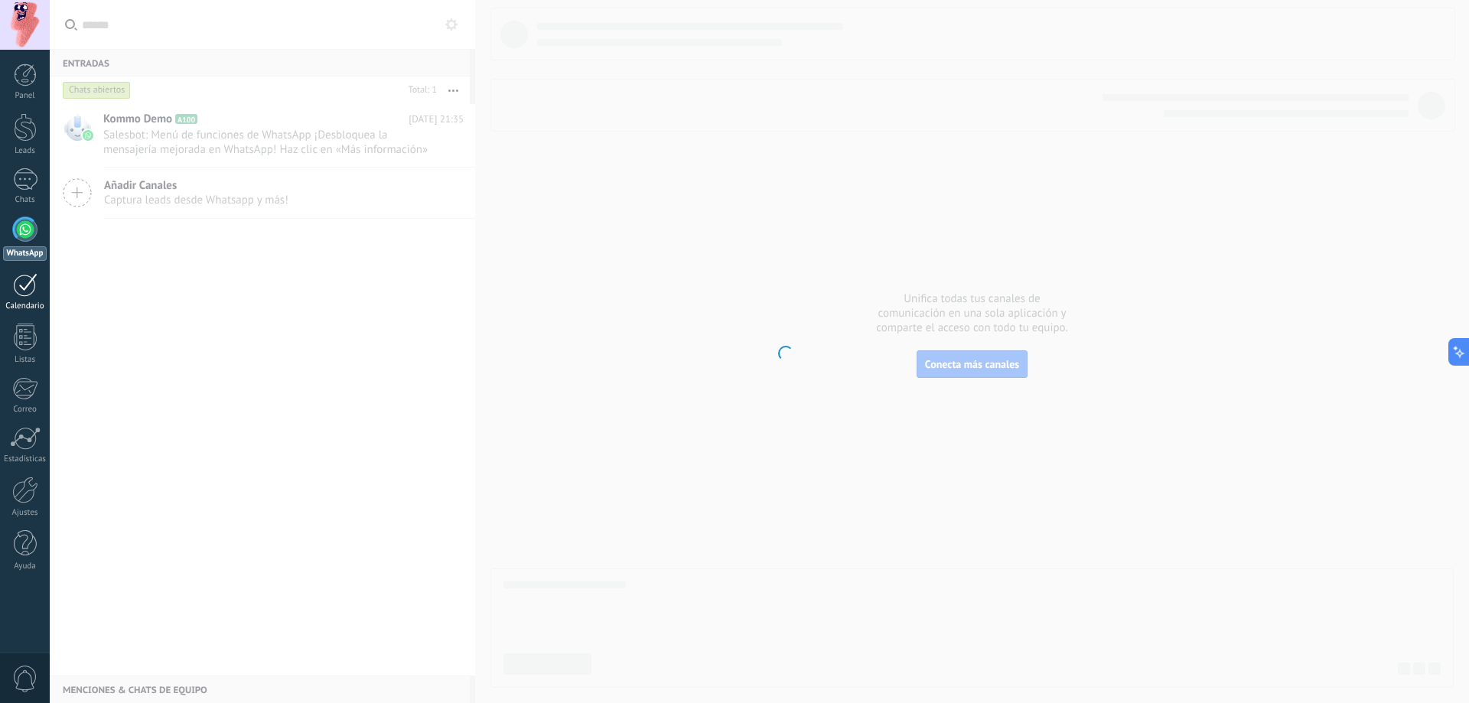
click at [21, 288] on div at bounding box center [25, 285] width 24 height 24
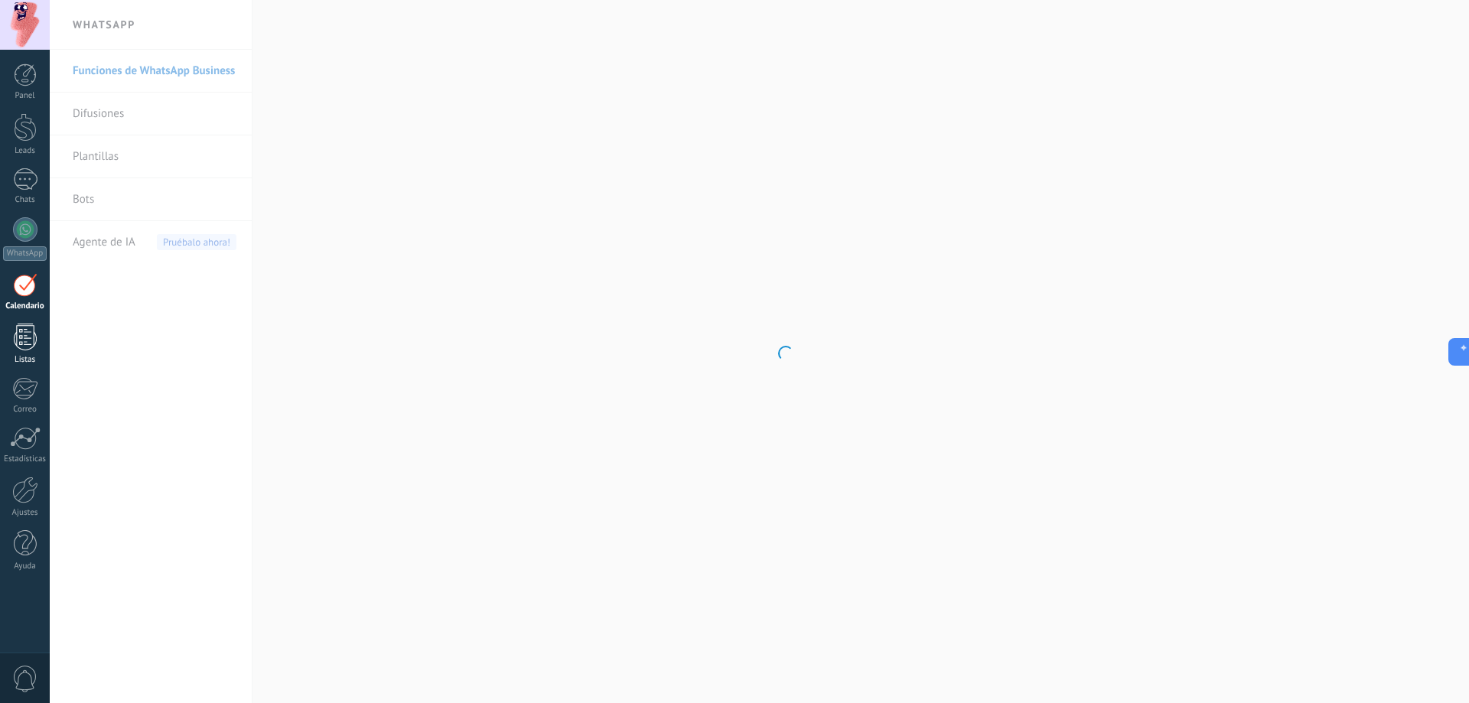
click at [24, 327] on div at bounding box center [25, 337] width 23 height 27
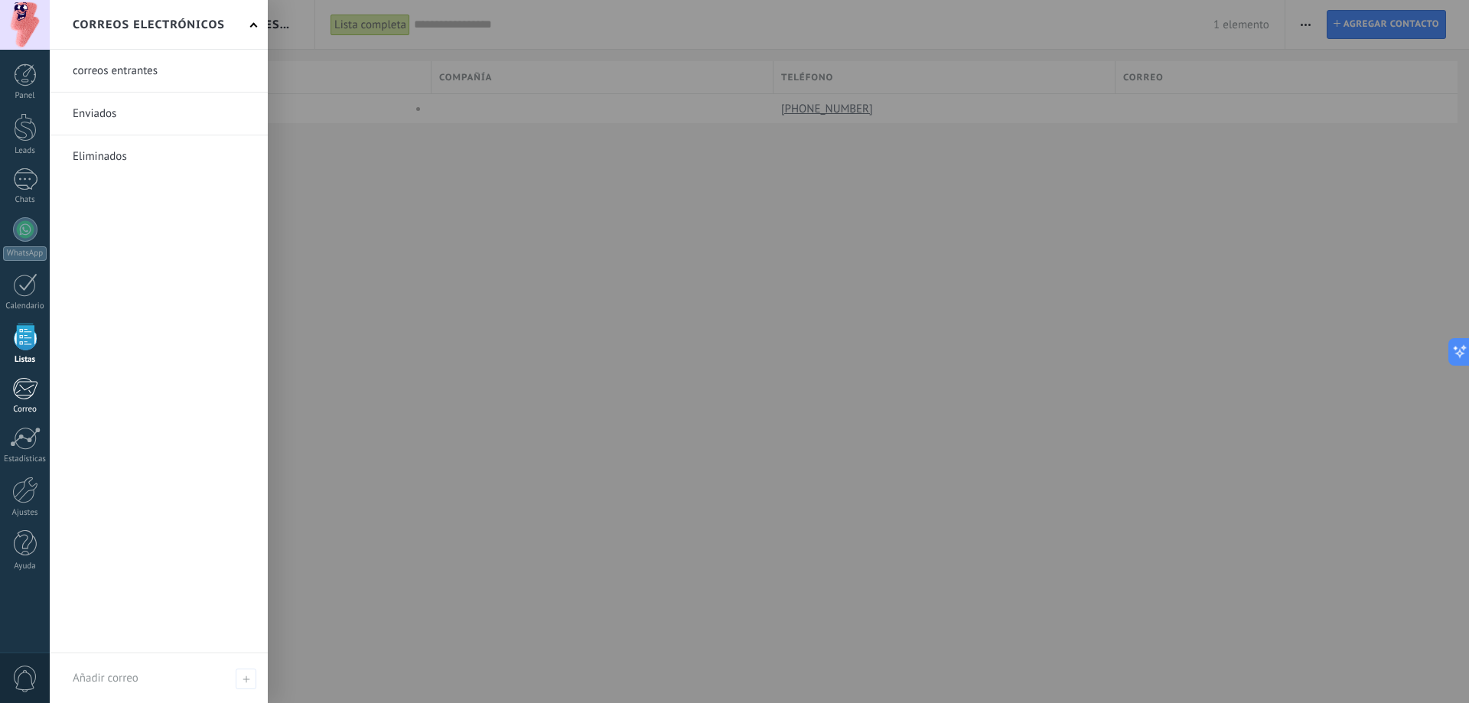
click at [15, 378] on div at bounding box center [24, 388] width 25 height 23
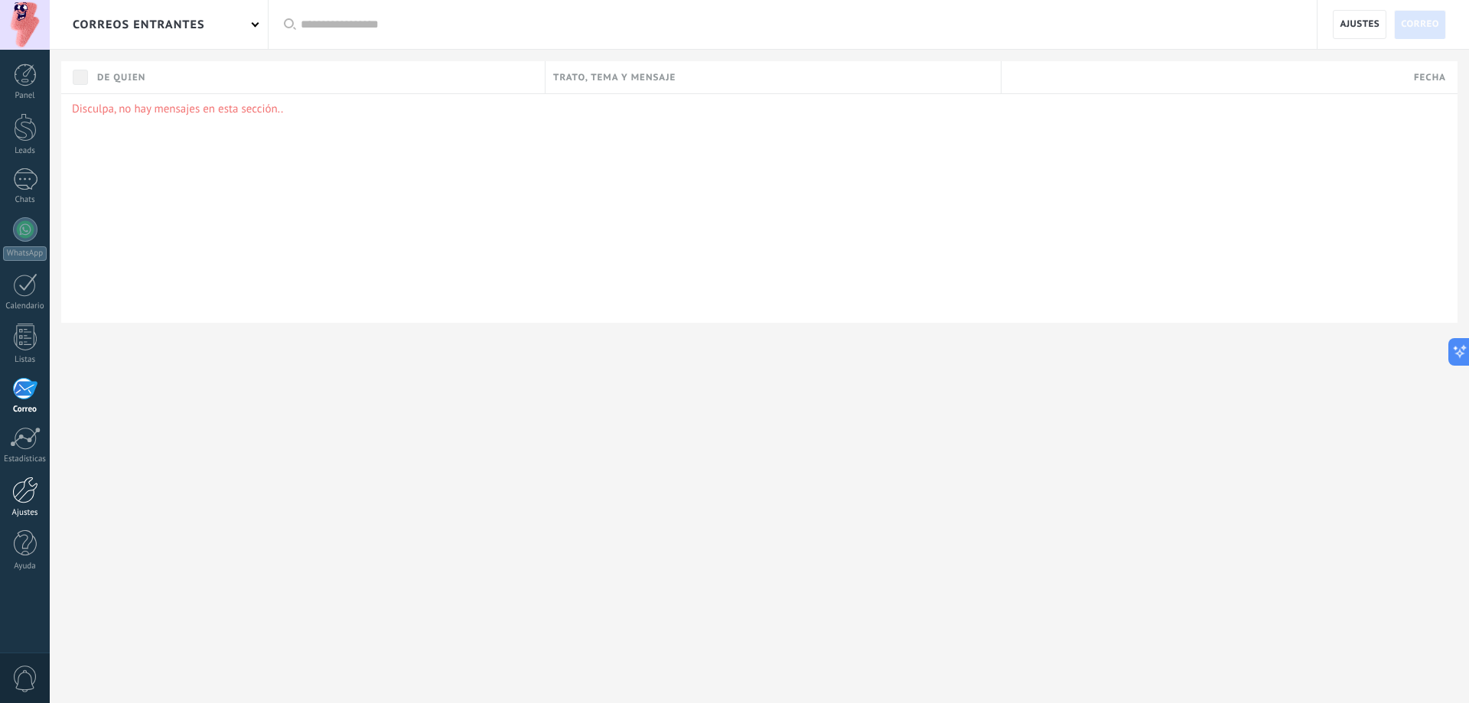
click at [24, 493] on div at bounding box center [25, 490] width 26 height 27
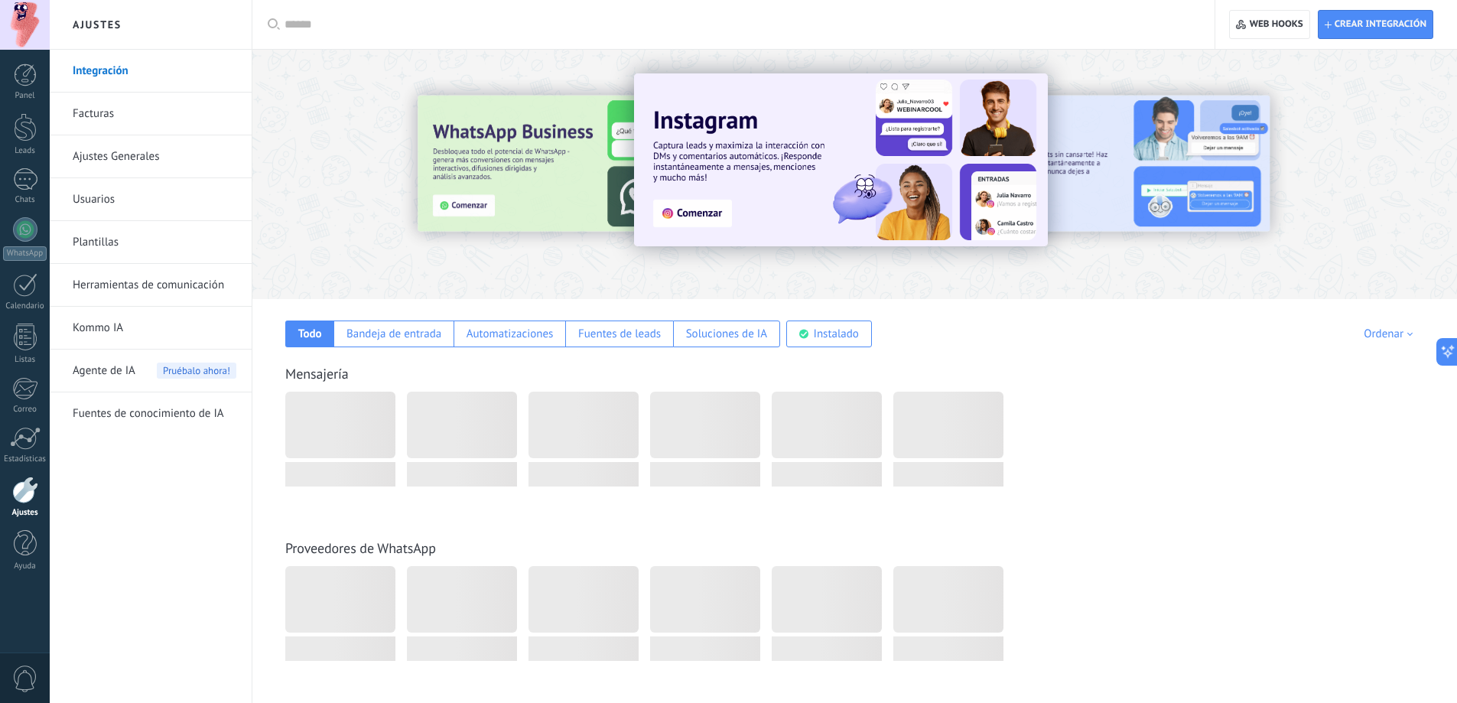
click at [129, 236] on link "Plantillas" at bounding box center [155, 242] width 164 height 43
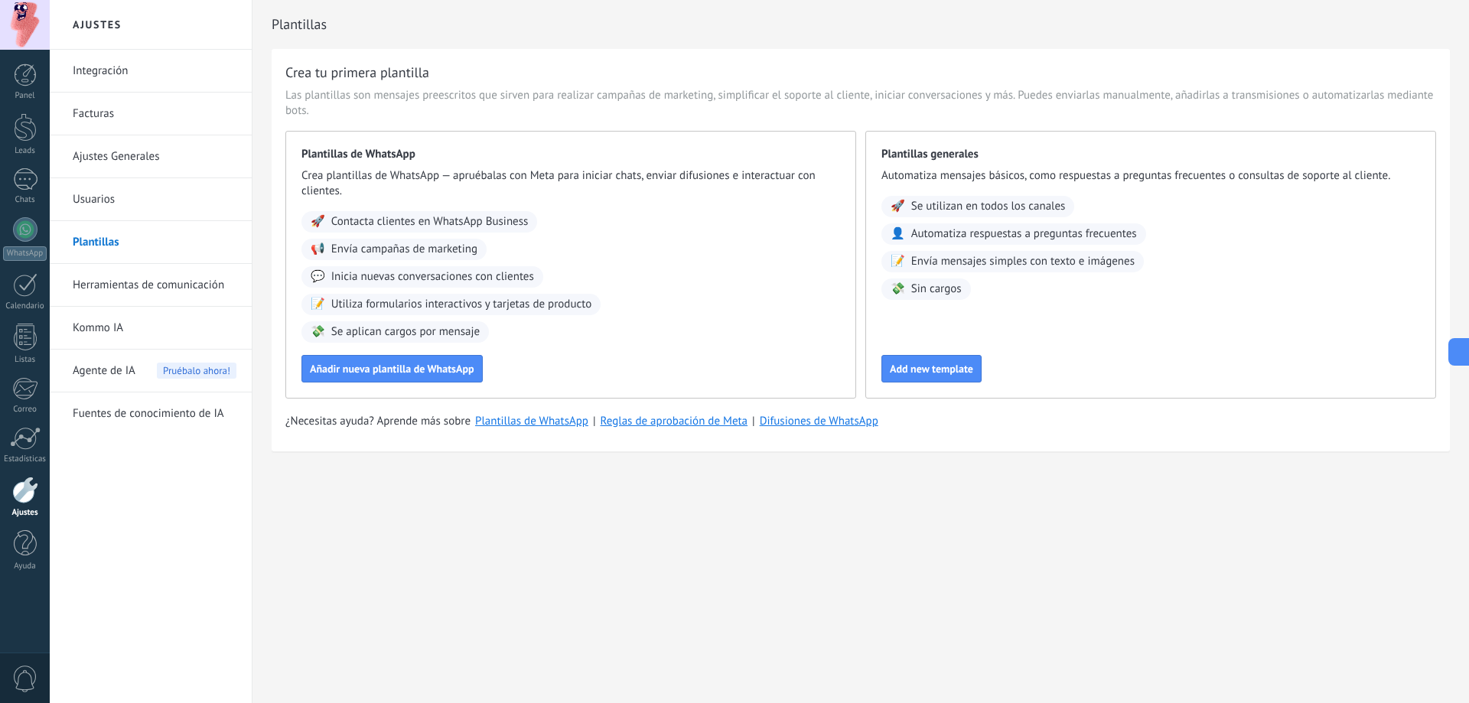
click at [130, 74] on link "Integración" at bounding box center [155, 71] width 164 height 43
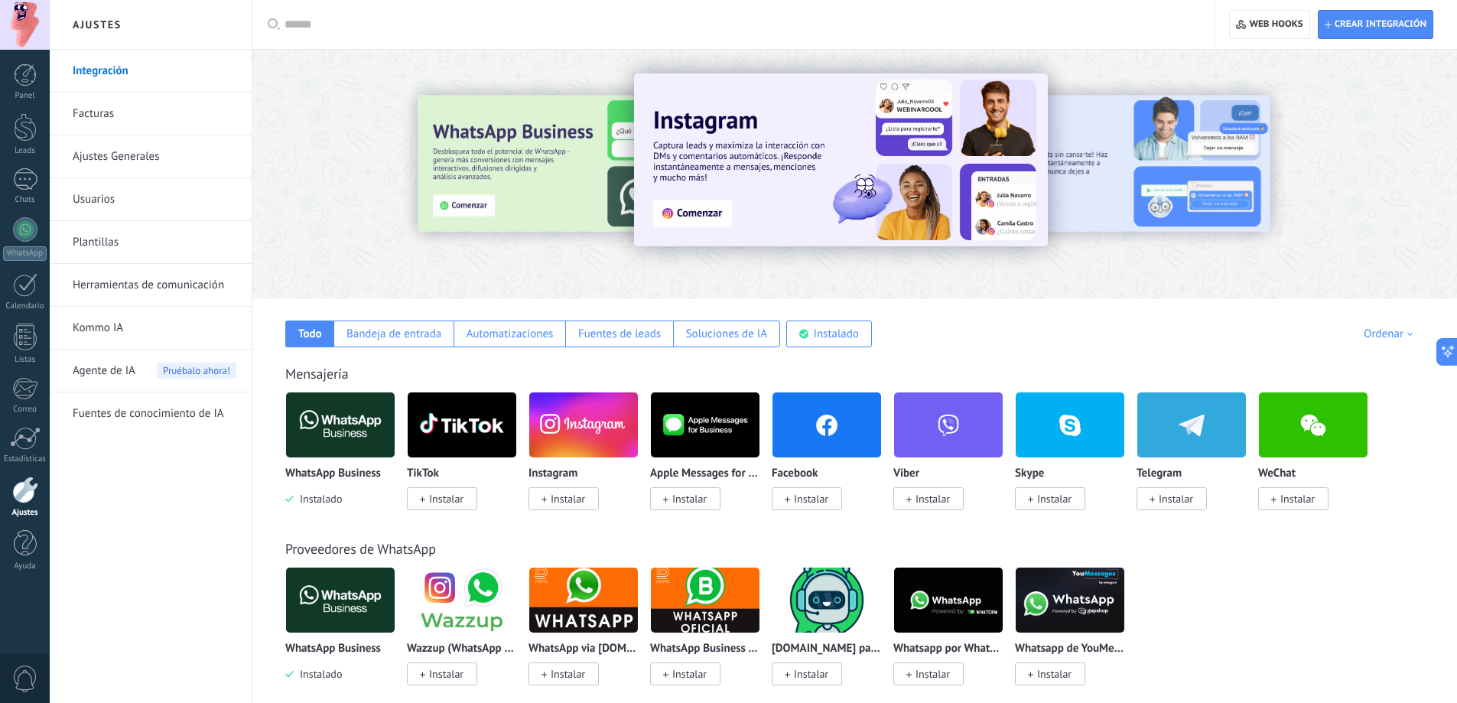
click at [116, 288] on link "Herramientas de comunicación" at bounding box center [155, 285] width 164 height 43
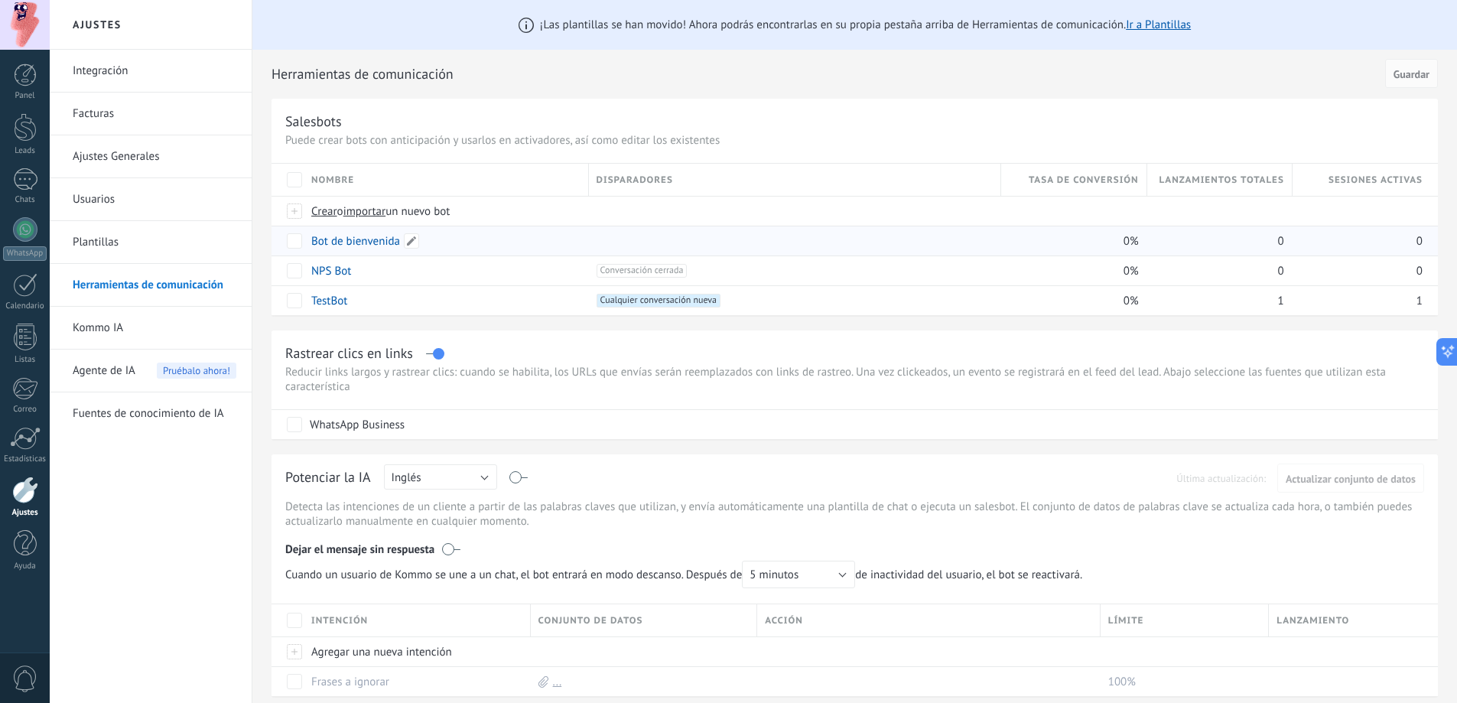
click at [361, 245] on link "Bot de bienvenida" at bounding box center [355, 241] width 89 height 15
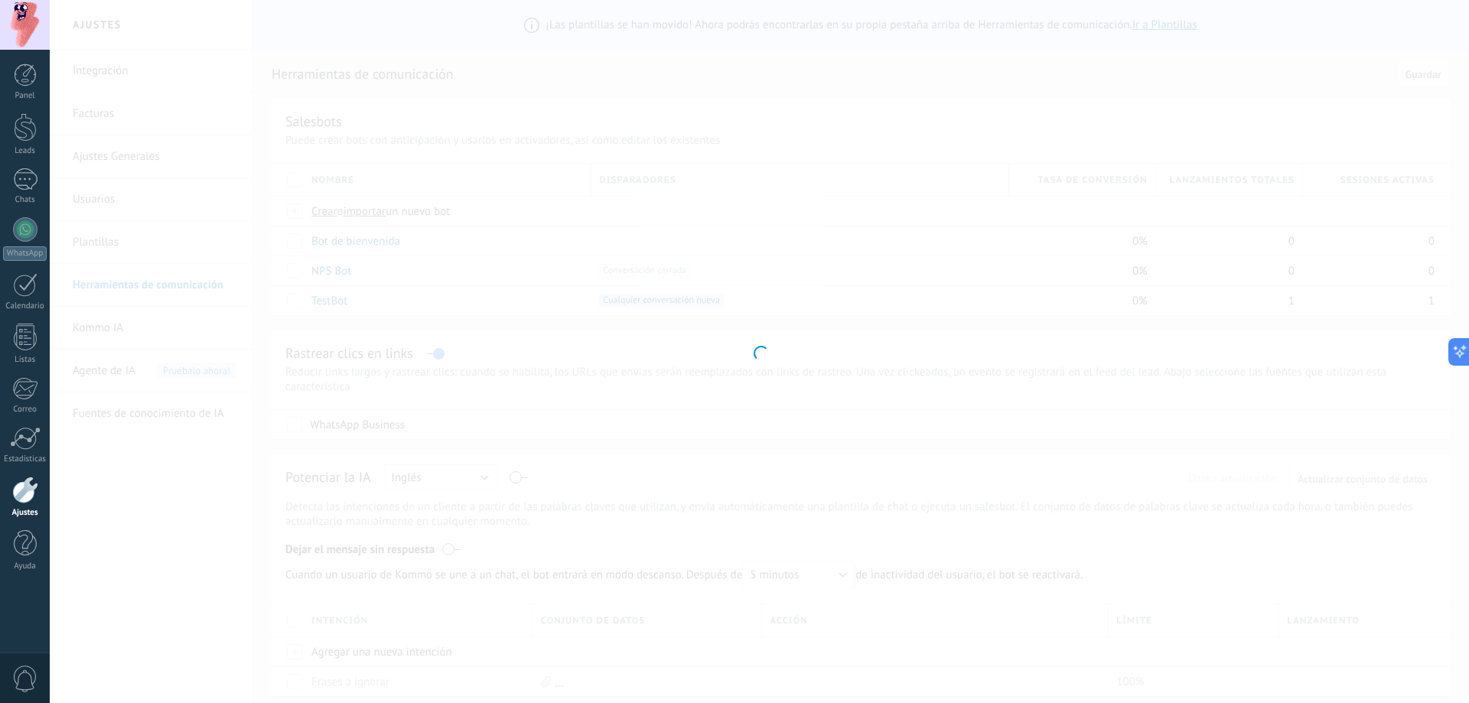
type input "**********"
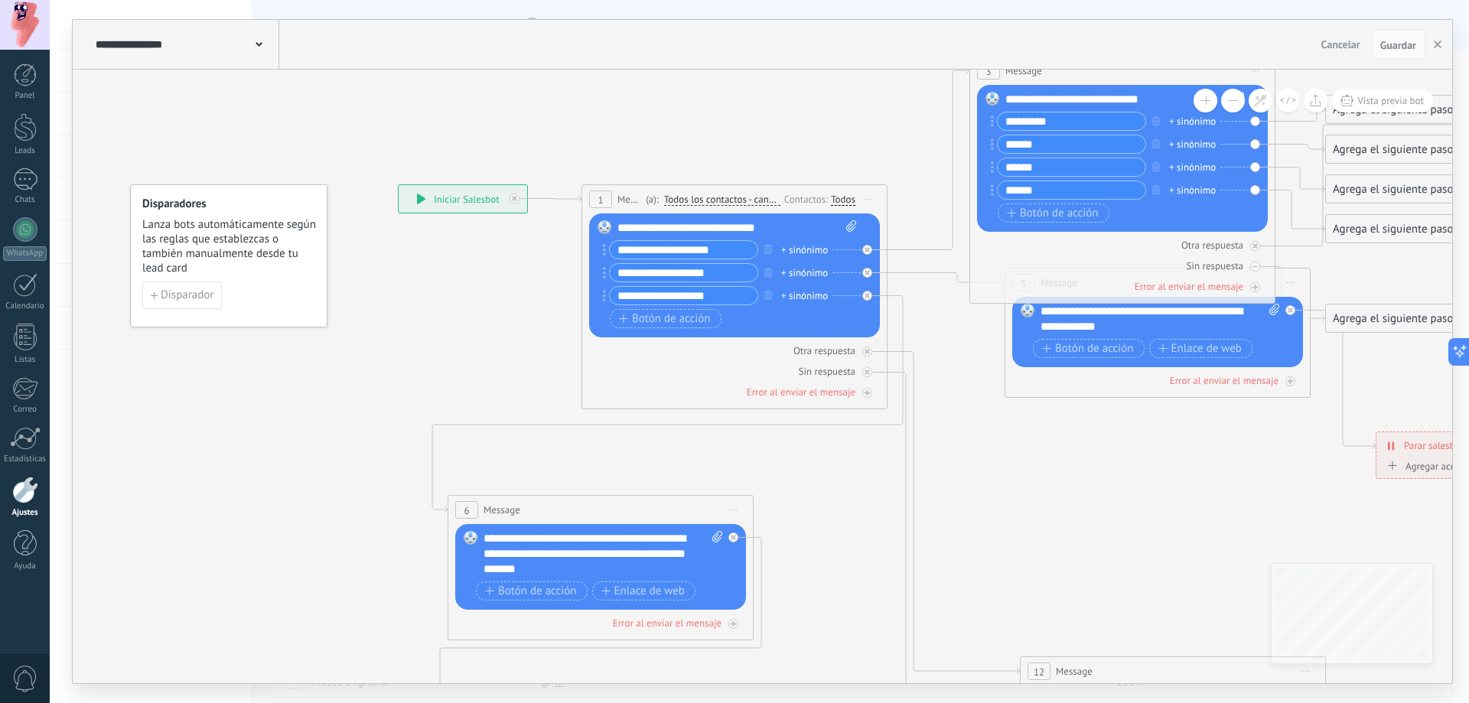
drag, startPoint x: 1042, startPoint y: 124, endPoint x: 913, endPoint y: 132, distance: 128.8
click at [398, 184] on div "**********" at bounding box center [398, 184] width 0 height 0
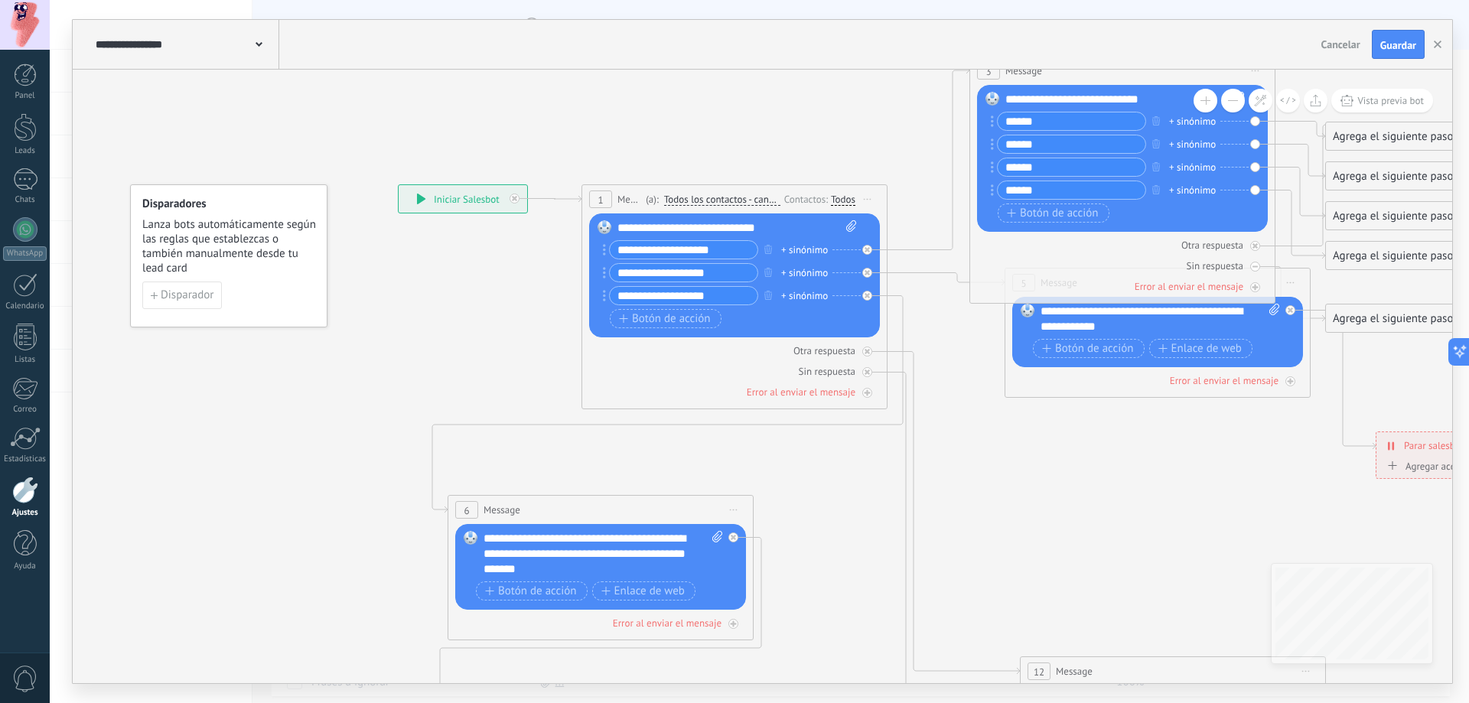
type input "******"
drag, startPoint x: 1176, startPoint y: 88, endPoint x: 1137, endPoint y: 87, distance: 39.0
click at [1137, 87] on div "Reemplazar Quitar Convertir a mensaje de voz Arrastre la imagen aquí para adjun…" at bounding box center [1122, 158] width 291 height 147
drag, startPoint x: 904, startPoint y: 684, endPoint x: 1033, endPoint y: 577, distance: 167.9
click at [922, 678] on div "**********" at bounding box center [759, 351] width 1419 height 703
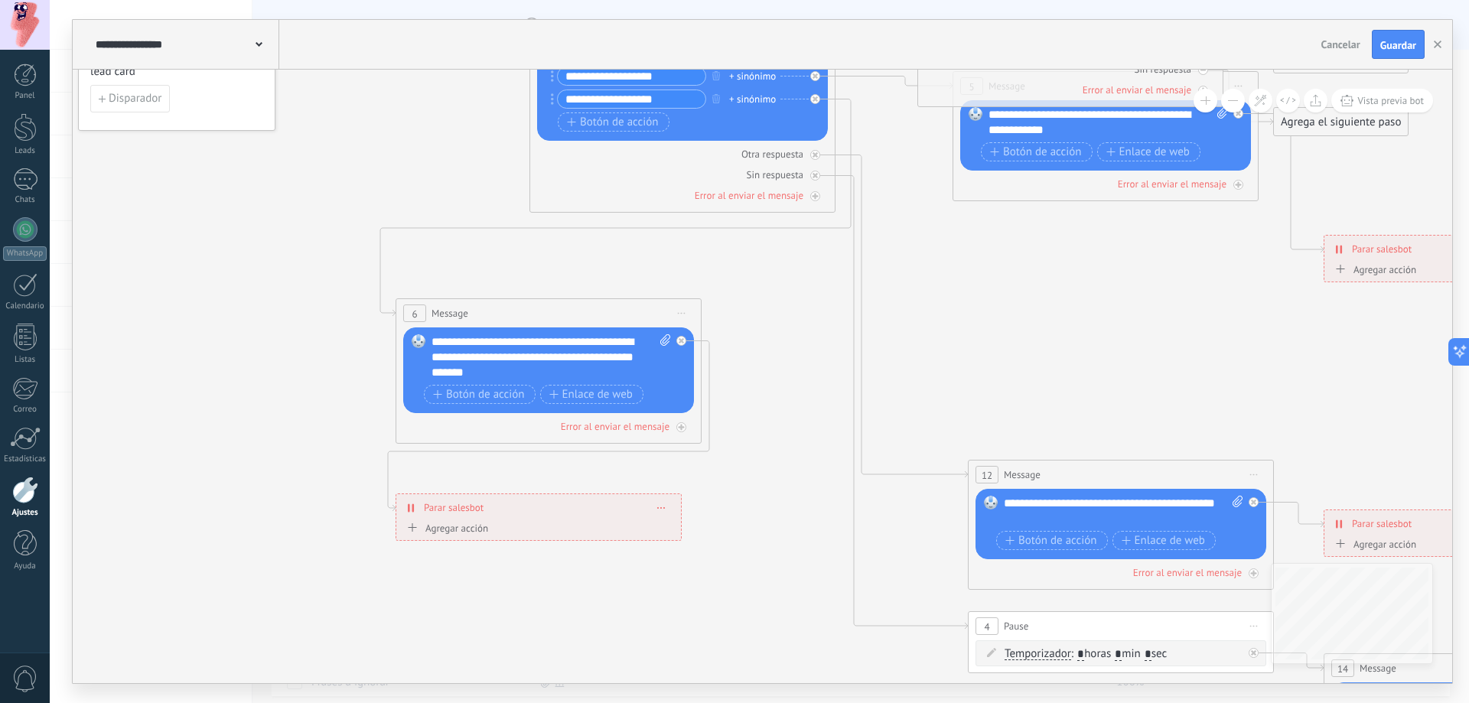
drag, startPoint x: 1100, startPoint y: 424, endPoint x: 574, endPoint y: 326, distance: 535.3
click at [574, 326] on icon at bounding box center [1155, 314] width 2384 height 1674
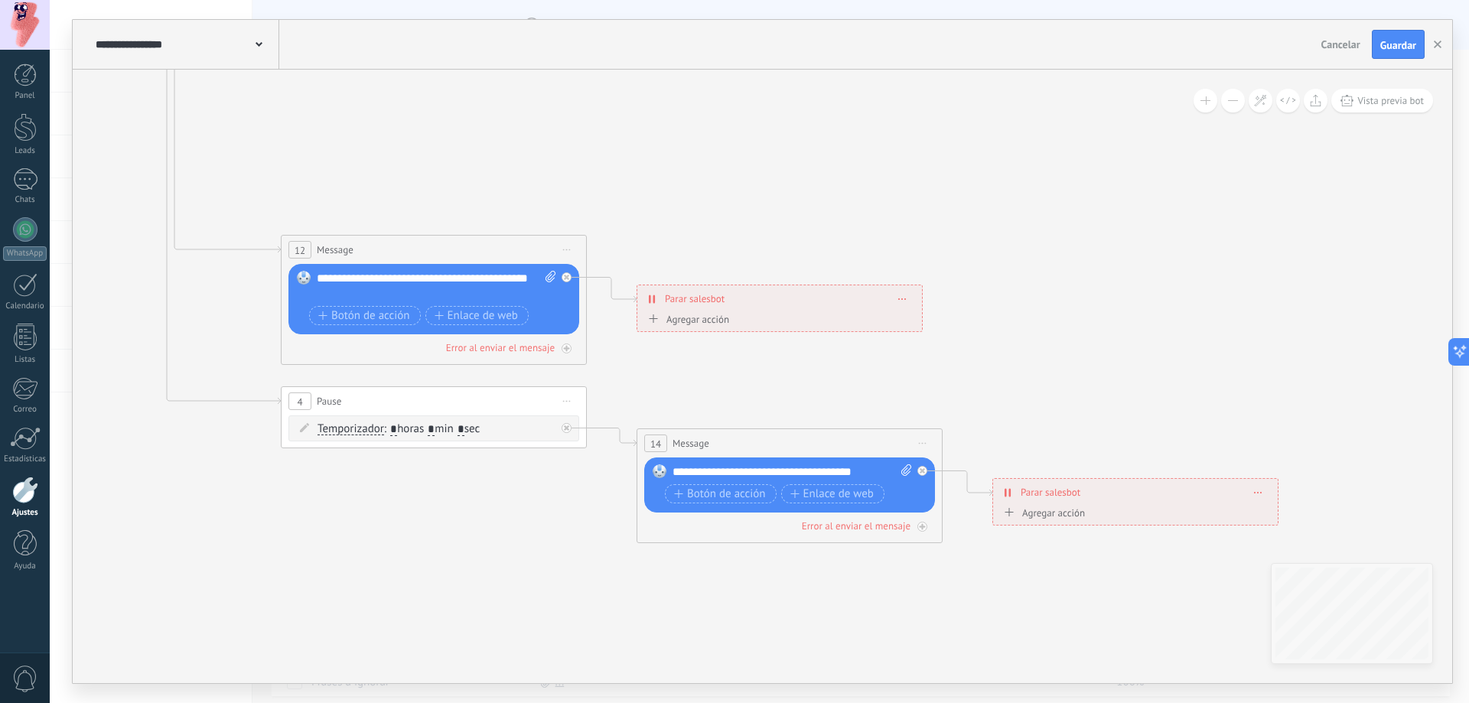
drag, startPoint x: 1023, startPoint y: 317, endPoint x: 861, endPoint y: 190, distance: 206.0
click at [861, 190] on icon at bounding box center [468, 89] width 2384 height 1674
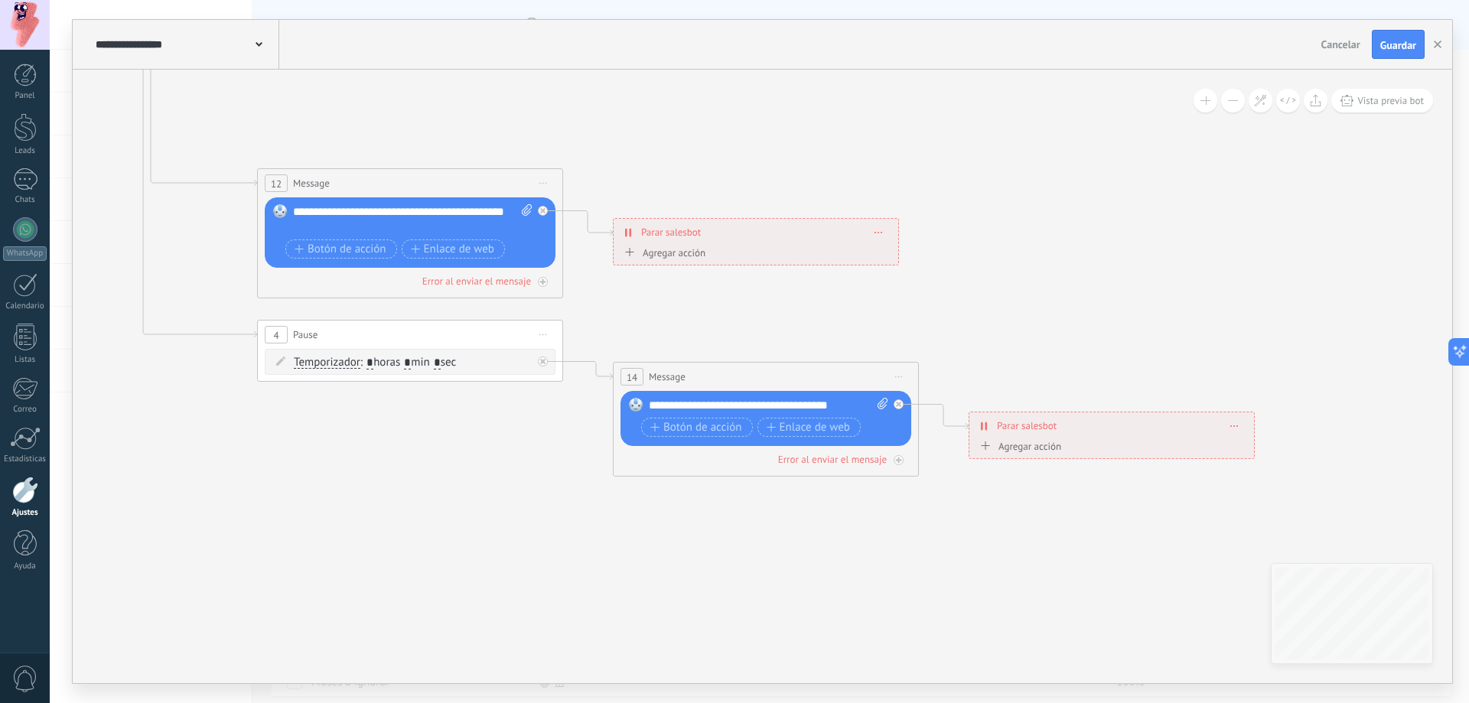
drag, startPoint x: 1016, startPoint y: 316, endPoint x: 984, endPoint y: 288, distance: 42.3
click at [987, 237] on icon at bounding box center [445, 22] width 2384 height 1674
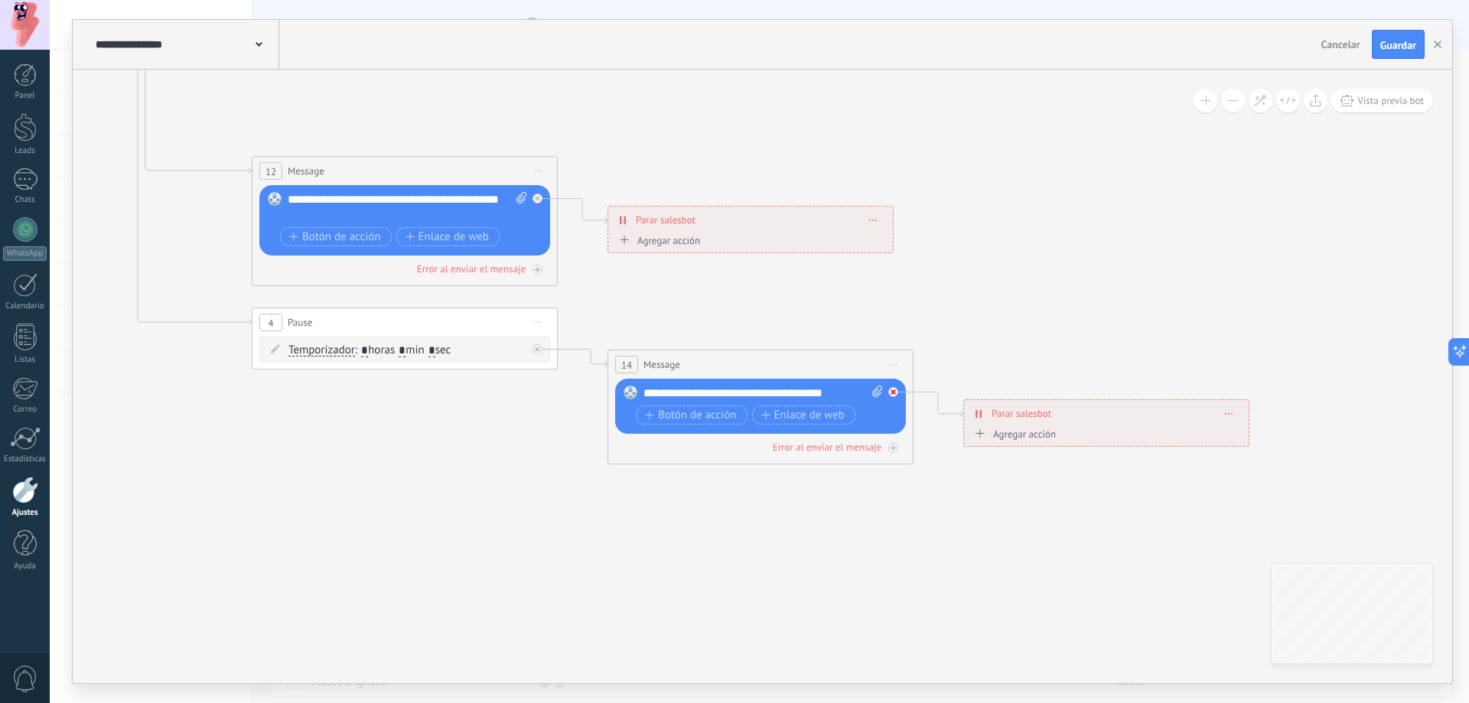
click at [894, 391] on icon at bounding box center [892, 391] width 5 height 5
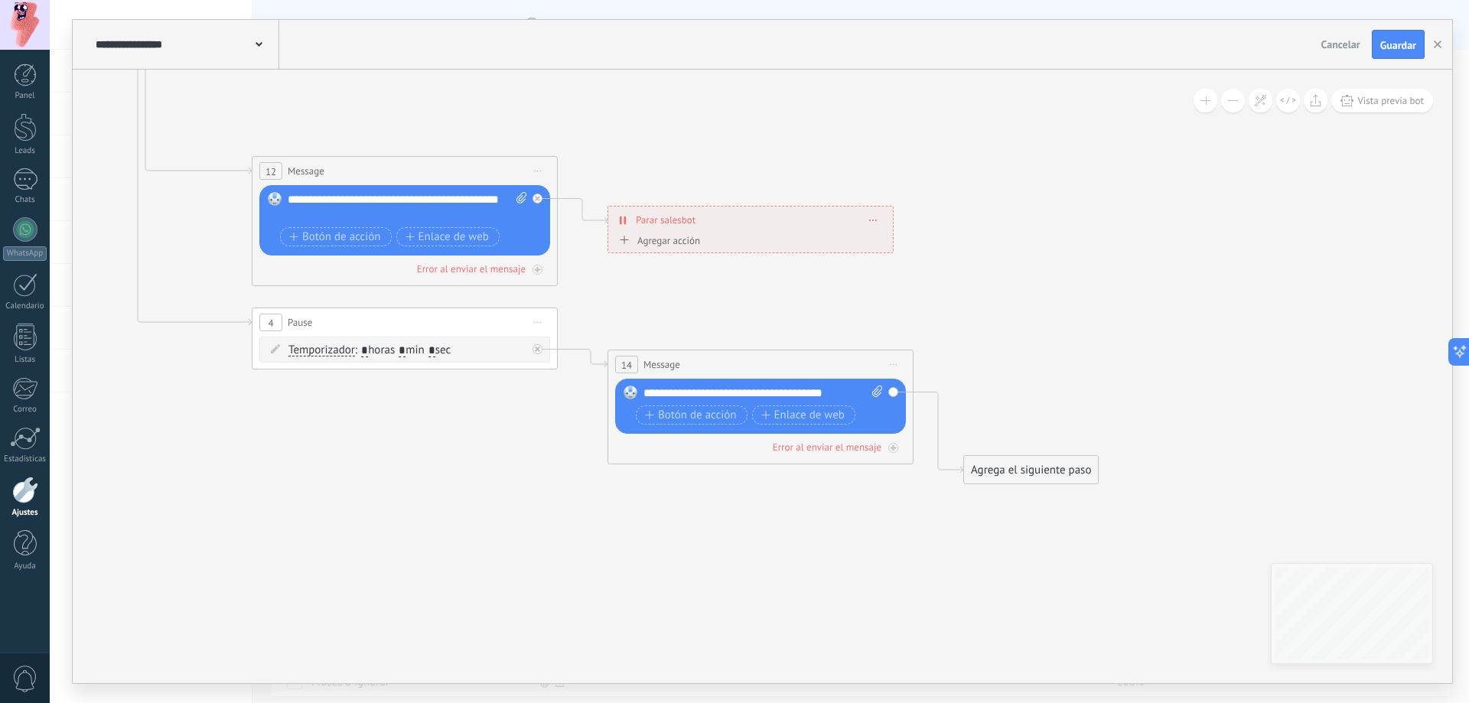
drag, startPoint x: 1009, startPoint y: 470, endPoint x: 1009, endPoint y: 460, distance: 9.2
click at [1009, 463] on div "Agrega el siguiente paso" at bounding box center [1031, 469] width 134 height 25
click at [1009, 460] on div "Agrega el siguiente paso" at bounding box center [1031, 463] width 134 height 25
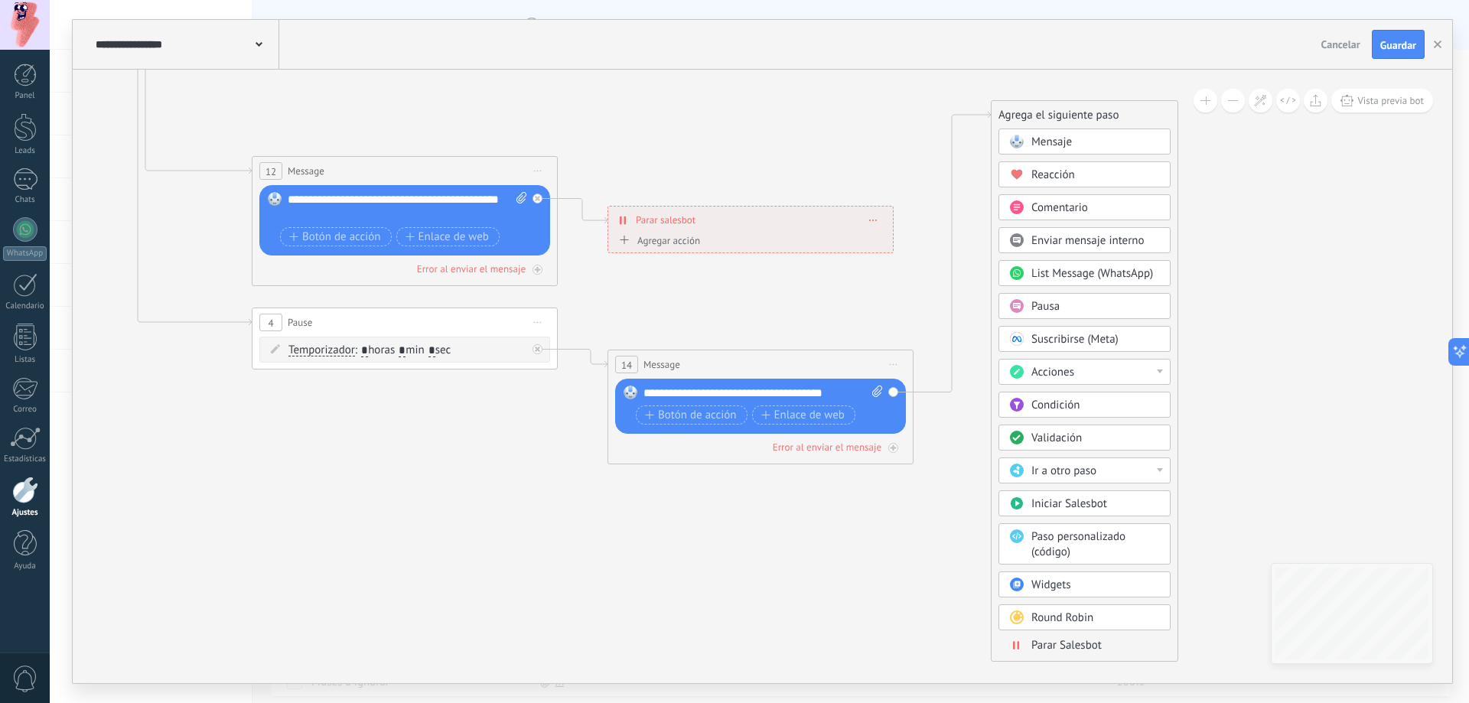
drag, startPoint x: 1030, startPoint y: 385, endPoint x: 1044, endPoint y: 112, distance: 273.5
click at [1044, 112] on div "Agrega el siguiente paso" at bounding box center [1084, 114] width 186 height 25
click at [1085, 362] on div "Acciones" at bounding box center [1095, 365] width 129 height 15
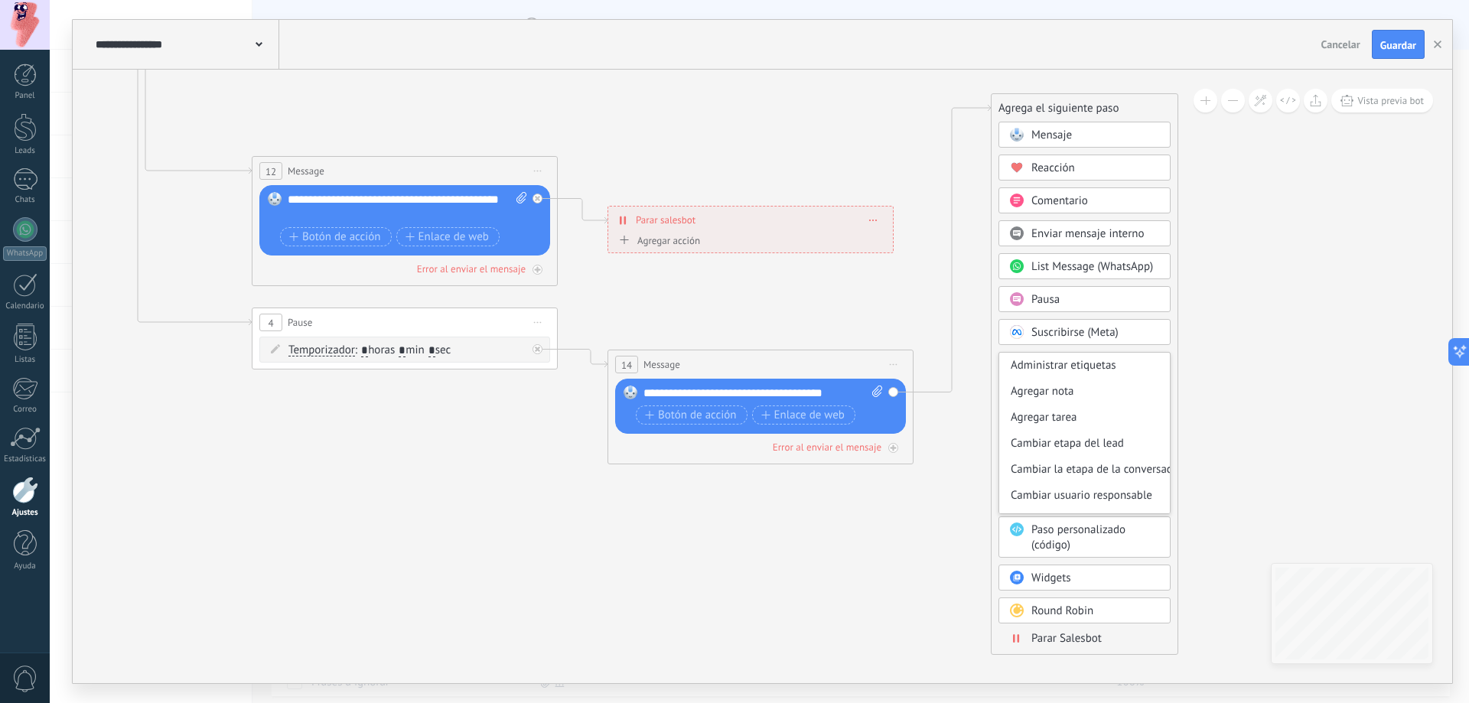
drag, startPoint x: 939, startPoint y: 428, endPoint x: 855, endPoint y: 412, distance: 84.9
click at [938, 428] on icon at bounding box center [355, 10] width 2216 height 1674
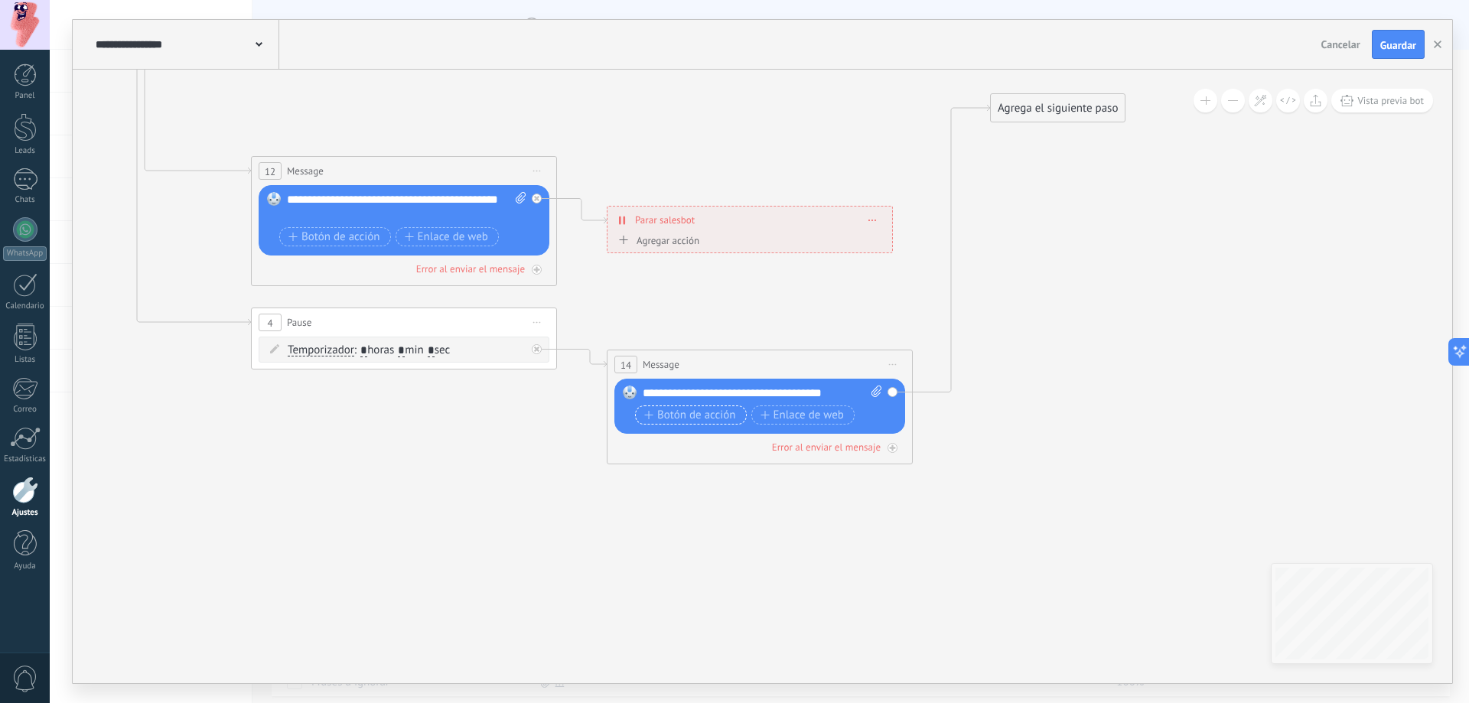
click at [695, 412] on span "Botón de acción" at bounding box center [690, 415] width 92 height 12
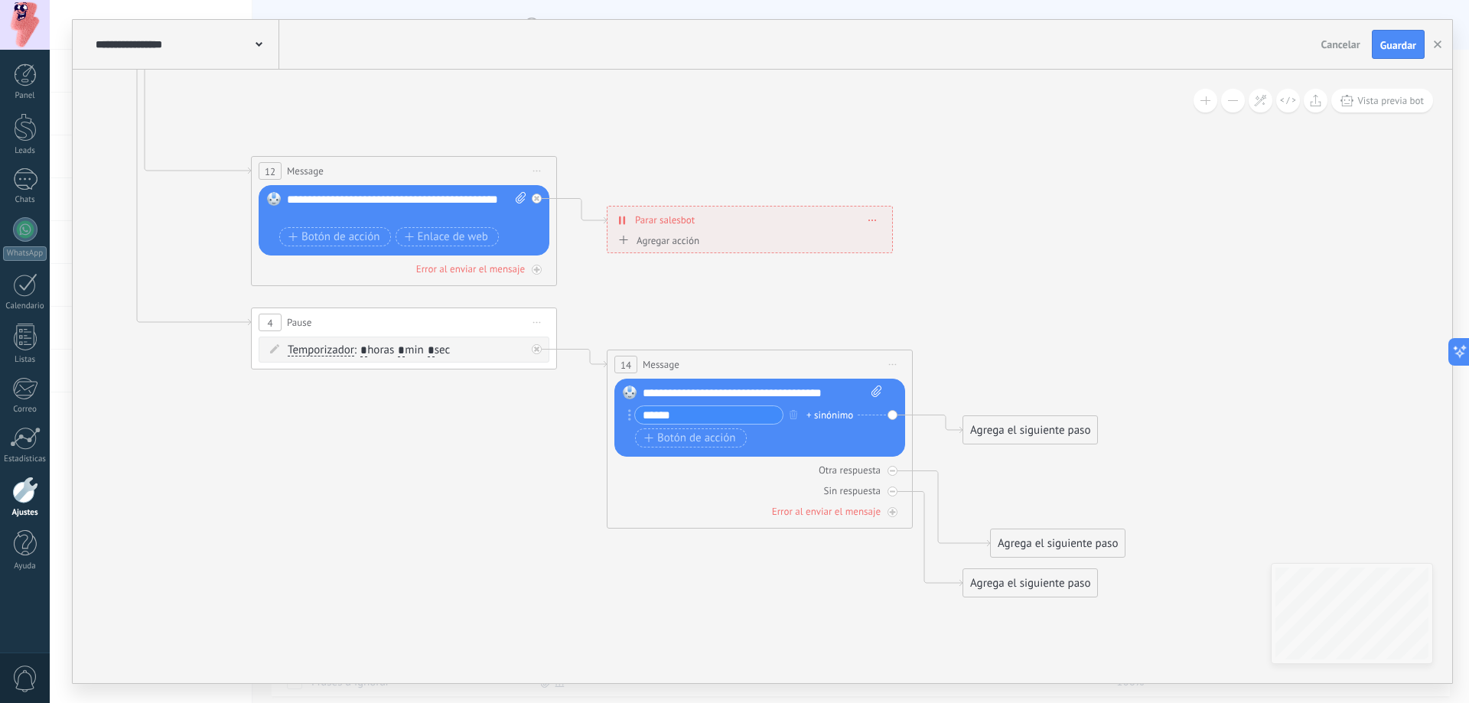
type input "******"
click at [1042, 431] on div "Agrega el siguiente paso" at bounding box center [1030, 430] width 134 height 25
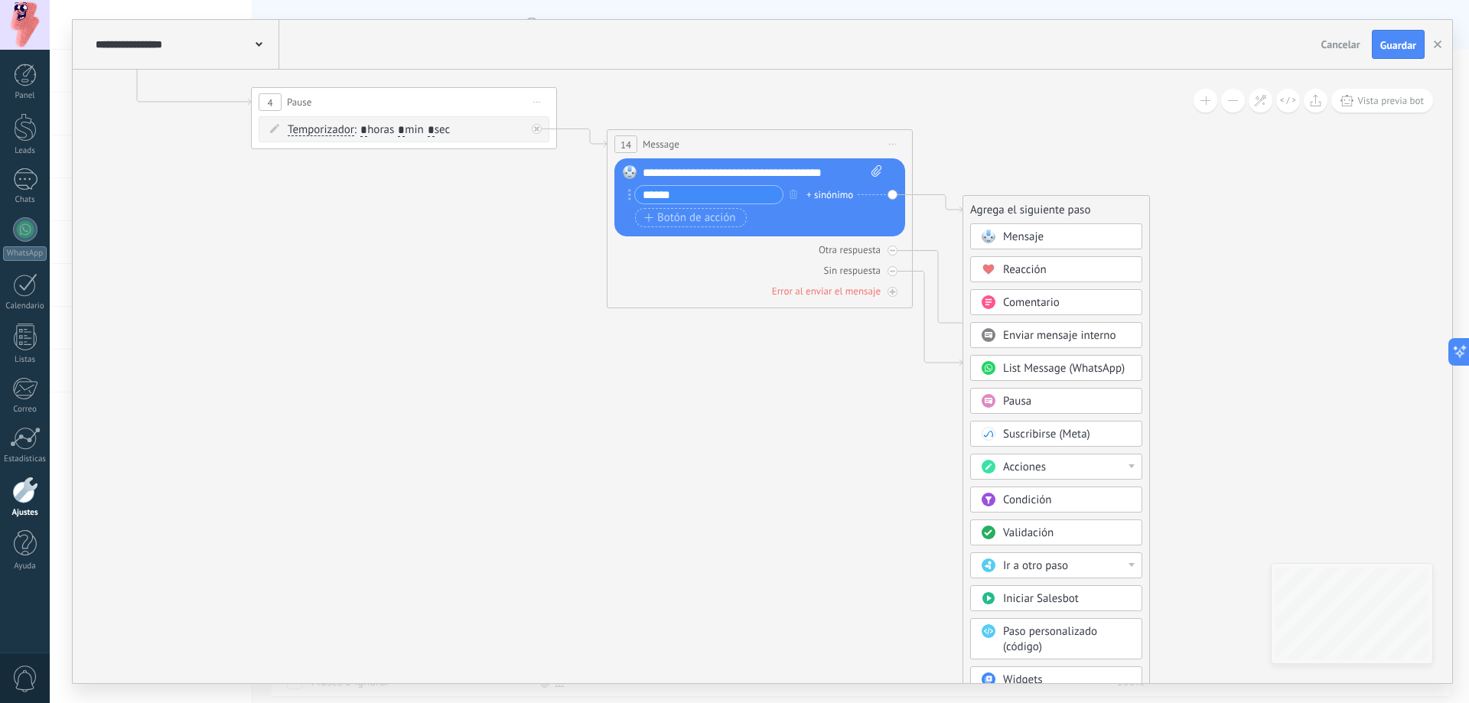
click at [1062, 469] on div "Acciones" at bounding box center [1067, 467] width 129 height 15
click at [1079, 496] on div "Cambiar etapa del lead" at bounding box center [1056, 495] width 171 height 26
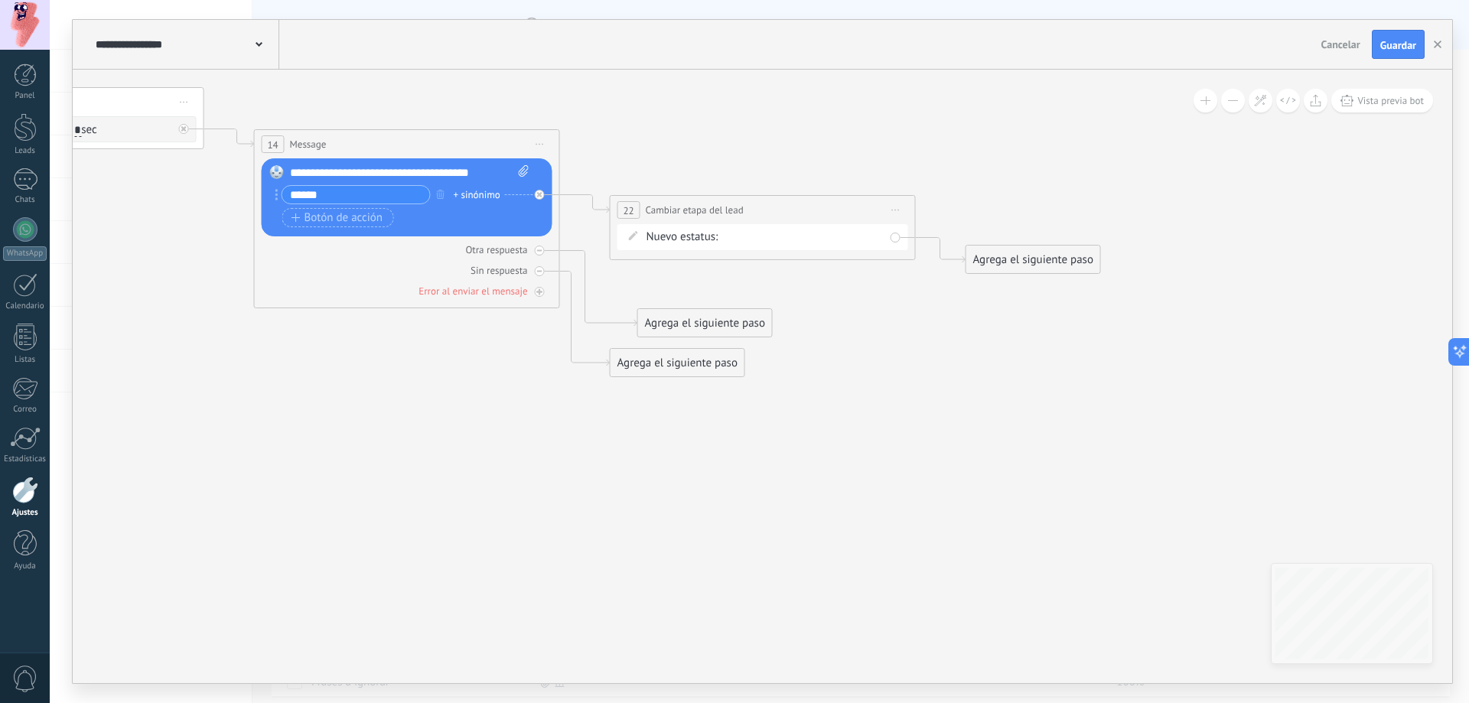
click at [1031, 260] on div "Agrega el siguiente paso" at bounding box center [1033, 259] width 134 height 25
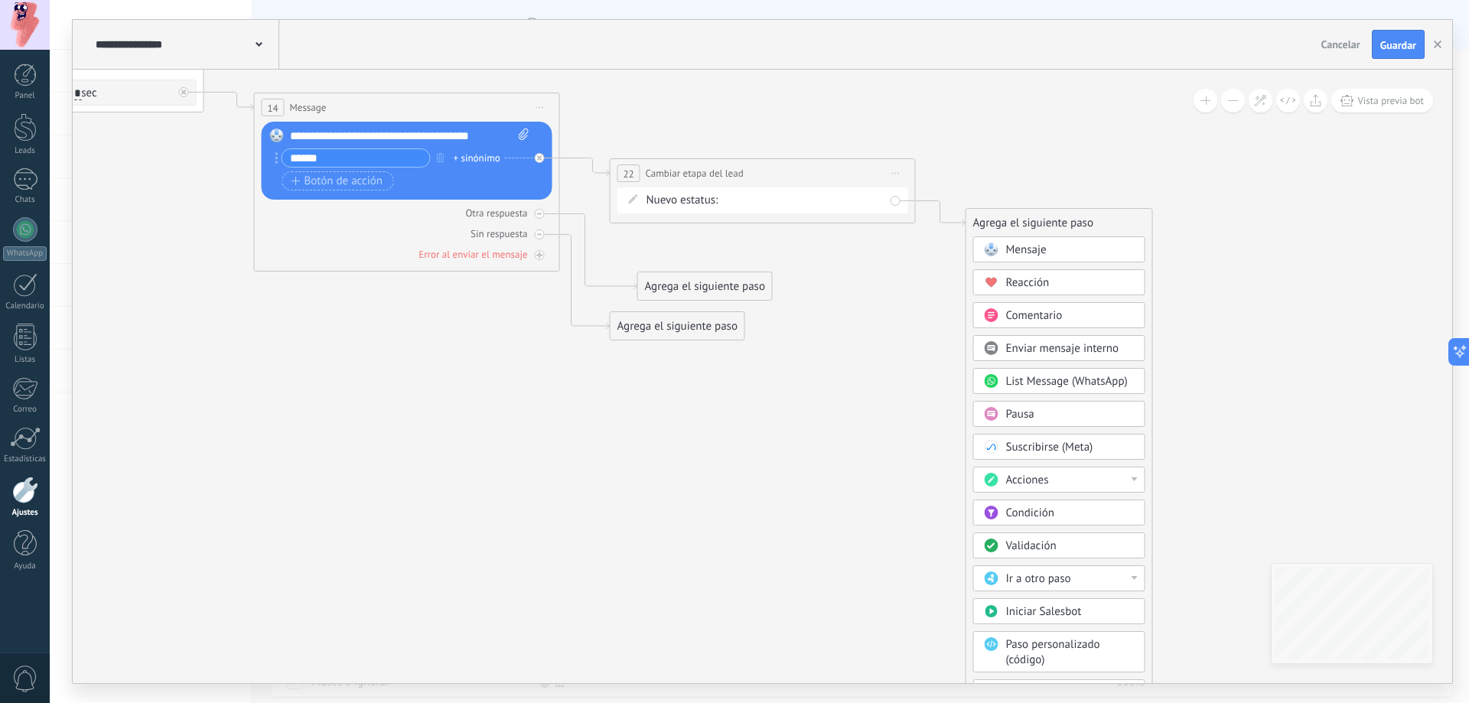
click at [1056, 506] on div "Condición" at bounding box center [1070, 513] width 129 height 15
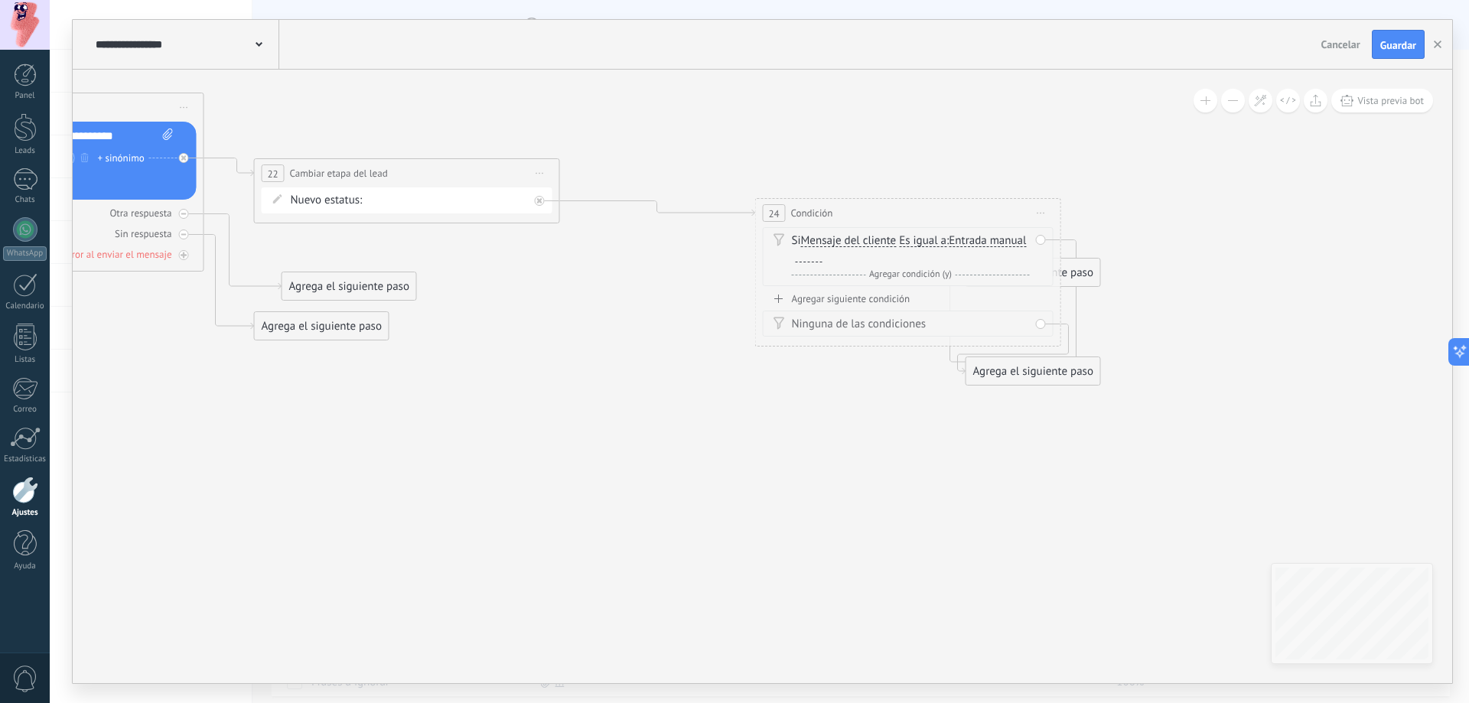
drag, startPoint x: 760, startPoint y: 223, endPoint x: 864, endPoint y: 213, distance: 104.6
click at [864, 213] on div "24 Condición ********* Iniciar vista previa aquí Cambiar nombre Duplicar Borrar" at bounding box center [908, 213] width 304 height 28
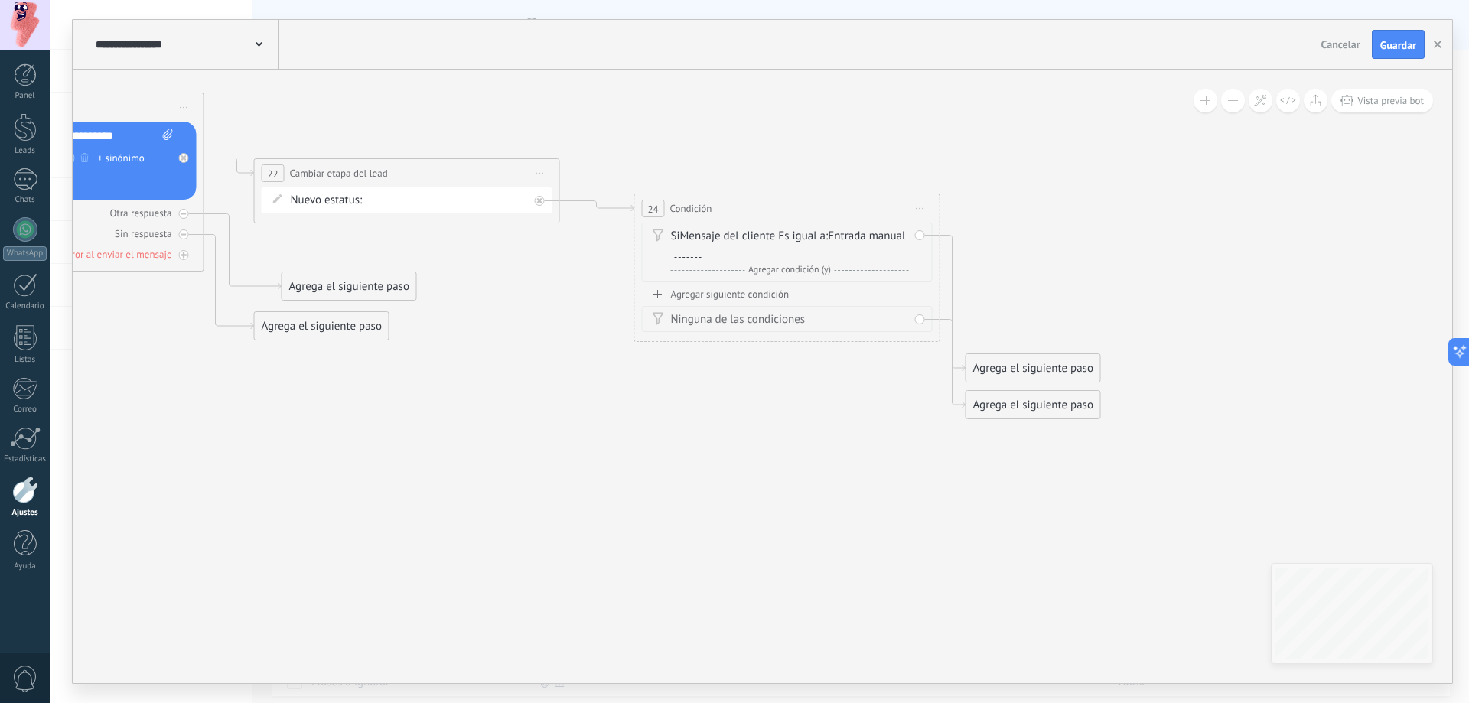
drag, startPoint x: 905, startPoint y: 210, endPoint x: 779, endPoint y: 207, distance: 125.5
click at [779, 207] on div "24 Condición ********* Iniciar vista previa aquí Cambiar nombre Duplicar Borrar" at bounding box center [787, 208] width 304 height 28
click at [541, 174] on span "Iniciar vista previa aquí Cambiar nombre Duplicar Borrar" at bounding box center [540, 173] width 24 height 22
click at [0, 0] on div "Contacto inicial Negociación Debate contractual Discusión de contrato Logrado c…" at bounding box center [0, 0] width 0 height 0
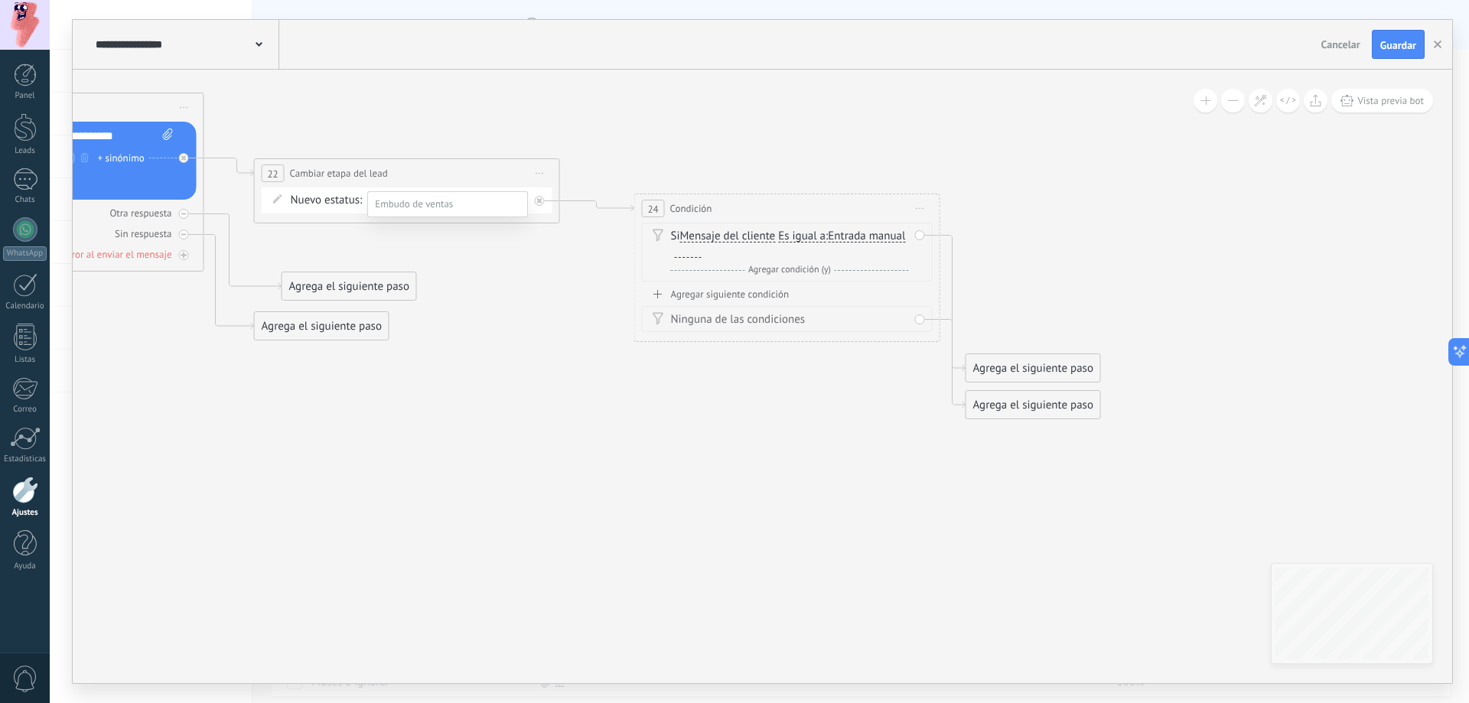
click at [0, 0] on label "Negociación" at bounding box center [0, 0] width 0 height 0
drag, startPoint x: 451, startPoint y: 168, endPoint x: 418, endPoint y: 102, distance: 74.2
click at [418, 102] on div "**********" at bounding box center [375, 107] width 304 height 28
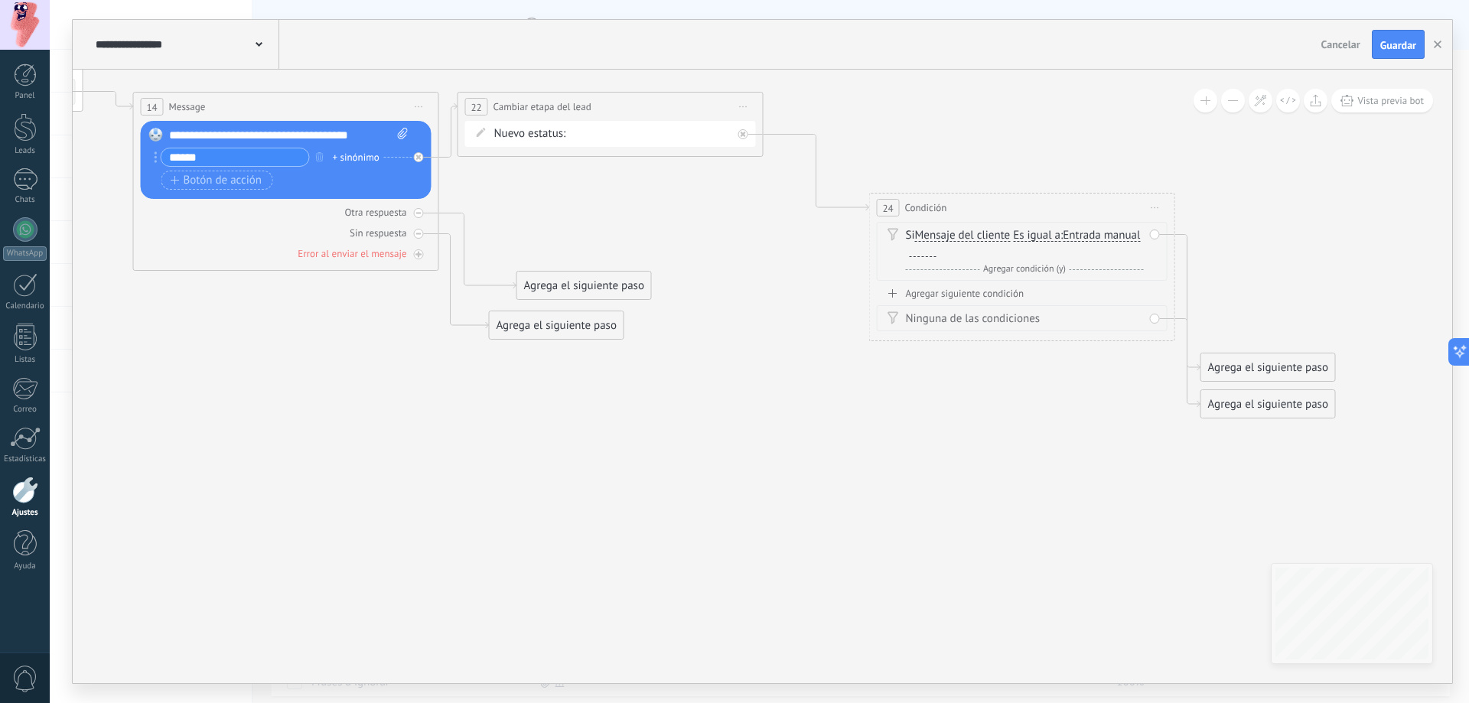
drag, startPoint x: 428, startPoint y: 184, endPoint x: 638, endPoint y: 182, distance: 210.4
click at [18, 116] on div at bounding box center [25, 127] width 23 height 28
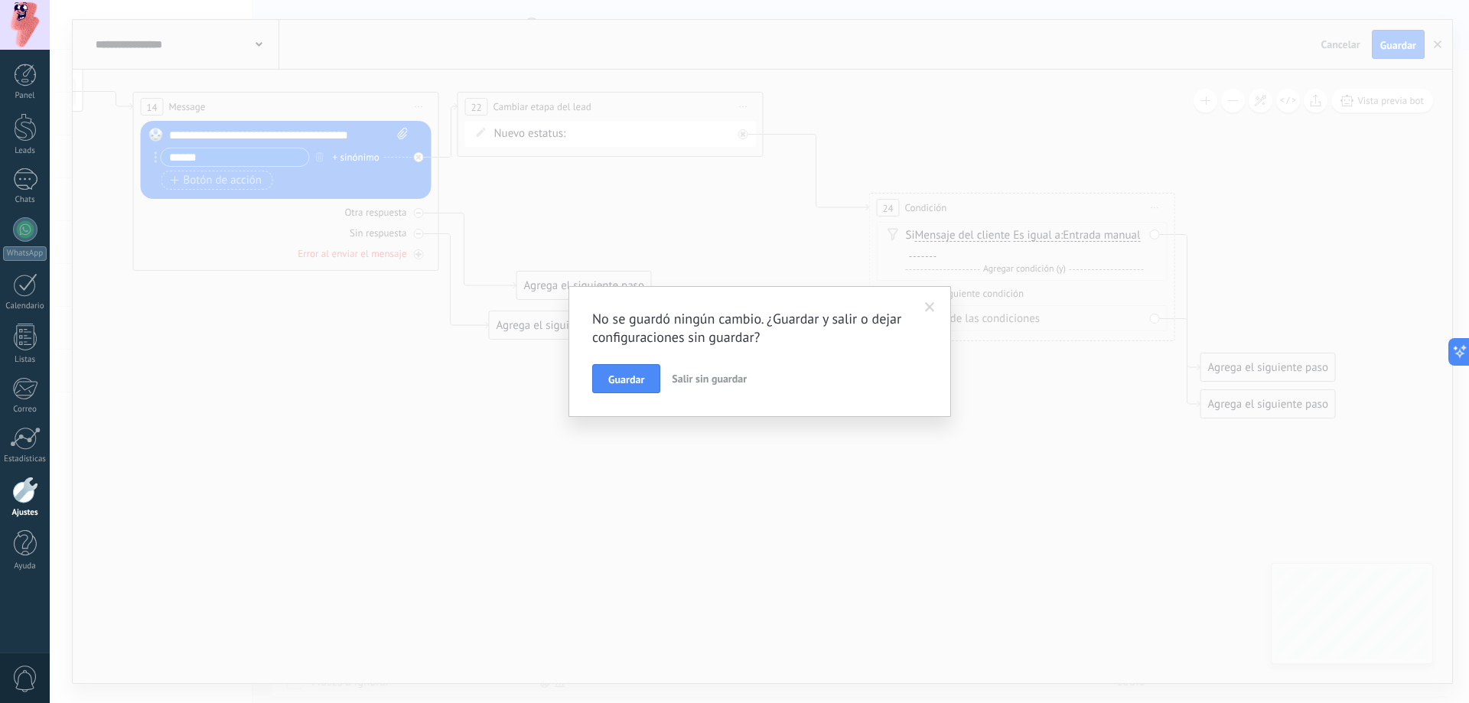
click at [712, 385] on span "Salir sin guardar" at bounding box center [709, 379] width 75 height 14
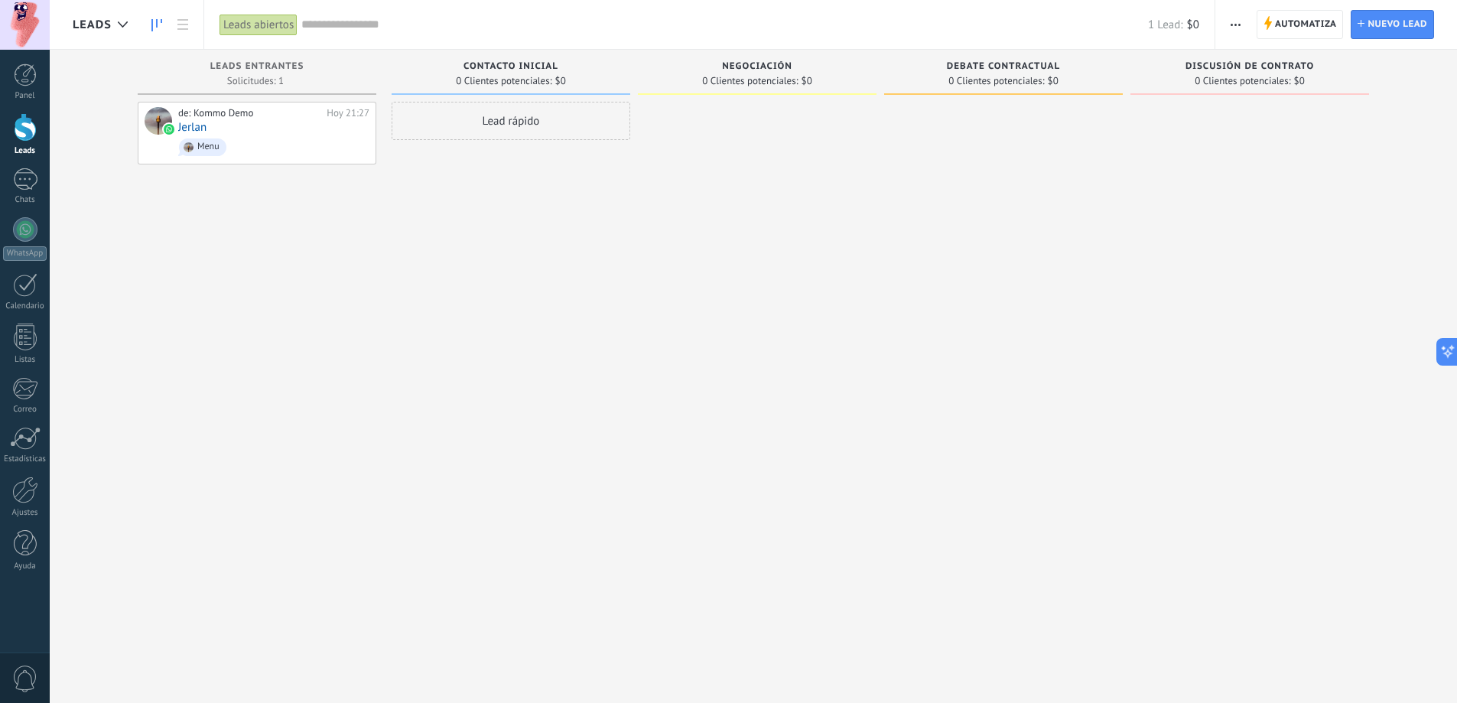
click at [477, 70] on span "Contacto inicial" at bounding box center [511, 66] width 95 height 11
click at [1232, 27] on span "button" at bounding box center [1236, 24] width 10 height 29
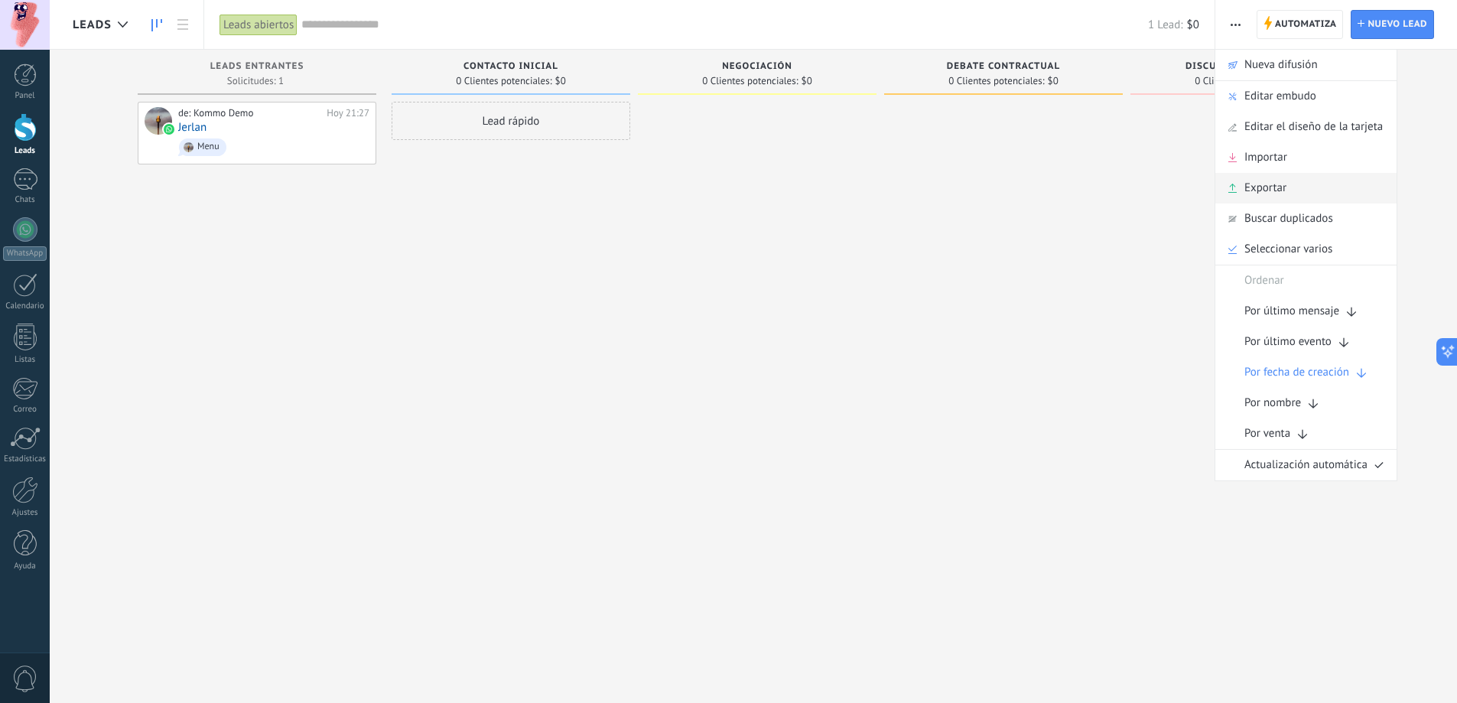
click at [1264, 185] on span "Exportar" at bounding box center [1265, 188] width 42 height 31
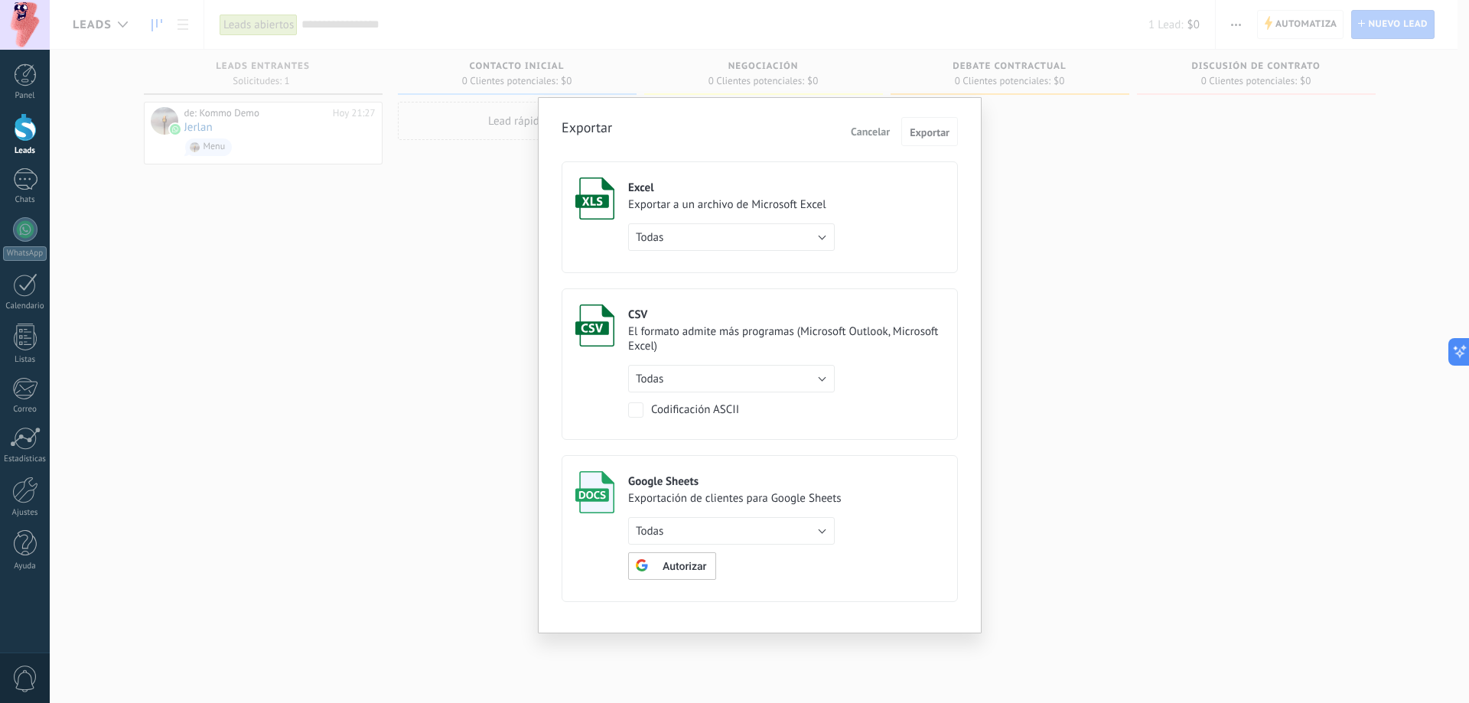
click at [872, 135] on span "Cancelar" at bounding box center [870, 132] width 39 height 14
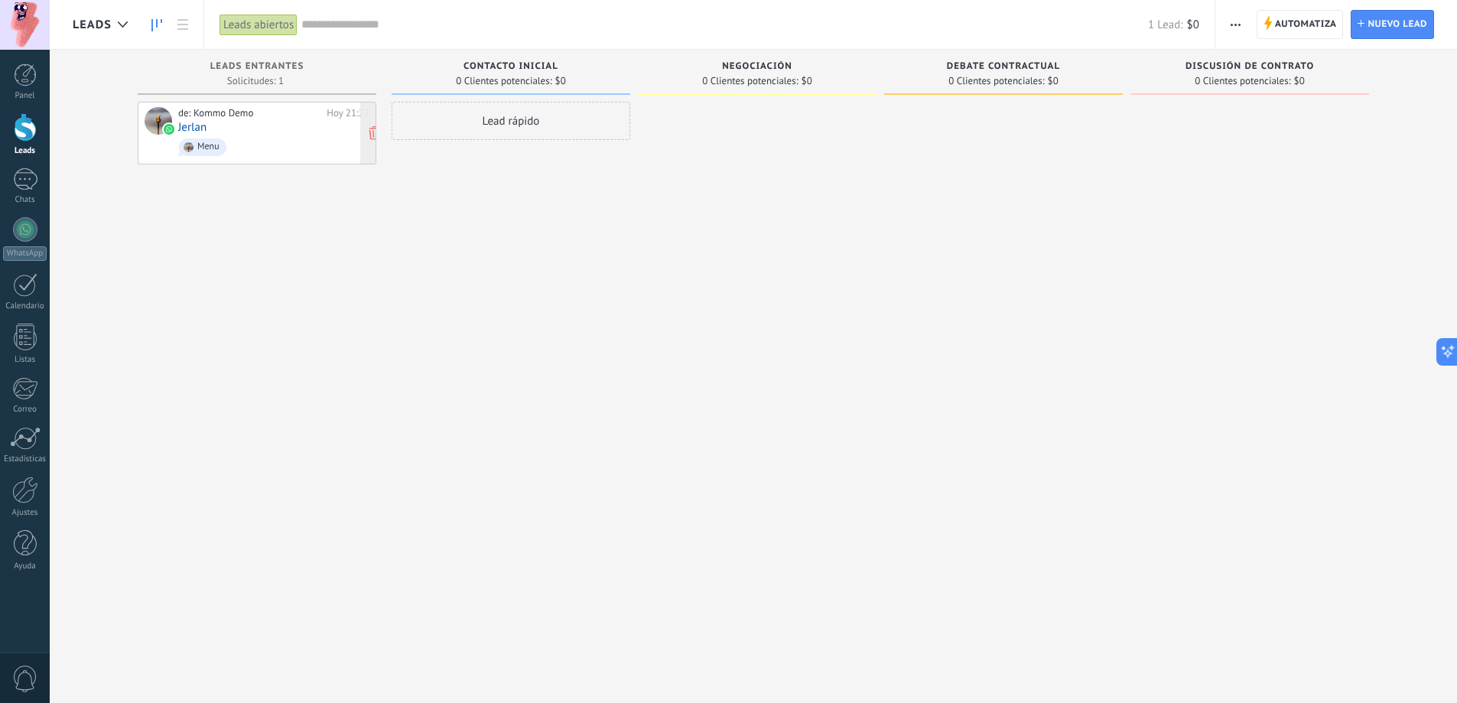
click at [325, 125] on div "de: Kommo Demo Hoy 21:27 Jerlan Menu" at bounding box center [273, 133] width 191 height 52
click at [282, 131] on div "de: Kommo Demo Hoy 21:27 Jerlan Menu" at bounding box center [273, 133] width 191 height 52
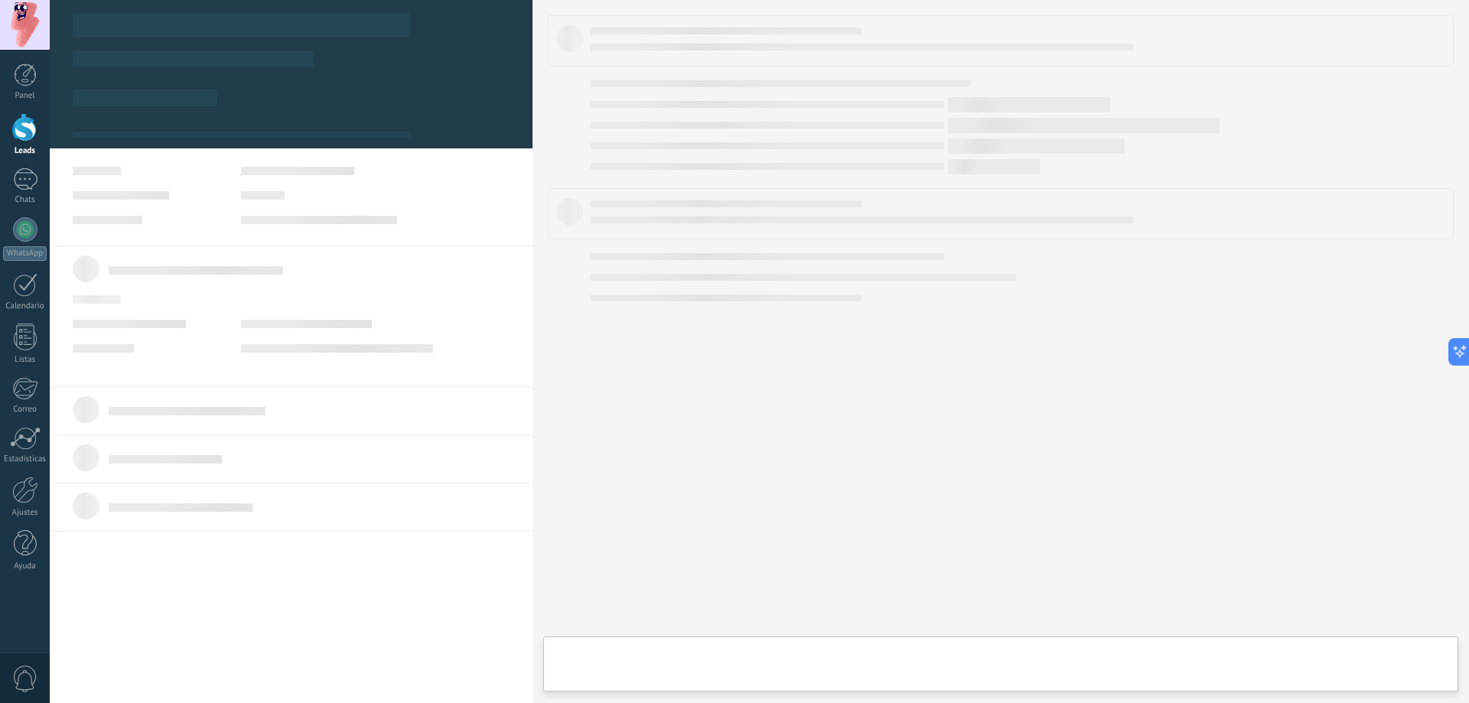
type textarea "**********"
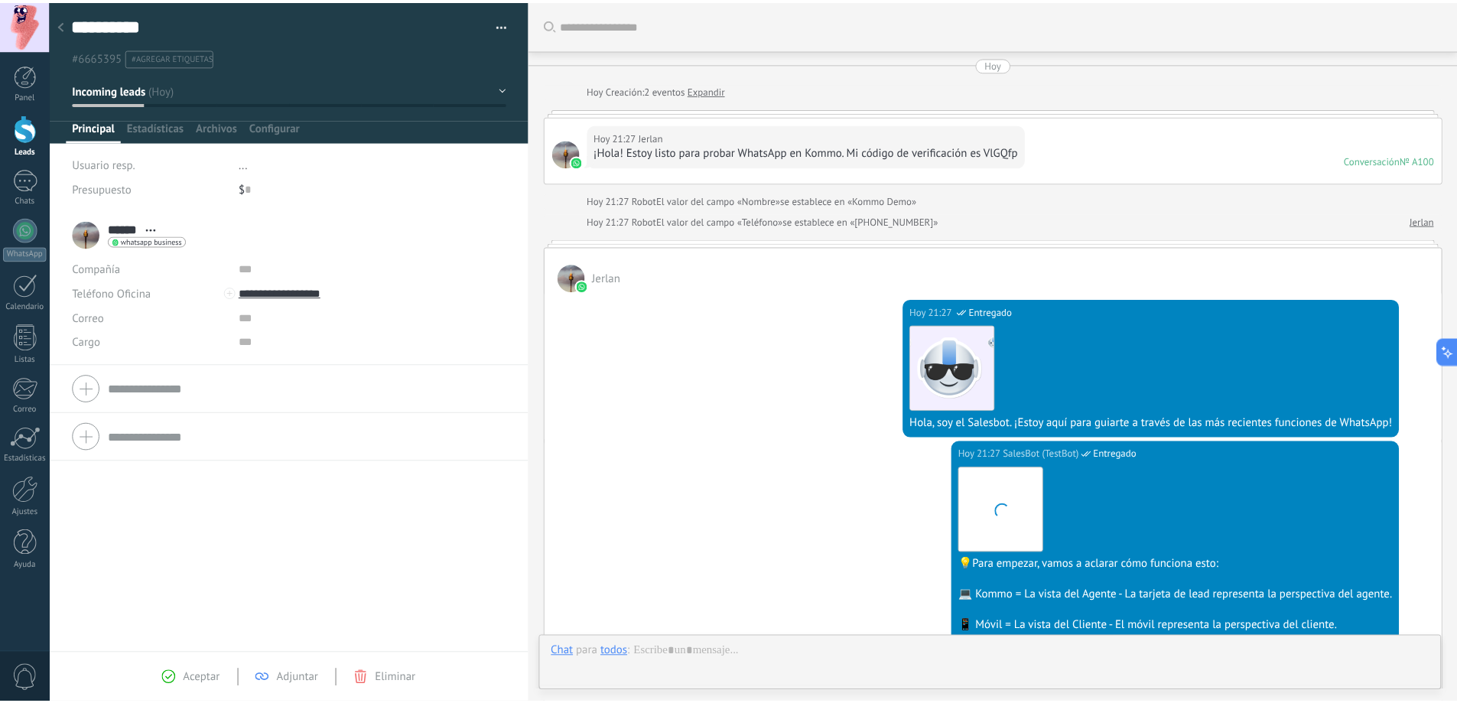
scroll to position [2124, 0]
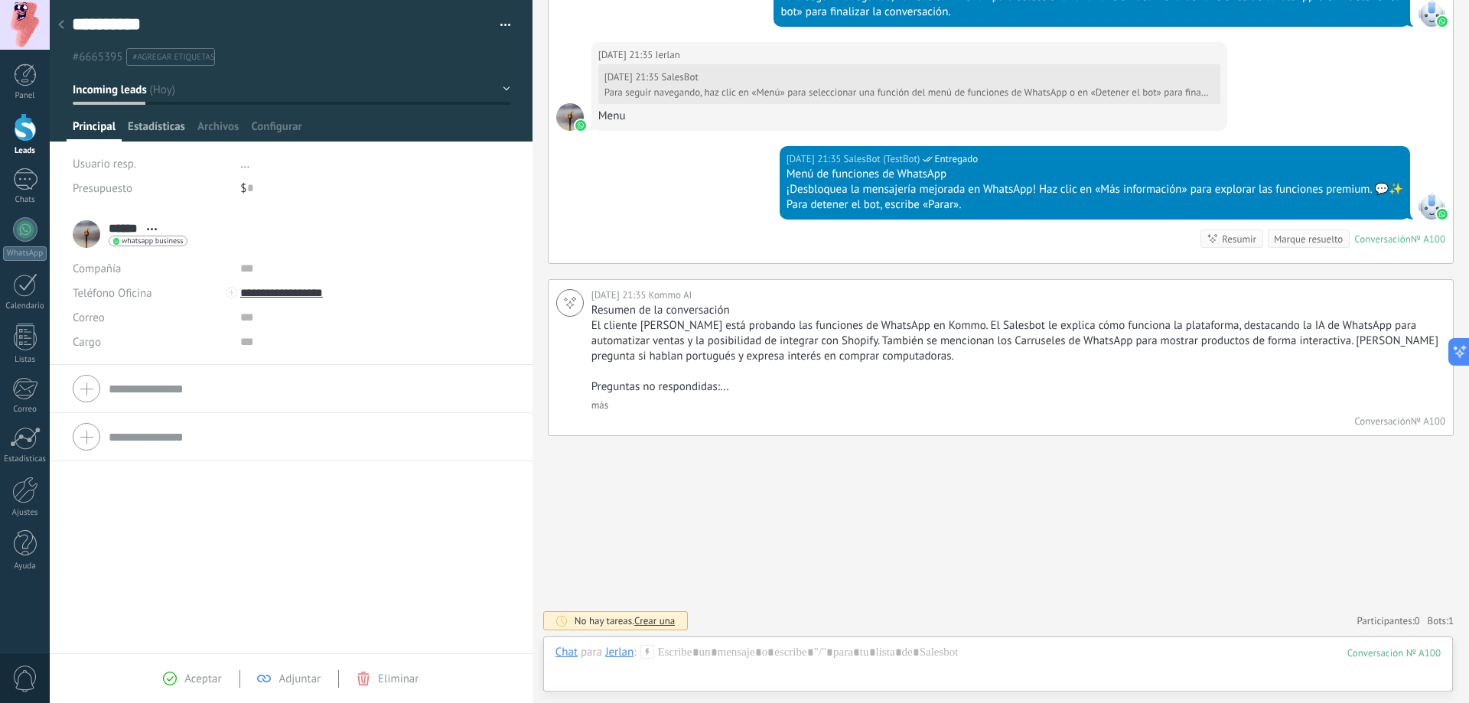
click at [161, 122] on span "Estadísticas" at bounding box center [156, 130] width 57 height 22
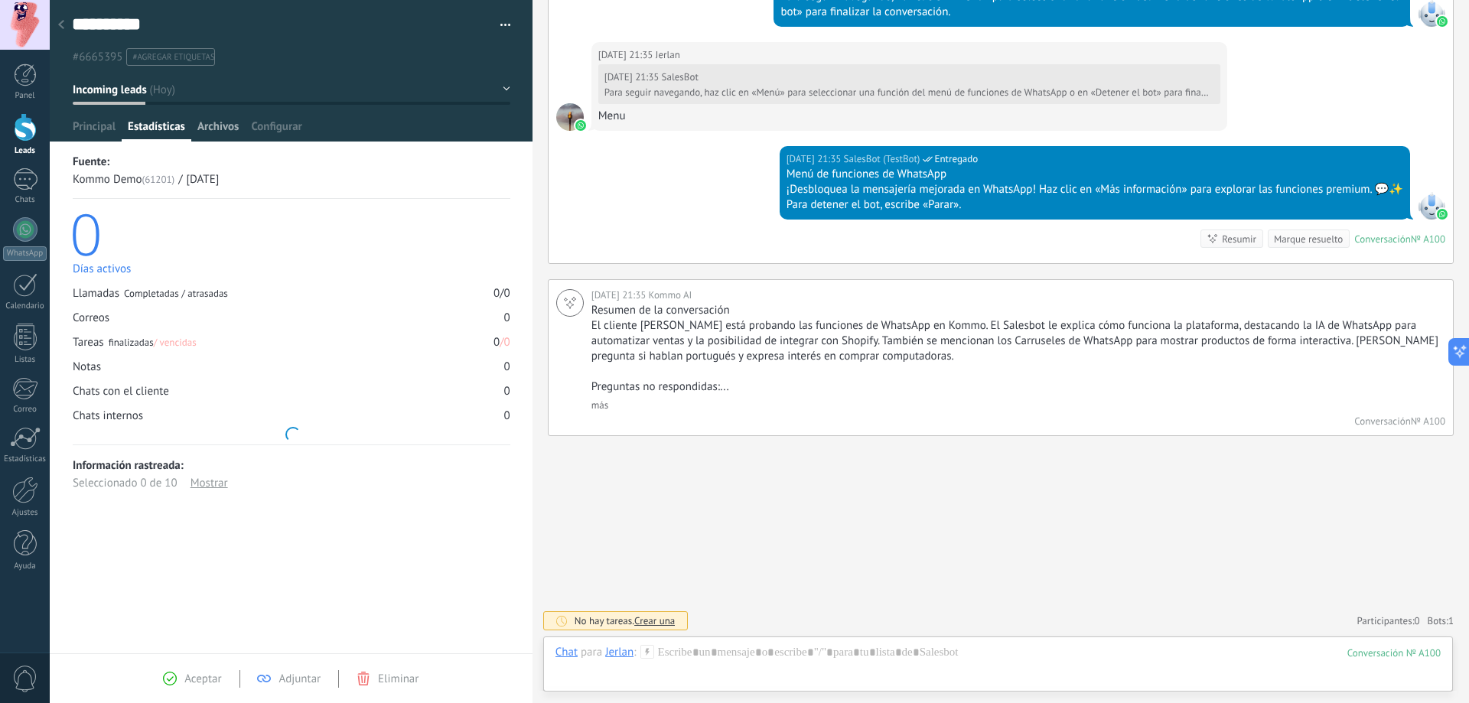
click at [228, 123] on span "Archivos" at bounding box center [217, 130] width 41 height 22
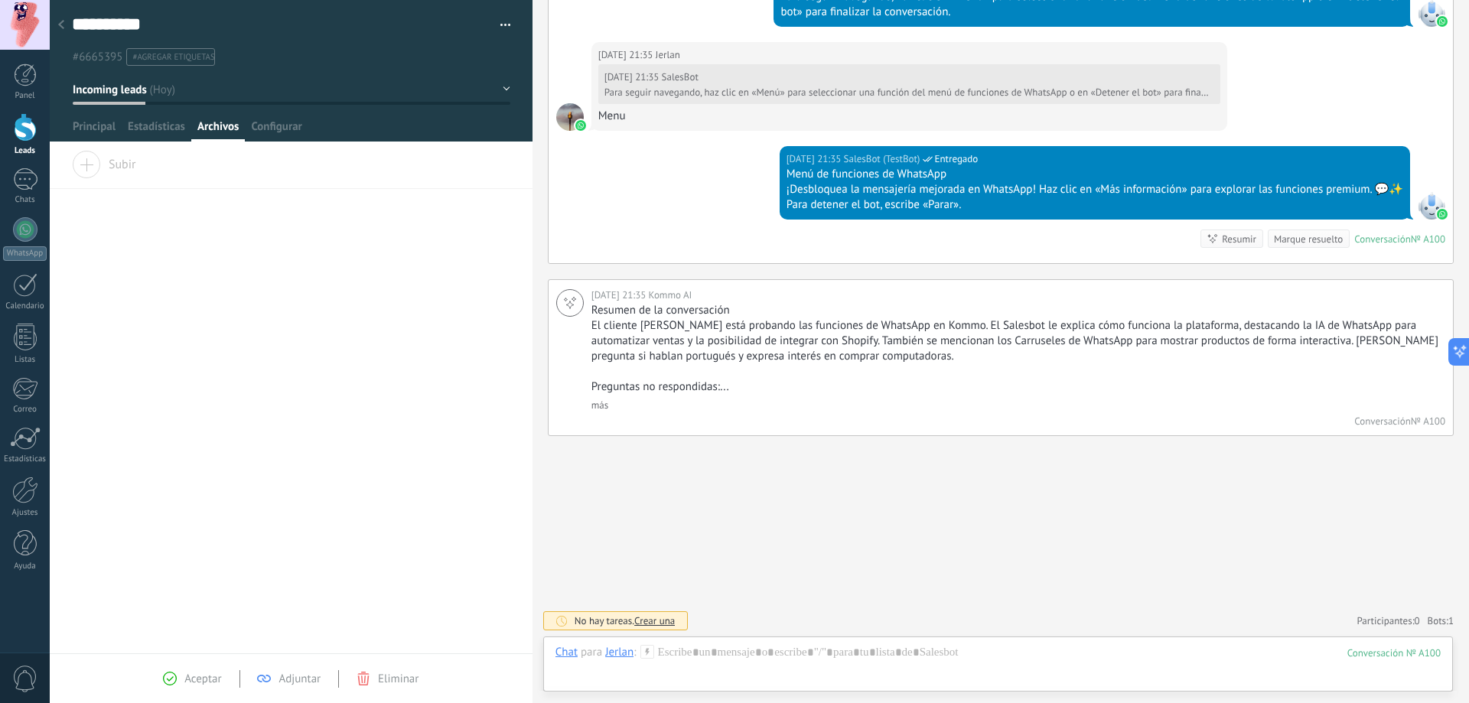
click at [182, 91] on button "Incoming leads" at bounding box center [292, 90] width 438 height 28
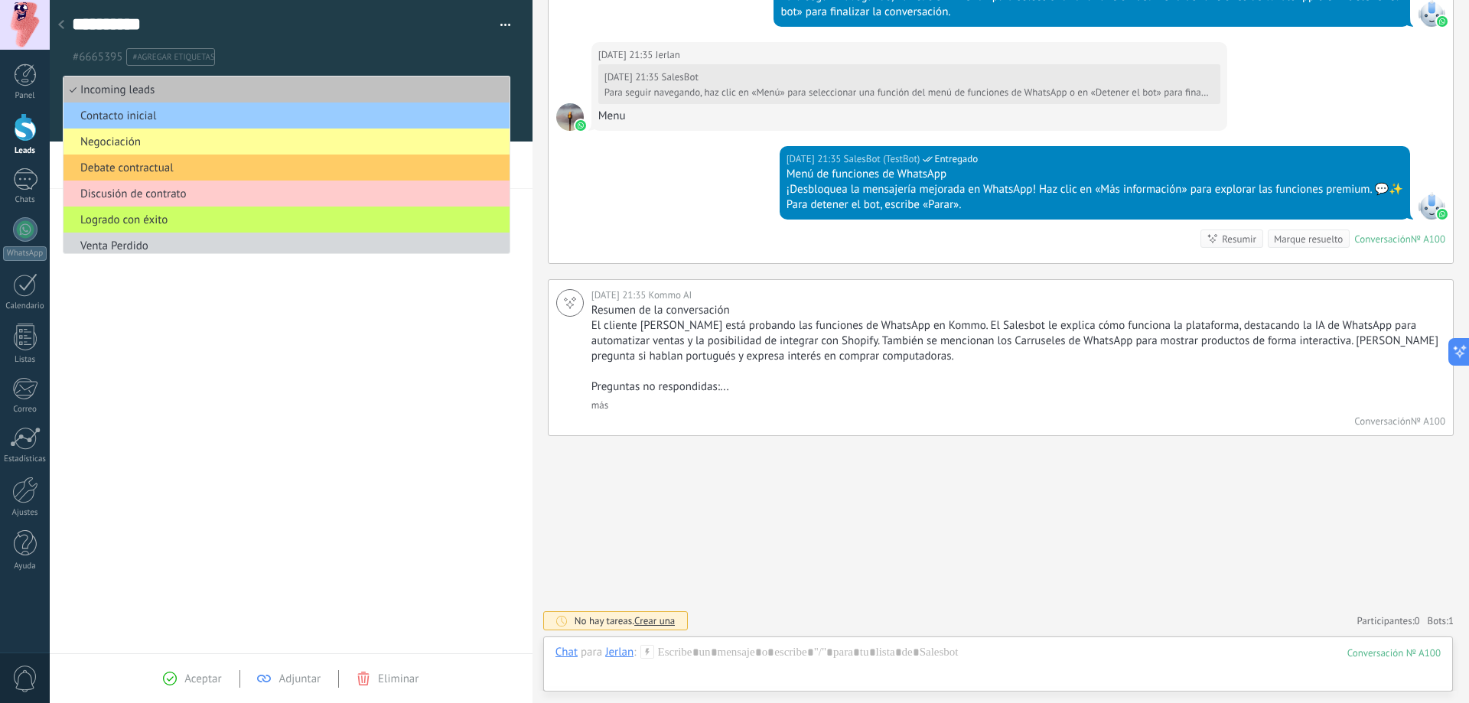
click at [196, 307] on div "Arrastra y suelte los archivos aquí para adjuntarlos. Suelte el botón del ratón…" at bounding box center [291, 402] width 483 height 502
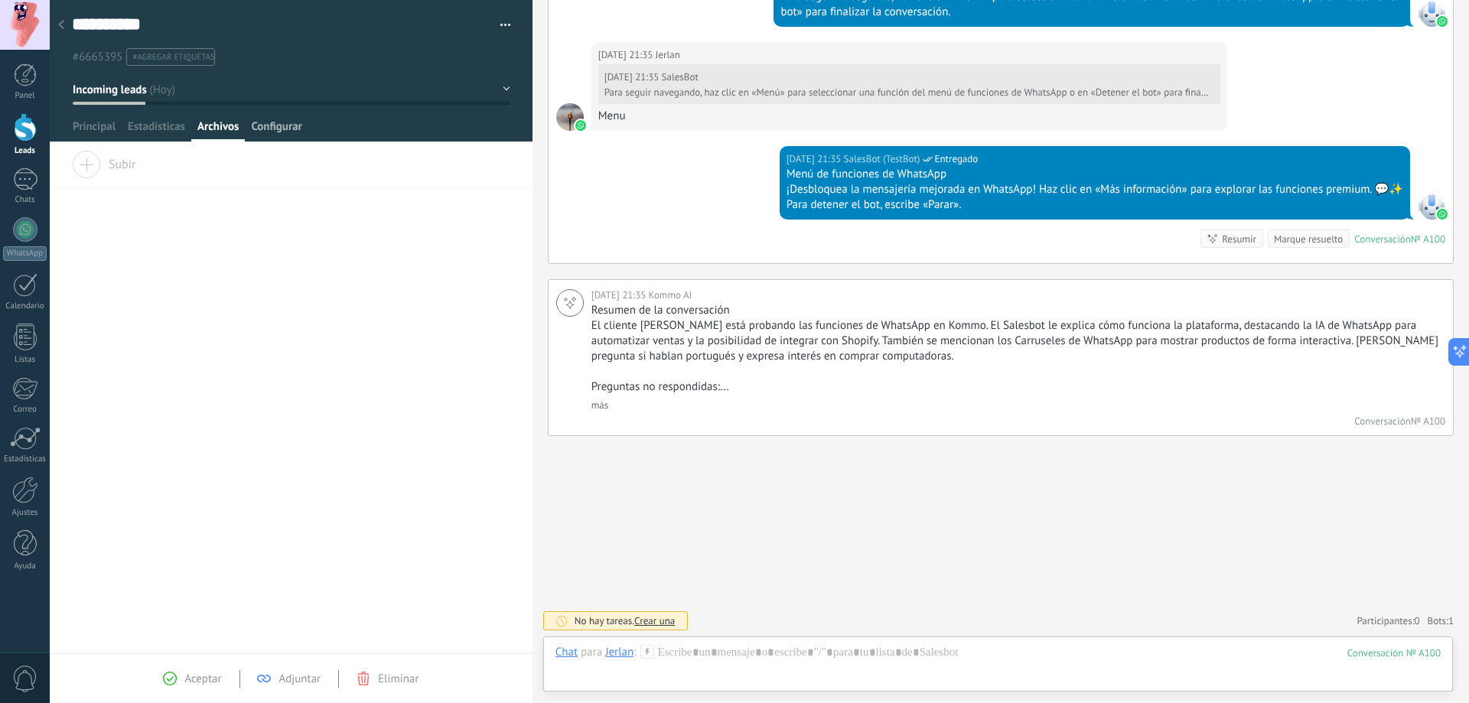
click at [259, 135] on span "Configurar" at bounding box center [276, 130] width 50 height 22
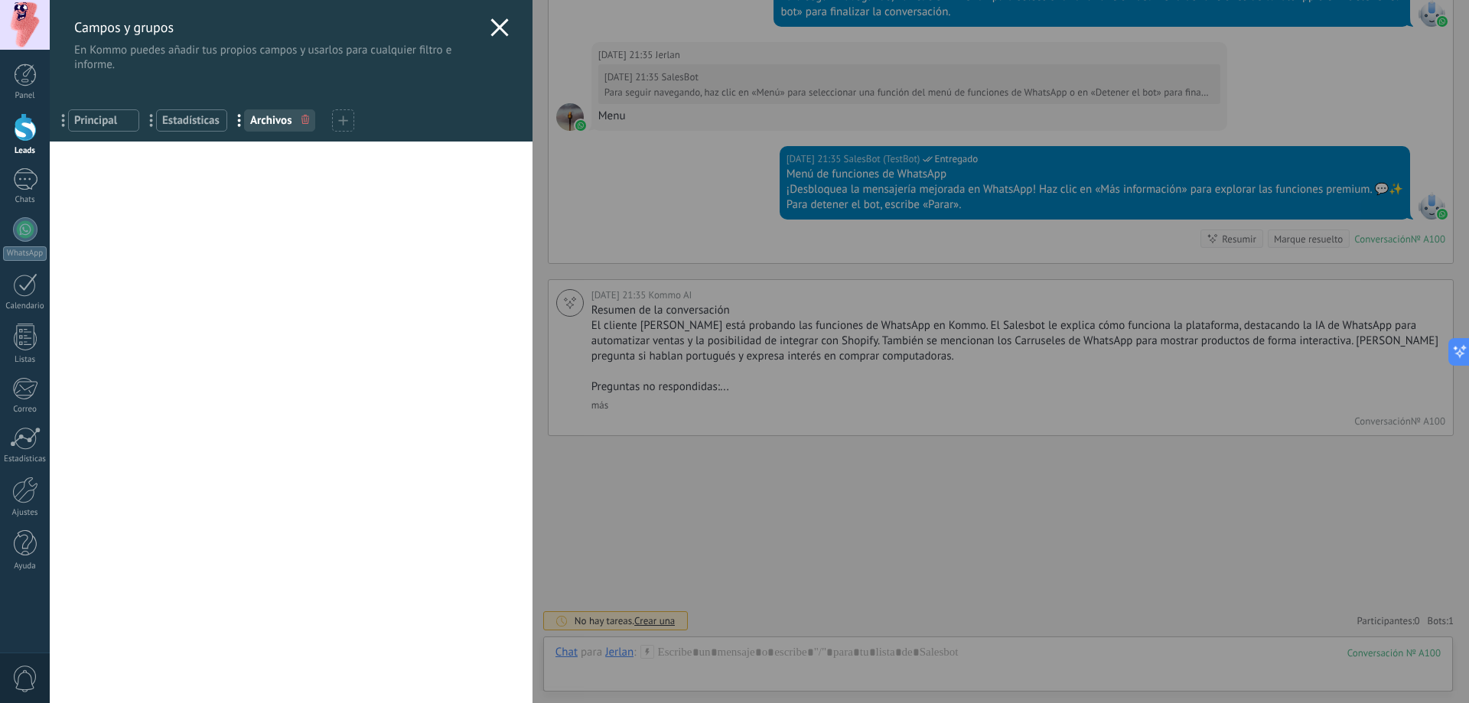
click at [490, 21] on icon at bounding box center [499, 27] width 18 height 18
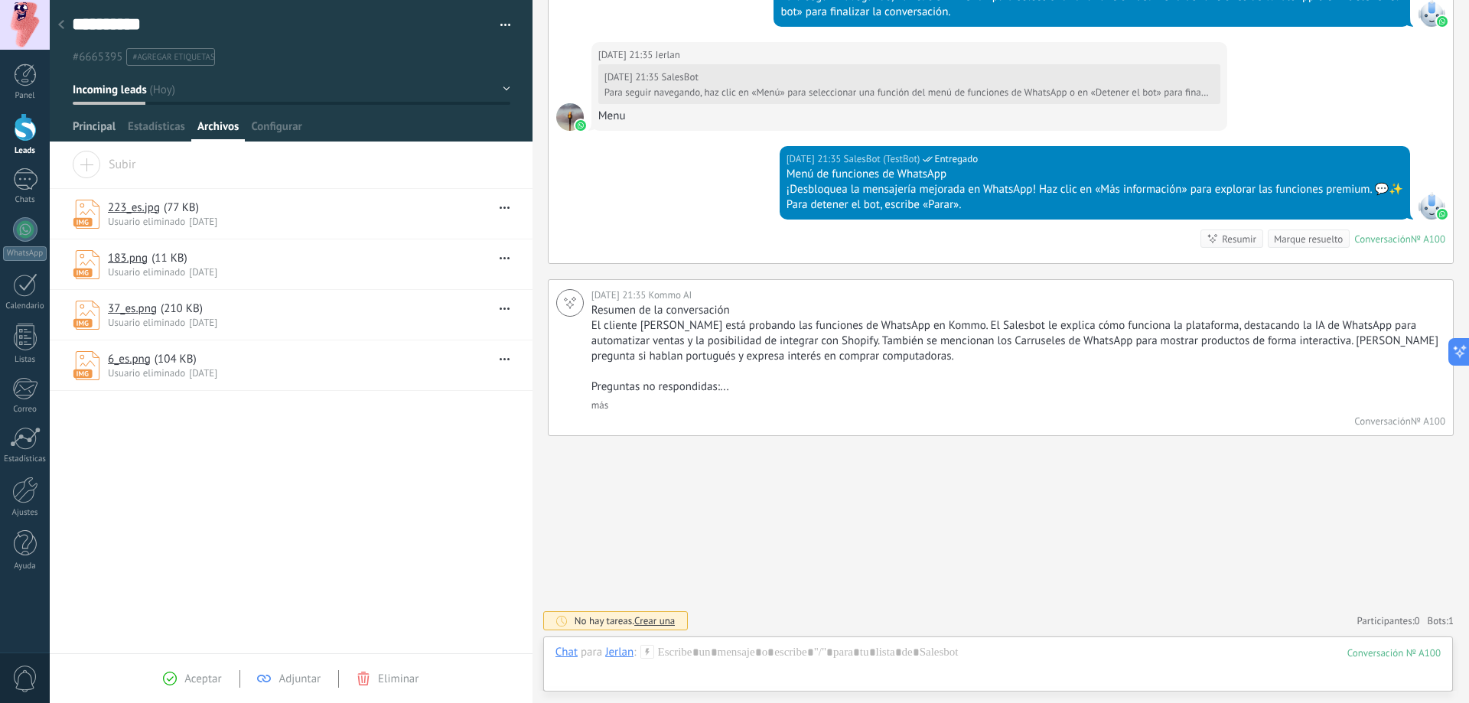
click at [94, 125] on span "Principal" at bounding box center [94, 130] width 43 height 22
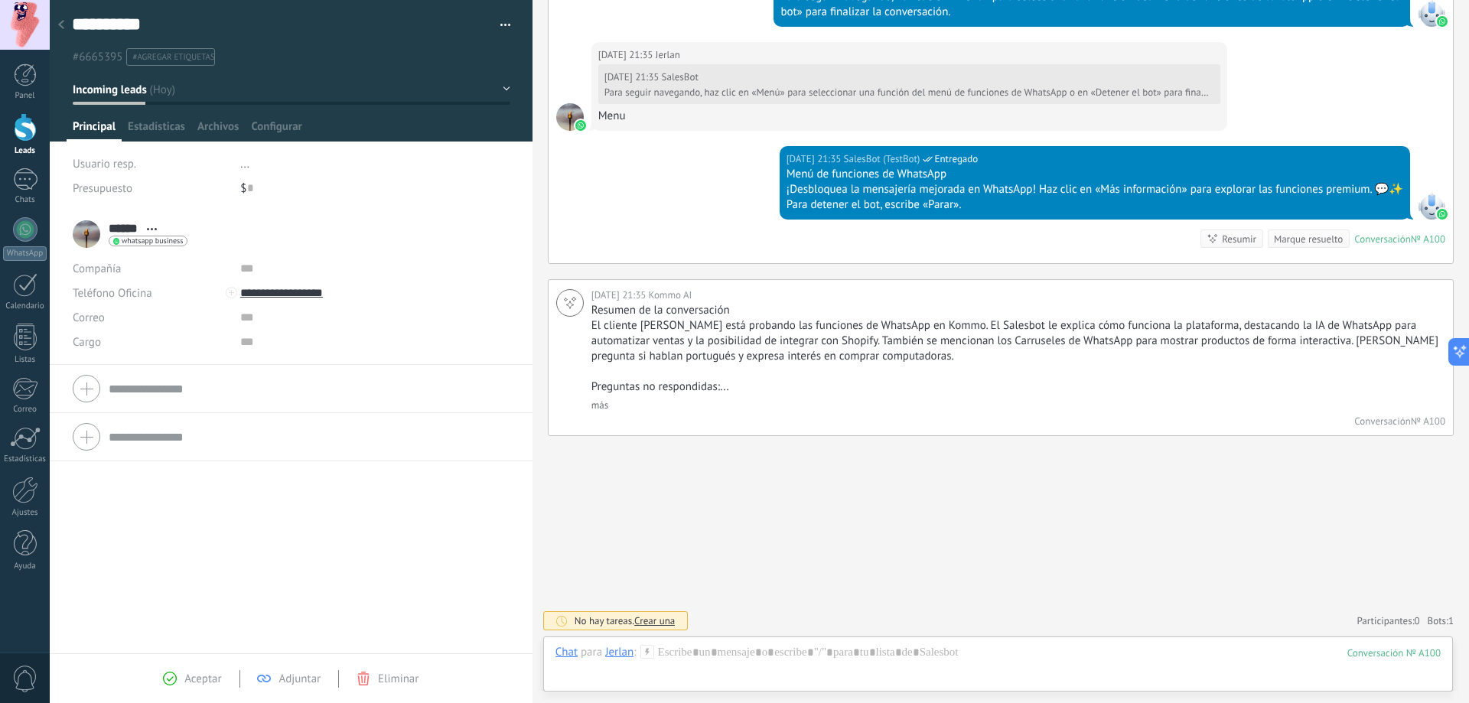
click at [229, 267] on div "Compañía Abrir detalle Editar" at bounding box center [291, 268] width 437 height 24
click at [242, 268] on input "text" at bounding box center [354, 268] width 229 height 24
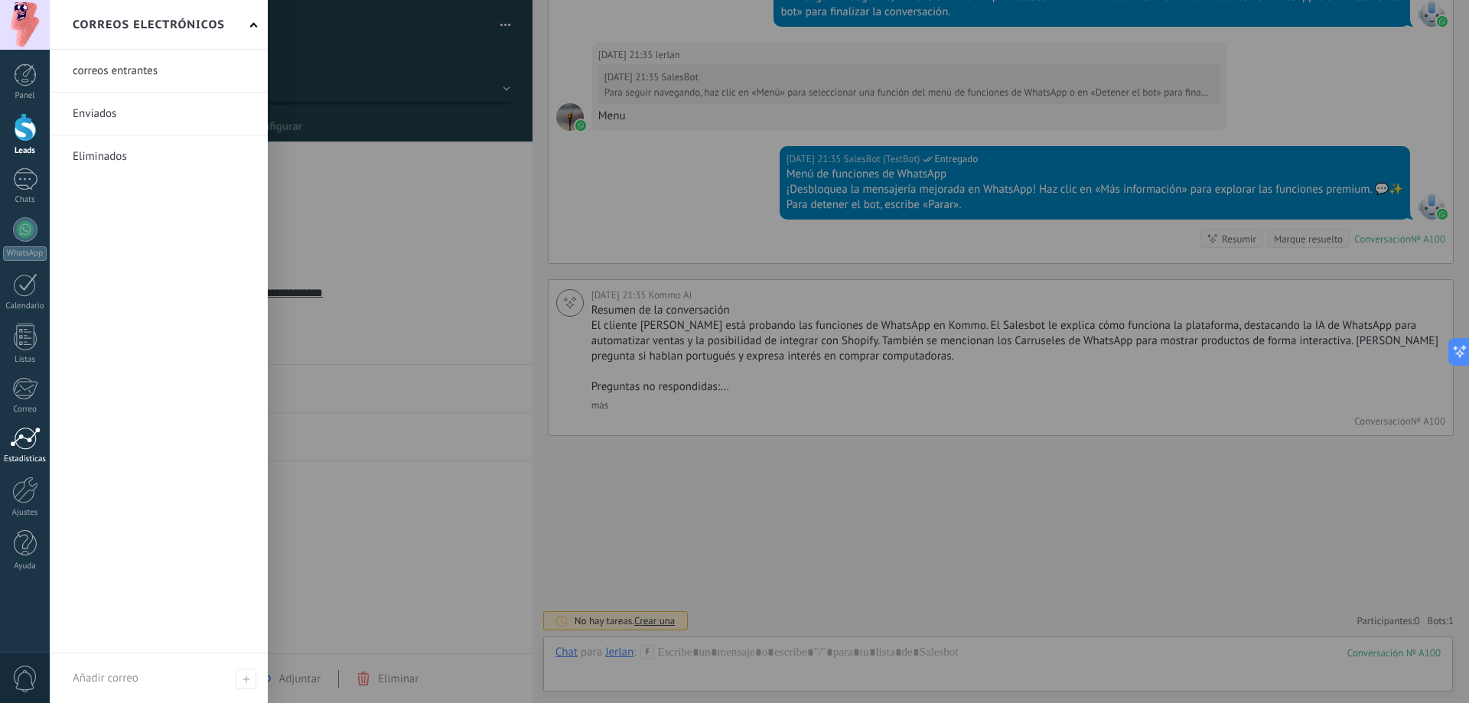
click at [26, 434] on div at bounding box center [25, 438] width 31 height 23
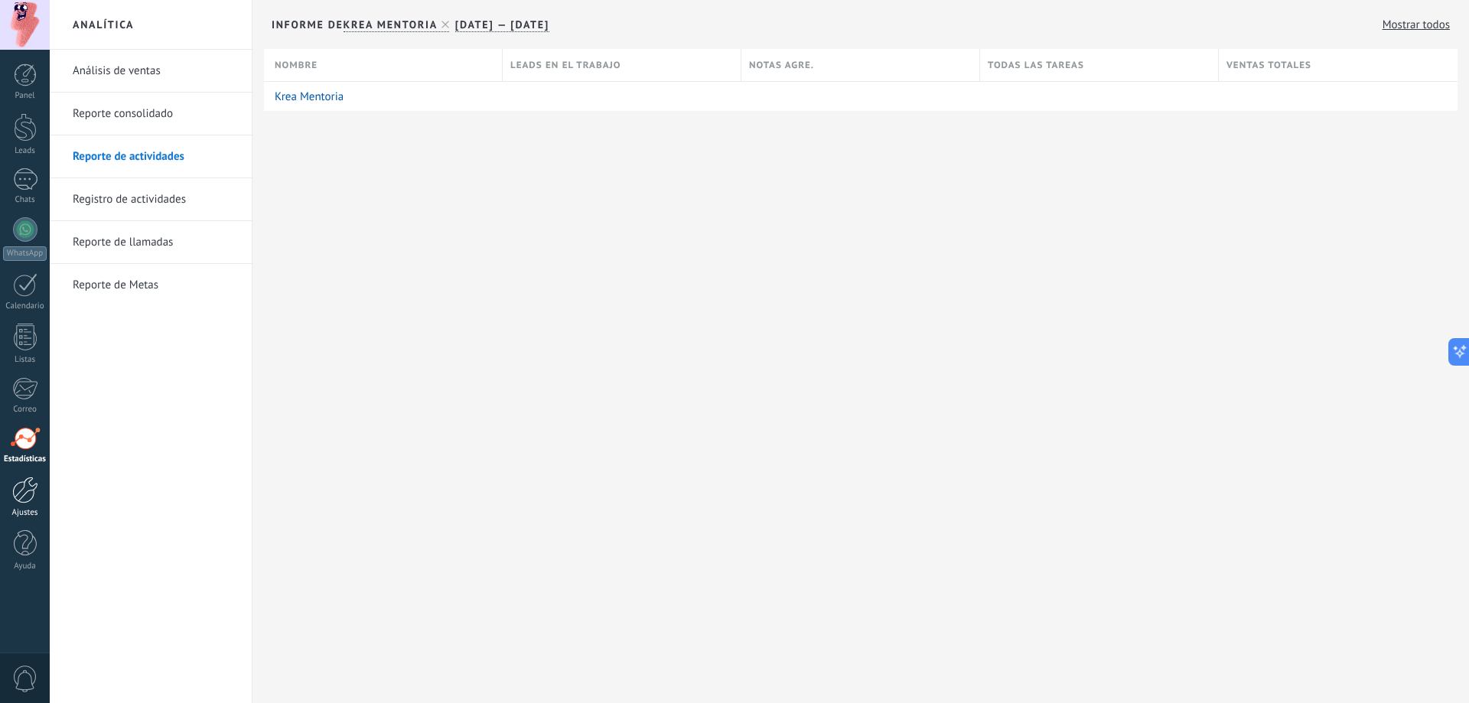
click at [34, 493] on div at bounding box center [25, 490] width 26 height 27
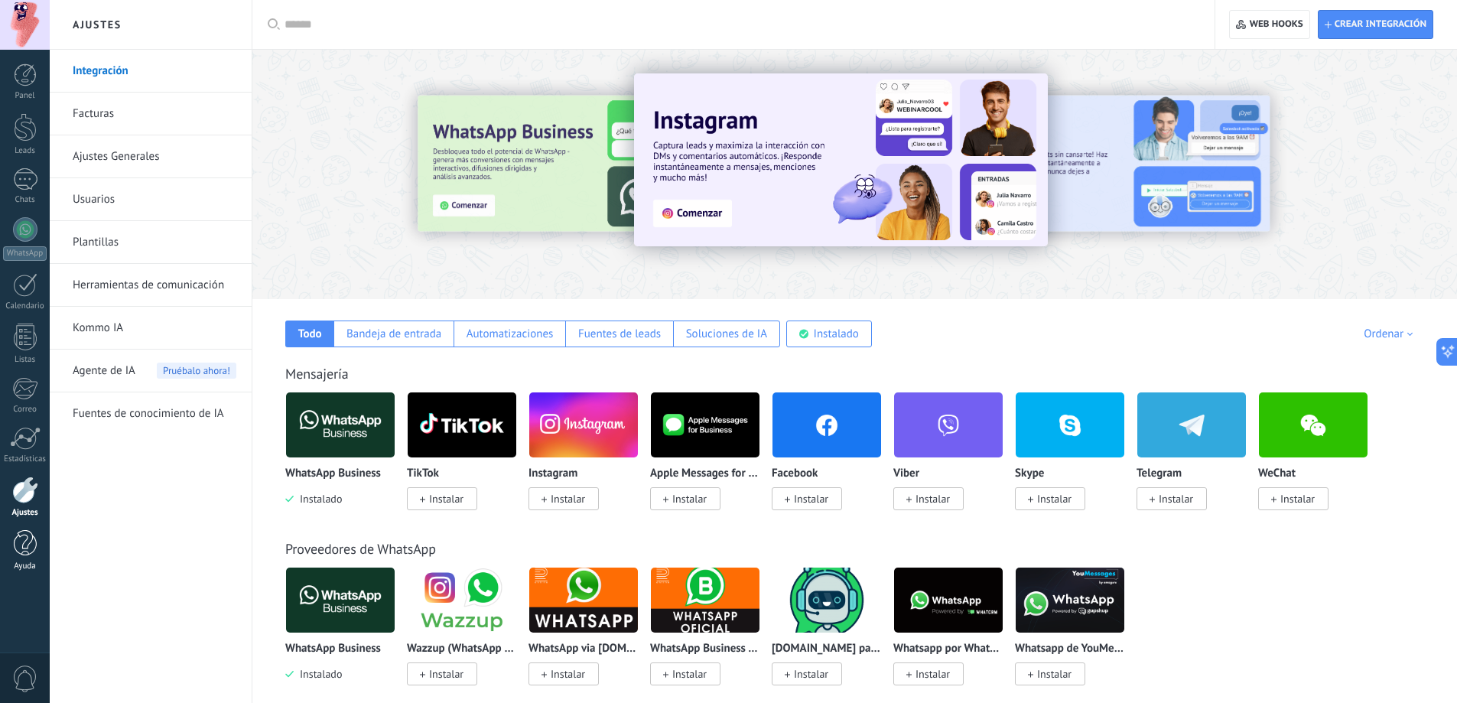
click at [38, 551] on link "Ayuda" at bounding box center [25, 550] width 50 height 41
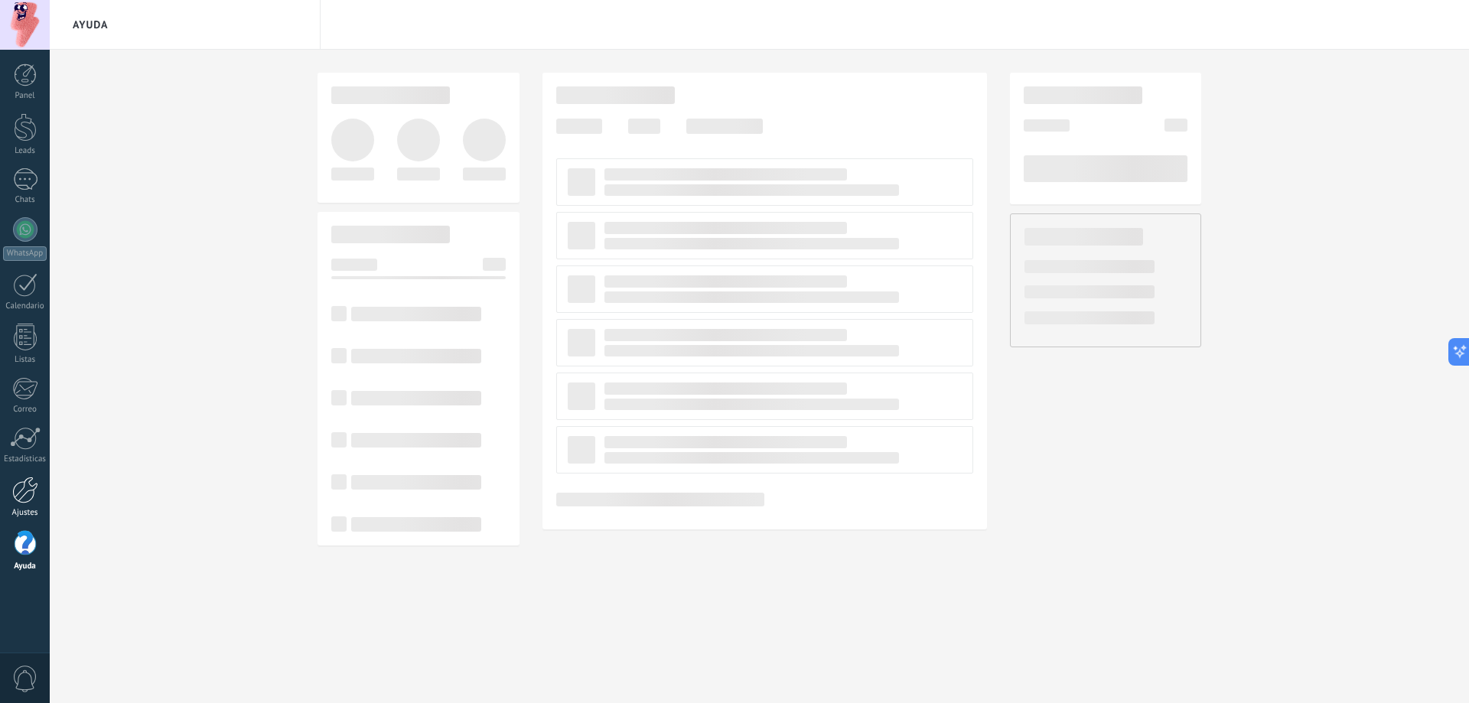
click at [21, 503] on link "Ajustes" at bounding box center [25, 497] width 50 height 41
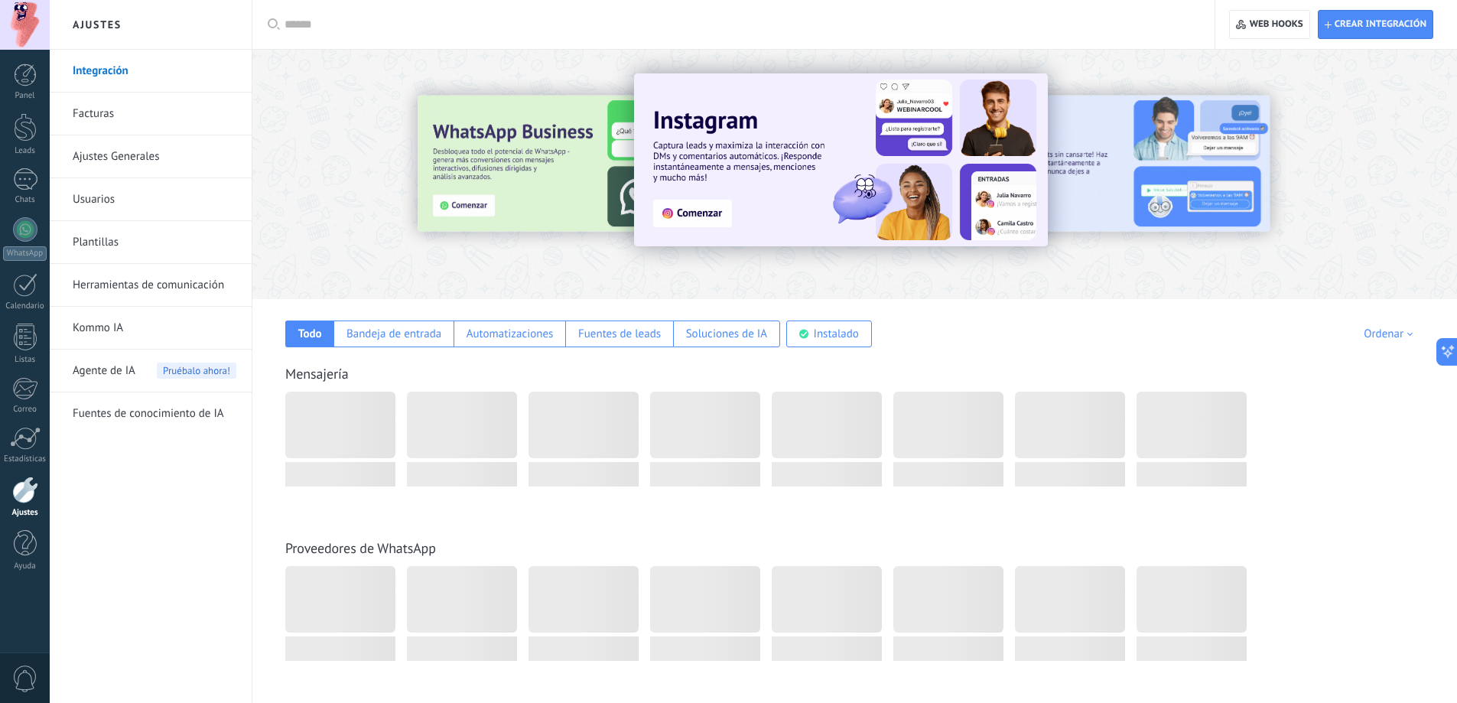
click at [21, 497] on div at bounding box center [25, 490] width 26 height 27
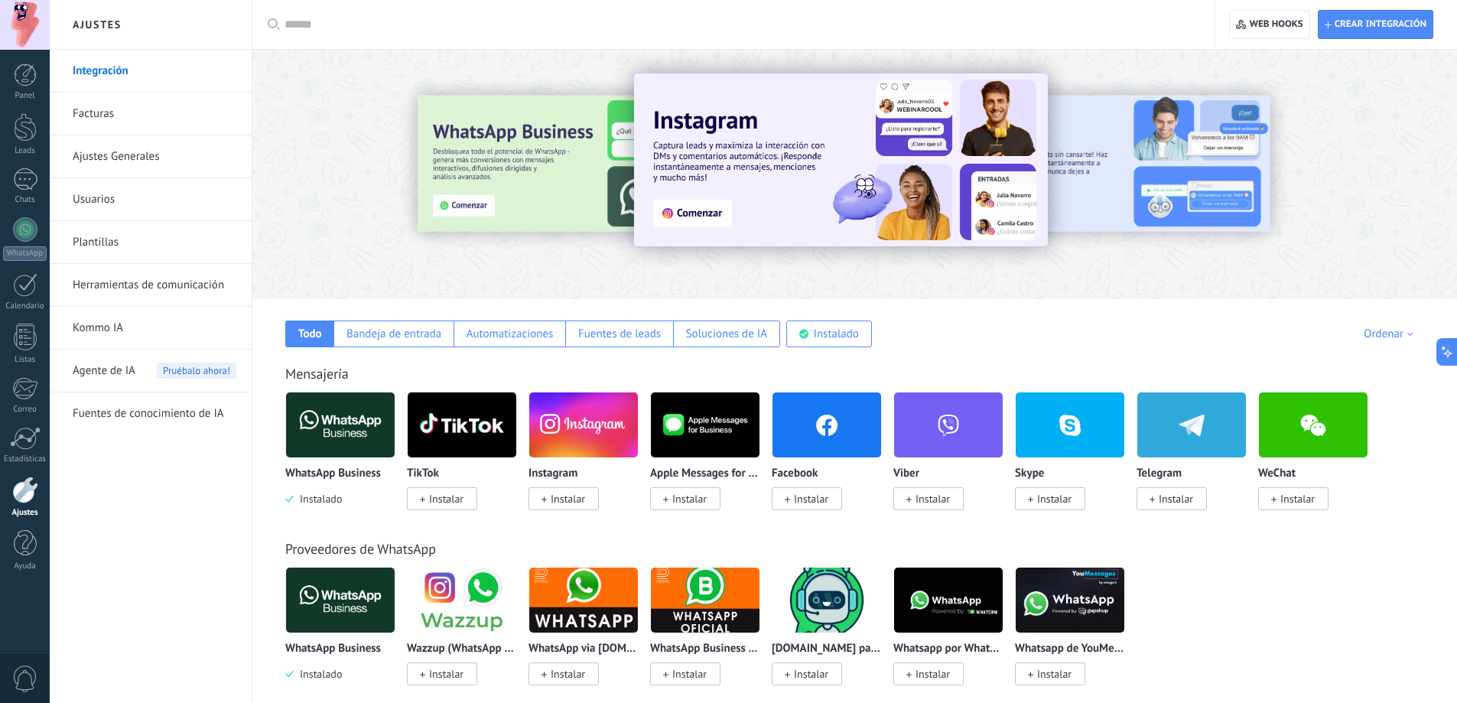
click at [20, 22] on div at bounding box center [25, 25] width 50 height 50
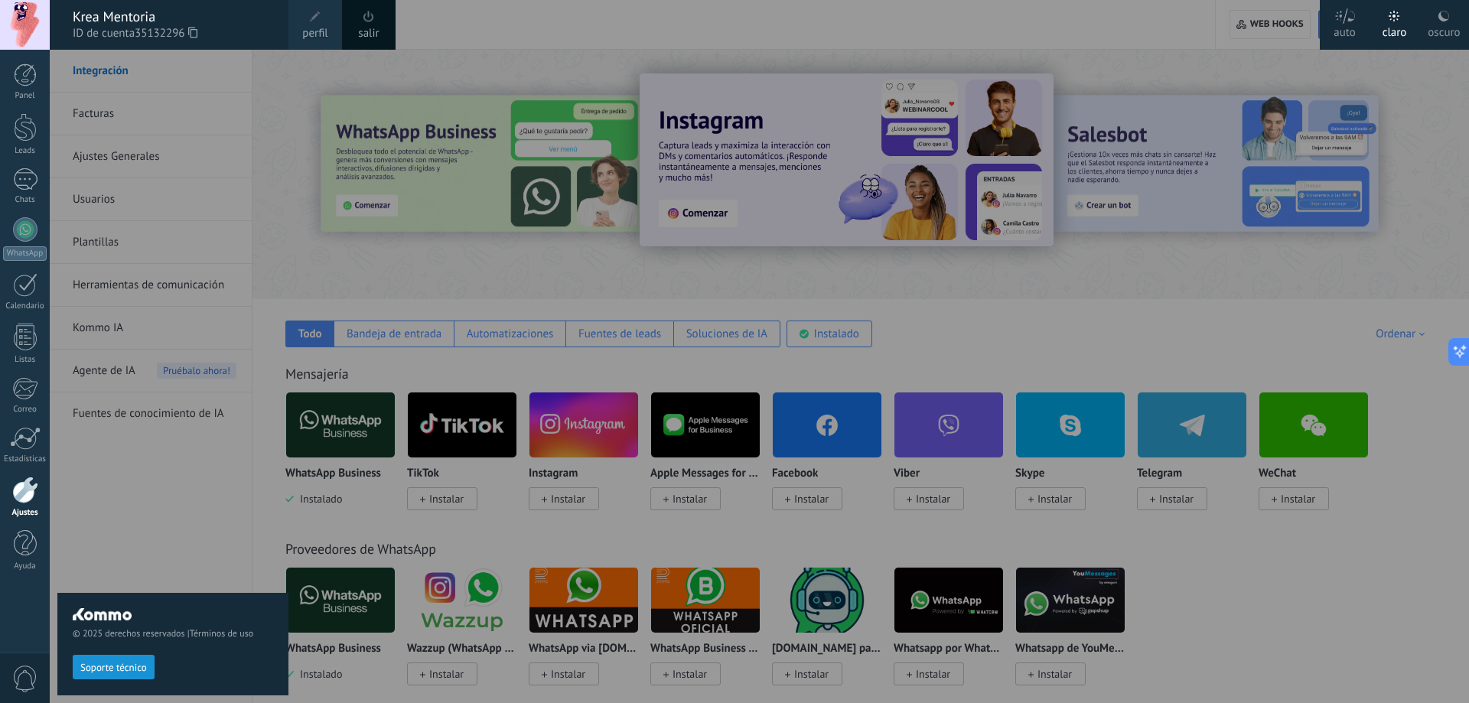
click at [314, 12] on span at bounding box center [315, 16] width 11 height 11
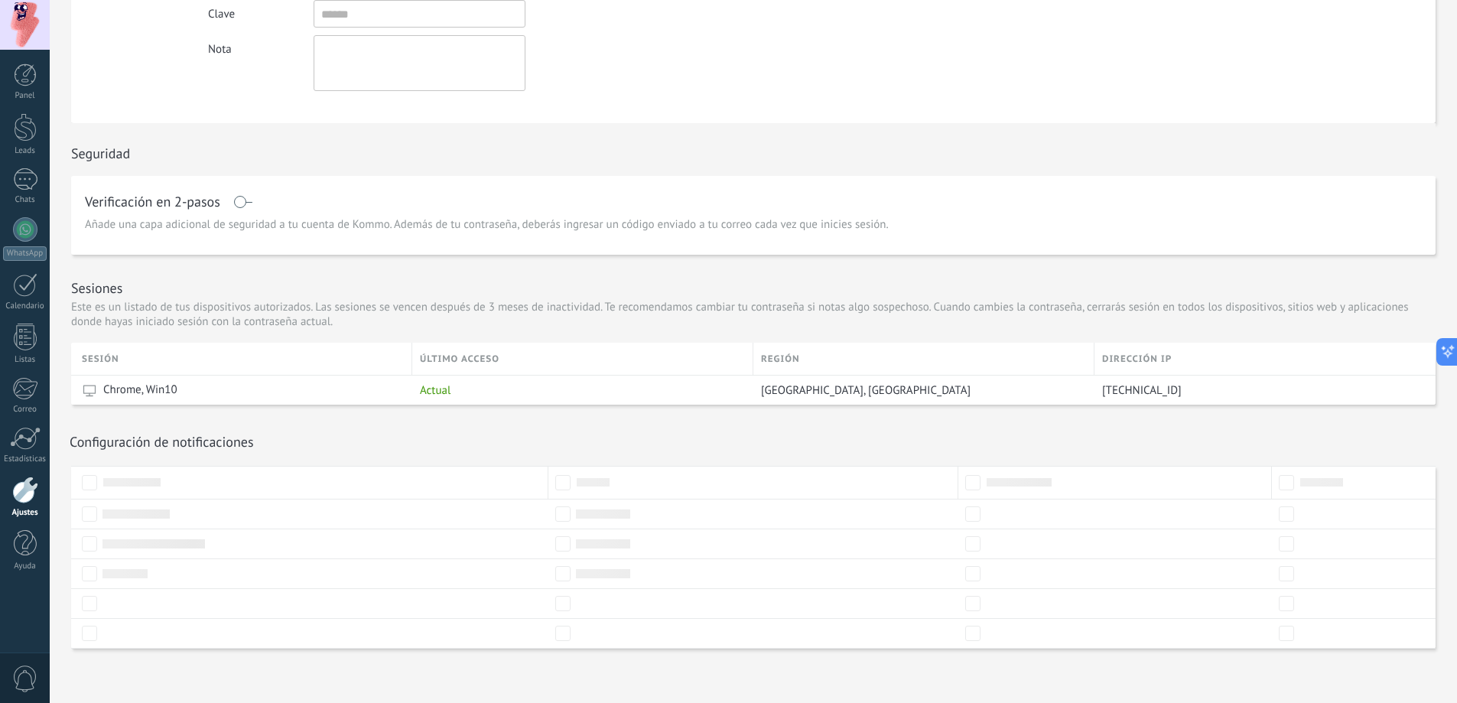
scroll to position [291, 0]
click at [25, 538] on div at bounding box center [25, 543] width 23 height 27
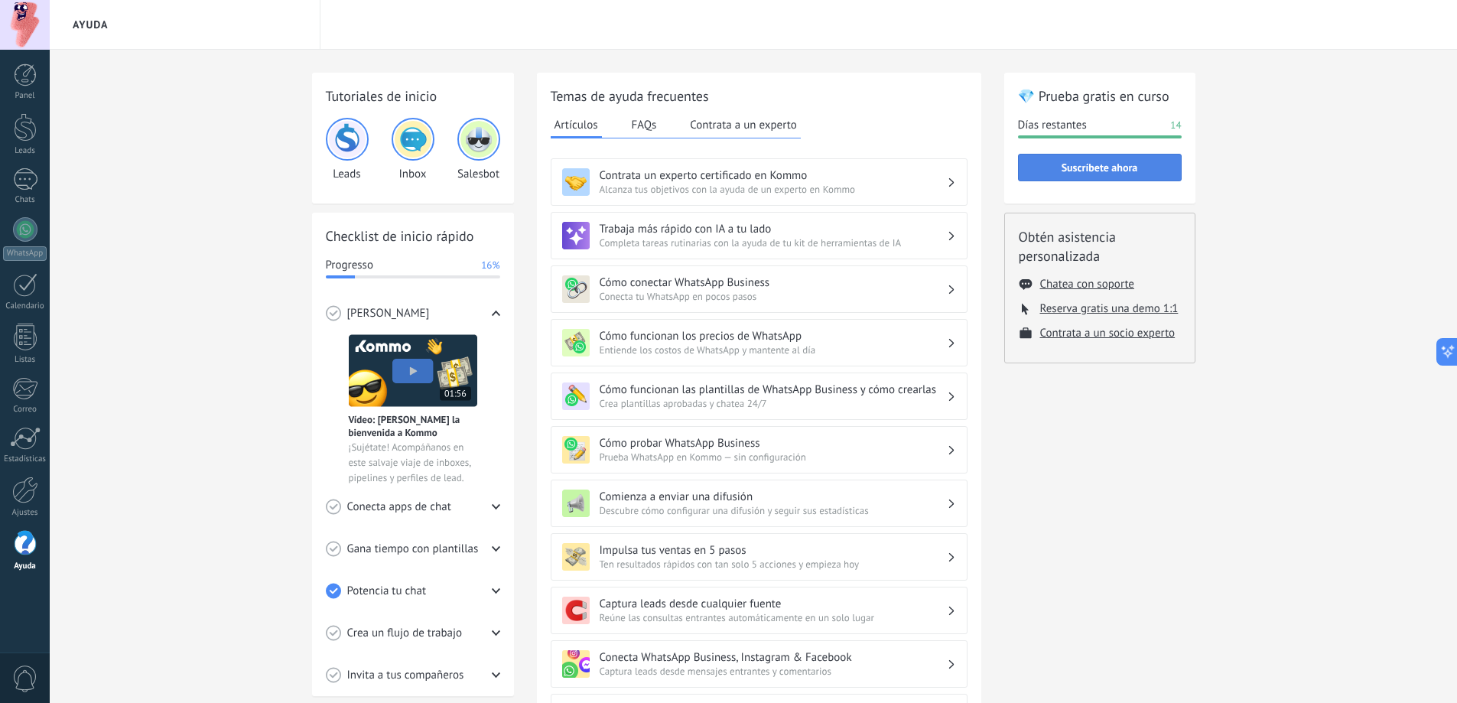
click at [1119, 161] on button "Suscríbete ahora" at bounding box center [1100, 168] width 164 height 28
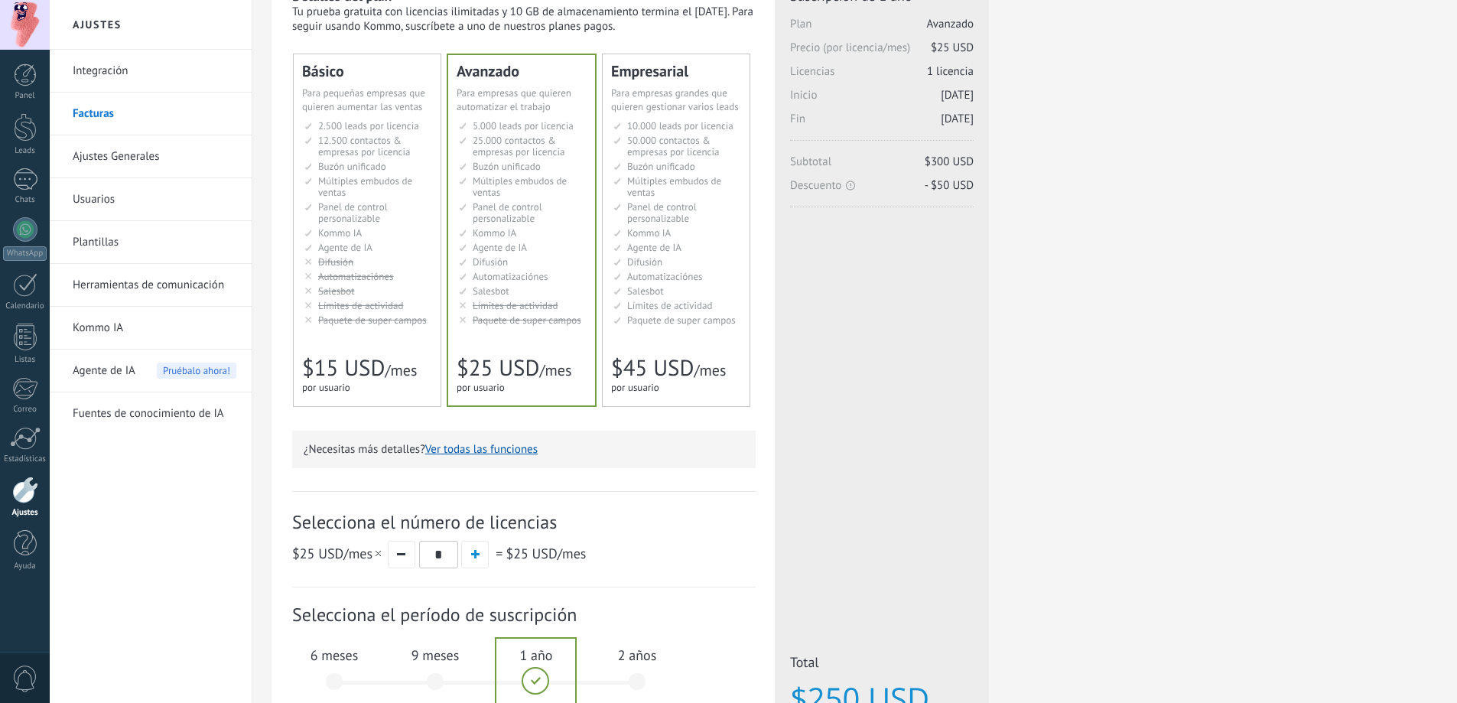
click at [385, 237] on li "Kommo AI Kommo AI Kommo IA Kommo AI Kommo IA Kommo AI Kommo AI" at bounding box center [368, 232] width 128 height 11
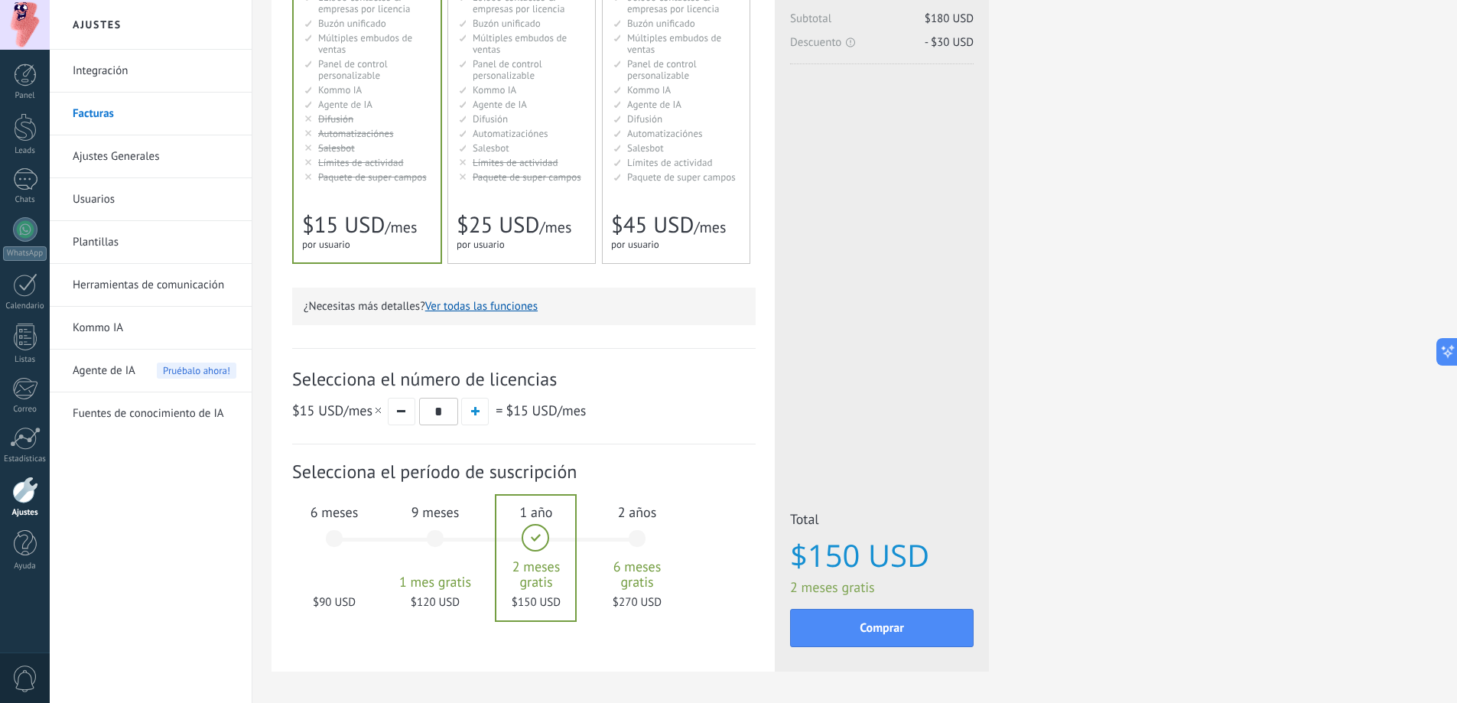
scroll to position [277, 0]
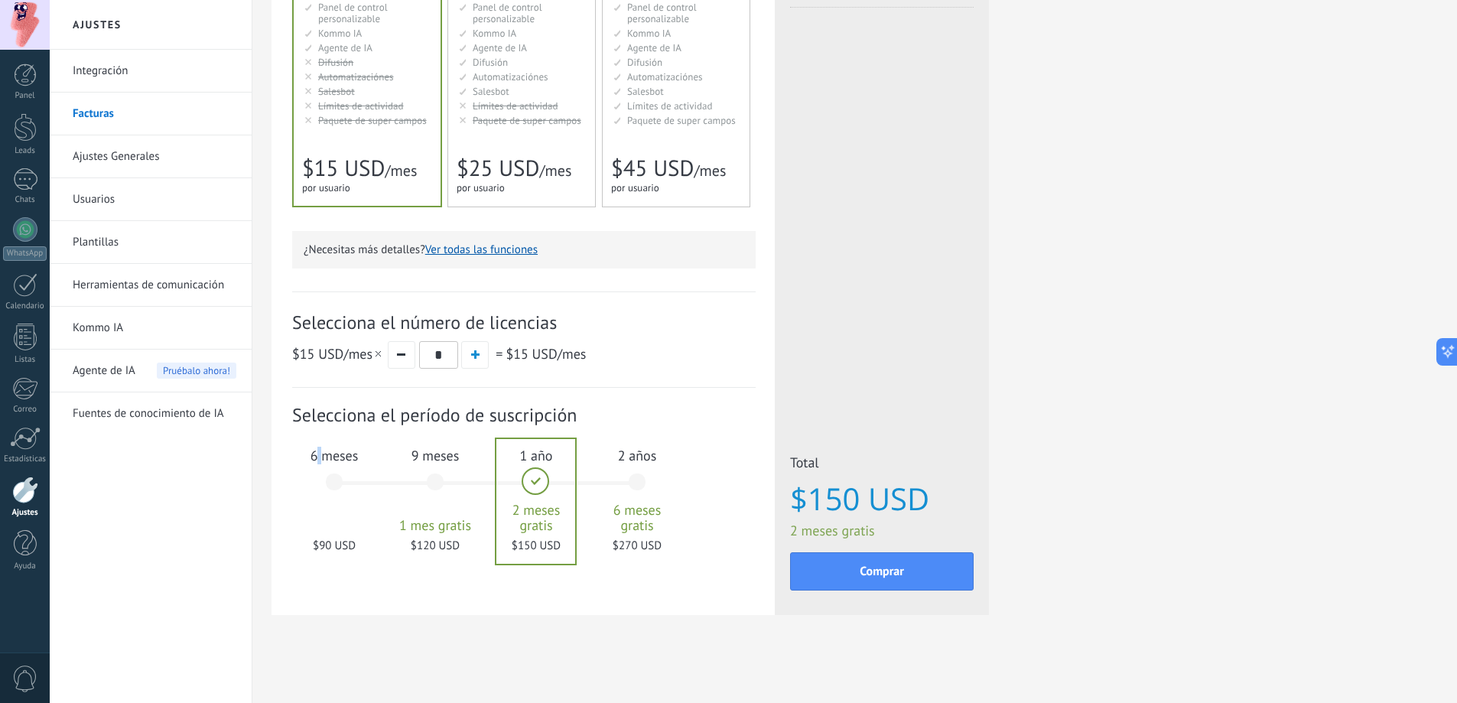
click at [325, 490] on div "6 meses $90 USD" at bounding box center [334, 489] width 83 height 108
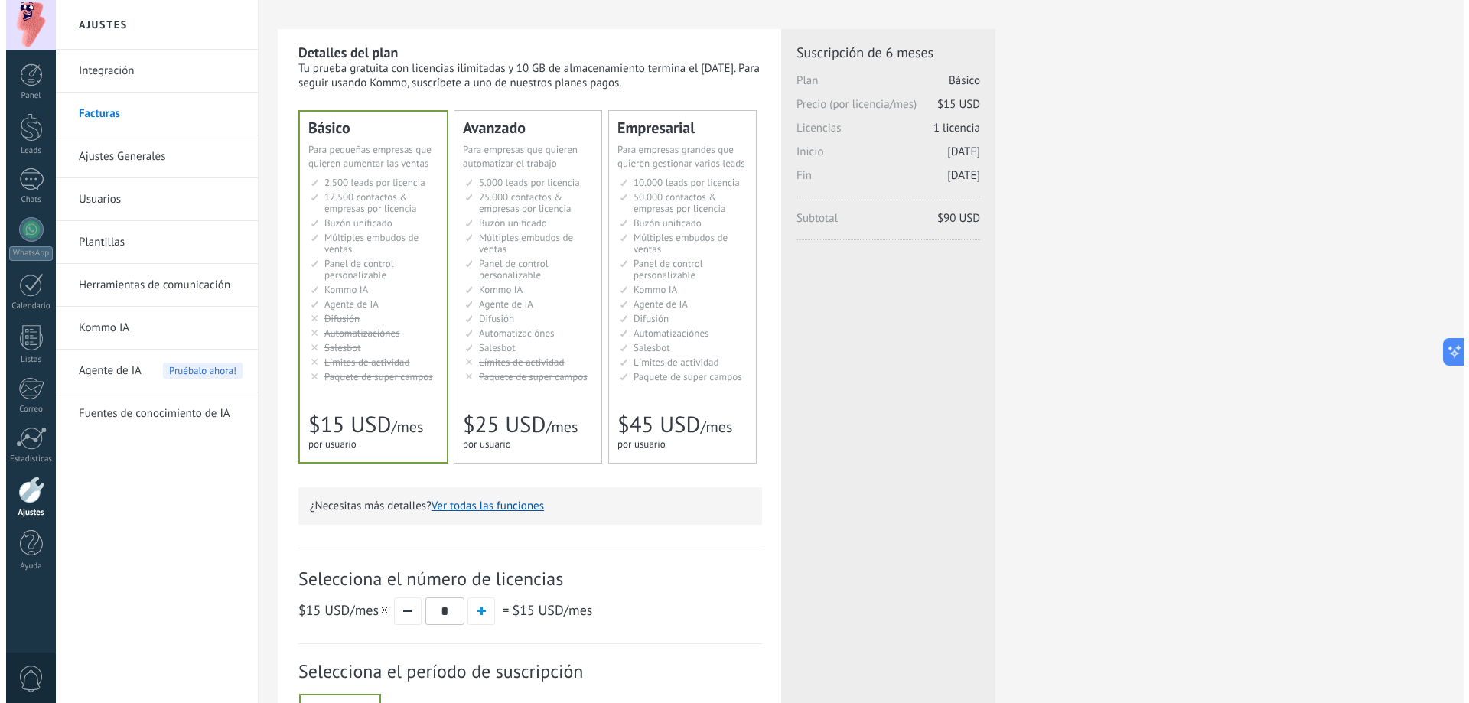
scroll to position [0, 0]
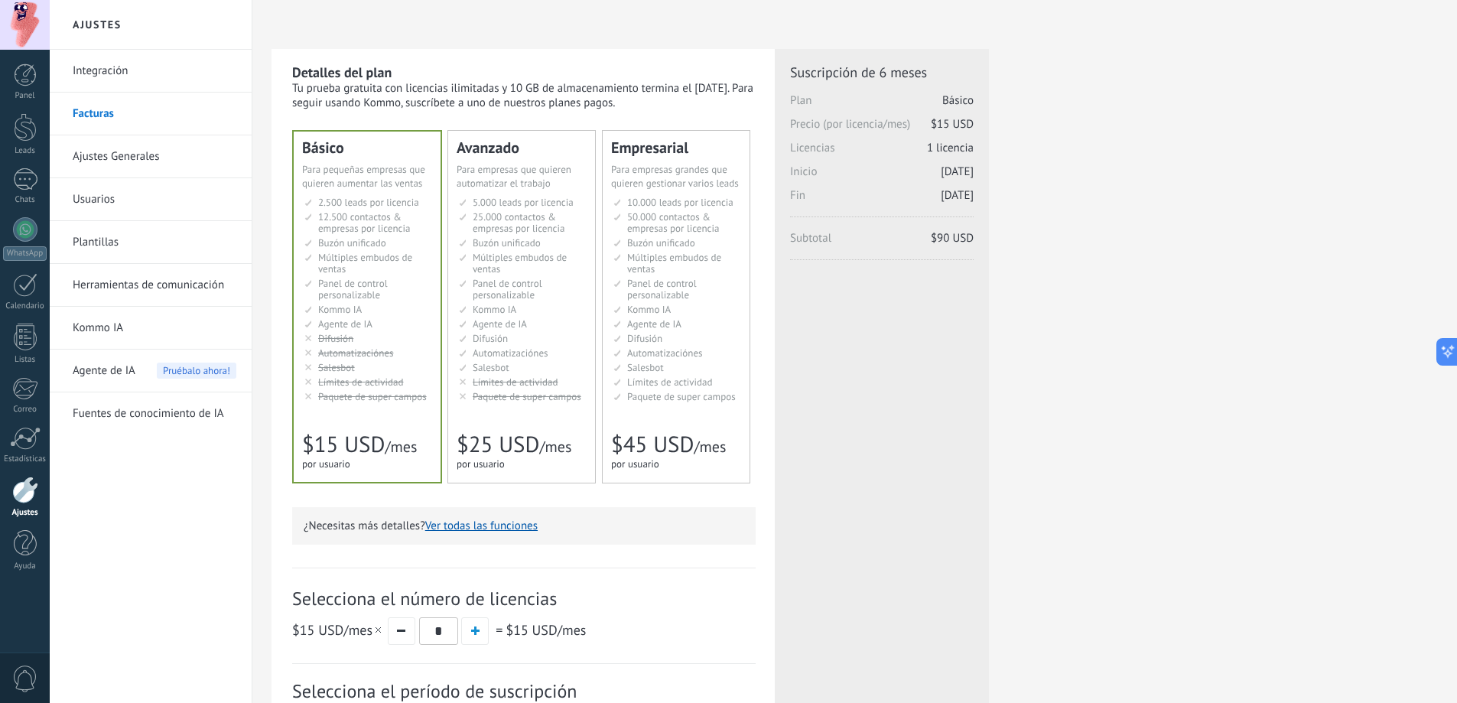
click at [521, 410] on div "Avanzado Для автоматизации сделок в растущей компании For growing businesses th…" at bounding box center [521, 307] width 147 height 352
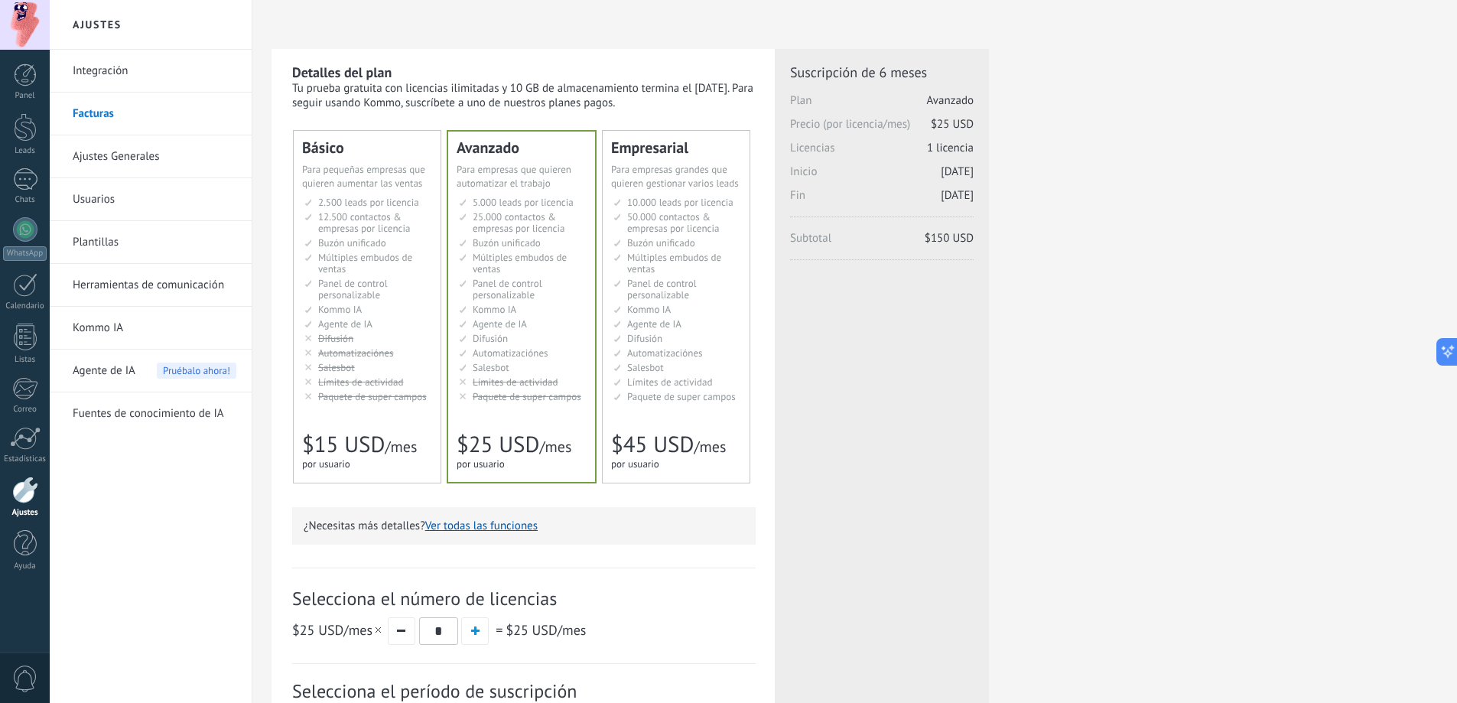
click at [131, 331] on link "Kommo IA" at bounding box center [155, 328] width 164 height 43
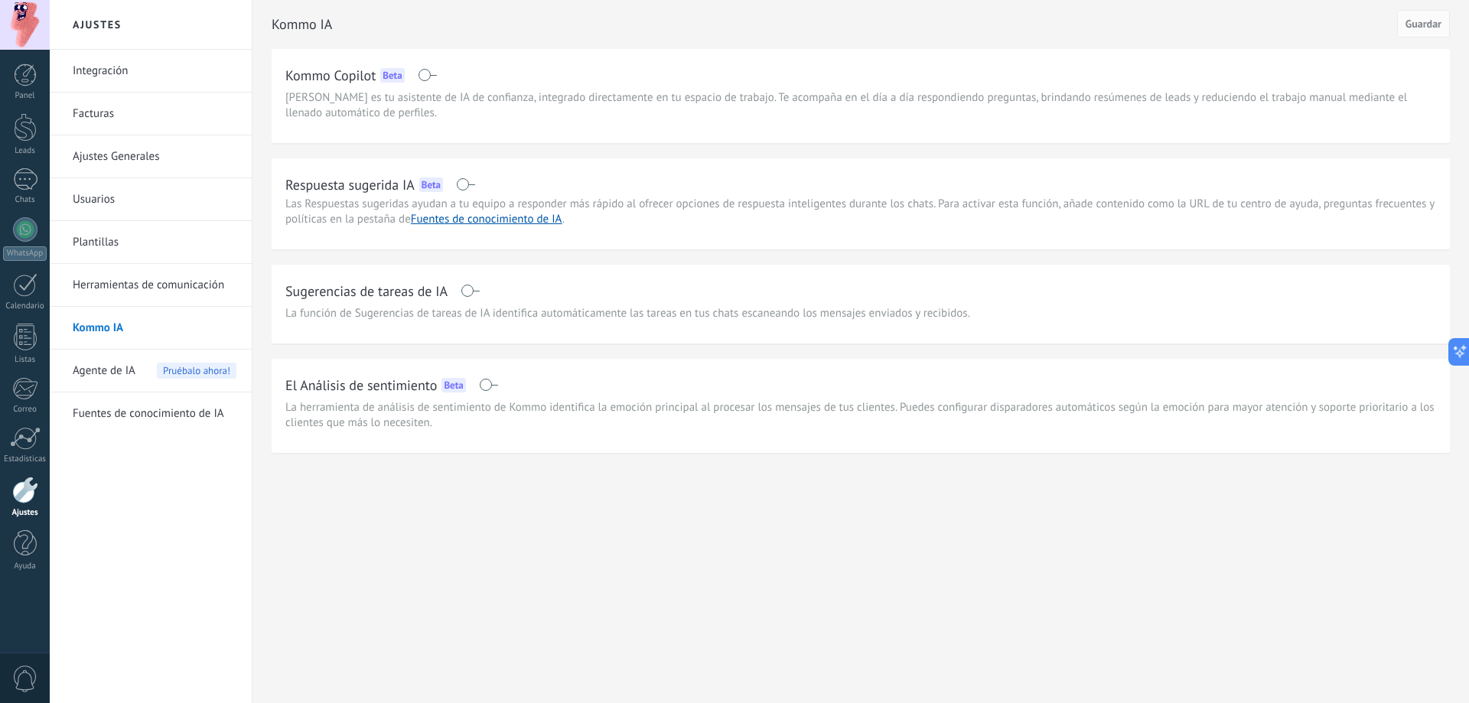
click at [470, 184] on span at bounding box center [465, 184] width 19 height 12
click at [486, 218] on link "Fuentes de conocimiento de IA" at bounding box center [486, 219] width 151 height 15
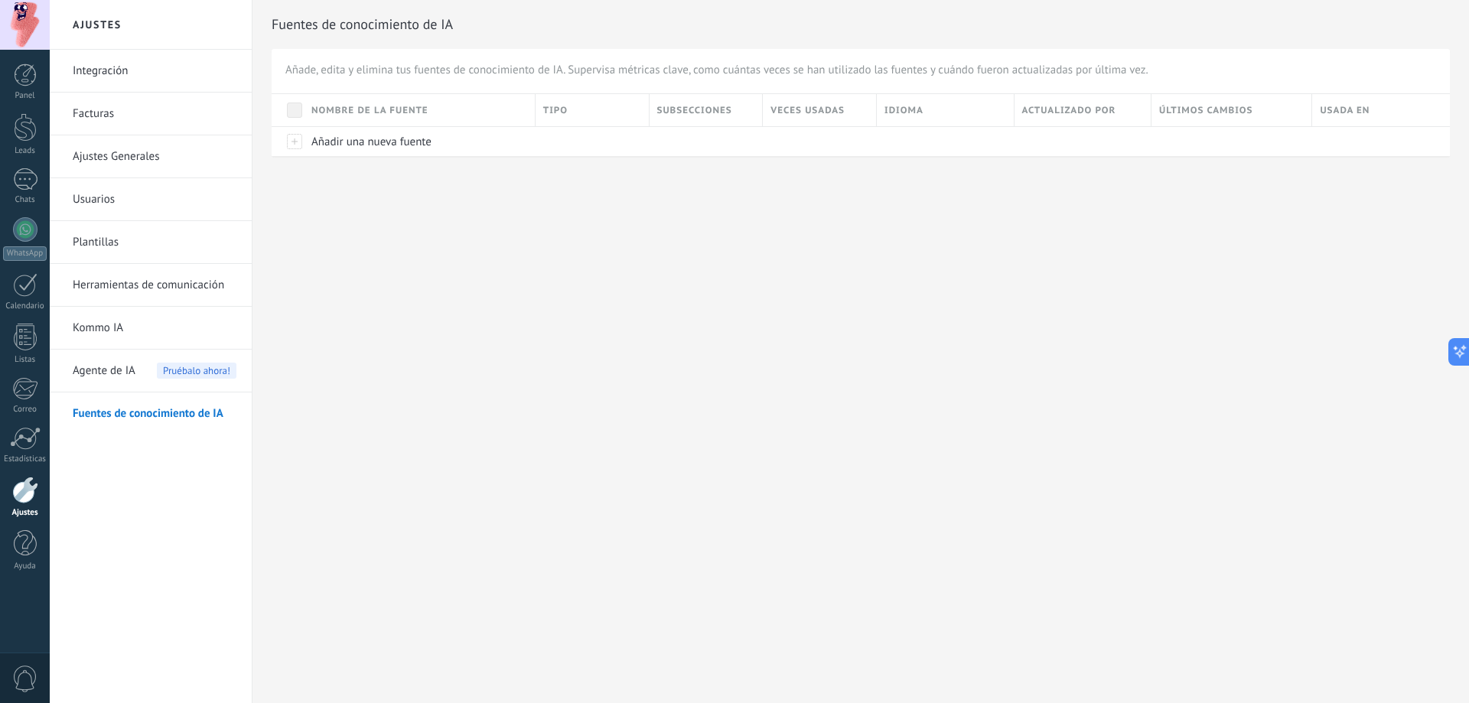
click at [382, 140] on span "Añadir una nueva fuente" at bounding box center [371, 142] width 120 height 15
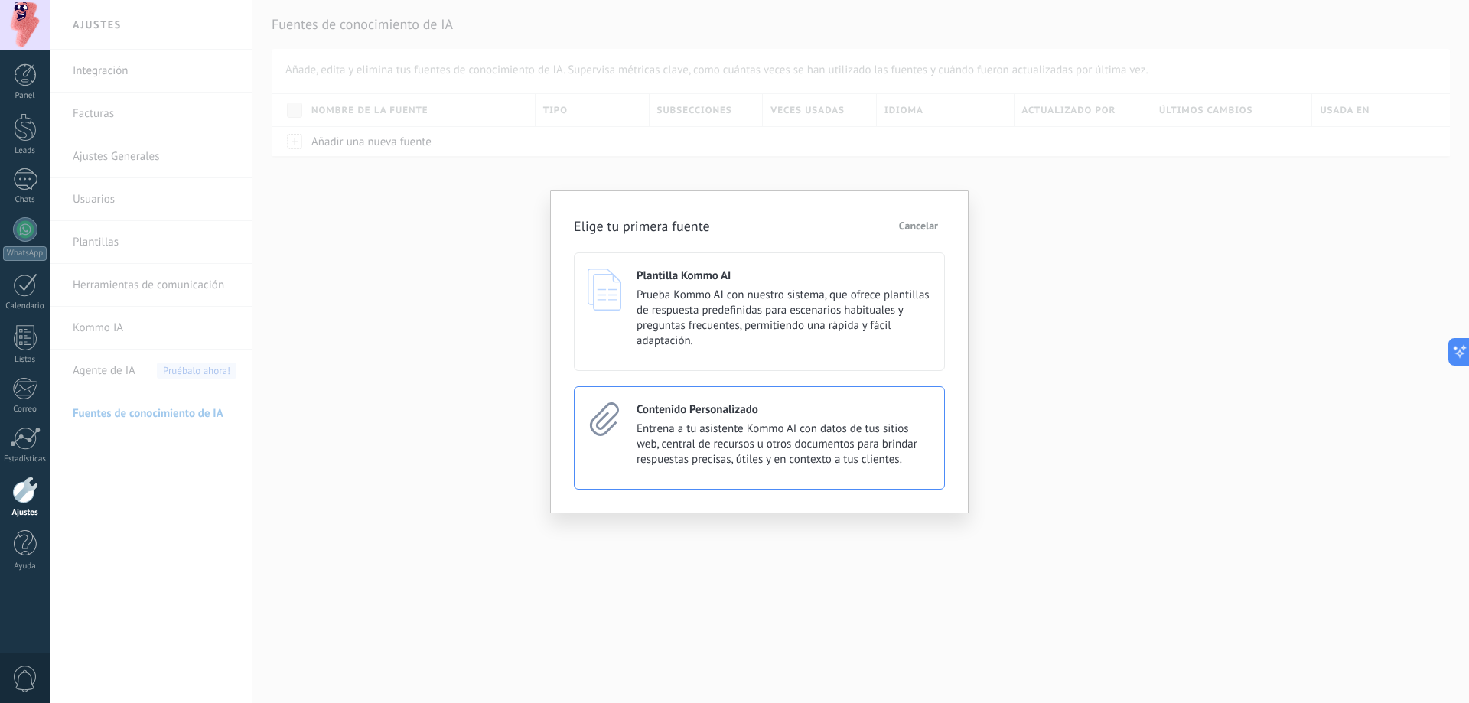
click at [763, 439] on span "Entrena a tu asistente Kommo AI con datos de tus sitios web, central de recurso…" at bounding box center [783, 444] width 294 height 46
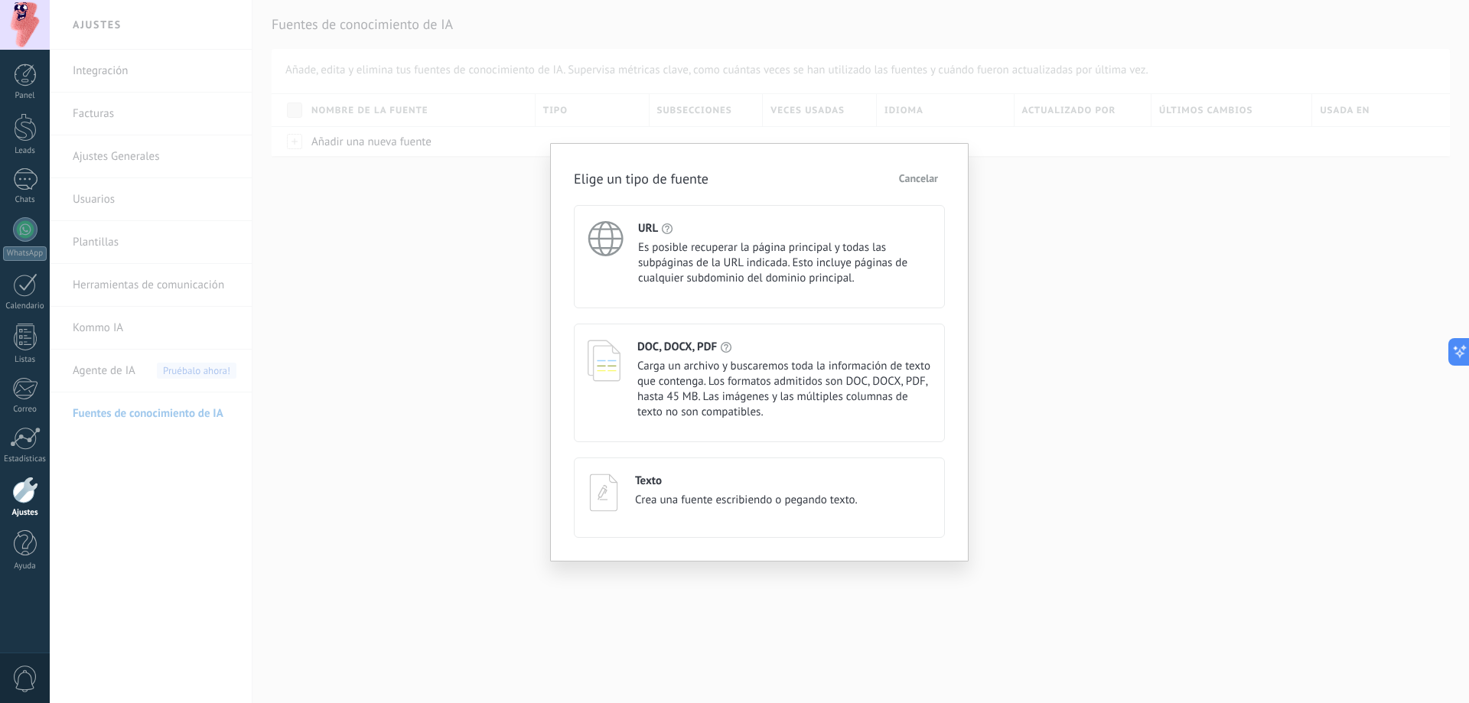
click at [918, 185] on button "Cancelar" at bounding box center [918, 178] width 53 height 23
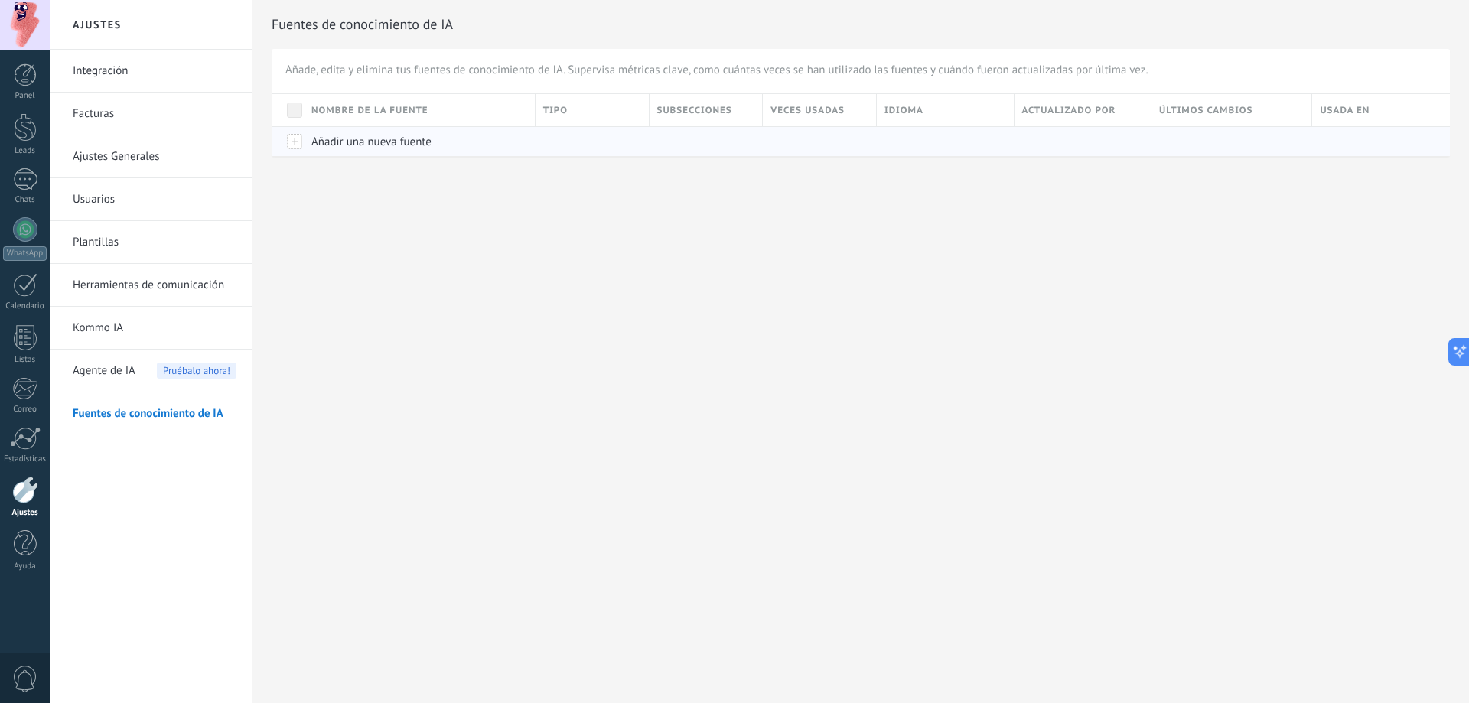
click at [402, 139] on span "Añadir una nueva fuente" at bounding box center [371, 142] width 120 height 15
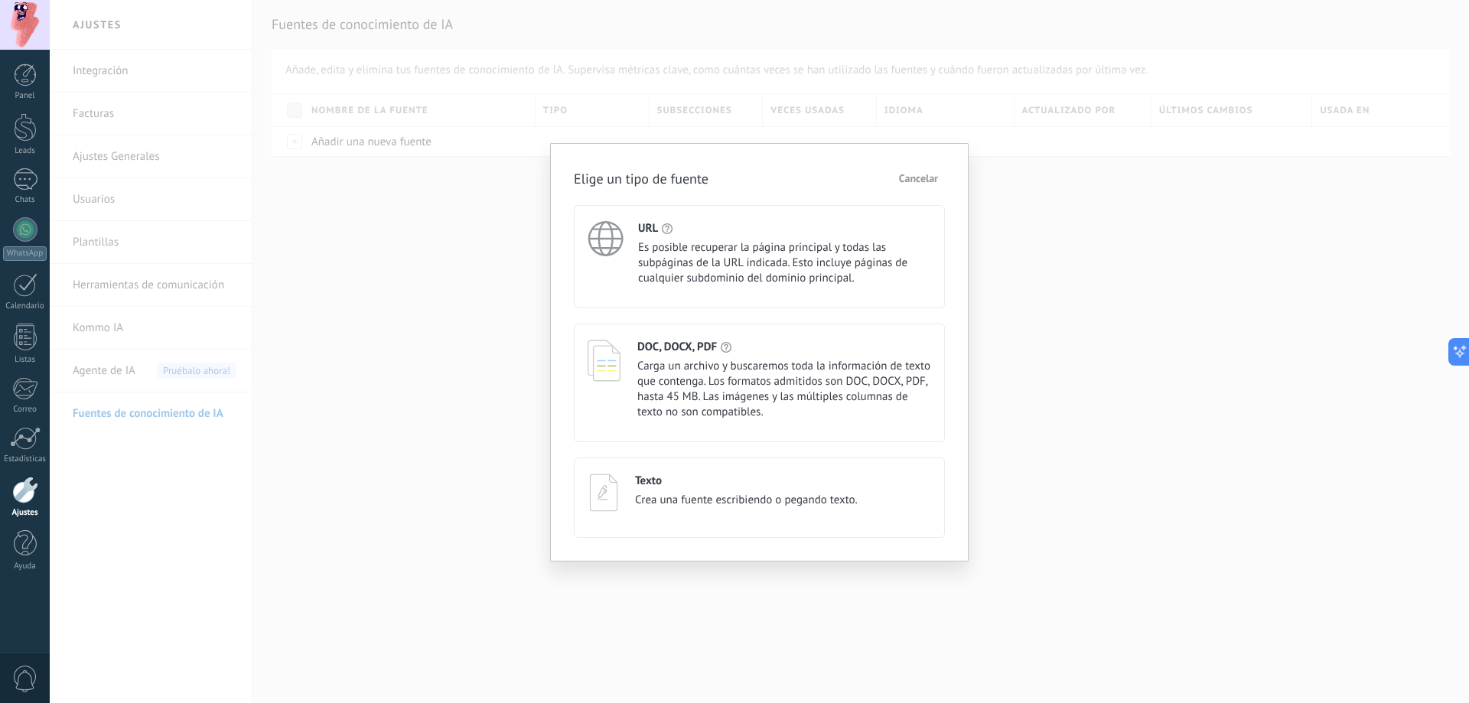
click at [695, 229] on div "URL" at bounding box center [784, 228] width 293 height 15
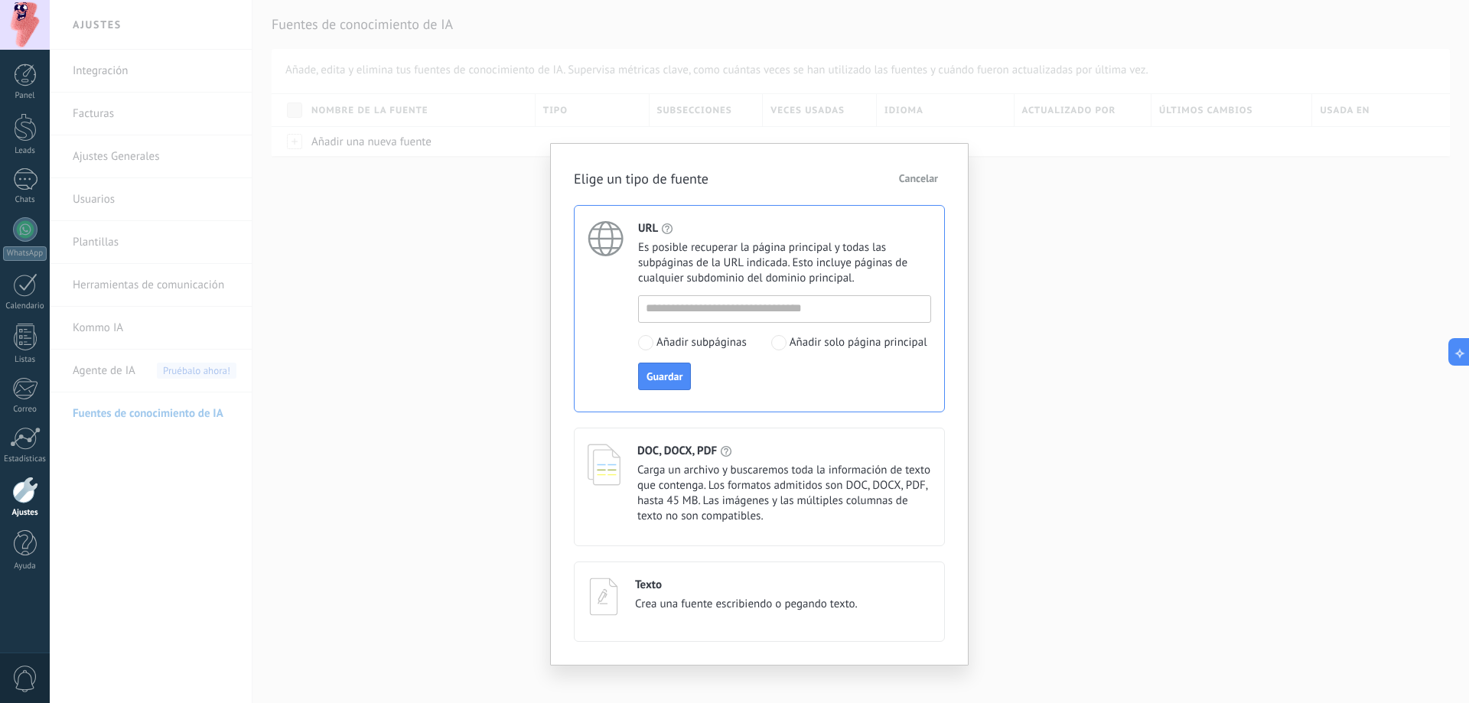
click at [917, 185] on button "Cancelar" at bounding box center [918, 178] width 53 height 23
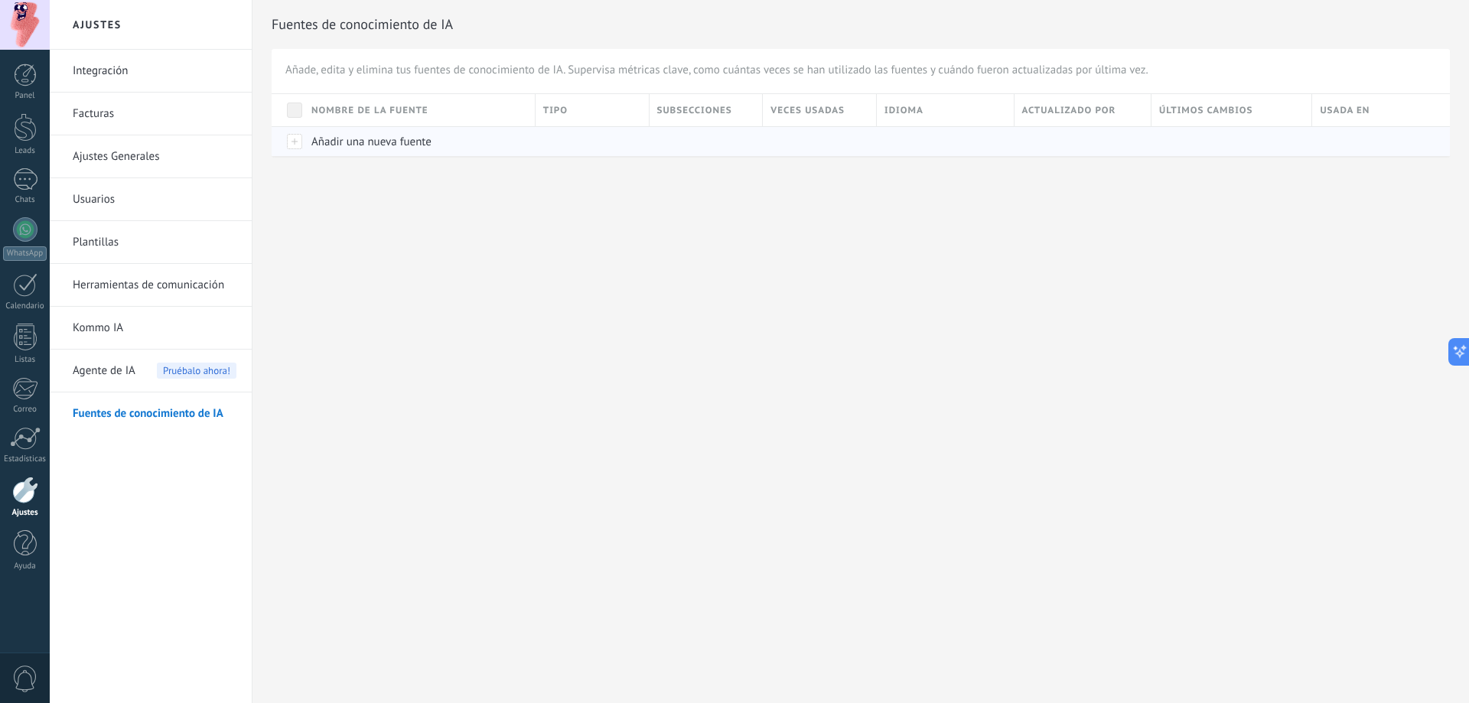
click at [353, 132] on div "Añadir una nueva fuente" at bounding box center [416, 141] width 224 height 29
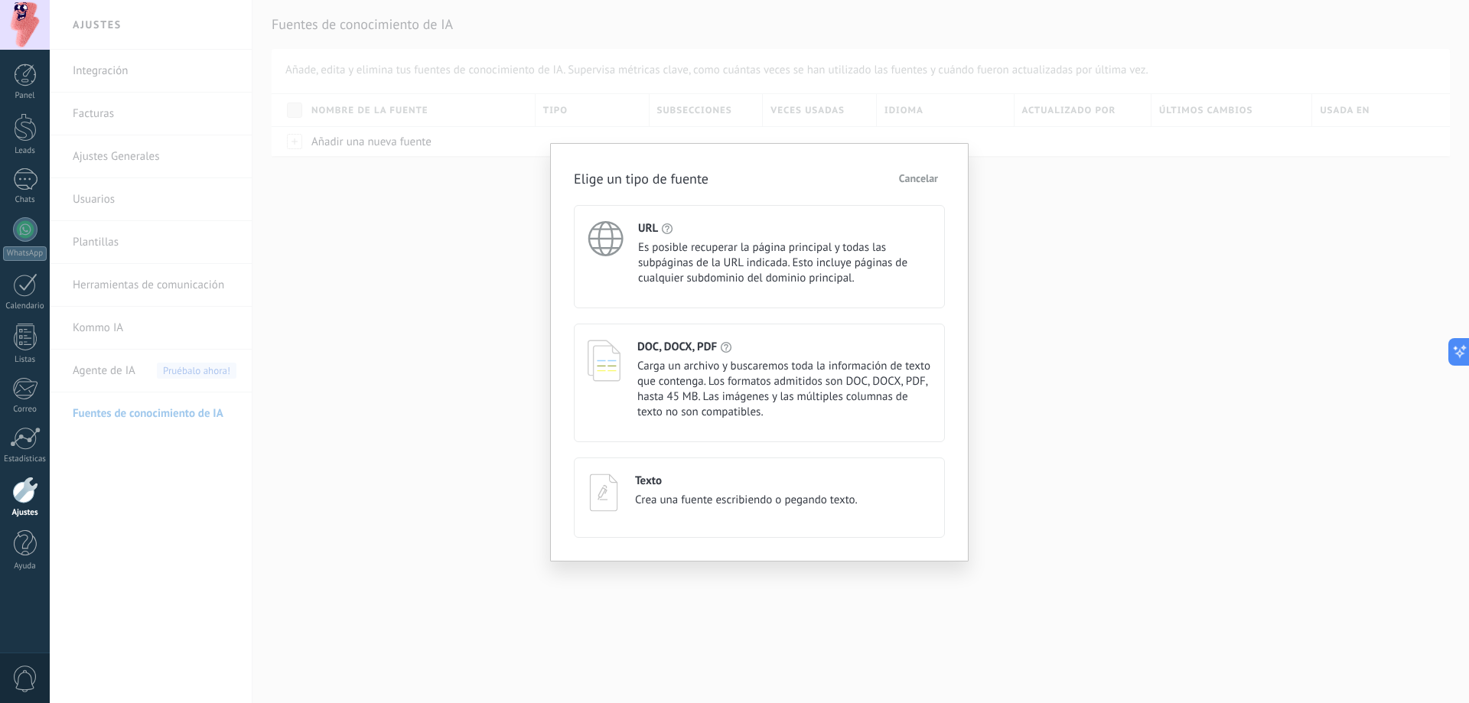
click at [922, 174] on span "Cancelar" at bounding box center [918, 178] width 39 height 11
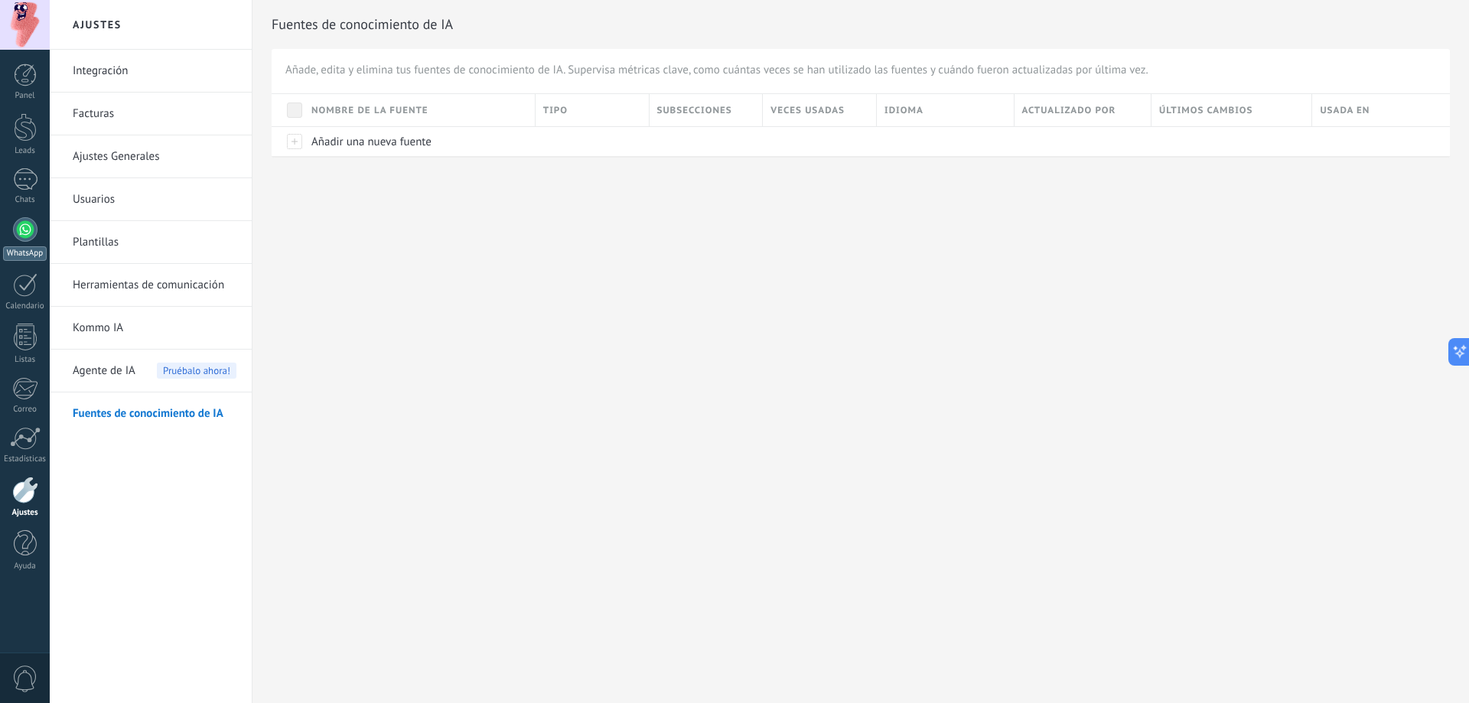
click at [32, 213] on div "Panel Leads Chats WhatsApp Clientes" at bounding box center [25, 324] width 50 height 523
click at [26, 234] on div at bounding box center [25, 229] width 24 height 24
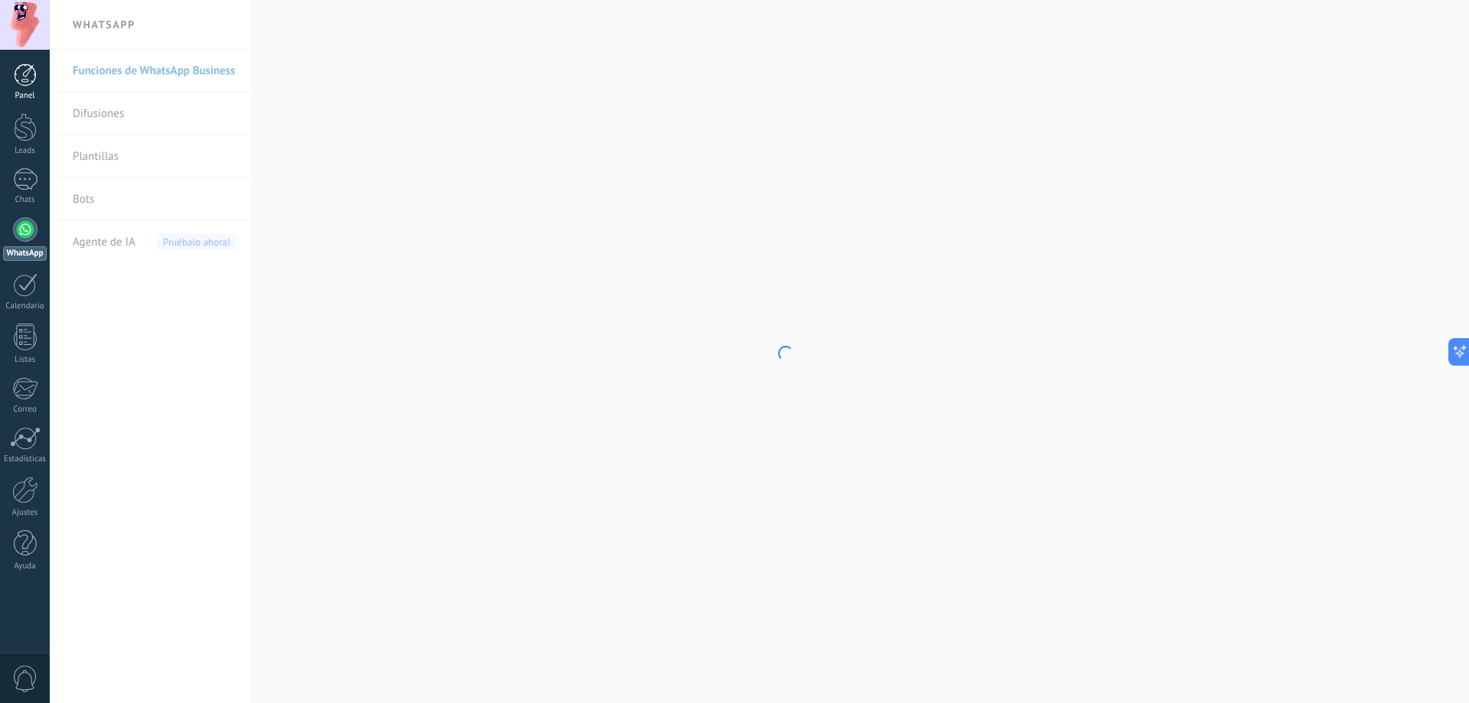
click at [22, 83] on div at bounding box center [25, 74] width 23 height 23
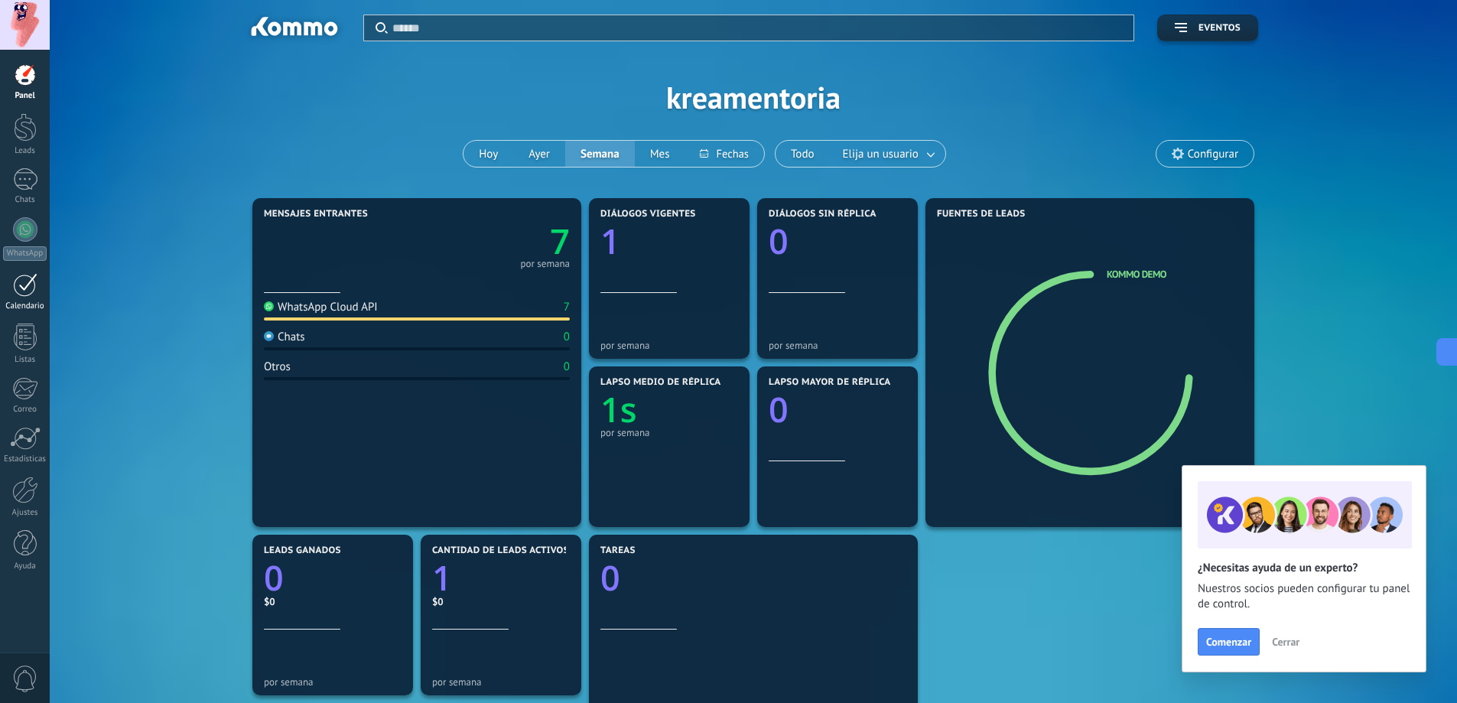
click at [29, 282] on div at bounding box center [25, 285] width 24 height 24
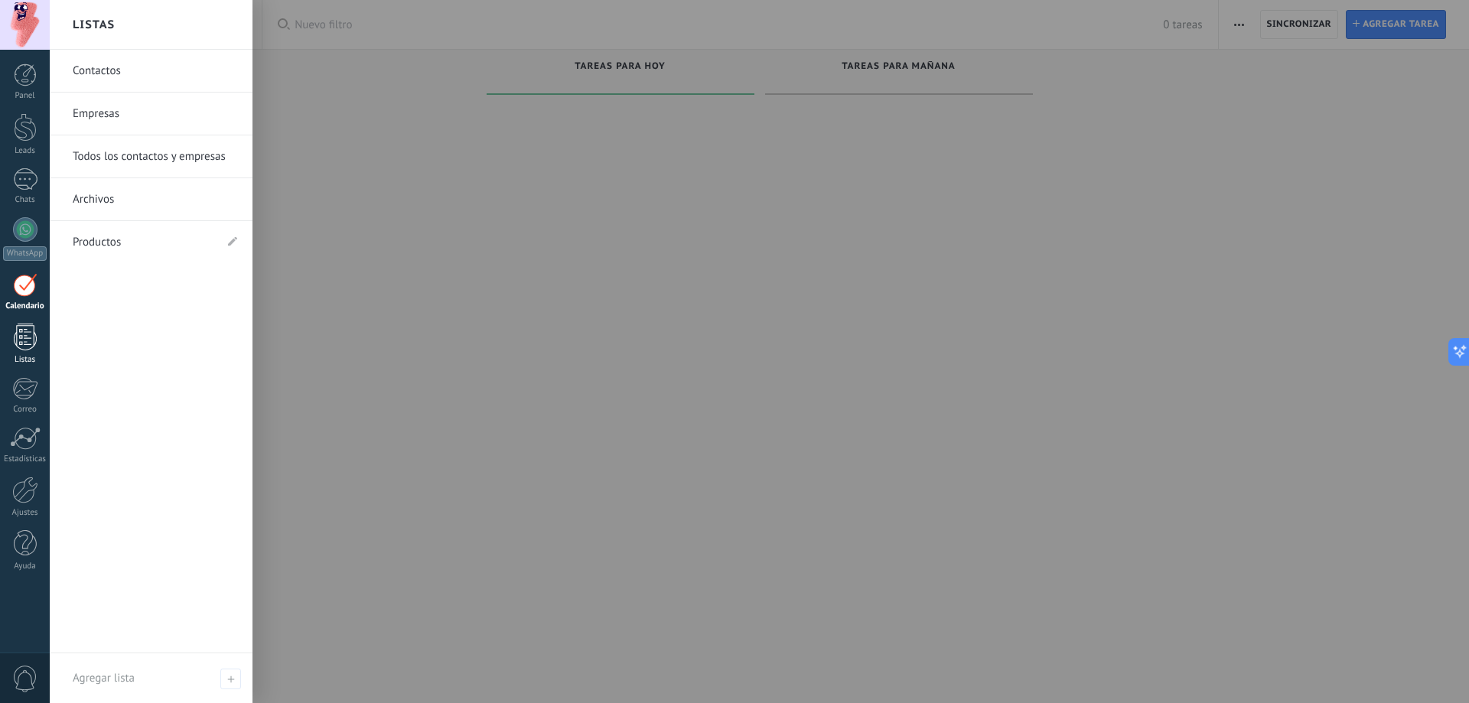
click at [30, 334] on div at bounding box center [25, 337] width 23 height 27
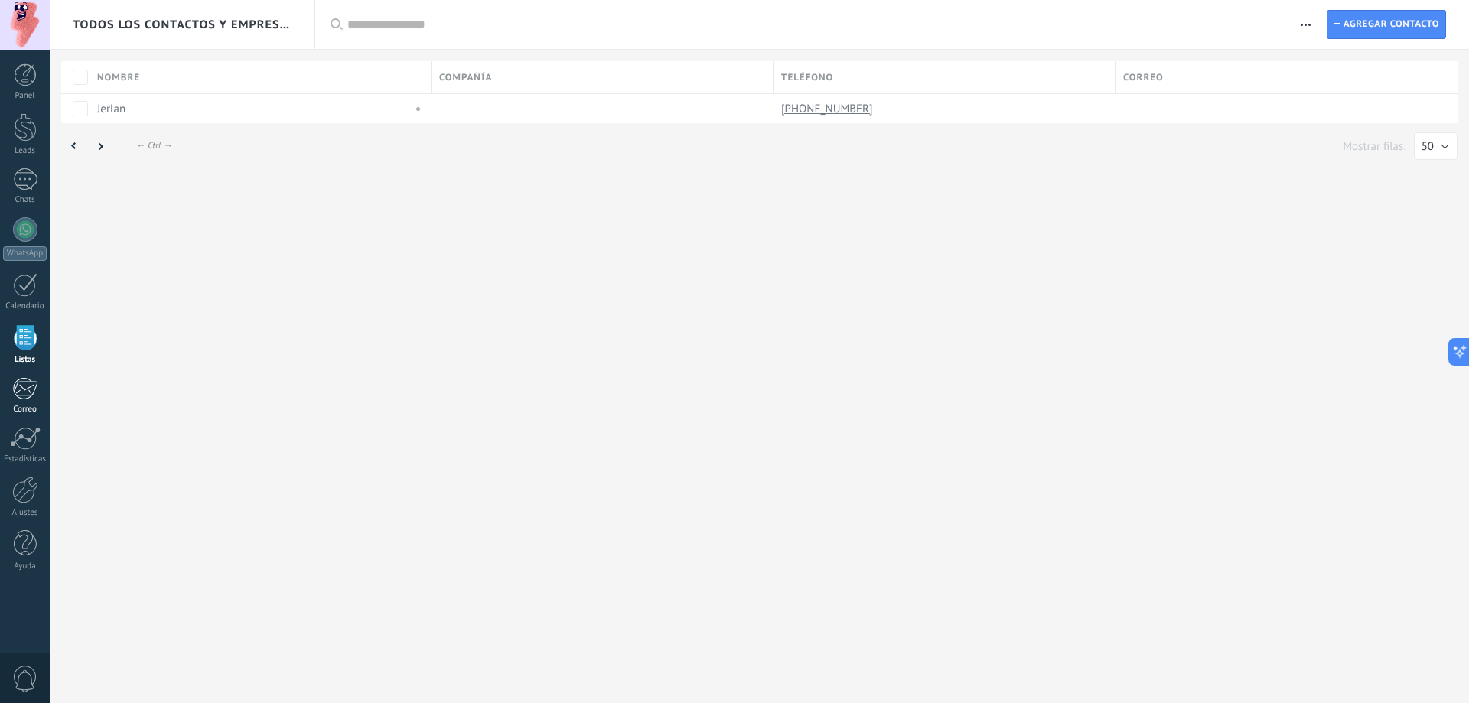
click at [21, 392] on div at bounding box center [24, 388] width 25 height 23
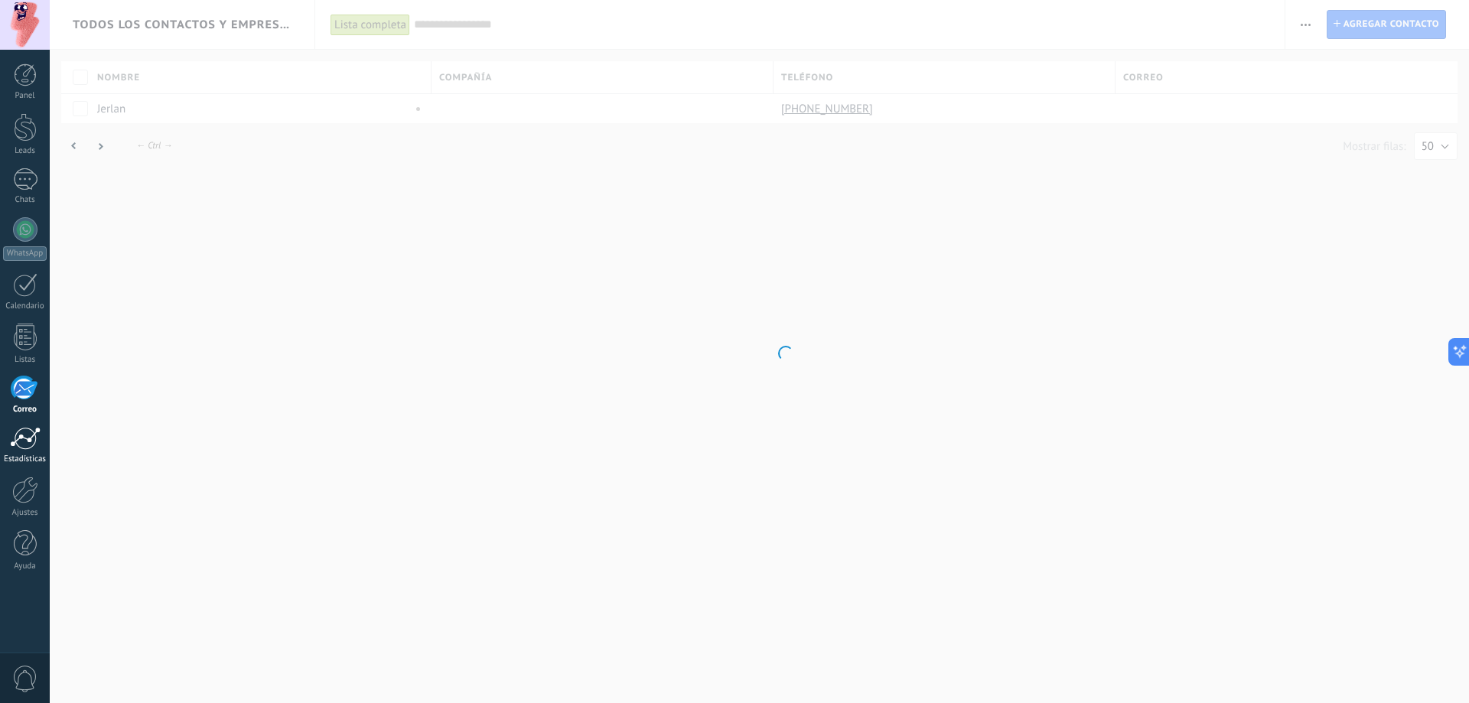
click at [32, 434] on div at bounding box center [25, 438] width 31 height 23
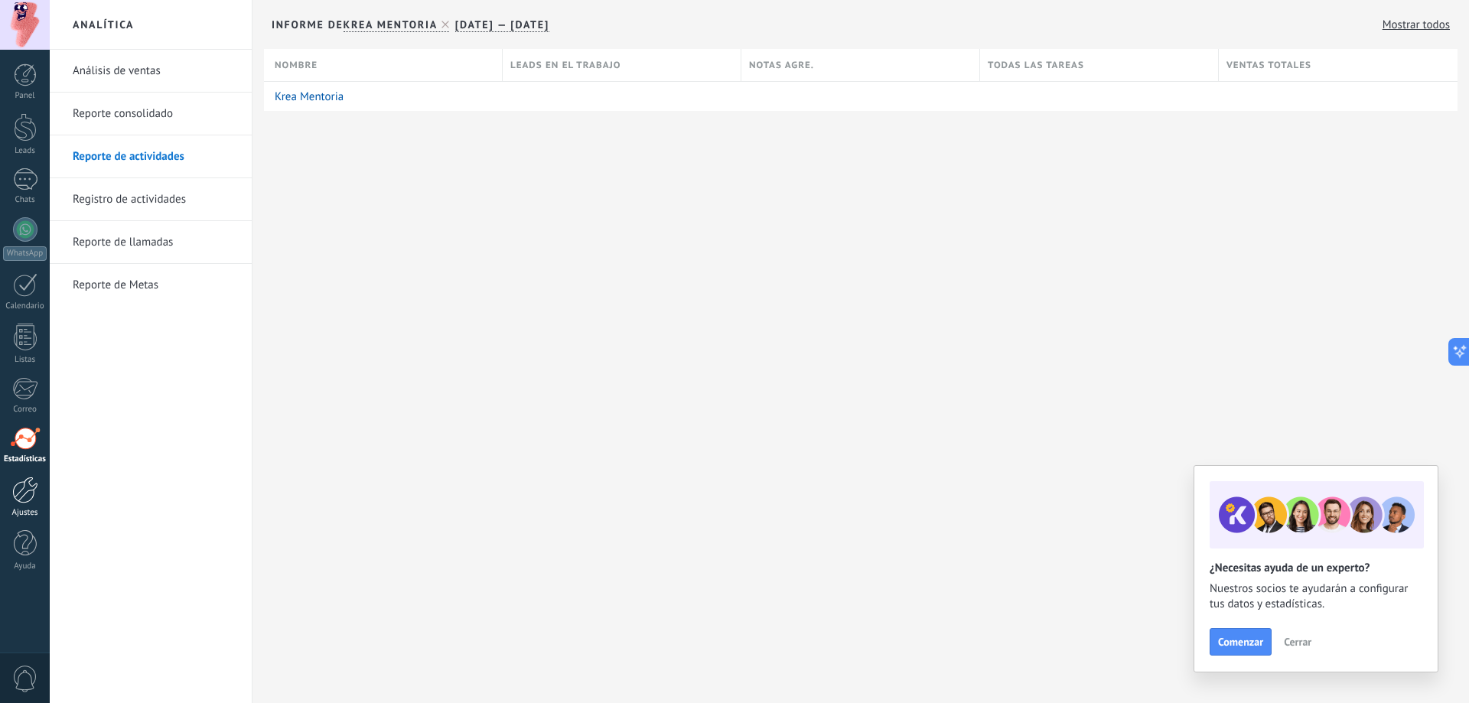
click at [29, 488] on div at bounding box center [25, 490] width 26 height 27
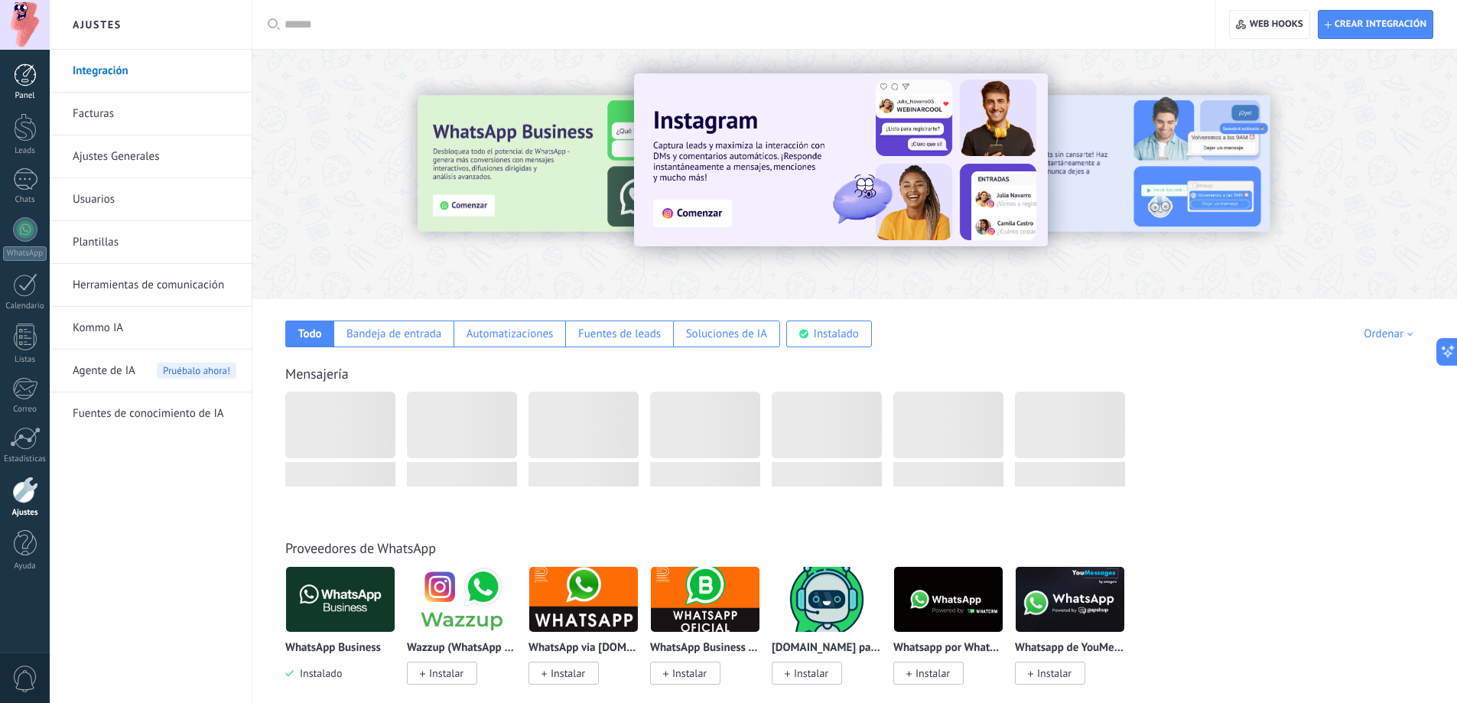
click at [27, 79] on div at bounding box center [25, 74] width 23 height 23
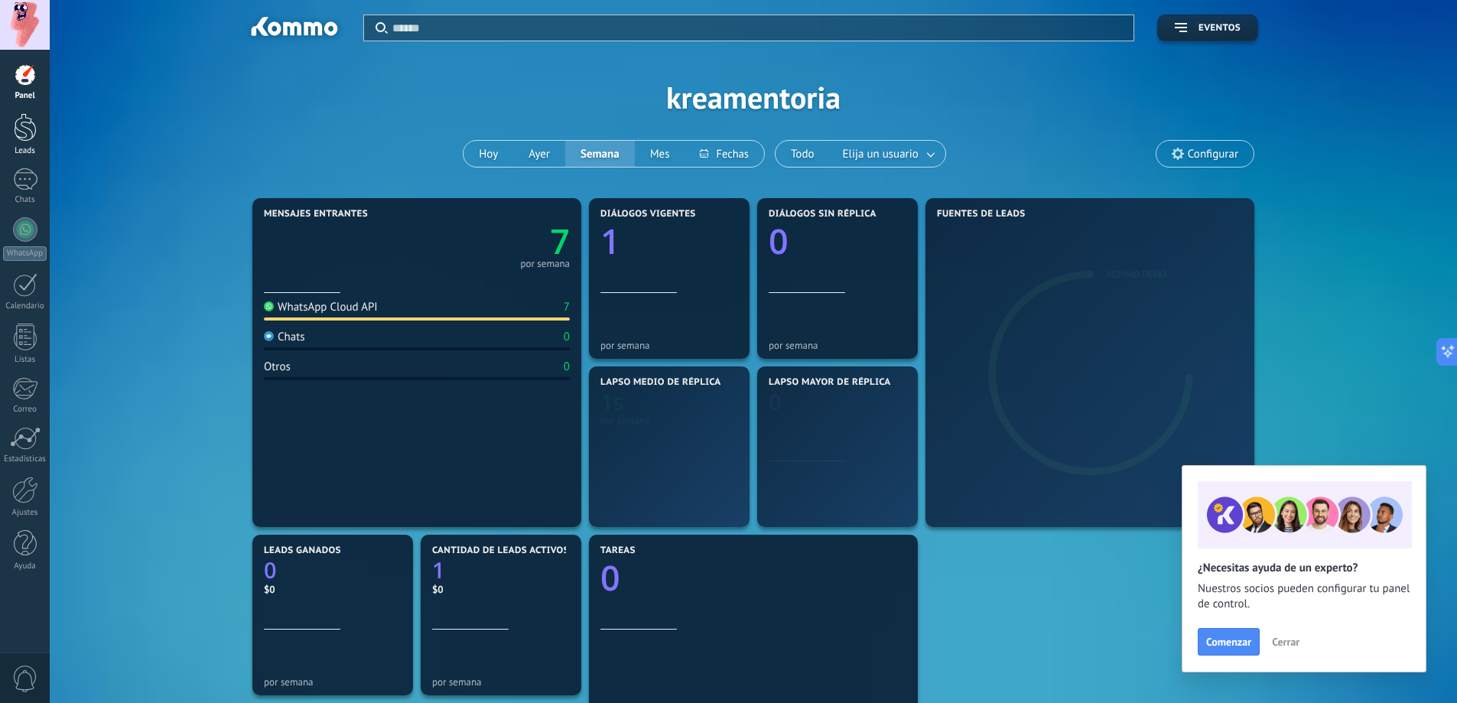
click at [21, 138] on div at bounding box center [25, 127] width 23 height 28
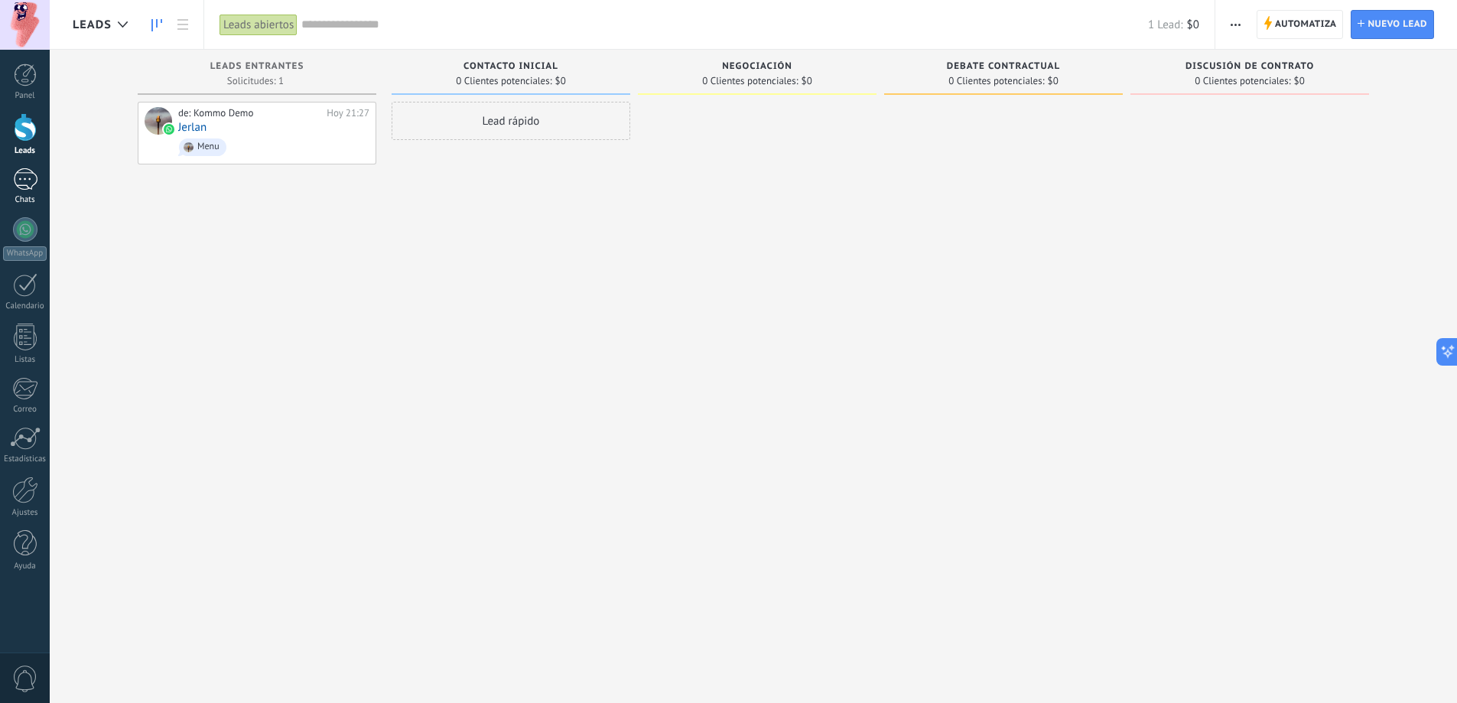
click at [24, 171] on div at bounding box center [25, 179] width 24 height 22
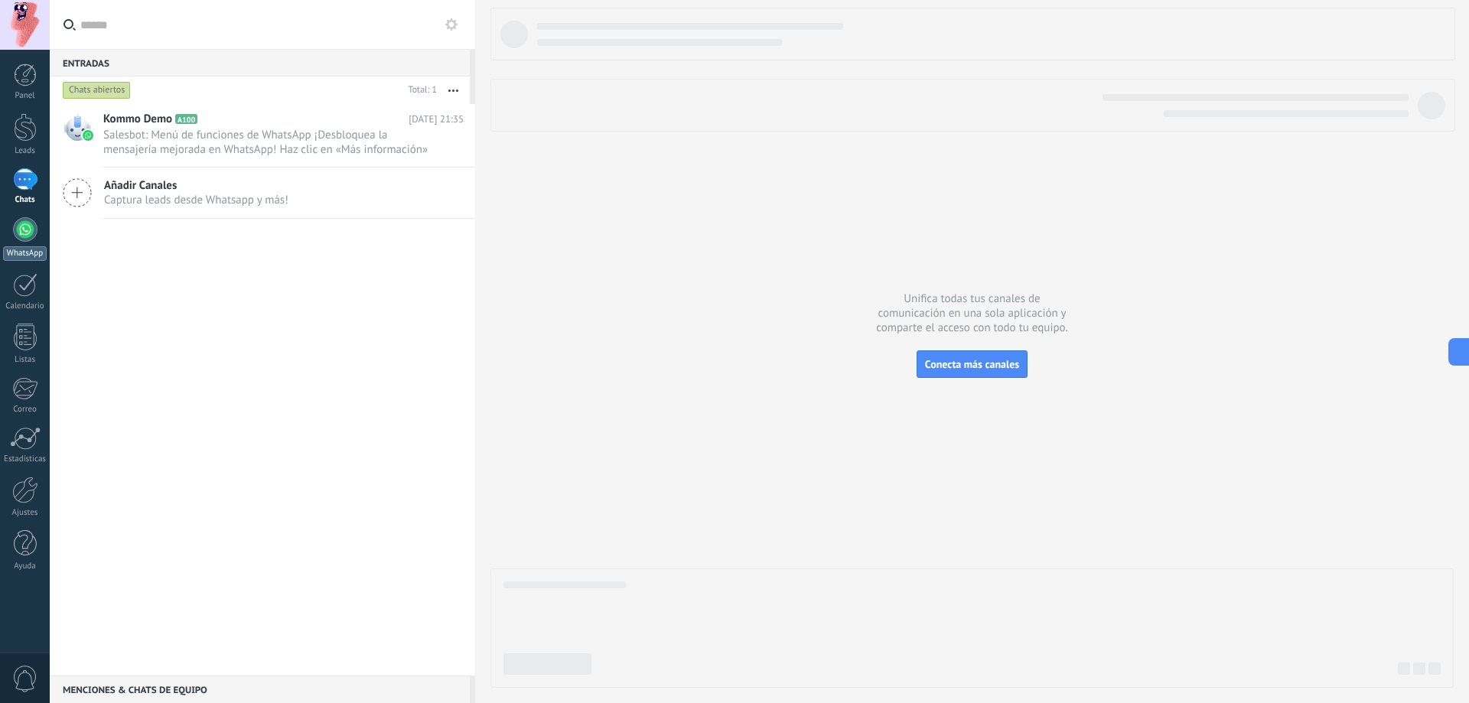
click at [20, 227] on div at bounding box center [25, 229] width 24 height 24
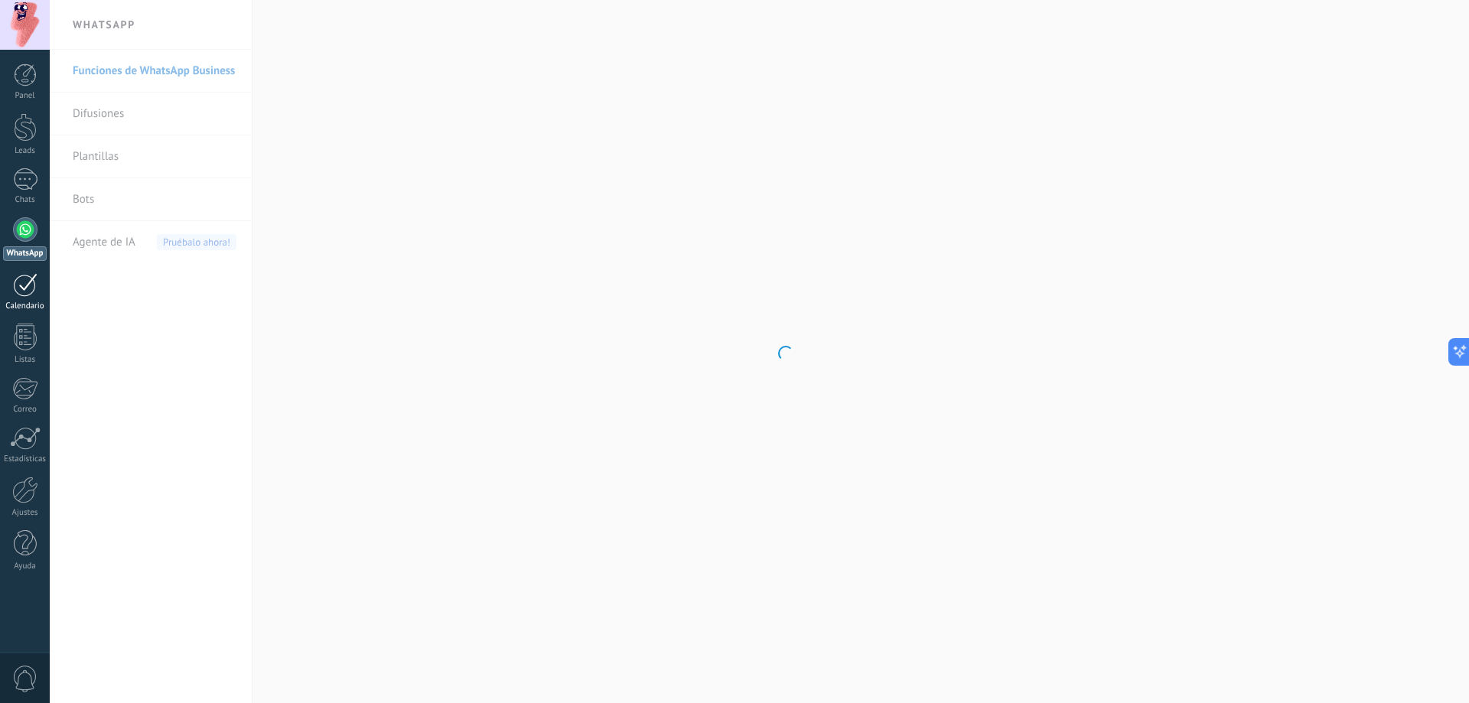
click at [18, 291] on div at bounding box center [25, 285] width 24 height 24
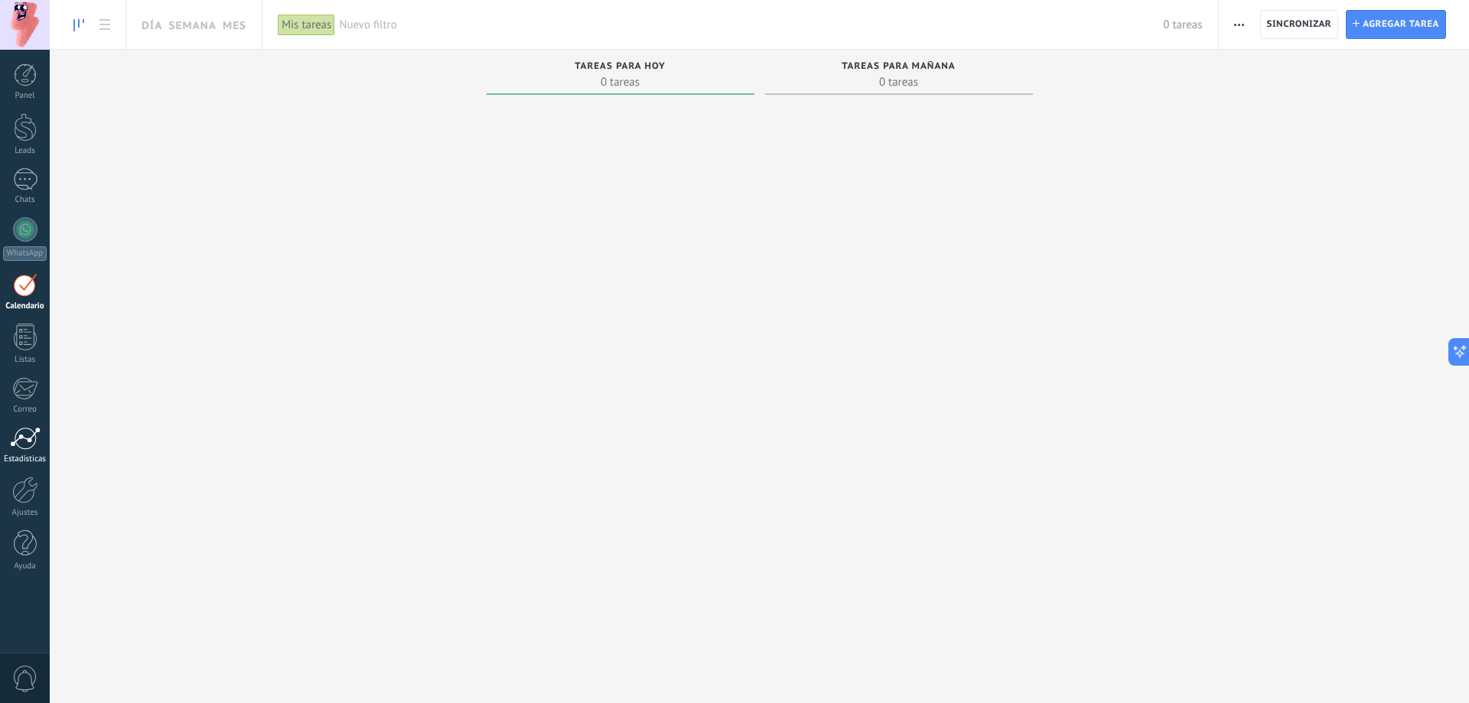
click at [28, 451] on link "Estadísticas" at bounding box center [25, 445] width 50 height 37
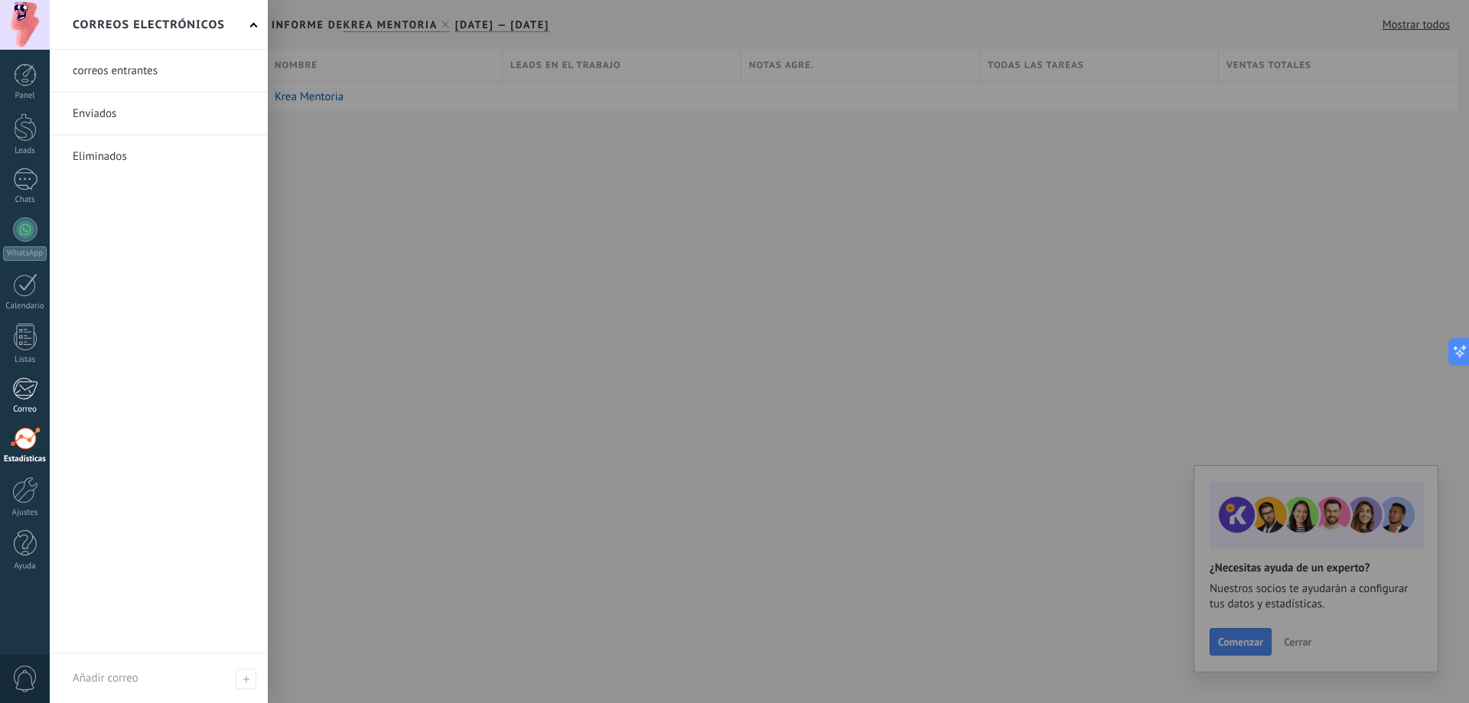
click at [15, 386] on div at bounding box center [24, 388] width 25 height 23
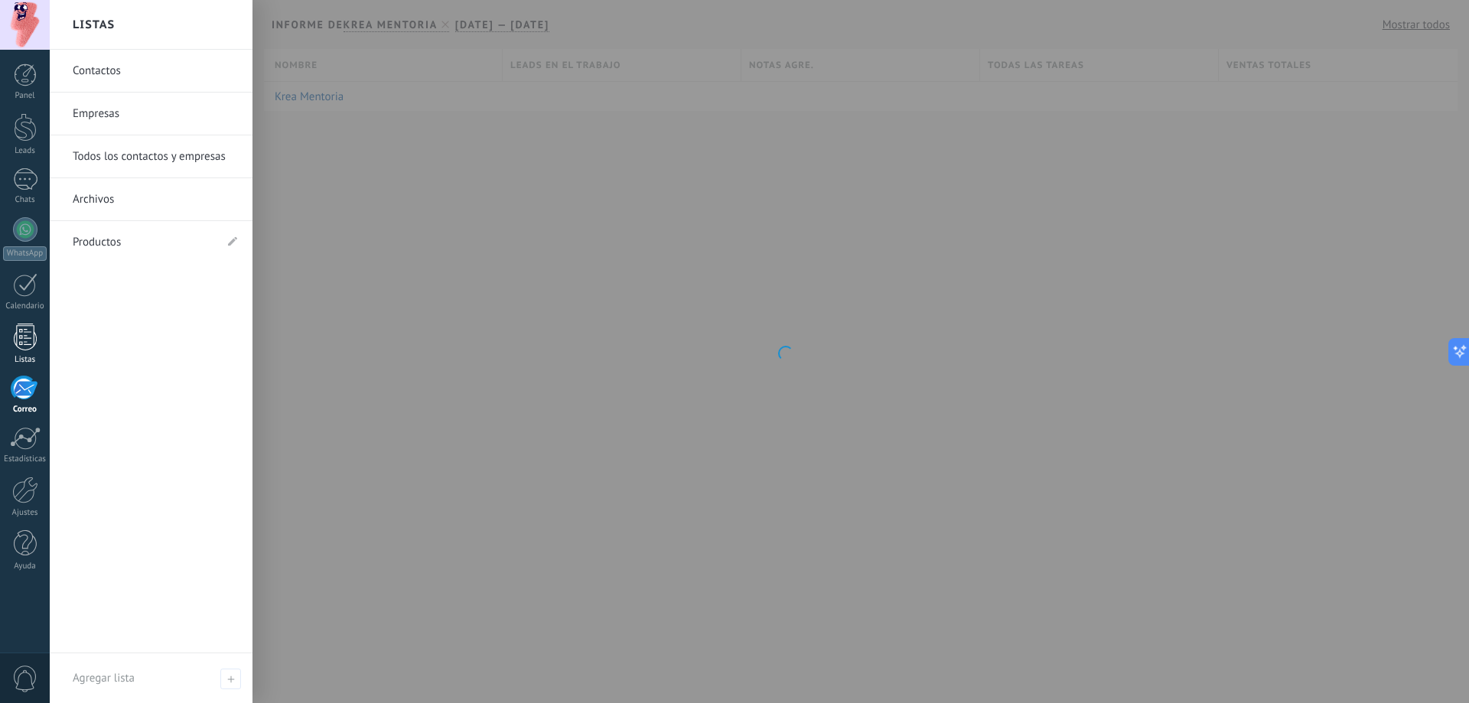
click at [25, 337] on div at bounding box center [25, 337] width 23 height 27
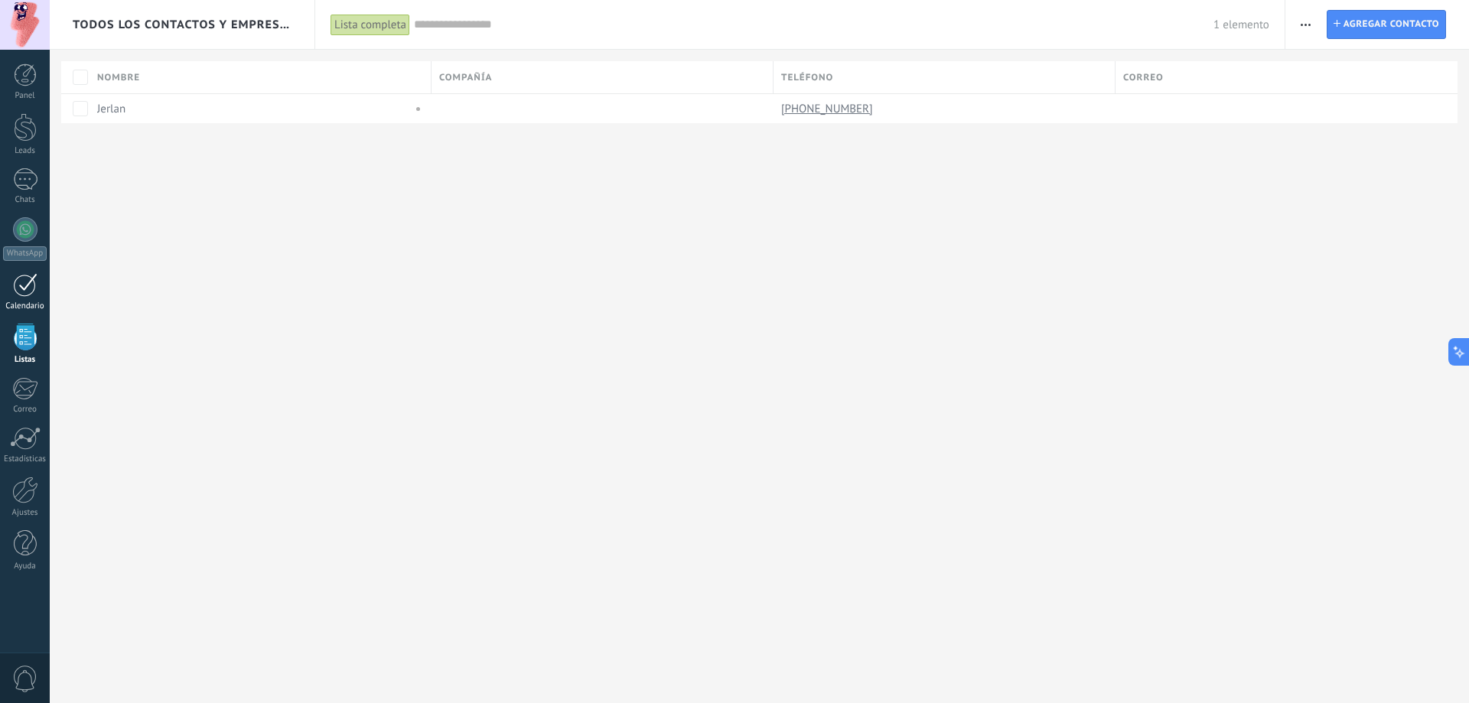
click at [21, 278] on div at bounding box center [25, 285] width 24 height 24
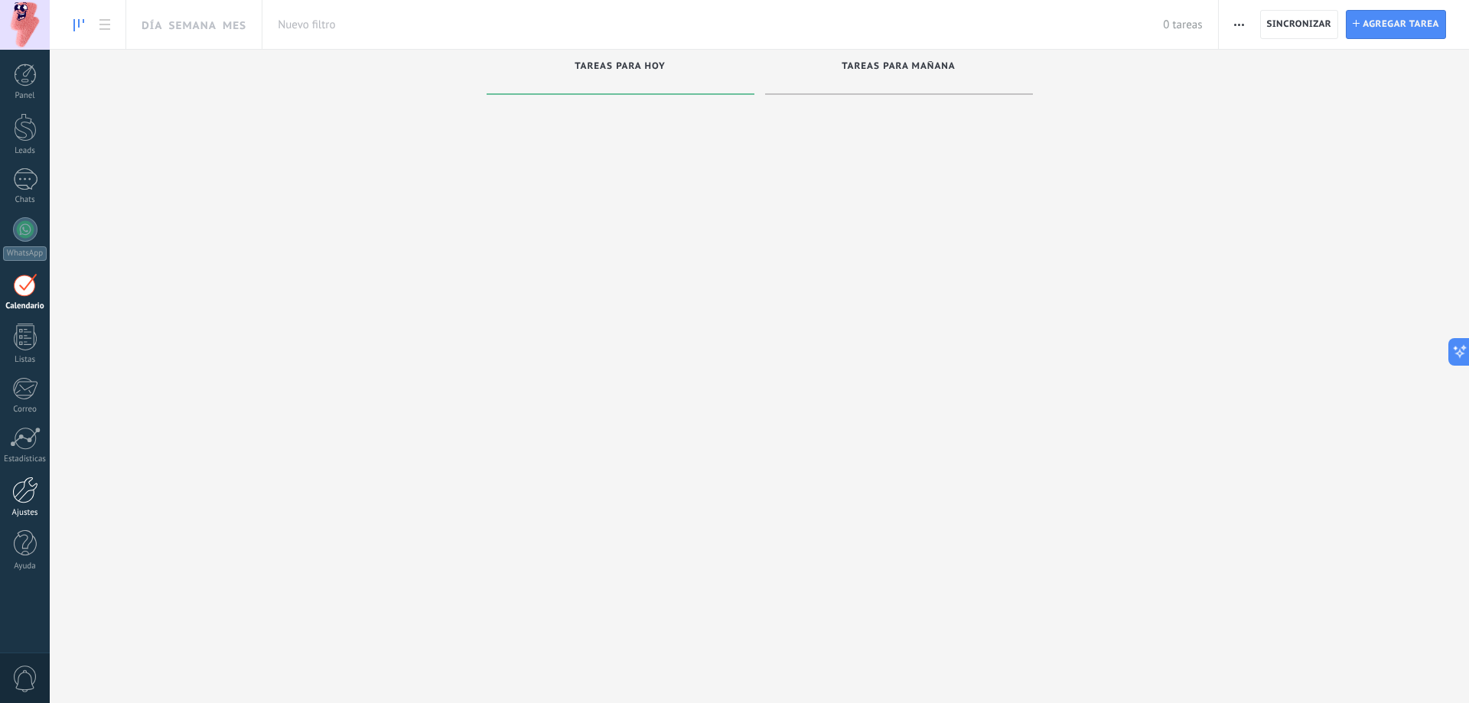
click at [34, 478] on div at bounding box center [25, 490] width 26 height 27
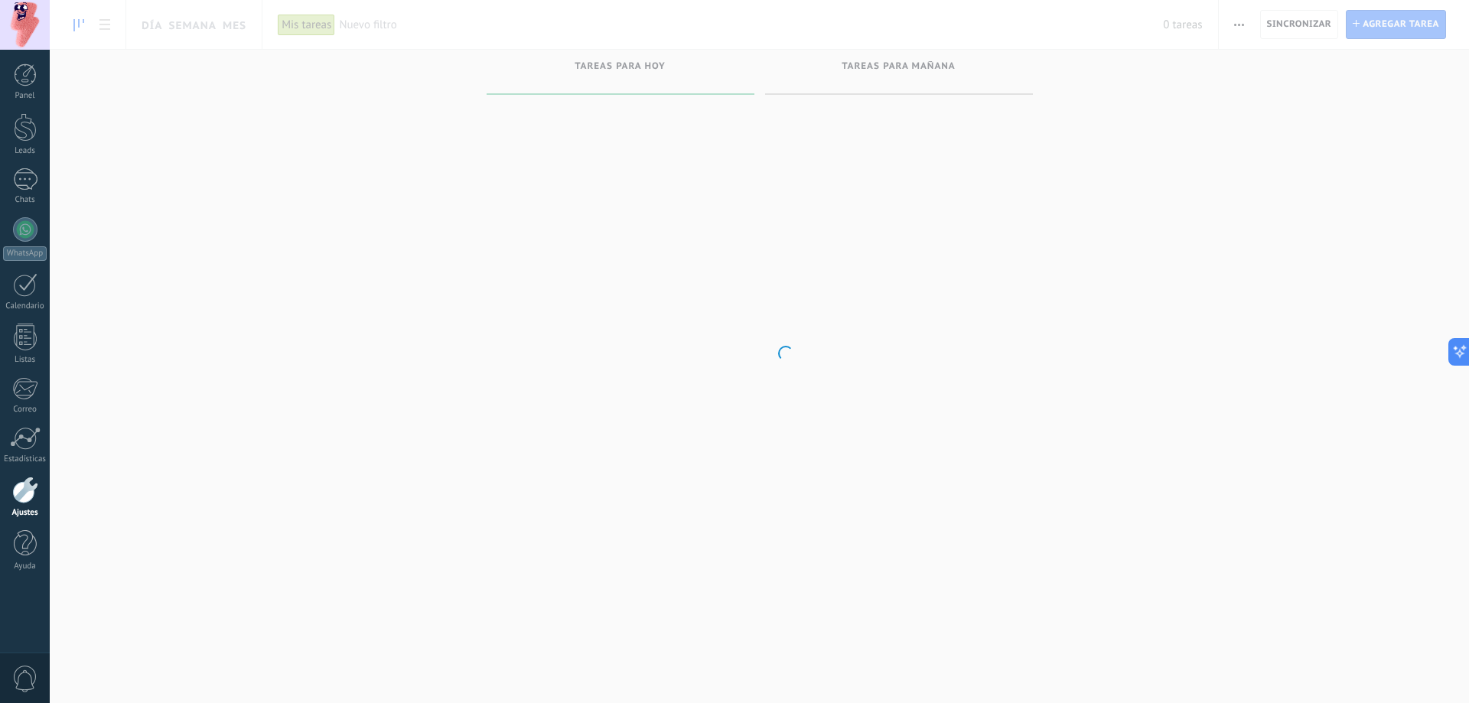
click at [32, 493] on div at bounding box center [25, 490] width 26 height 27
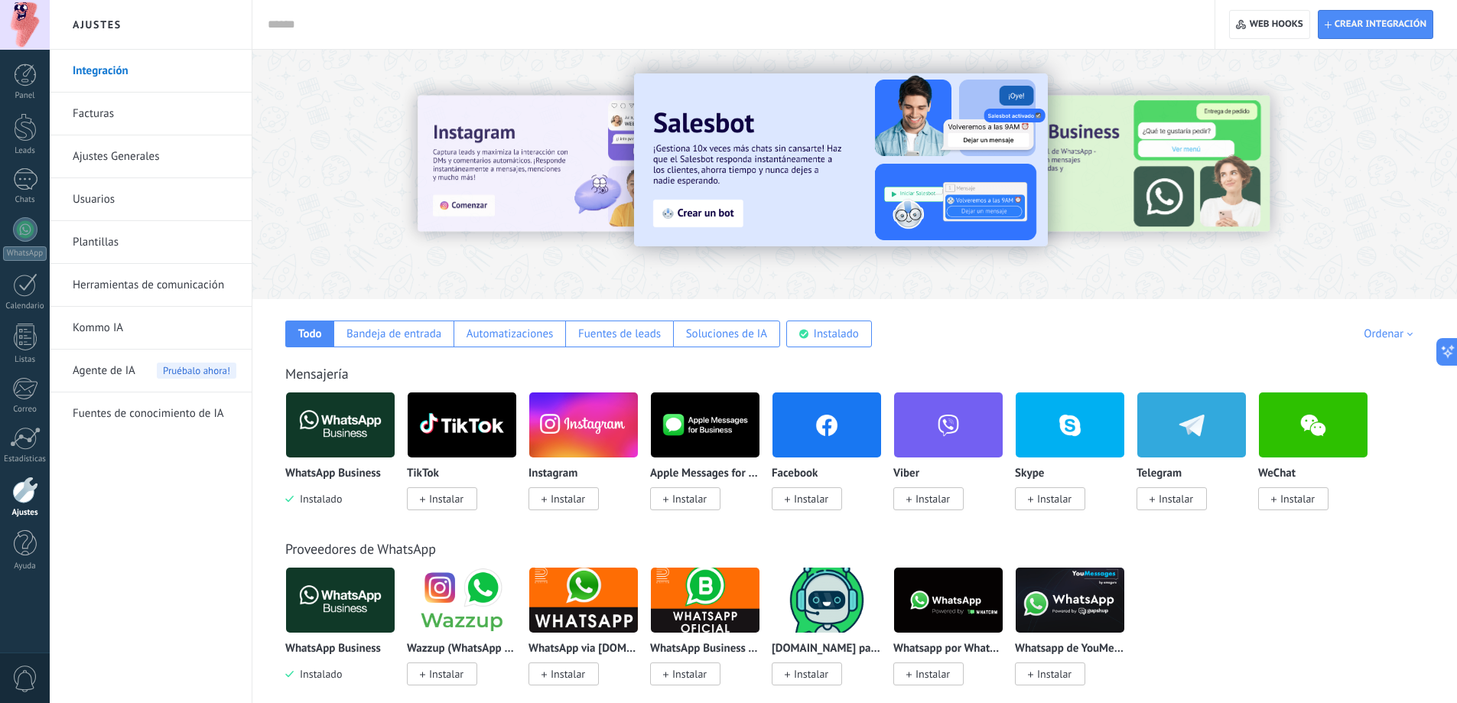
click at [134, 244] on link "Plantillas" at bounding box center [155, 242] width 164 height 43
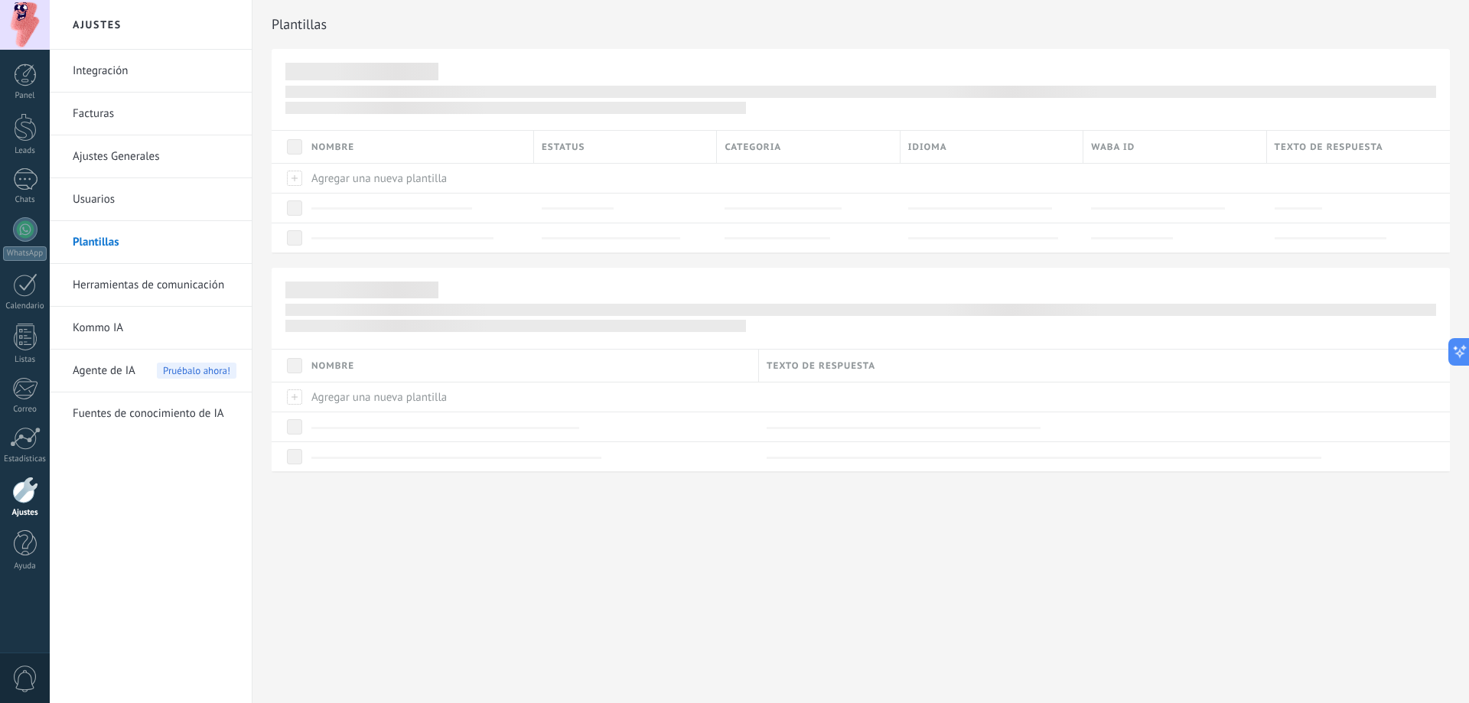
click at [136, 75] on link "Integración" at bounding box center [155, 71] width 164 height 43
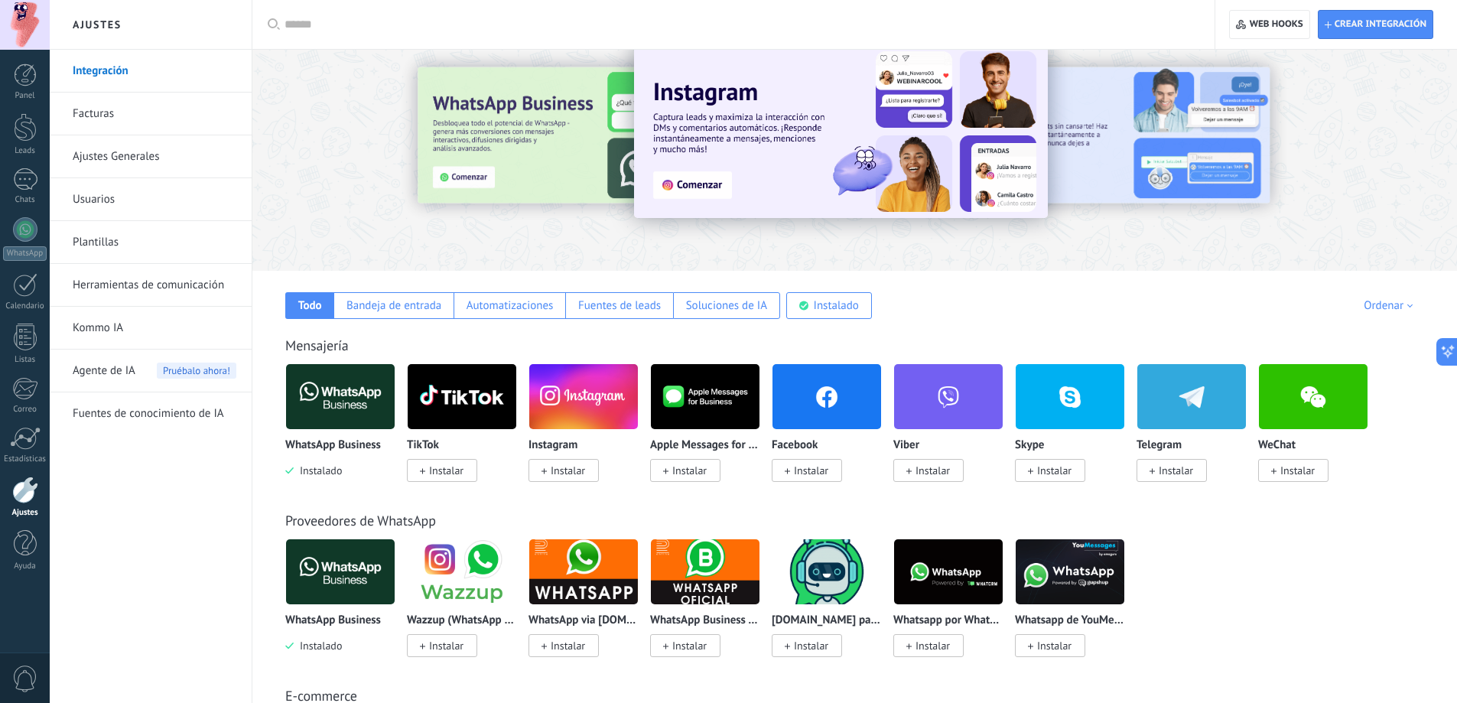
scroll to position [153, 0]
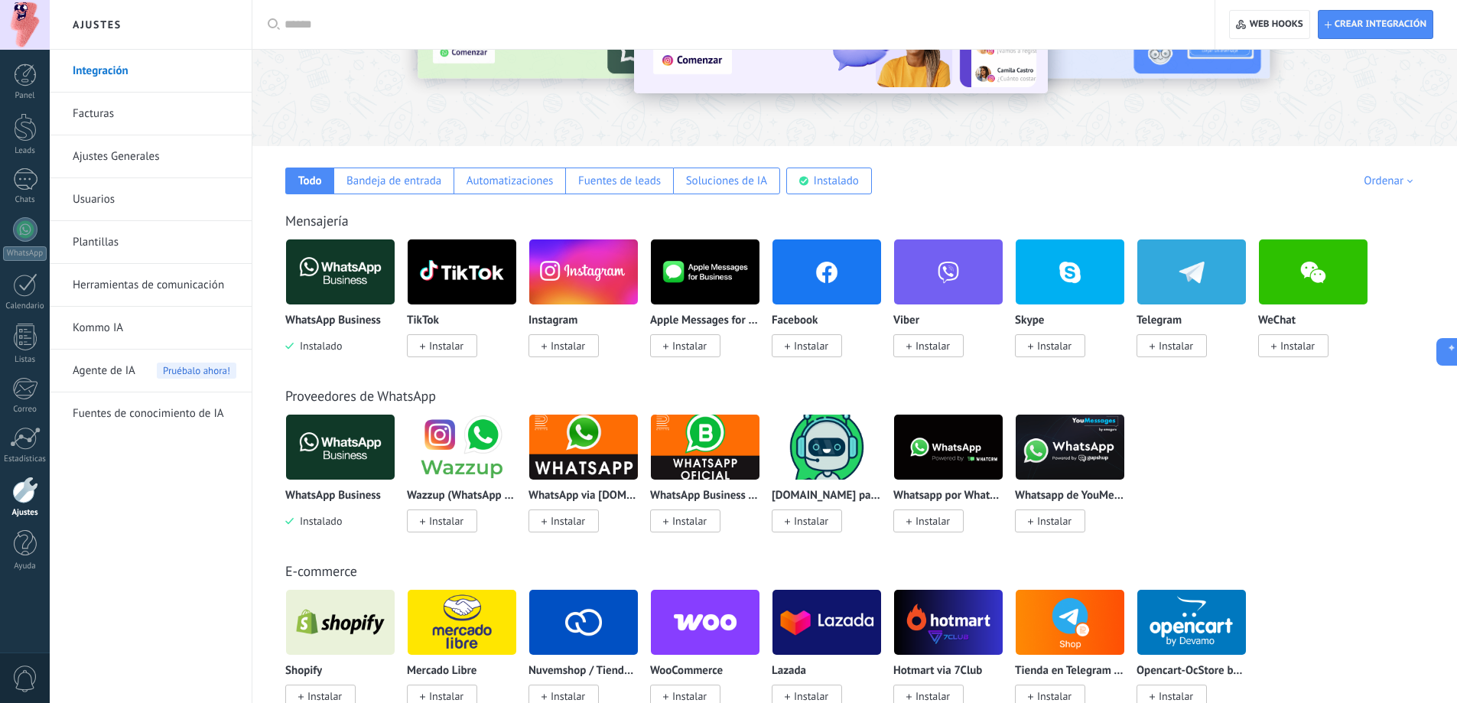
click at [343, 270] on img at bounding box center [340, 272] width 109 height 74
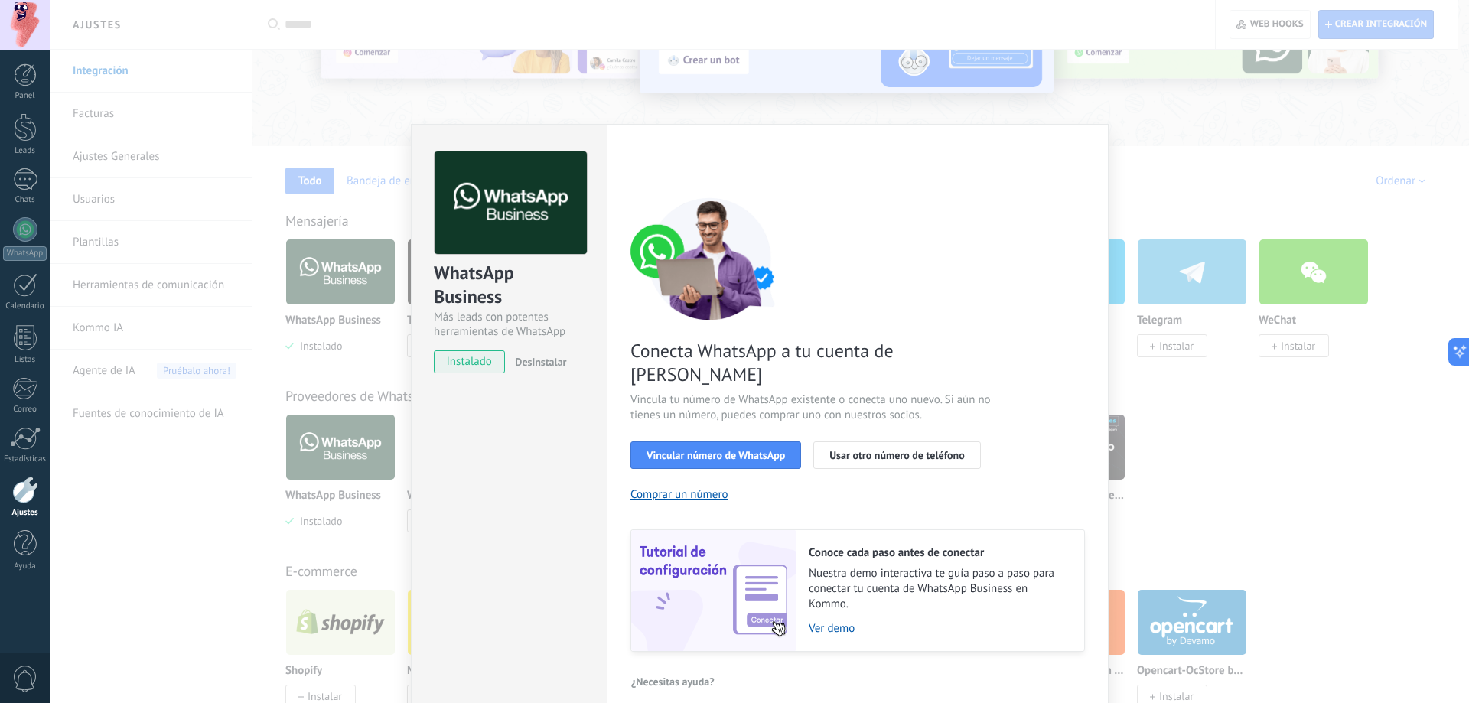
click at [1228, 452] on div "WhatsApp Business Más leads con potentes herramientas de WhatsApp instalado Des…" at bounding box center [759, 351] width 1419 height 703
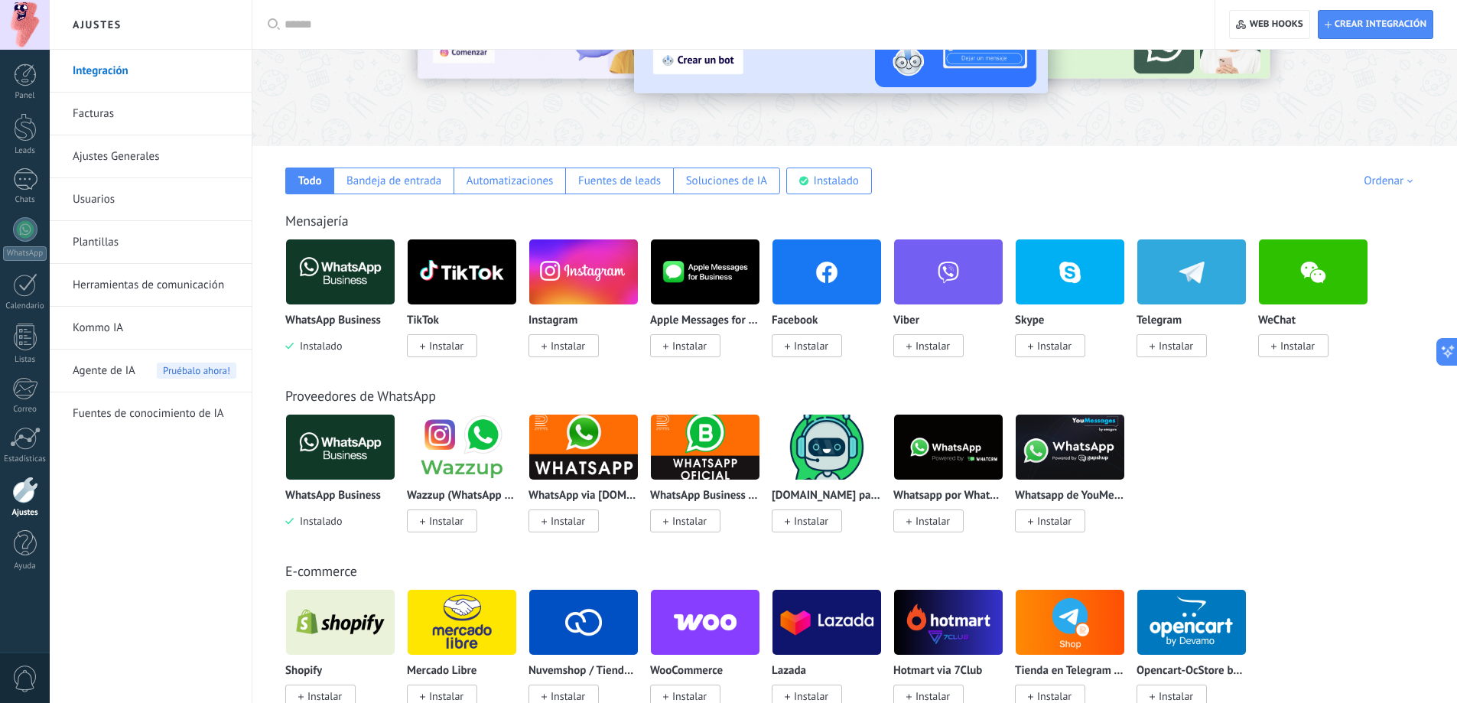
click at [600, 292] on img at bounding box center [583, 272] width 109 height 74
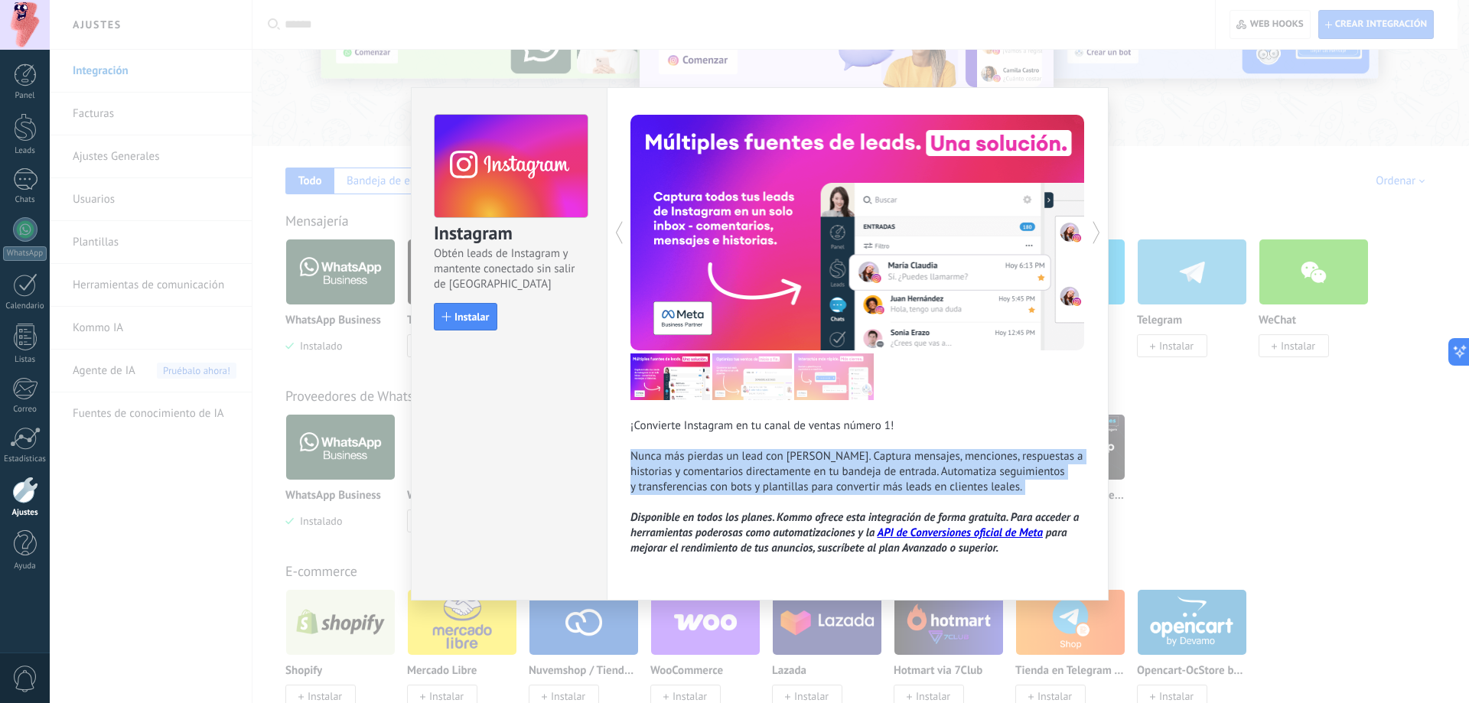
drag, startPoint x: 630, startPoint y: 459, endPoint x: 1042, endPoint y: 498, distance: 414.1
click at [1042, 498] on div "¡Convierte Instagram en tu canal de ventas número 1! Nunca más pierdas un lead …" at bounding box center [858, 343] width 502 height 513
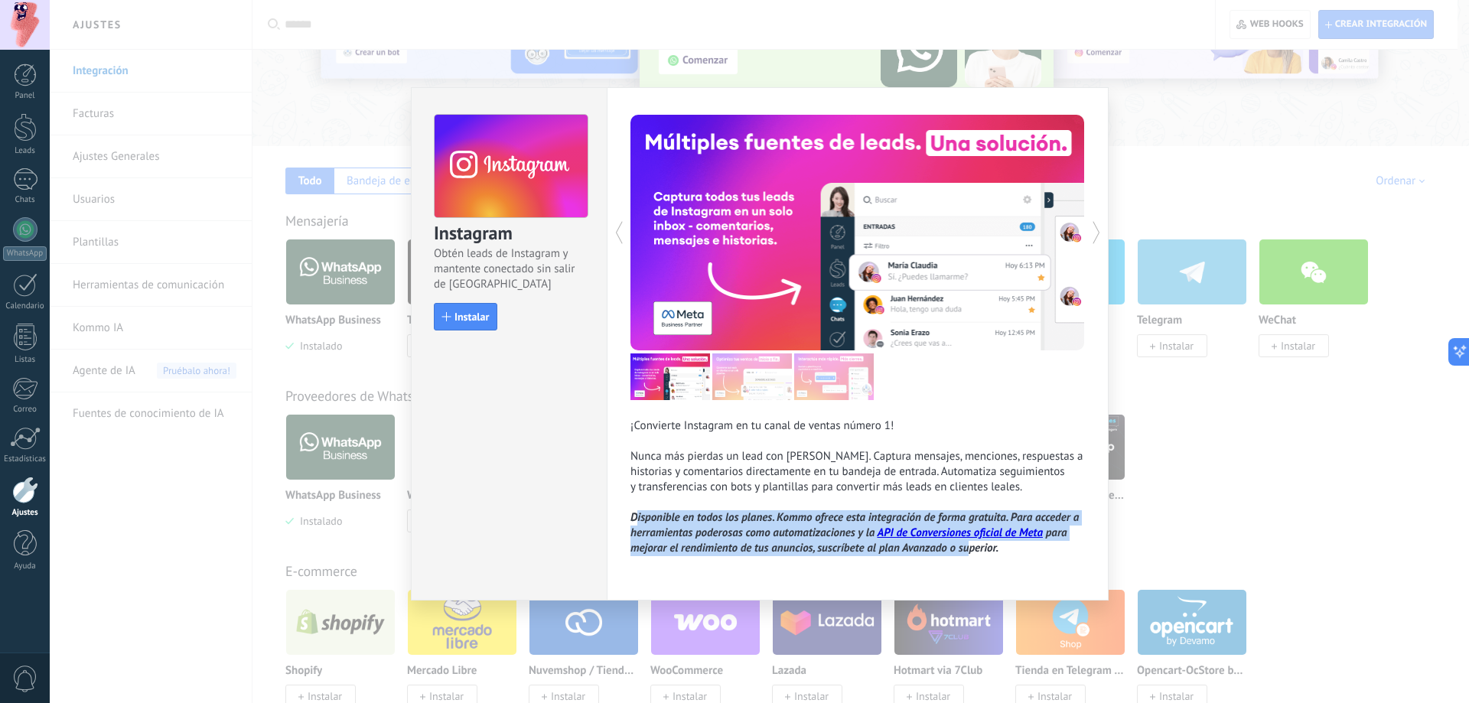
drag, startPoint x: 634, startPoint y: 522, endPoint x: 969, endPoint y: 550, distance: 336.2
click at [967, 550] on icon "Disponible en todos los planes. Kommo ofrece esta integración de forma gratuita…" at bounding box center [854, 532] width 448 height 45
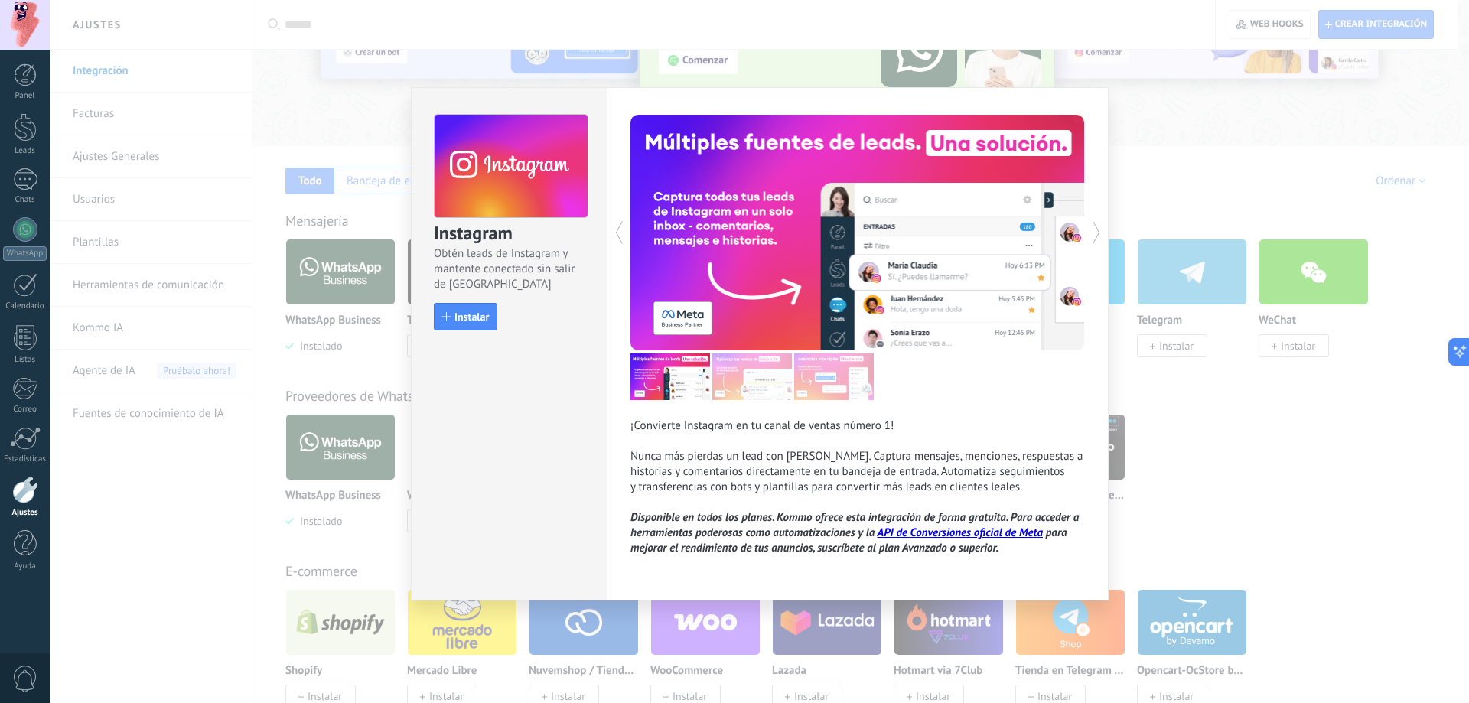
click at [1127, 537] on div "Instagram Obtén leads de Instagram y mantente conectado sin salir de Kommo Inst…" at bounding box center [759, 351] width 1419 height 703
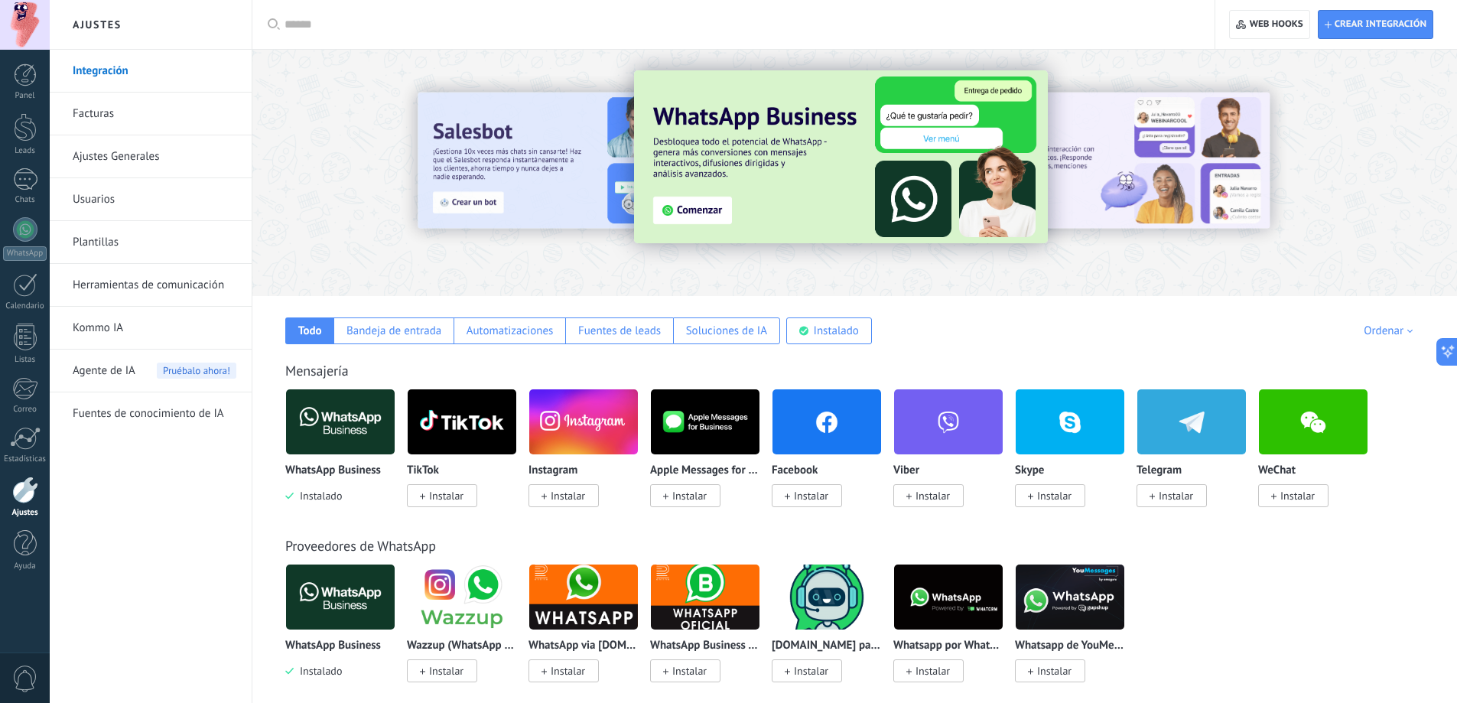
scroll to position [0, 0]
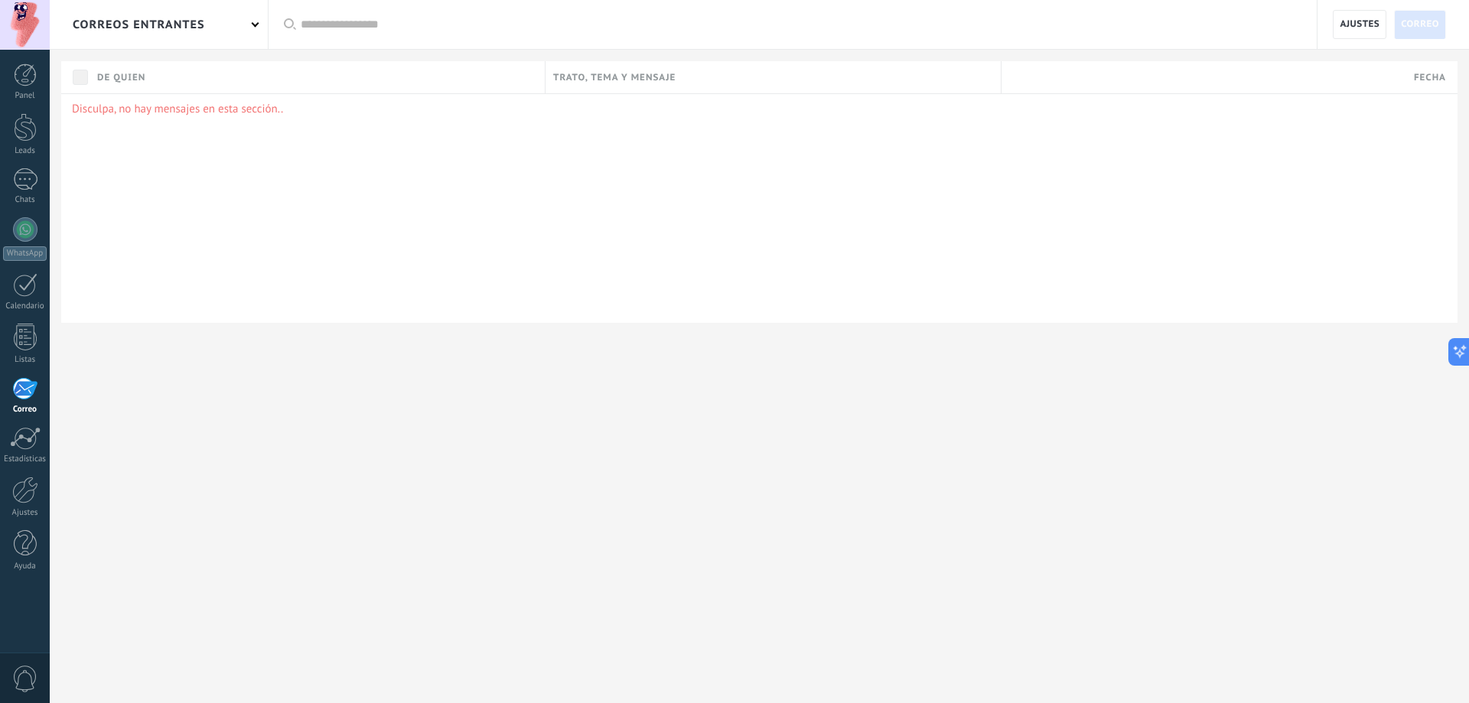
drag, startPoint x: 643, startPoint y: 277, endPoint x: 650, endPoint y: 276, distance: 7.7
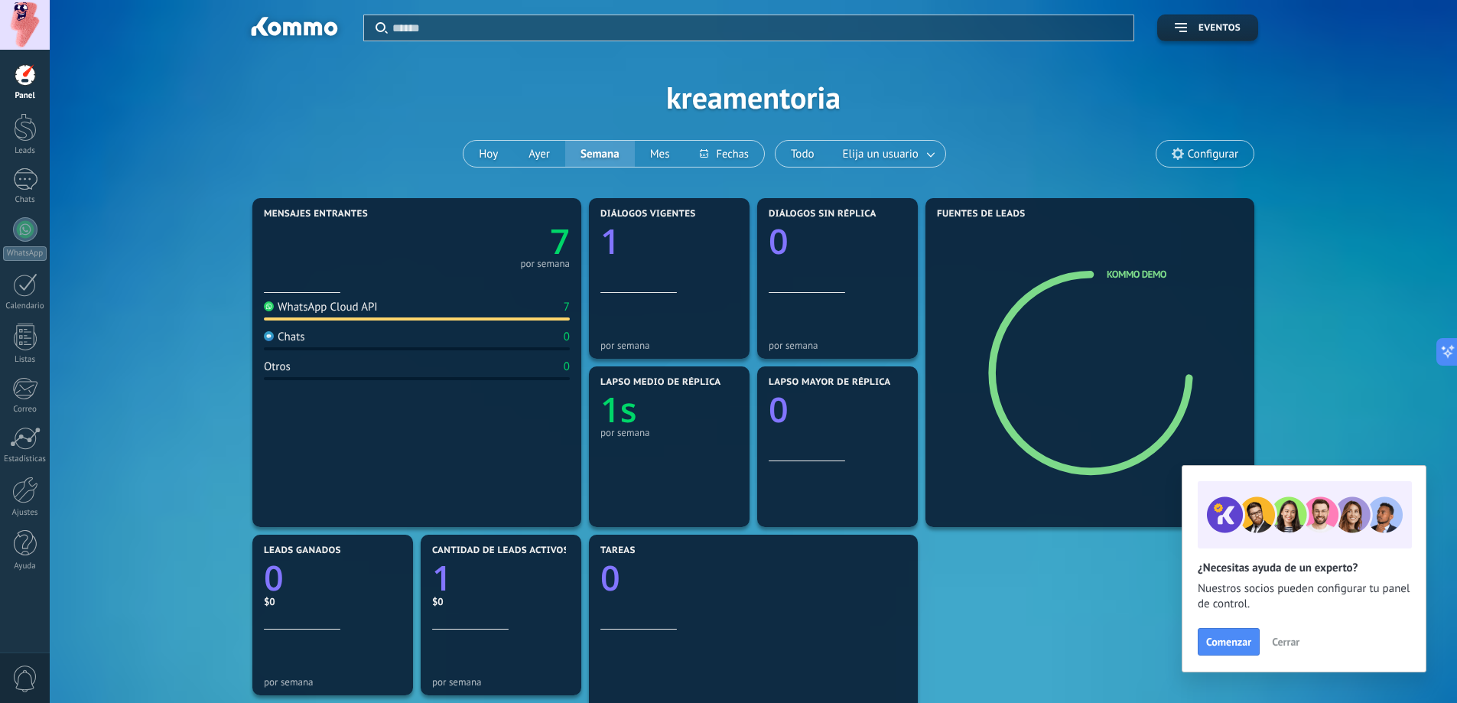
click at [20, 8] on div at bounding box center [25, 25] width 50 height 50
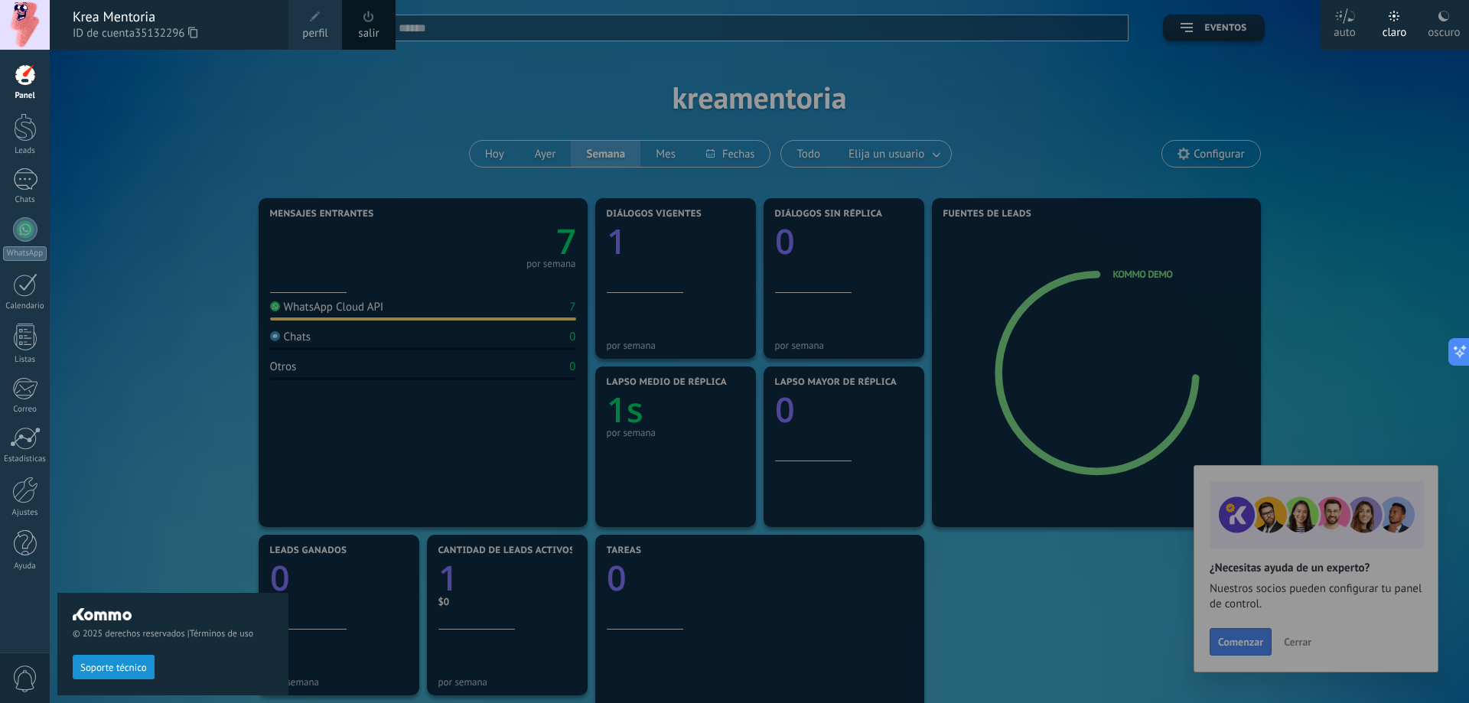
click at [31, 687] on span "0" at bounding box center [25, 678] width 26 height 27
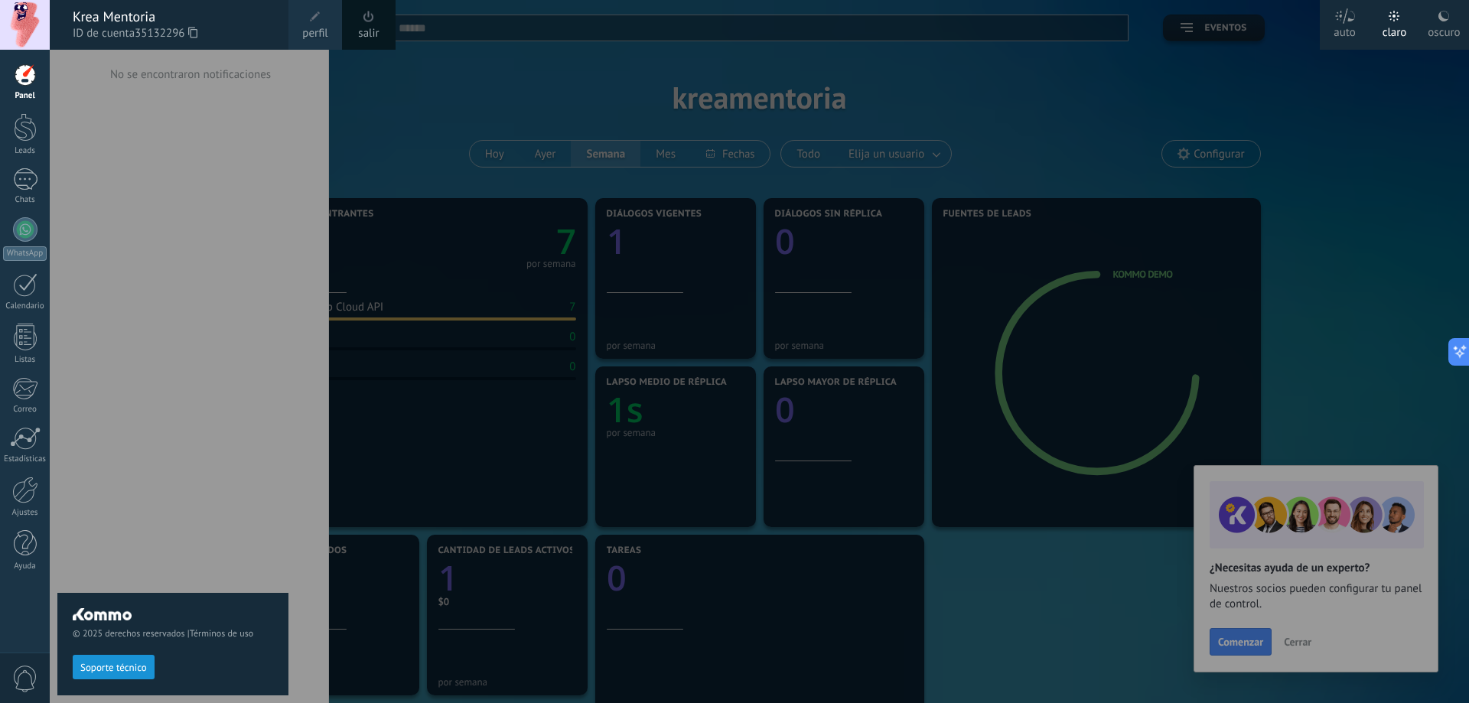
drag, startPoint x: 158, startPoint y: 418, endPoint x: 219, endPoint y: 417, distance: 60.4
click at [158, 418] on div "© 2025 derechos reservados | Términos de uso Soporte técnico" at bounding box center [172, 376] width 231 height 653
click at [1303, 646] on div at bounding box center [784, 351] width 1469 height 703
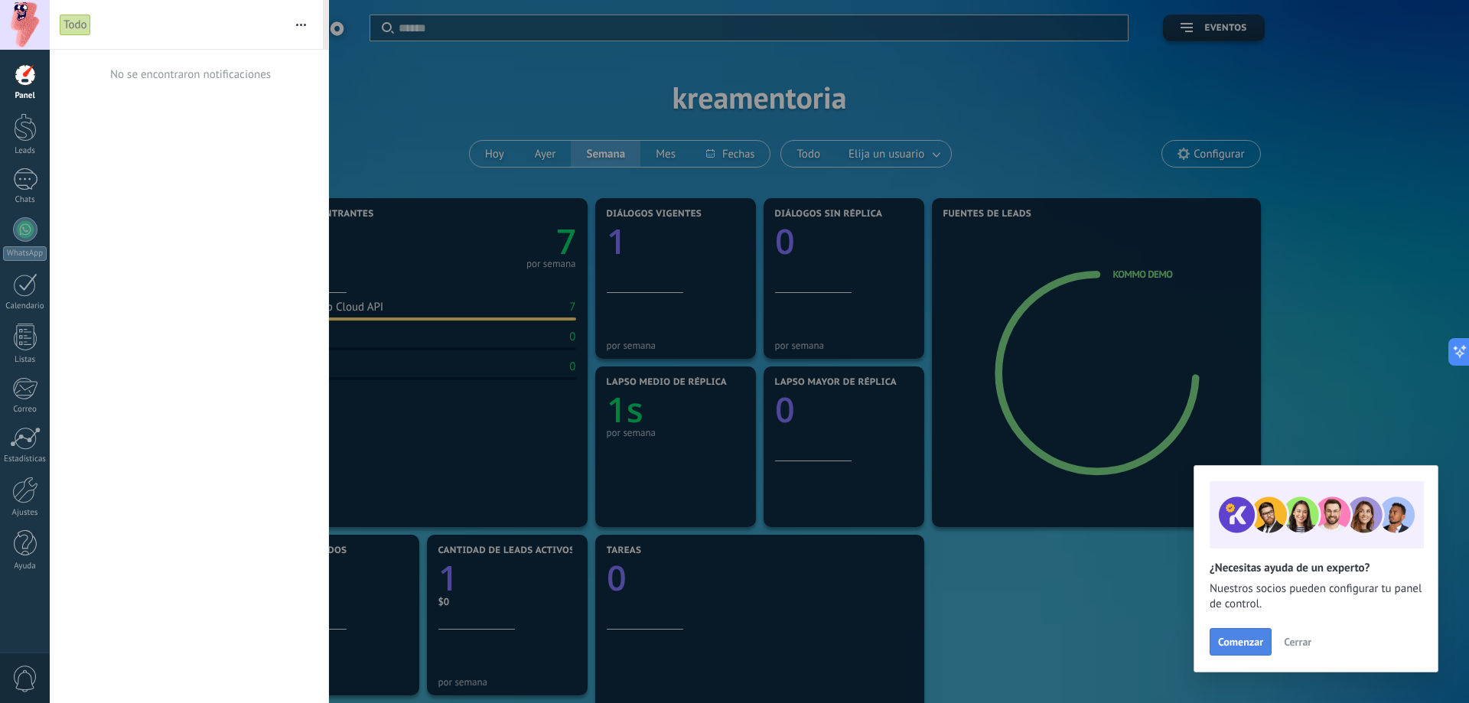
click at [1251, 649] on button "Comenzar" at bounding box center [1240, 642] width 62 height 28
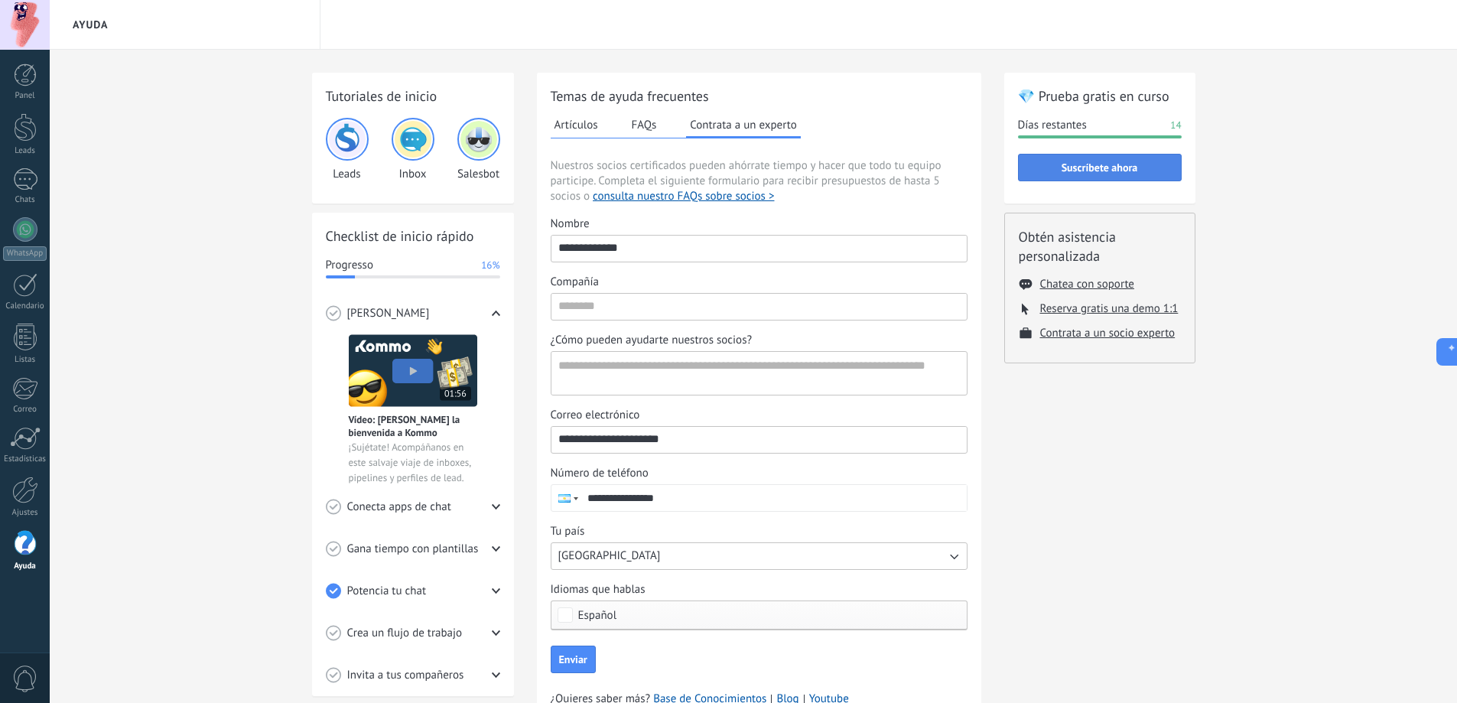
click at [1060, 163] on span "Suscríbete ahora" at bounding box center [1099, 167] width 147 height 11
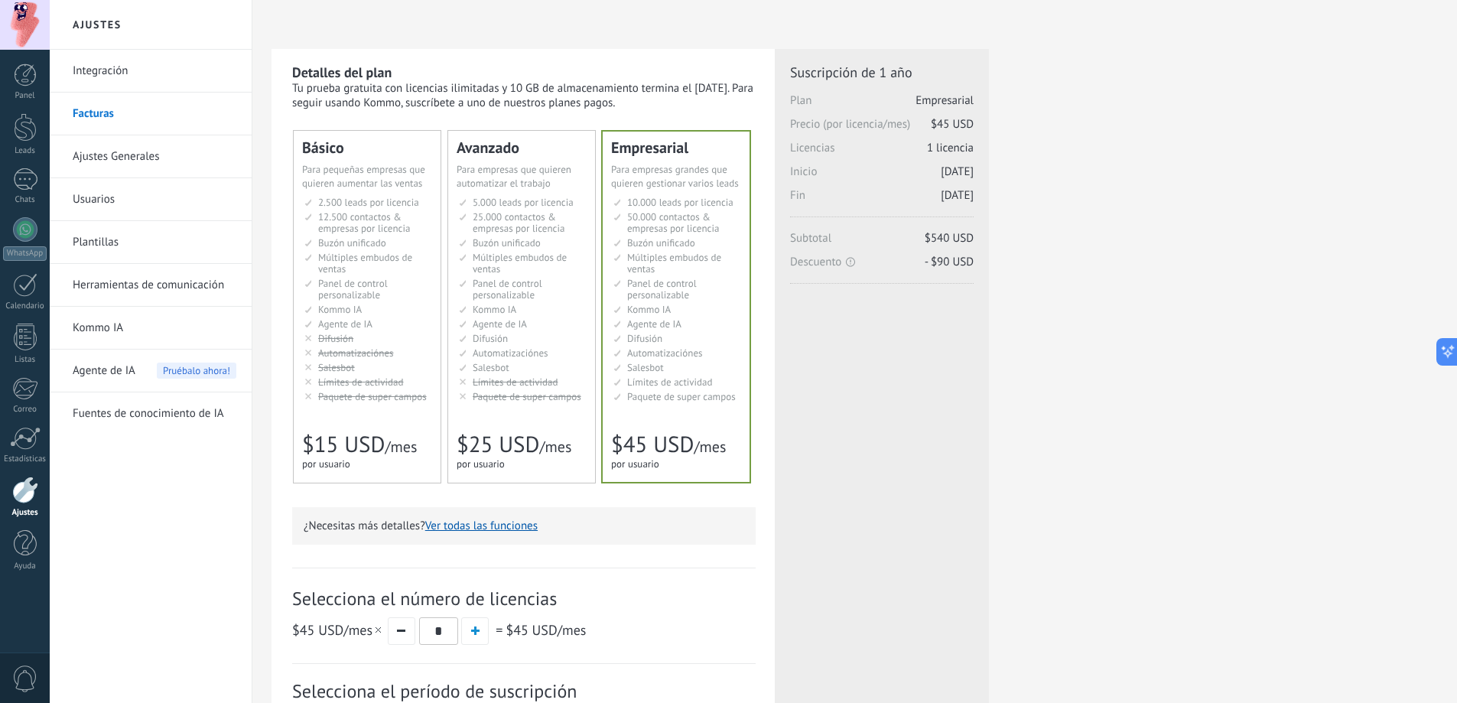
click at [695, 236] on span "Buzón unificado" at bounding box center [661, 242] width 68 height 13
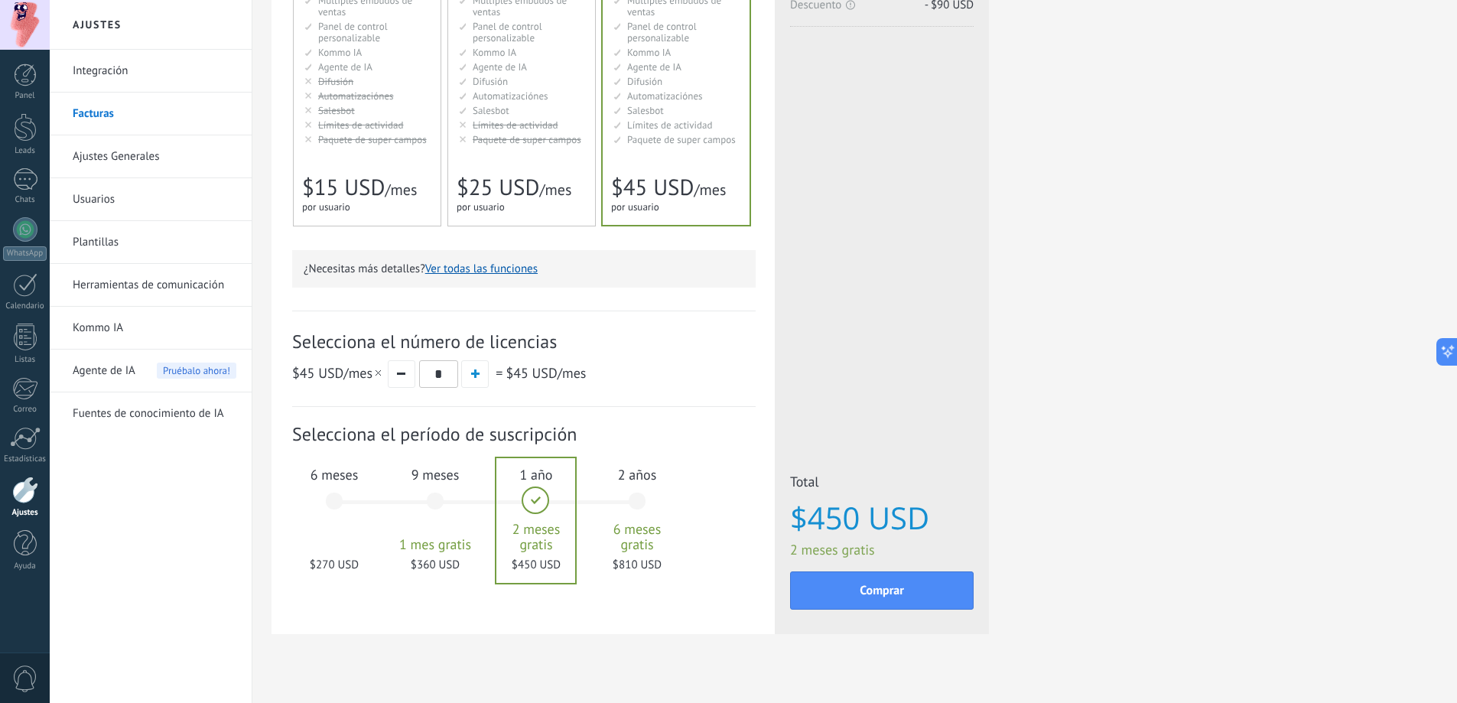
scroll to position [277, 0]
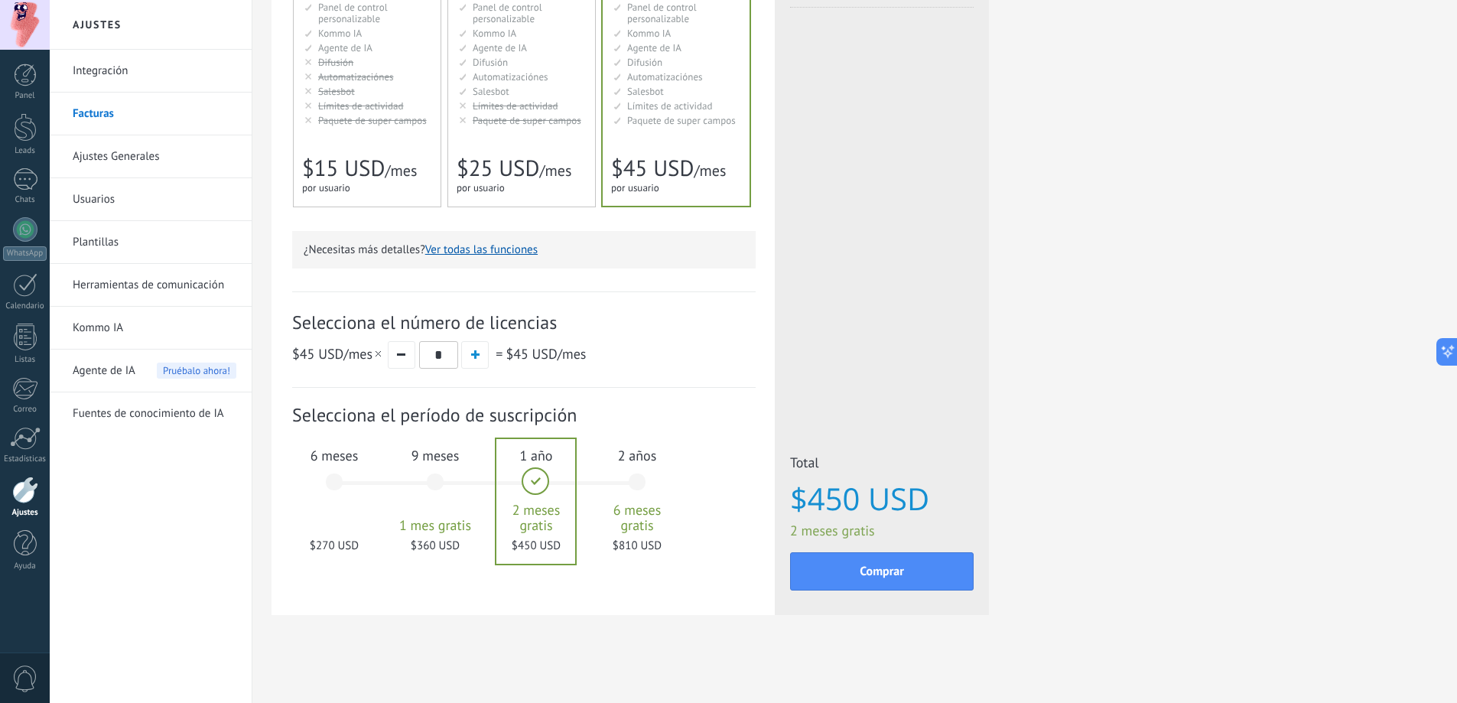
click at [649, 471] on div "2 años 6 meses gratis $810 USD" at bounding box center [637, 489] width 83 height 108
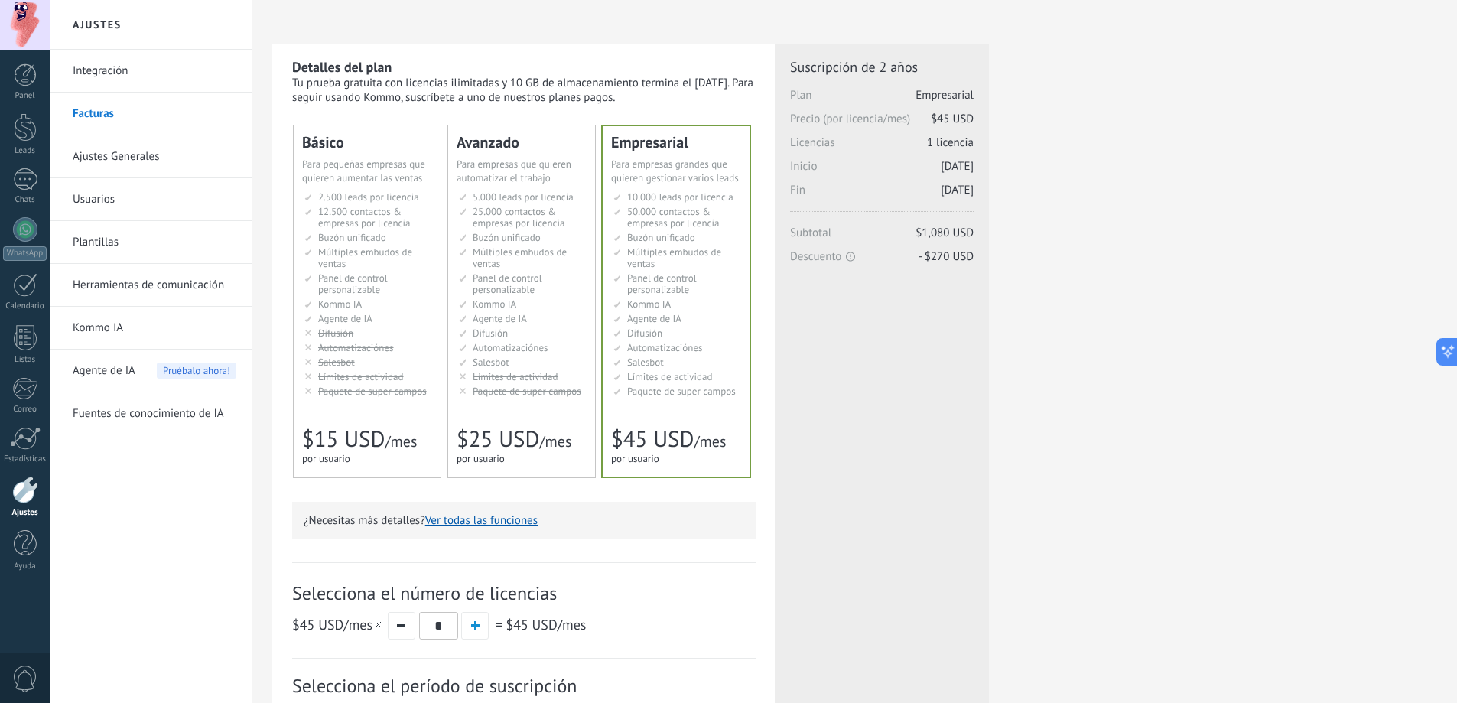
scroll to position [0, 0]
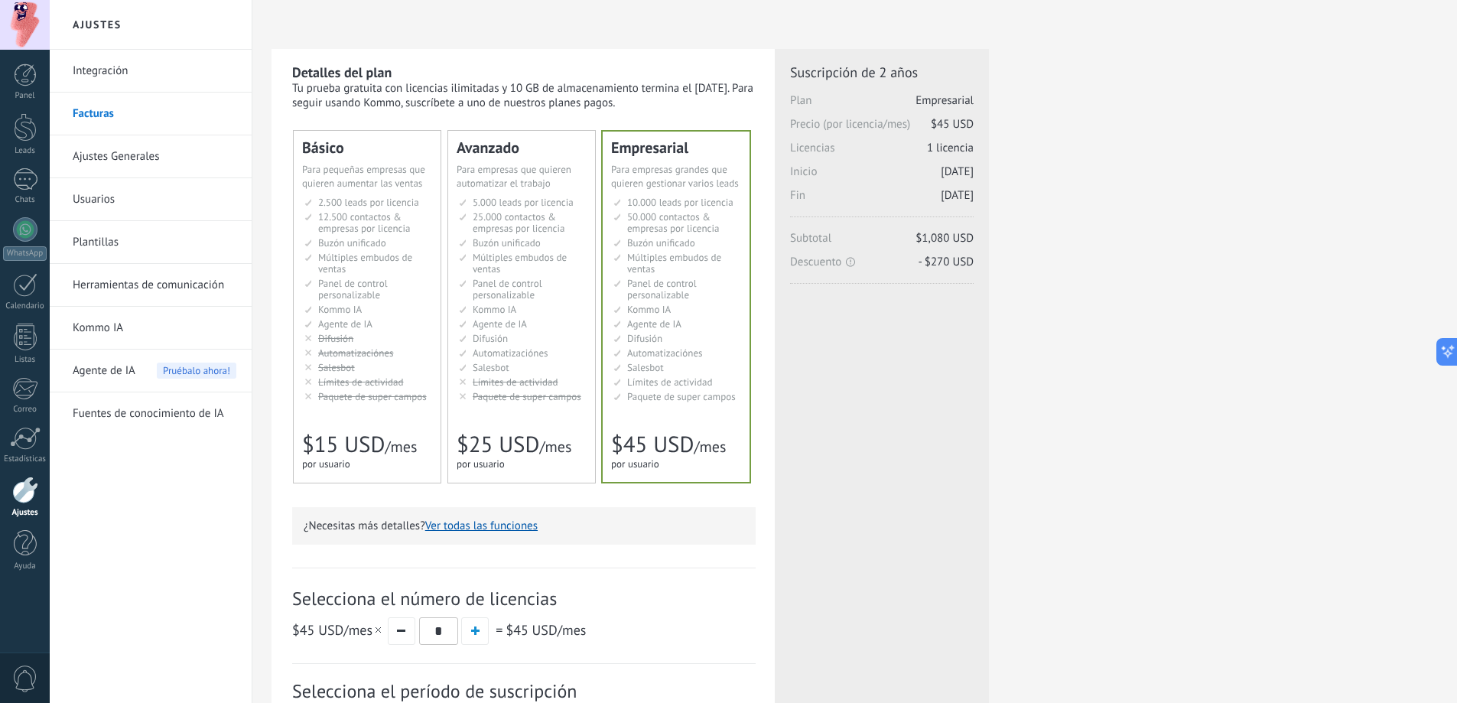
click at [138, 414] on link "Fuentes de conocimiento de IA" at bounding box center [155, 413] width 164 height 43
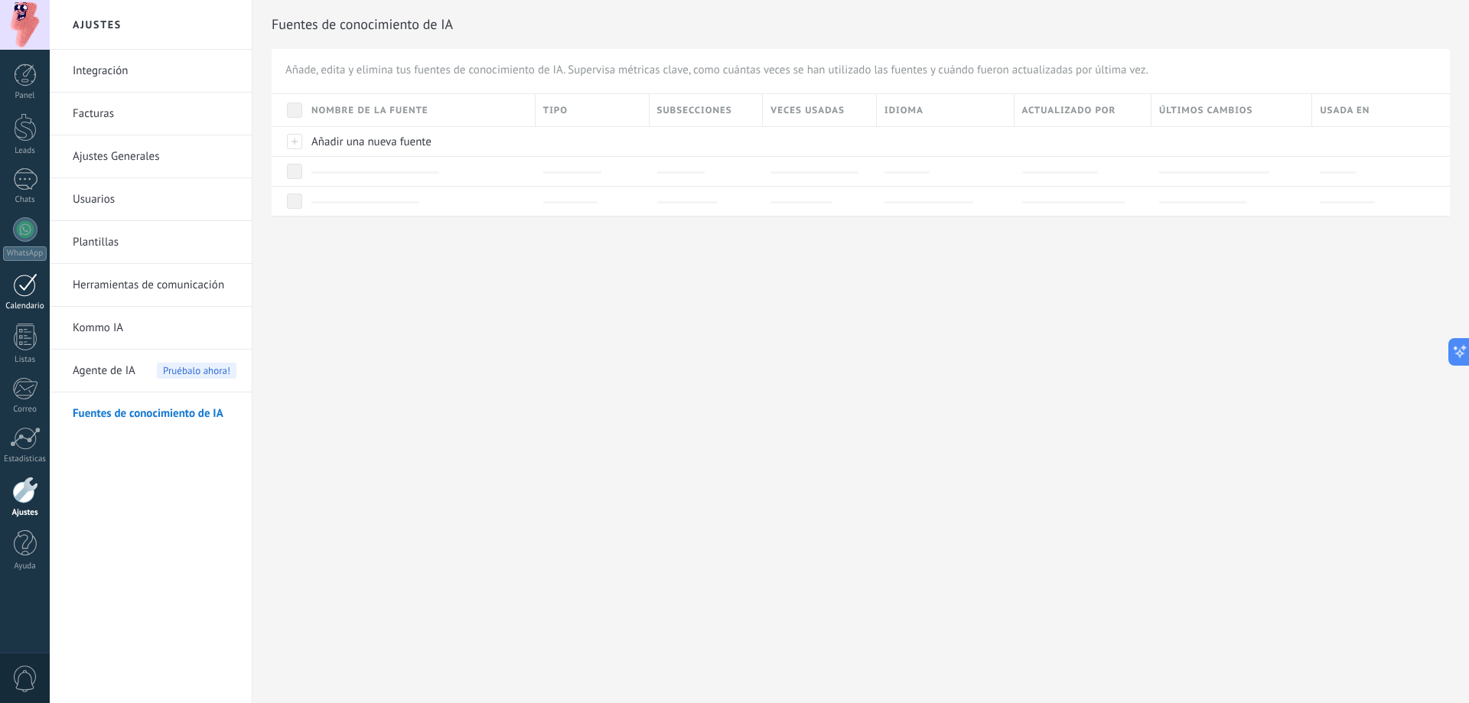
click at [31, 304] on div "Calendario" at bounding box center [25, 306] width 44 height 10
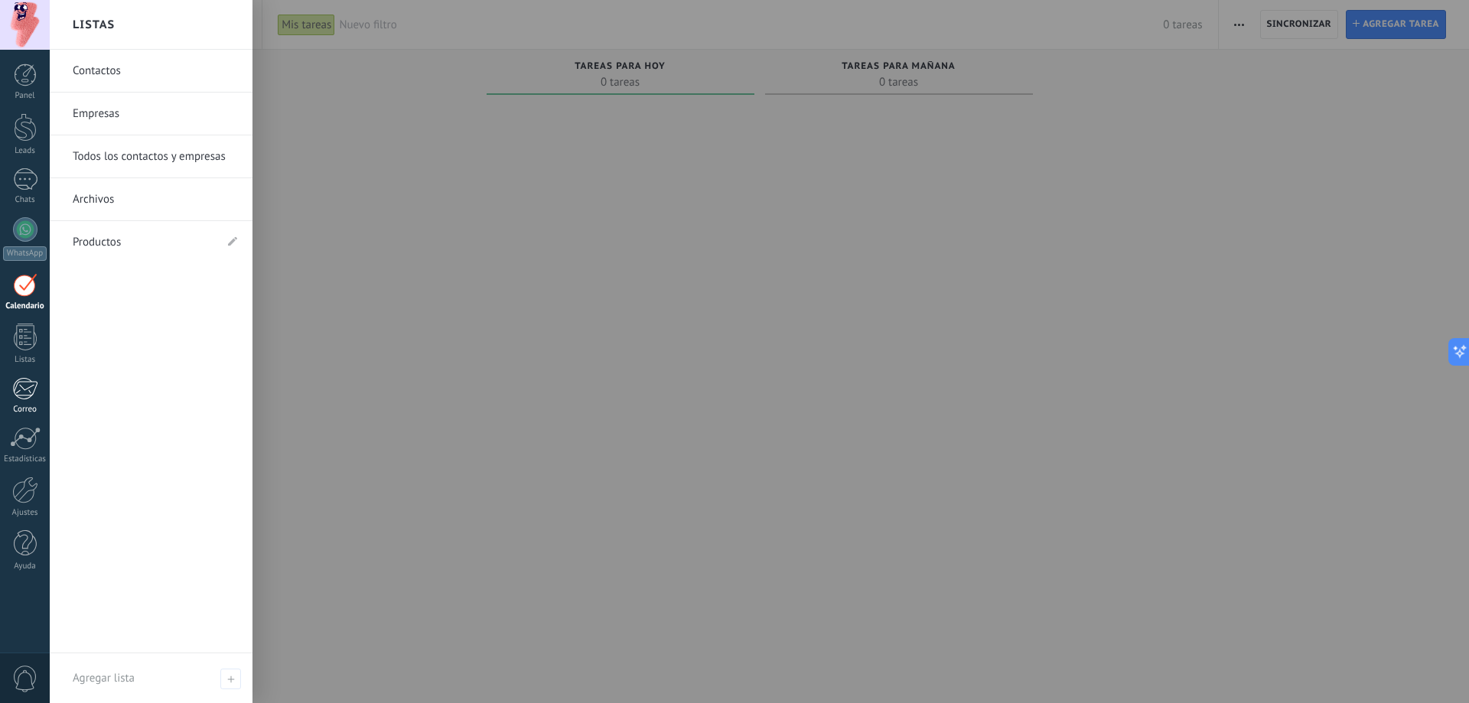
click at [15, 392] on div at bounding box center [24, 388] width 25 height 23
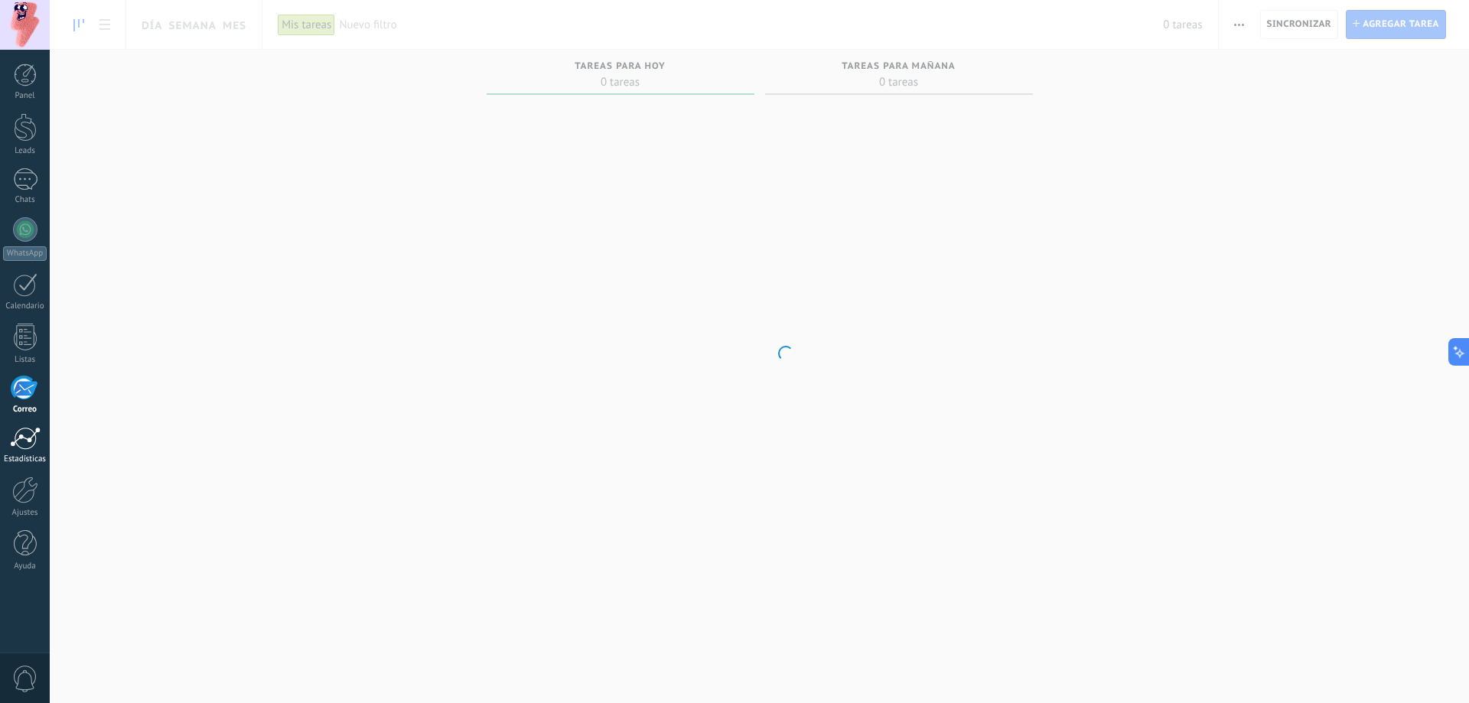
click at [28, 441] on div at bounding box center [25, 438] width 31 height 23
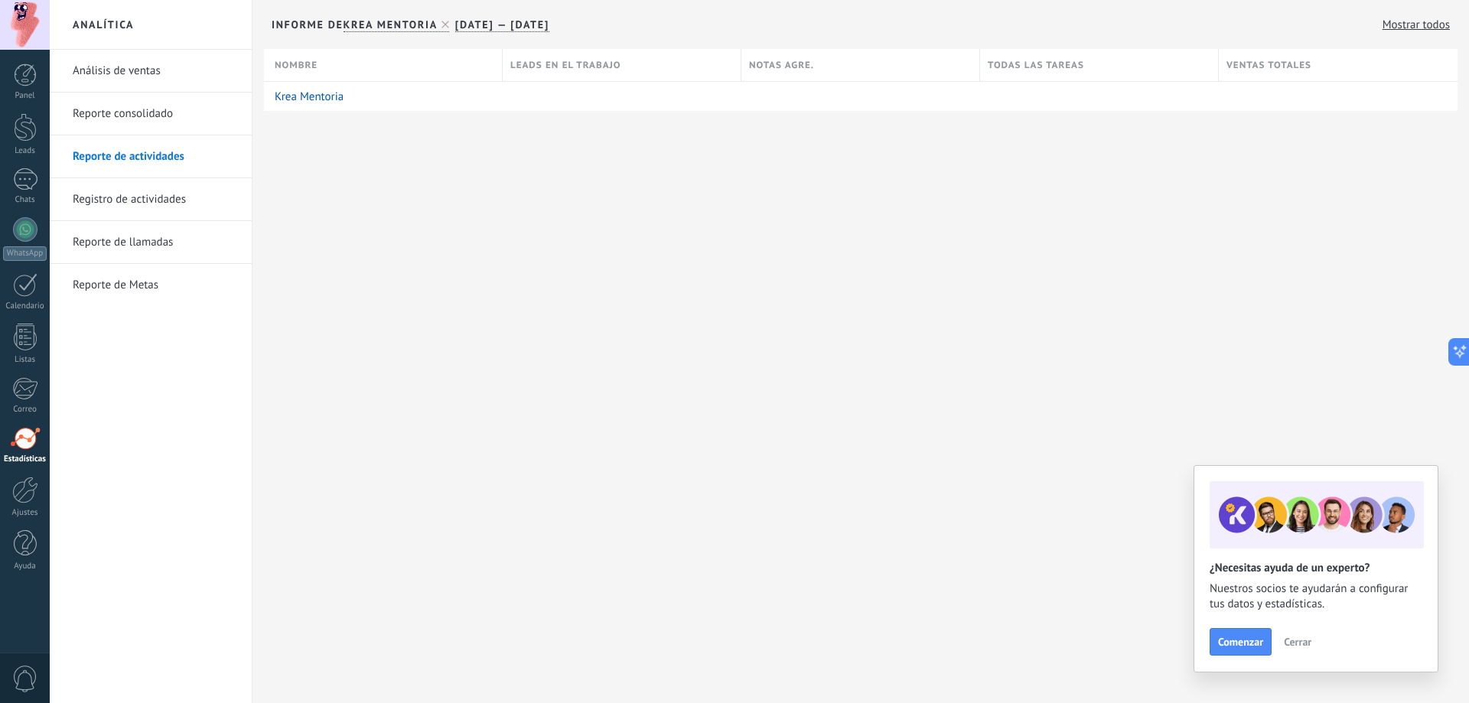
click at [33, 473] on div "Panel Leads Chats WhatsApp Clientes" at bounding box center [25, 324] width 50 height 523
click at [28, 482] on div at bounding box center [25, 490] width 26 height 27
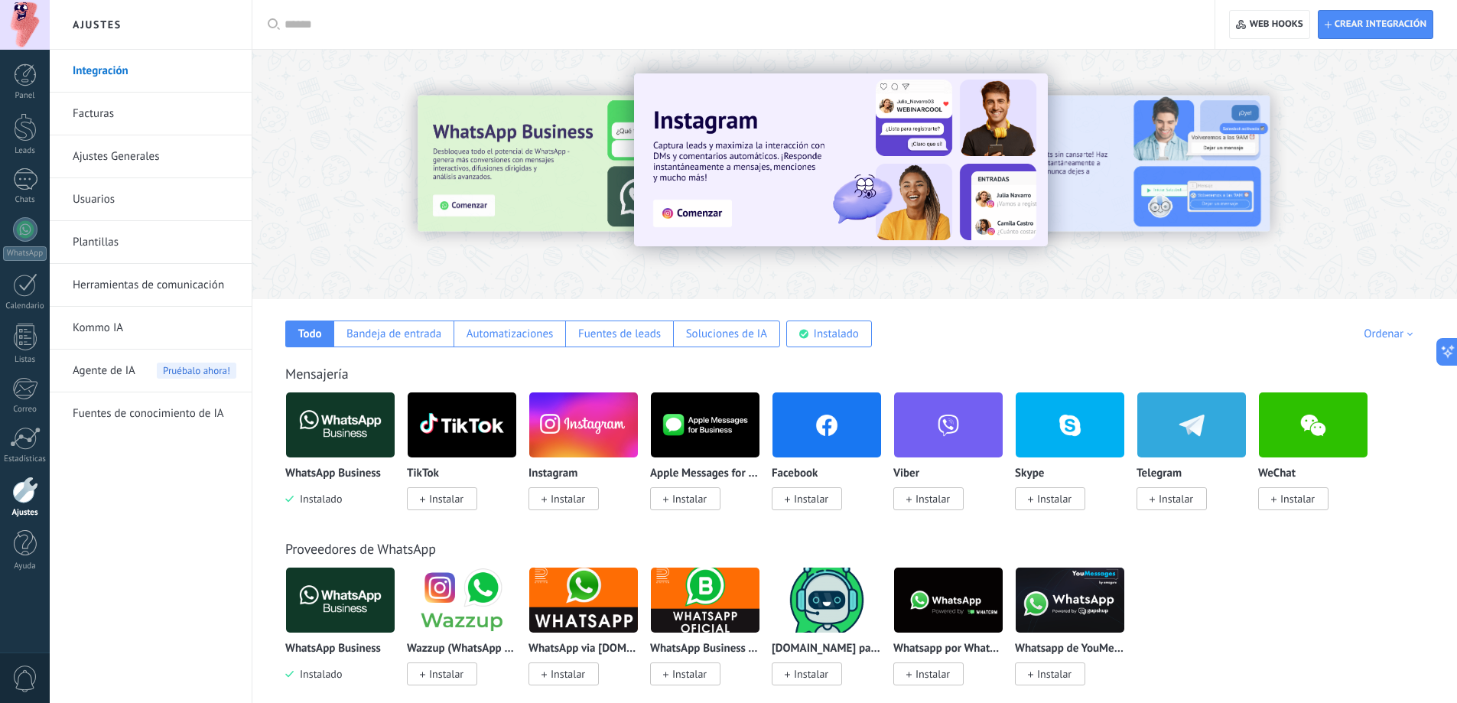
scroll to position [153, 0]
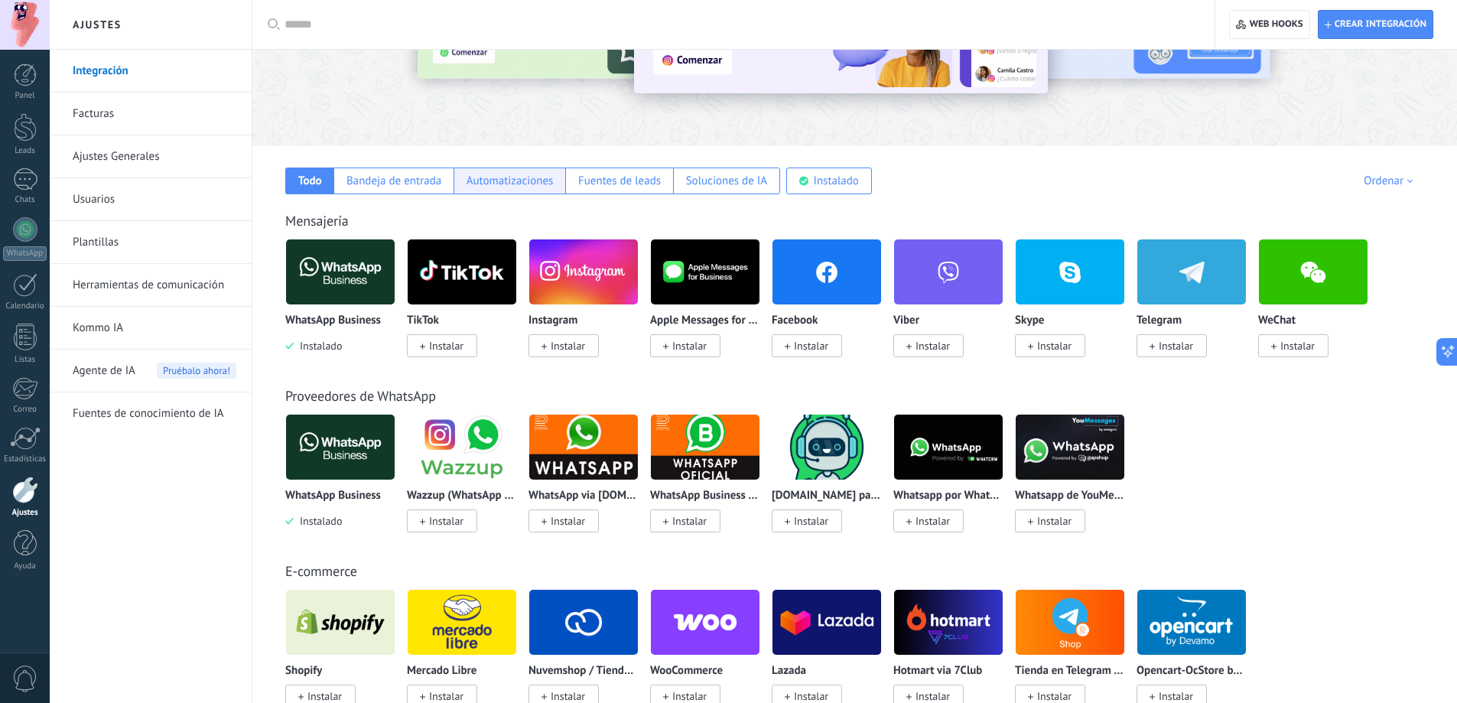
click at [508, 182] on div "Automatizaciones" at bounding box center [510, 181] width 87 height 15
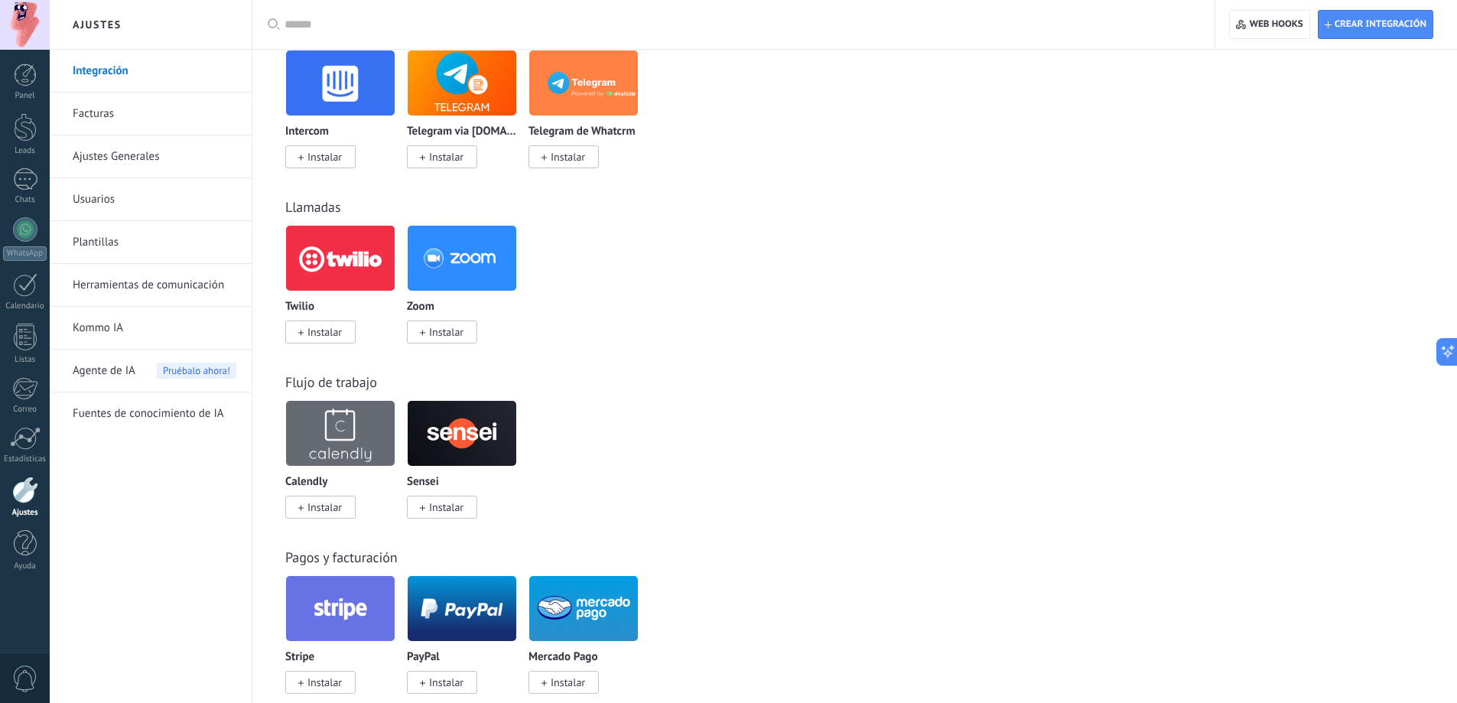
scroll to position [659, 0]
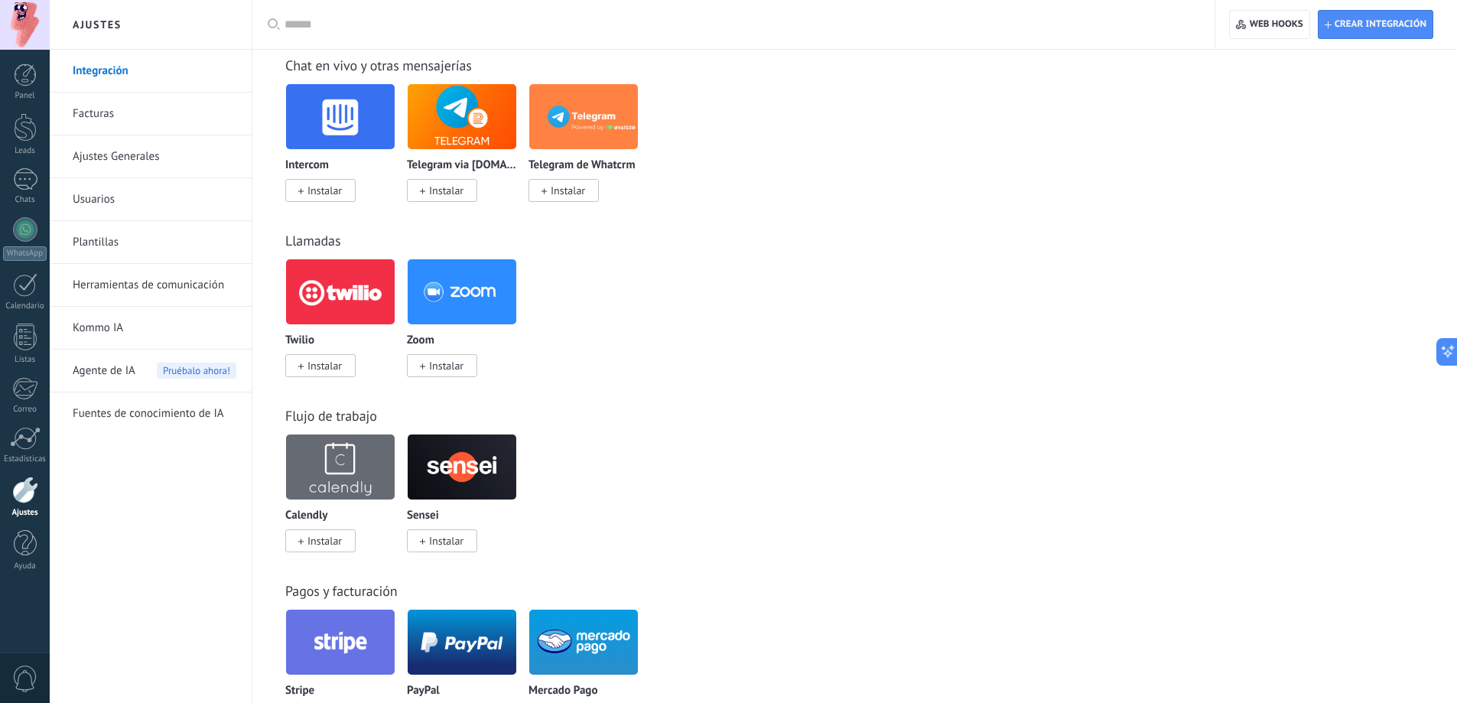
click at [441, 359] on span "Instalar" at bounding box center [442, 365] width 70 height 23
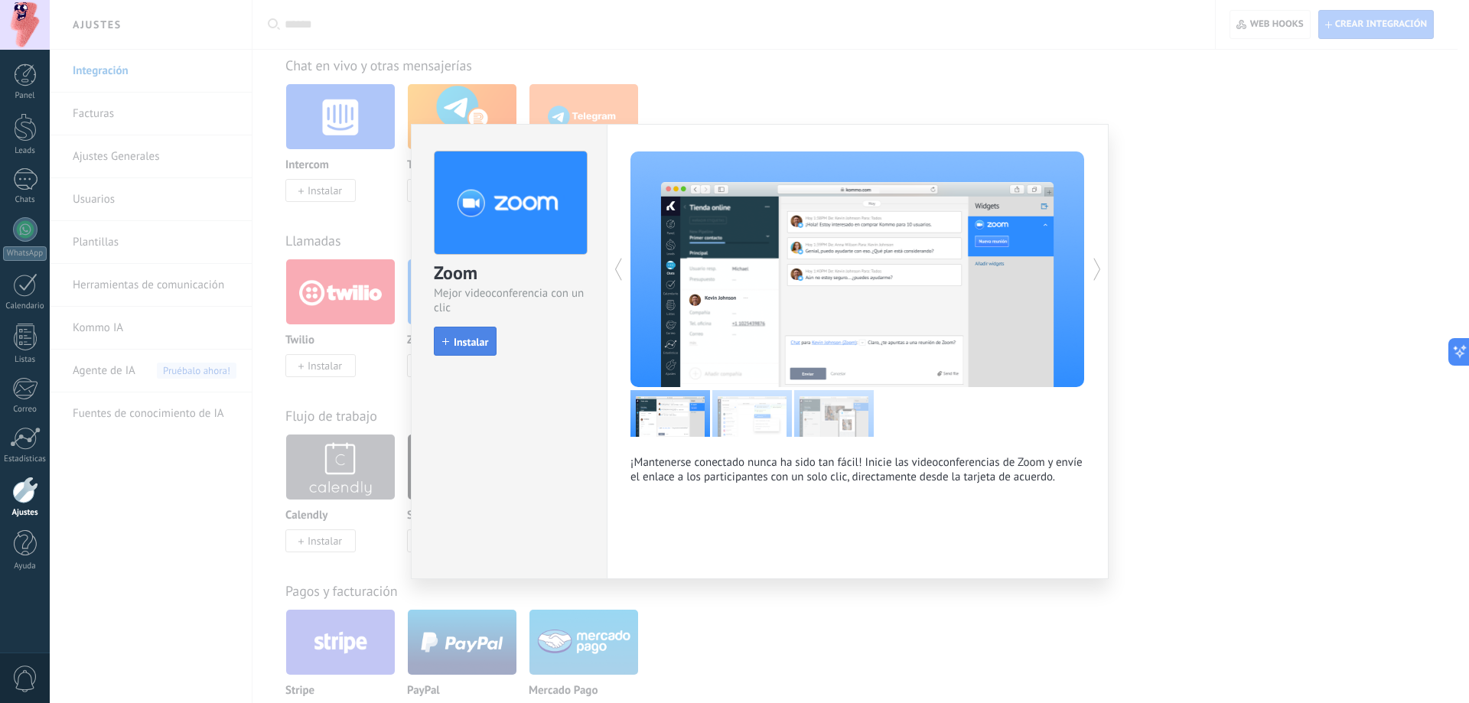
click at [461, 346] on span "Instalar" at bounding box center [471, 342] width 34 height 11
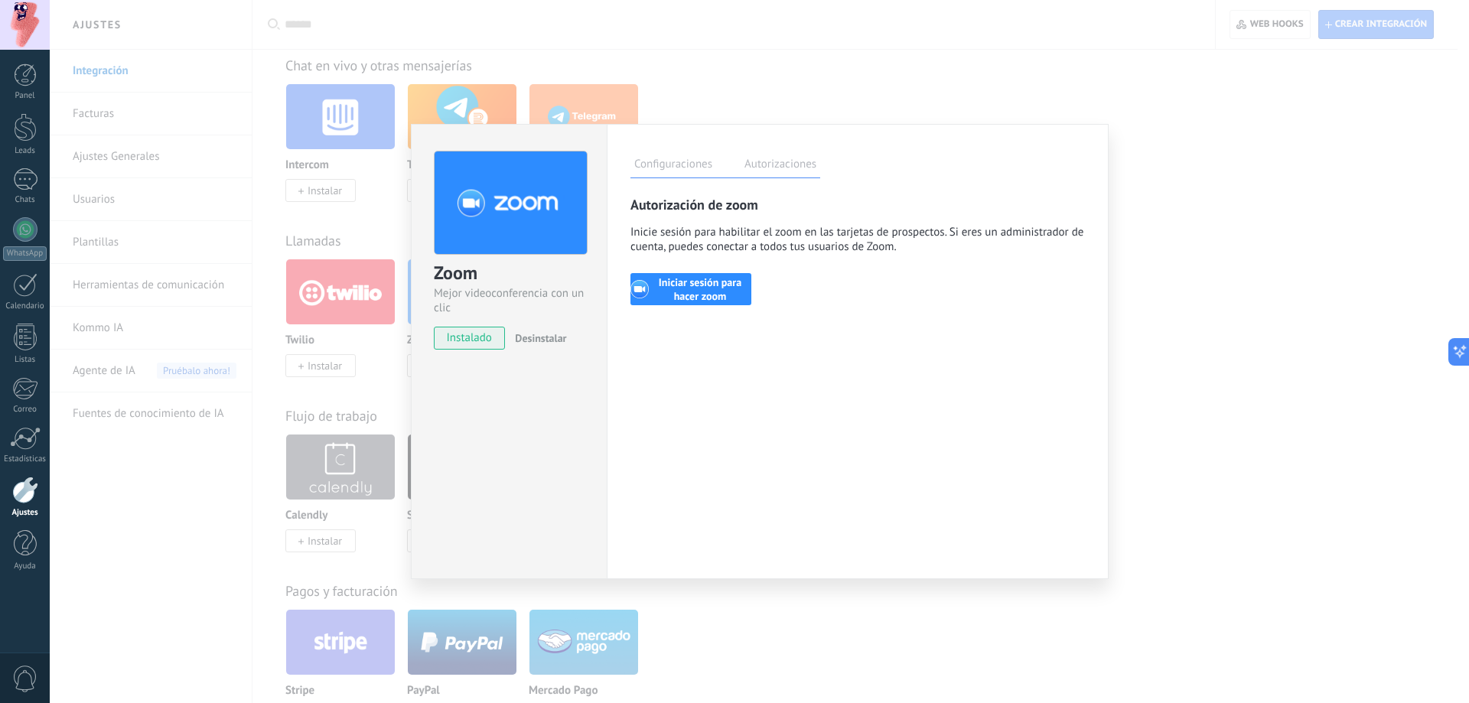
click at [1228, 251] on div "Zoom Mejor videoconferencia con un clic instalado Desinstalar Configuraciones A…" at bounding box center [759, 351] width 1419 height 703
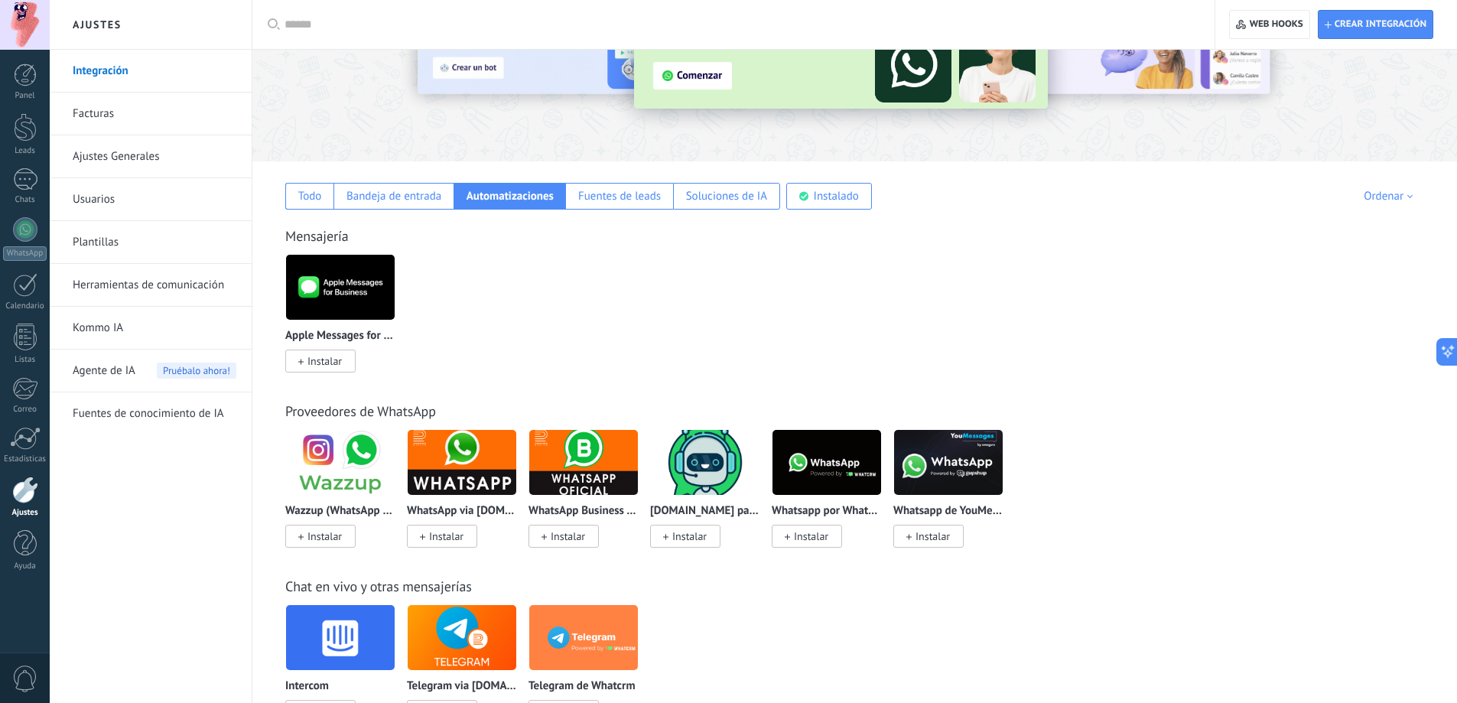
scroll to position [123, 0]
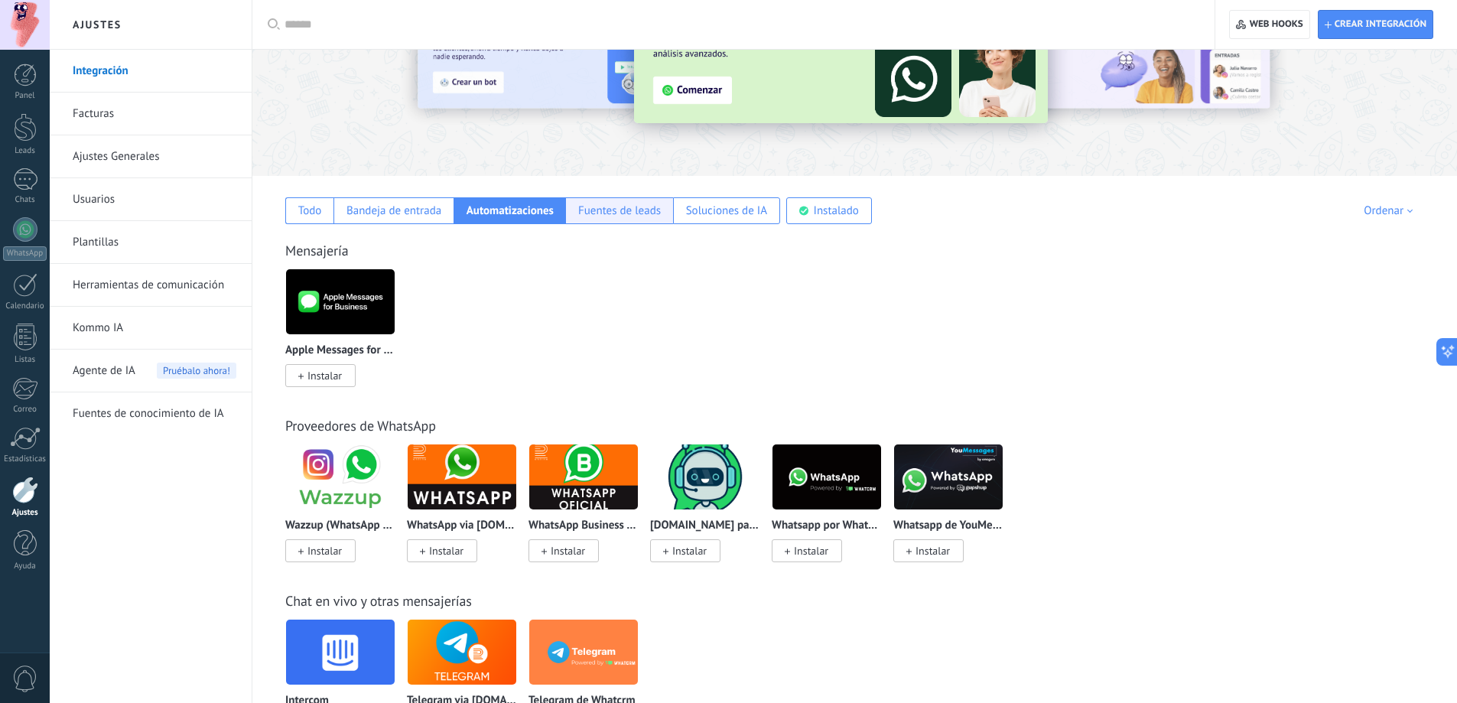
click at [620, 219] on div "Fuentes de leads" at bounding box center [619, 210] width 108 height 27
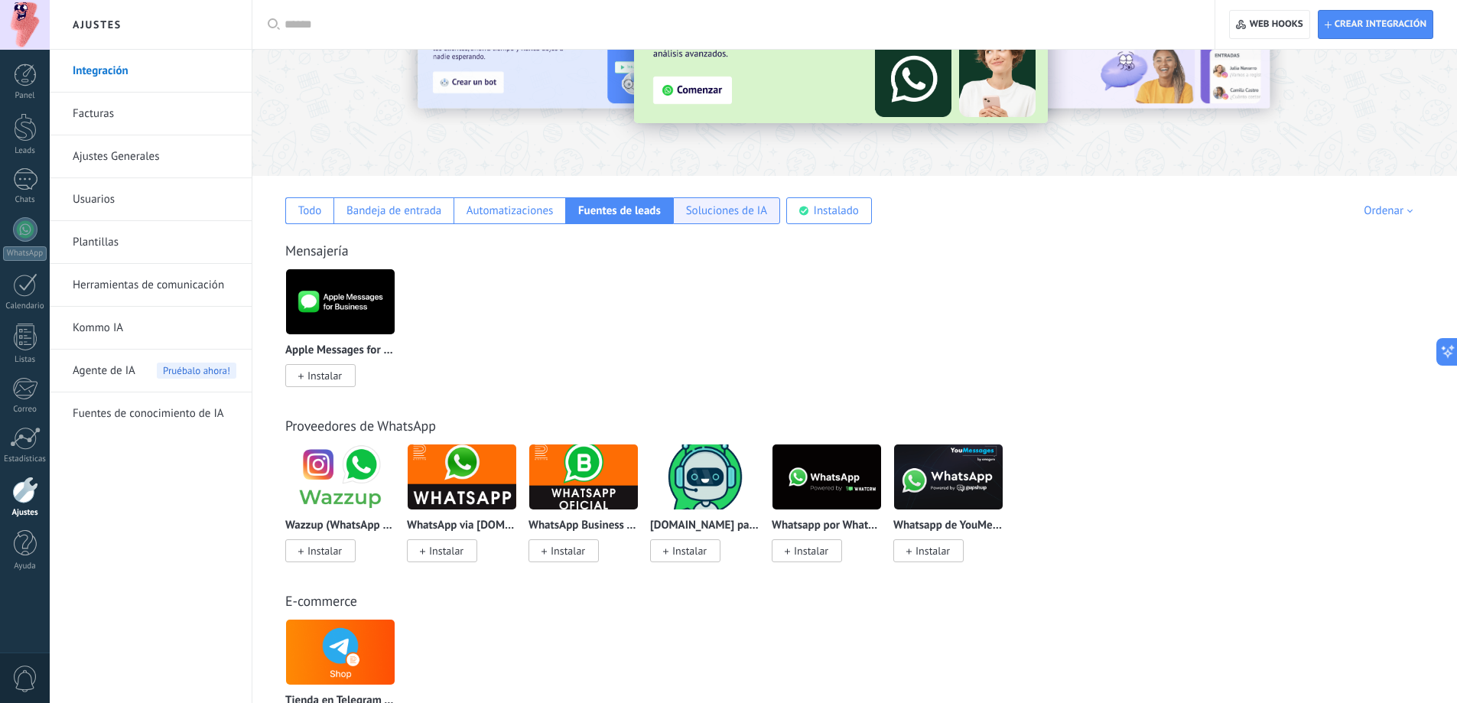
click at [724, 215] on div "Soluciones de IA" at bounding box center [726, 210] width 81 height 15
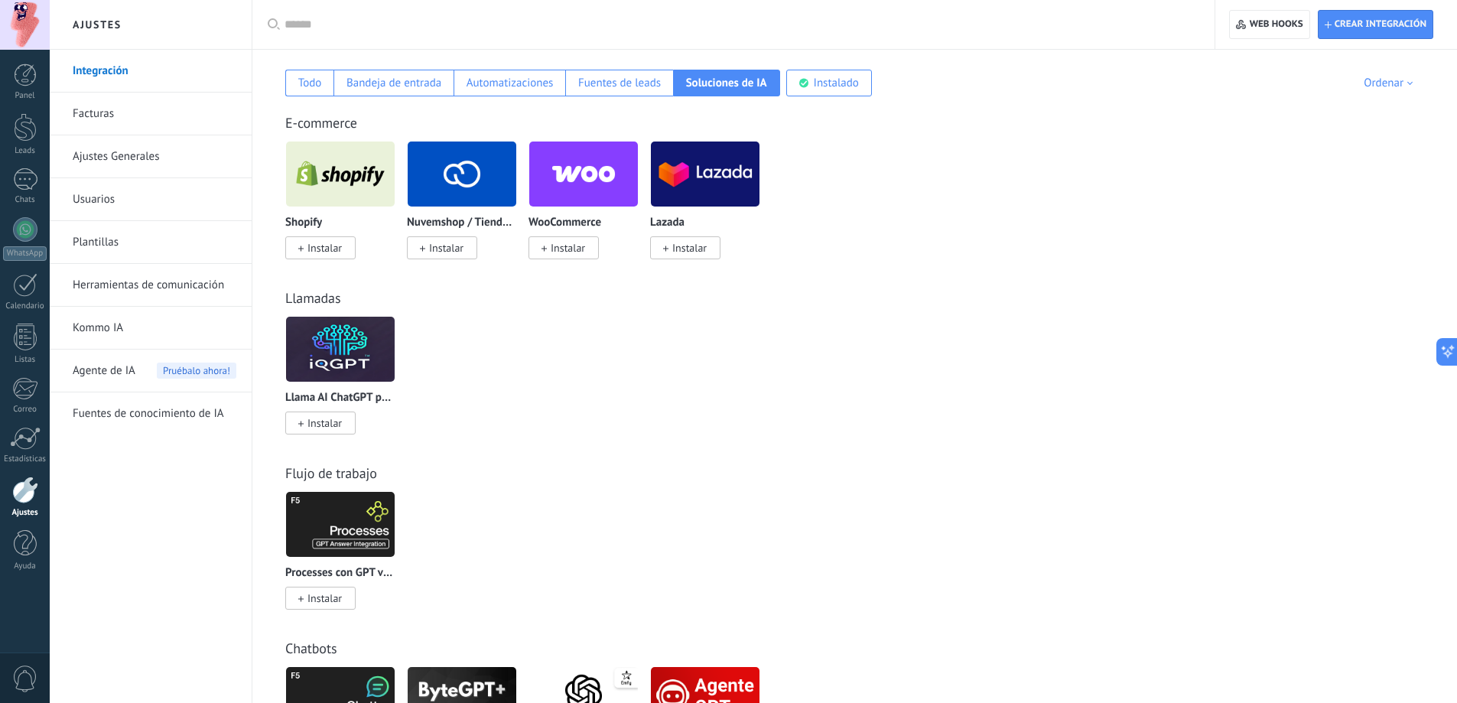
scroll to position [217, 0]
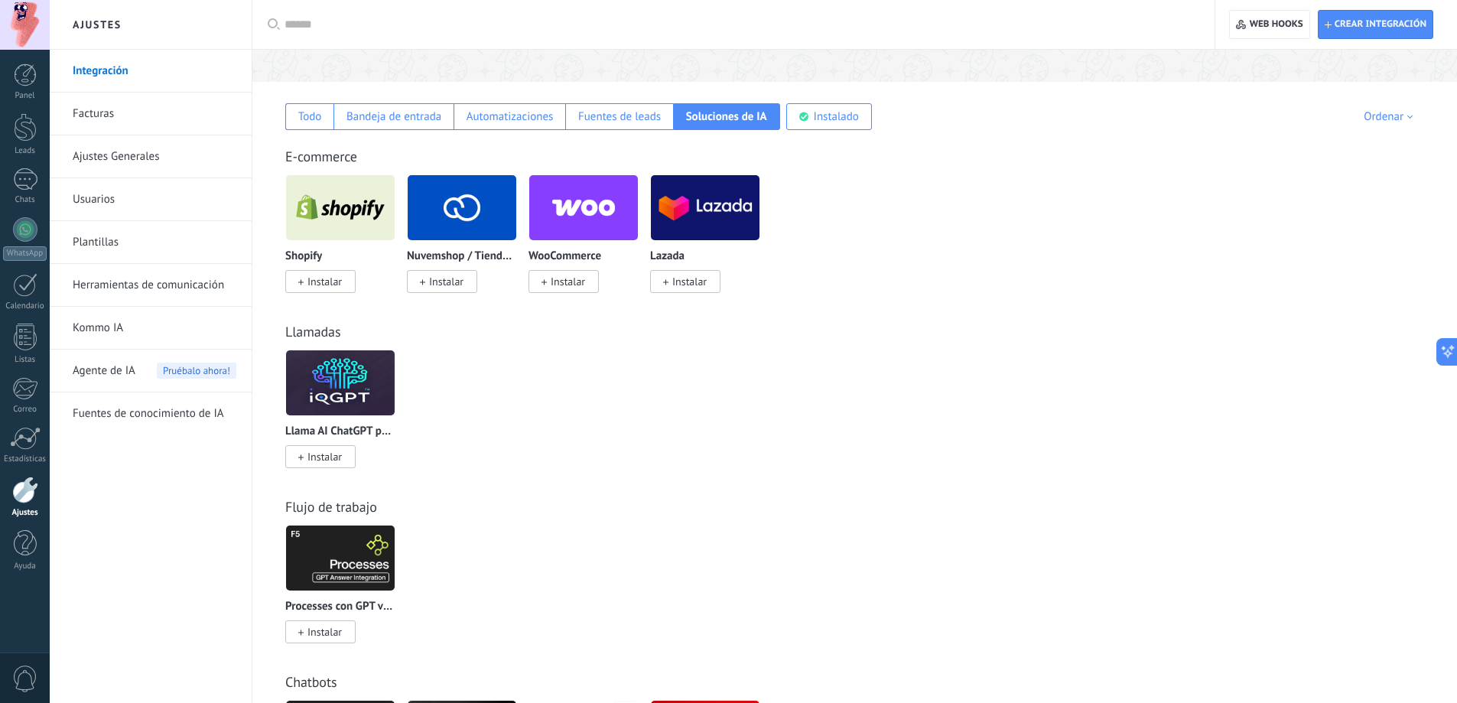
click at [464, 256] on p "Nuvemshop / Tiendanube" at bounding box center [462, 256] width 110 height 13
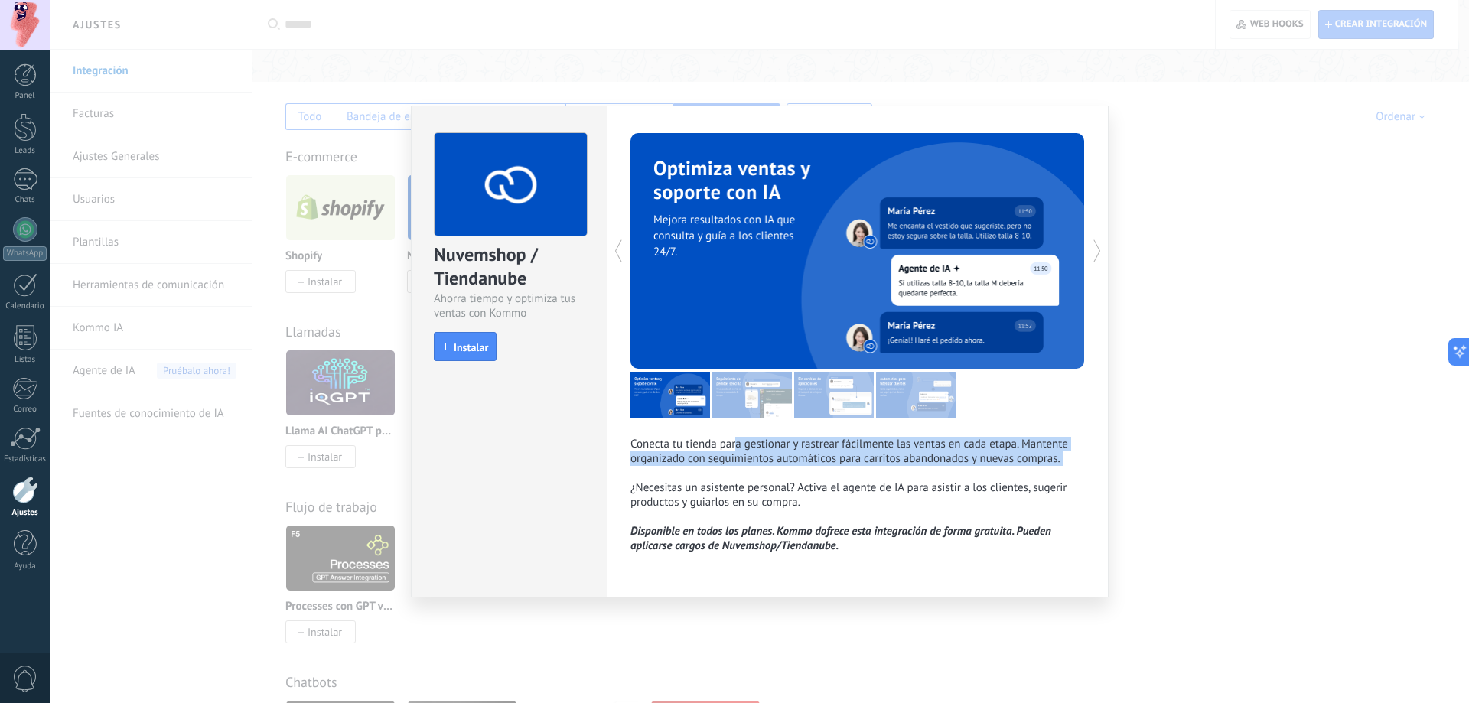
drag, startPoint x: 738, startPoint y: 446, endPoint x: 1065, endPoint y: 466, distance: 327.2
click at [1065, 466] on p "Conecta tu tienda para gestionar y rastrear fácilmente las ventas en cada etapa…" at bounding box center [857, 480] width 454 height 87
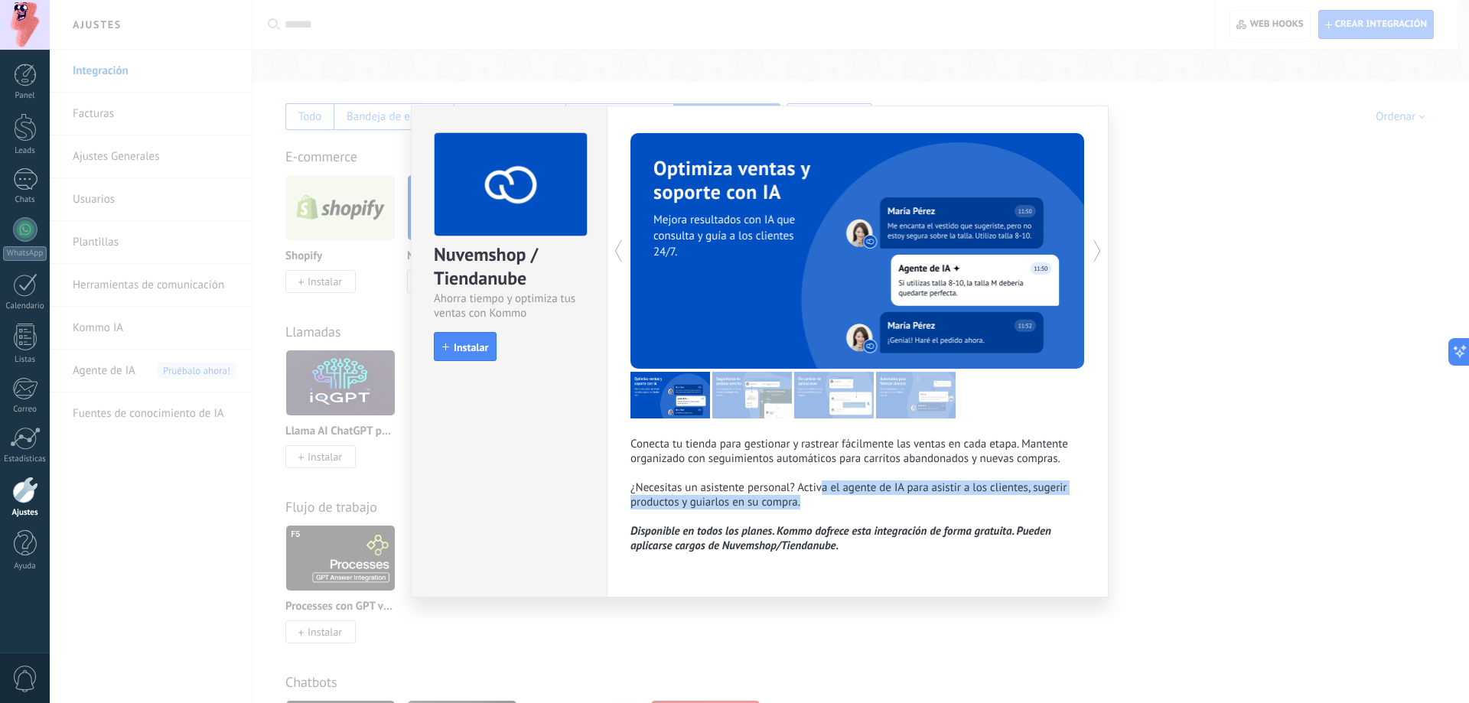
drag, startPoint x: 831, startPoint y: 489, endPoint x: 986, endPoint y: 503, distance: 155.9
click at [986, 503] on p "Conecta tu tienda para gestionar y rastrear fácilmente las ventas en cada etapa…" at bounding box center [857, 480] width 454 height 87
click at [1186, 447] on div "Nuvemshop / Tiendanube Ahorra tiempo y optimiza tus ventas con Kommo install In…" at bounding box center [759, 351] width 1419 height 703
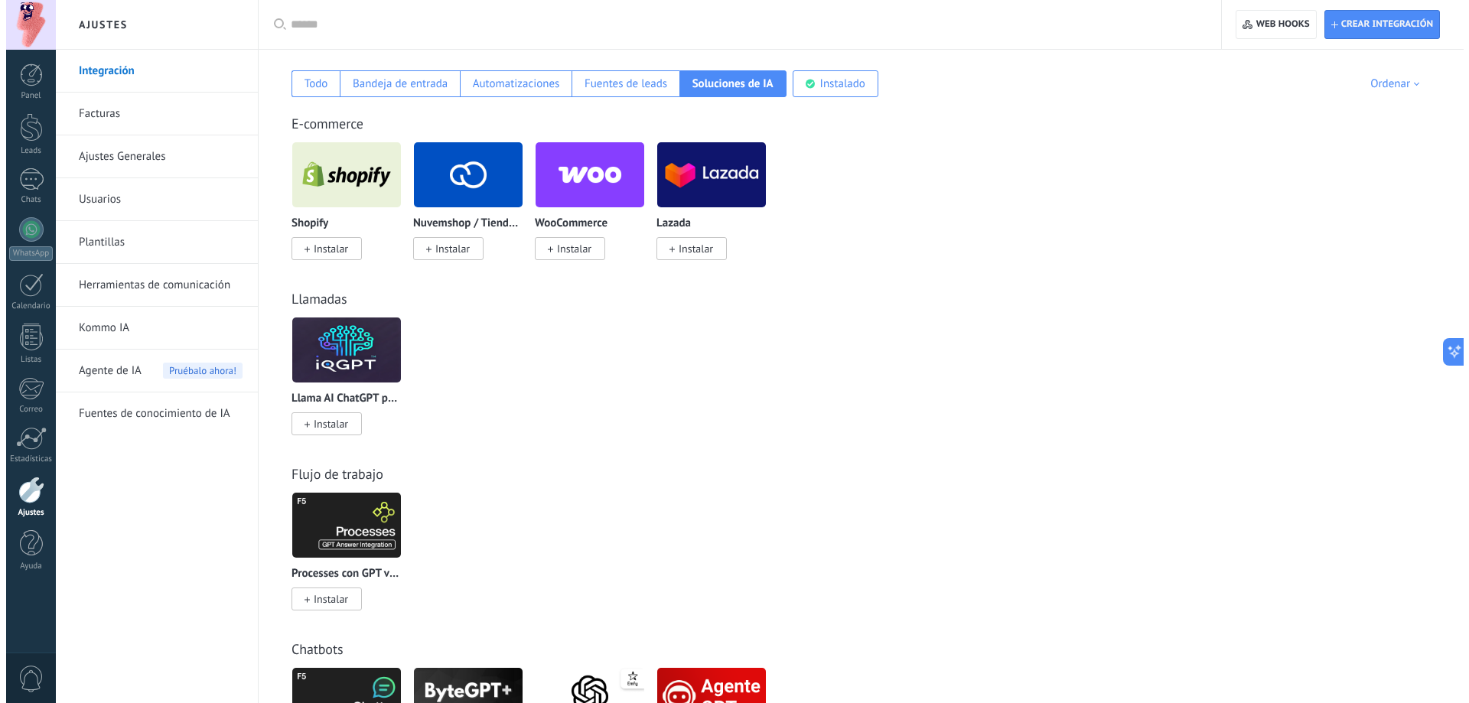
scroll to position [0, 0]
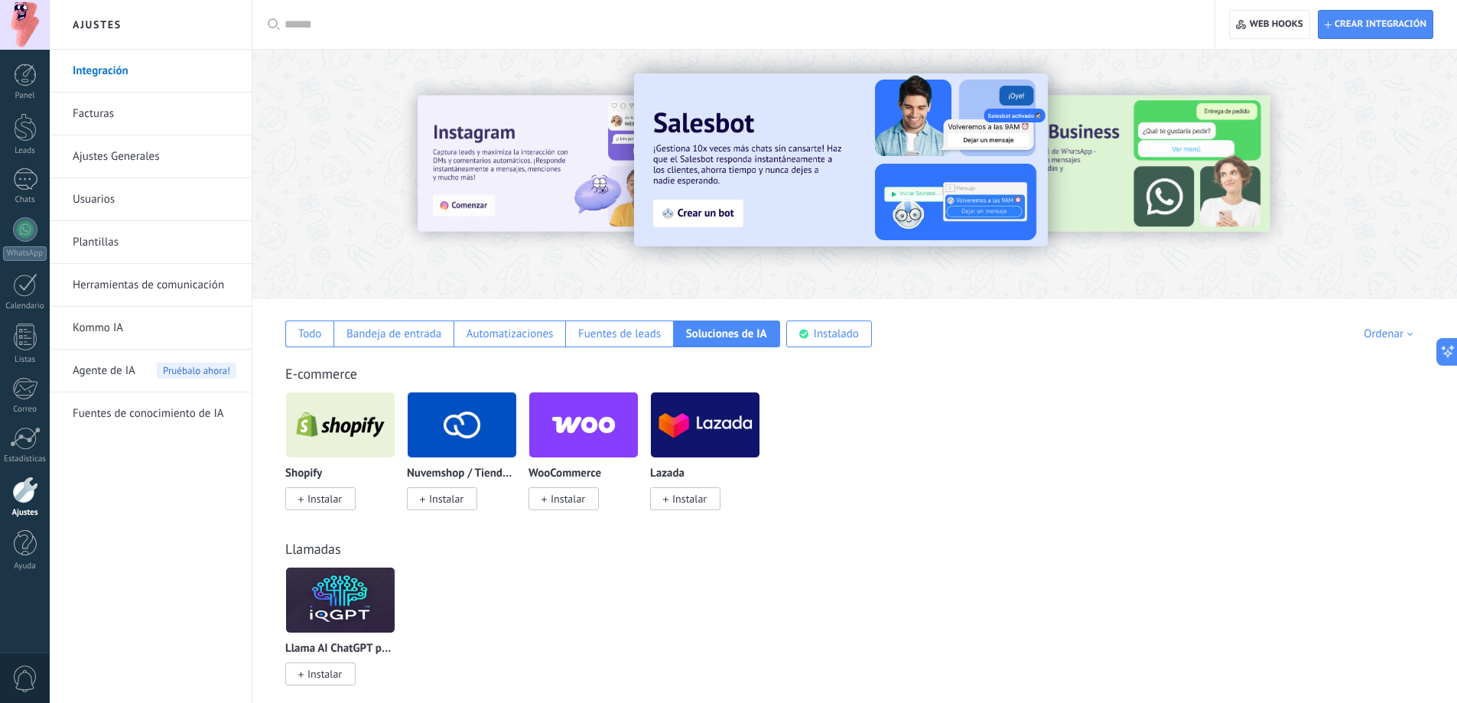
drag, startPoint x: 109, startPoint y: 40, endPoint x: 109, endPoint y: 27, distance: 13.0
click at [109, 37] on h2 "Ajustes" at bounding box center [151, 25] width 164 height 50
click at [109, 27] on h2 "Ajustes" at bounding box center [151, 25] width 164 height 50
click at [27, 18] on div at bounding box center [25, 25] width 50 height 50
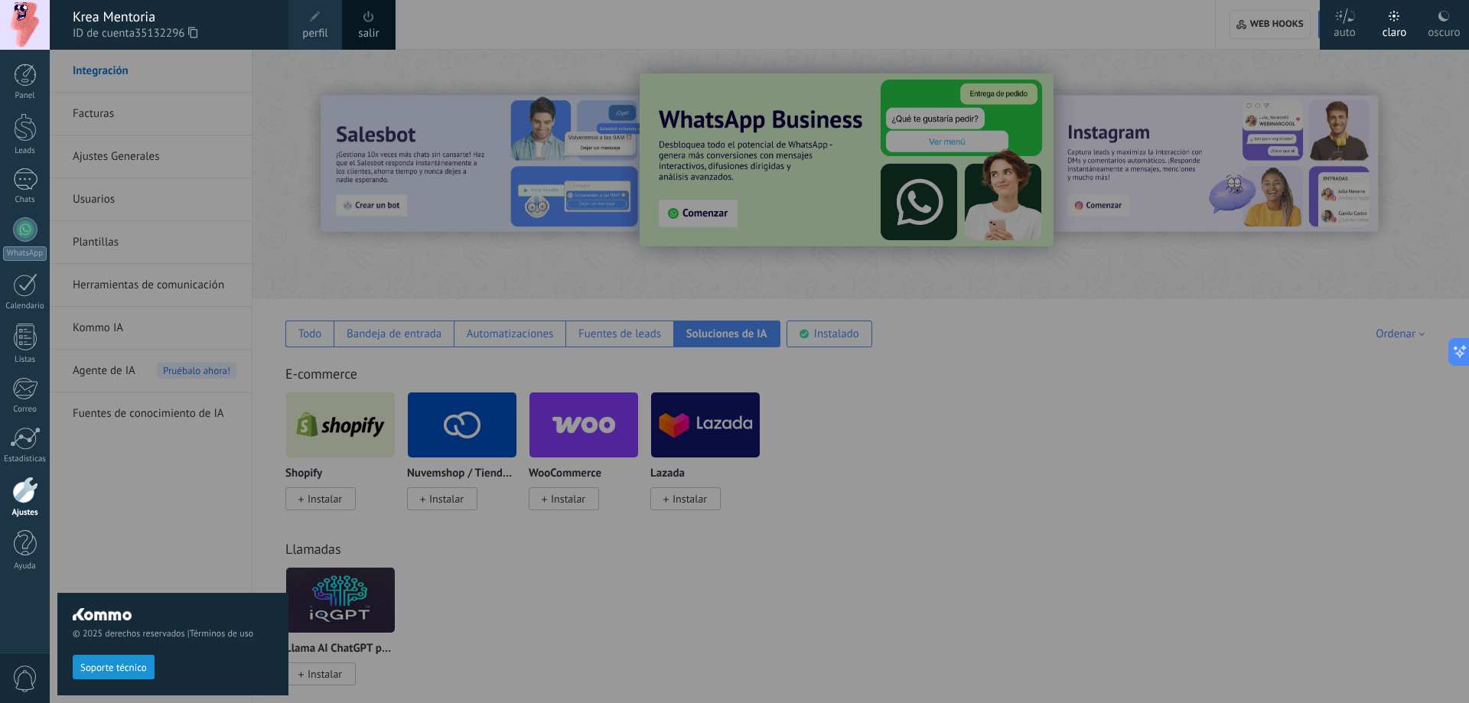
click at [279, 148] on div "© 2025 derechos reservados | Términos de uso Soporte técnico" at bounding box center [172, 376] width 231 height 653
